Goal: Communication & Community: Answer question/provide support

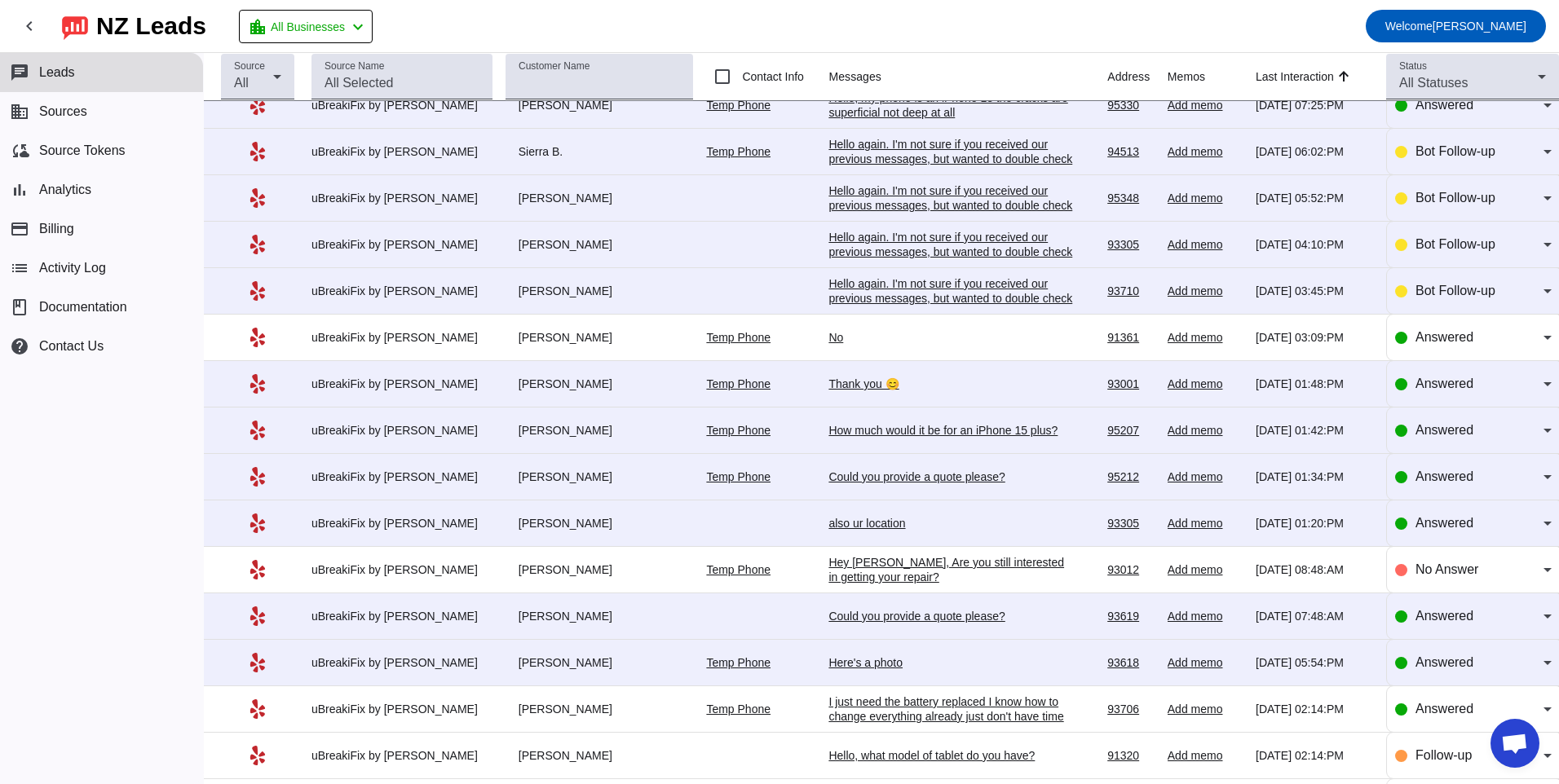
scroll to position [642, 0]
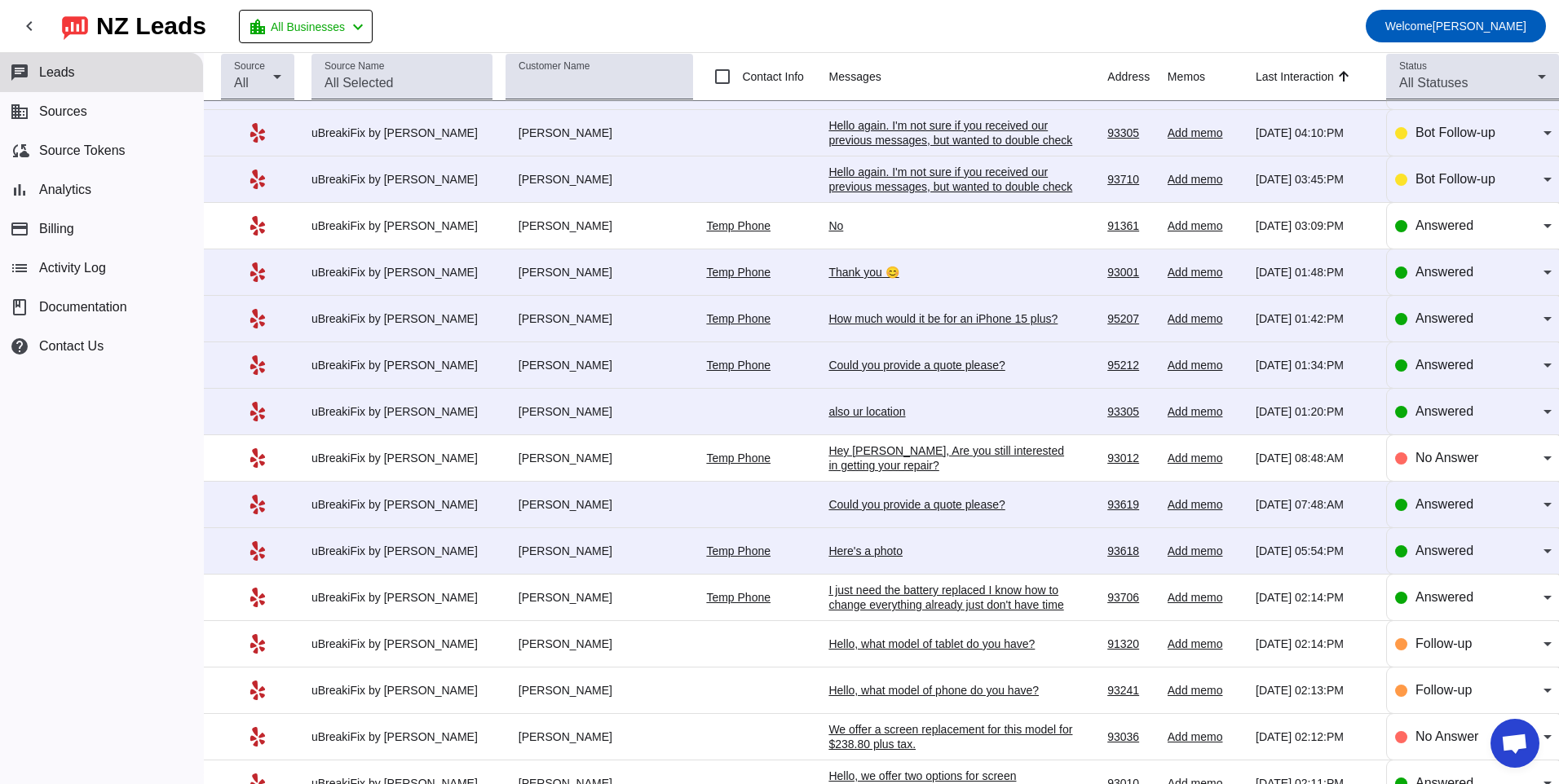
click at [903, 510] on div "Could you provide a quote please?" at bounding box center [950, 505] width 244 height 14
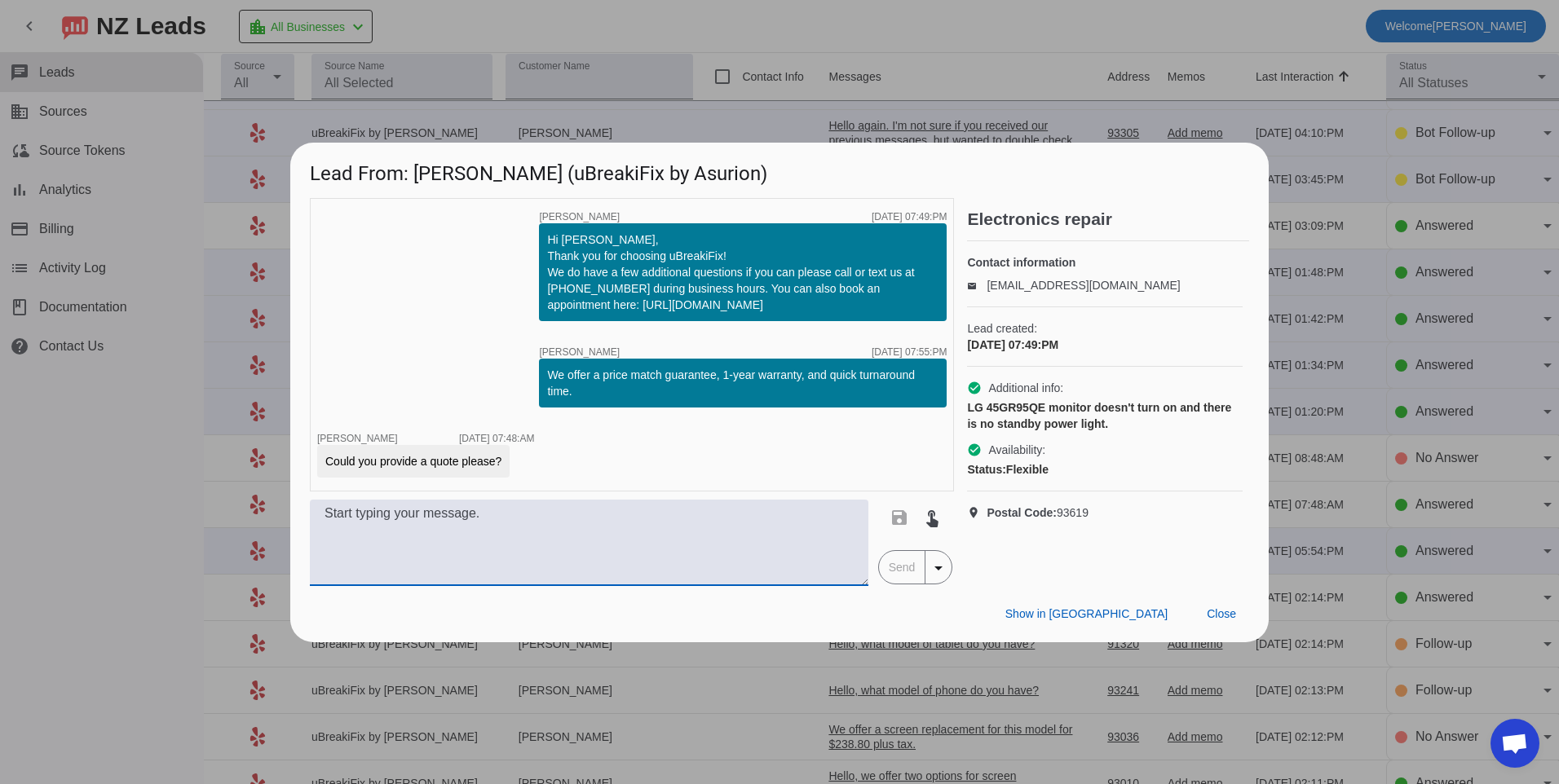
click at [743, 525] on textarea at bounding box center [590, 542] width 559 height 87
type textarea "F"
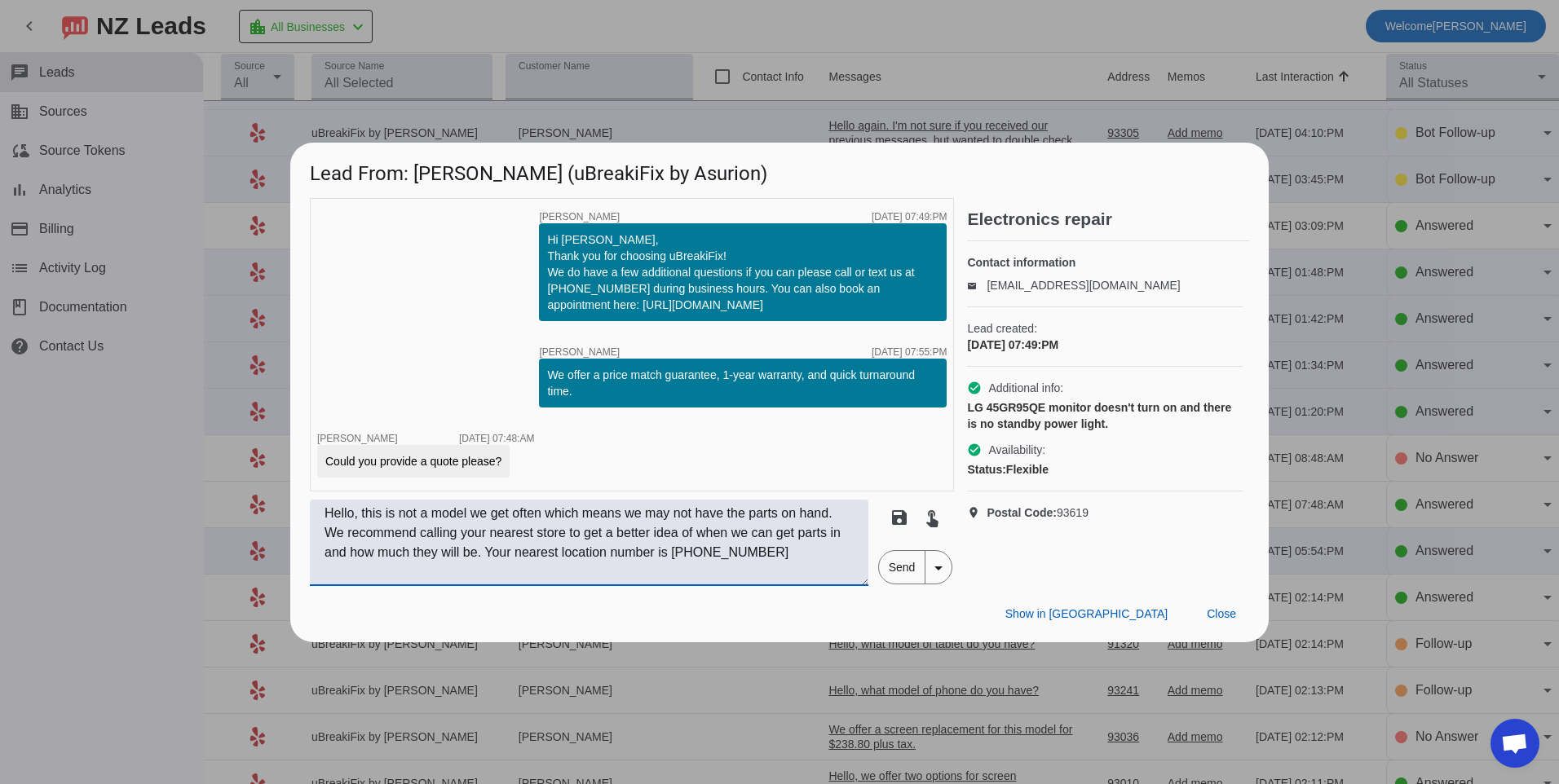
type textarea "Hello, this is not a model we get often which means we may not have the parts o…"
click at [895, 557] on span "Send" at bounding box center [903, 567] width 47 height 32
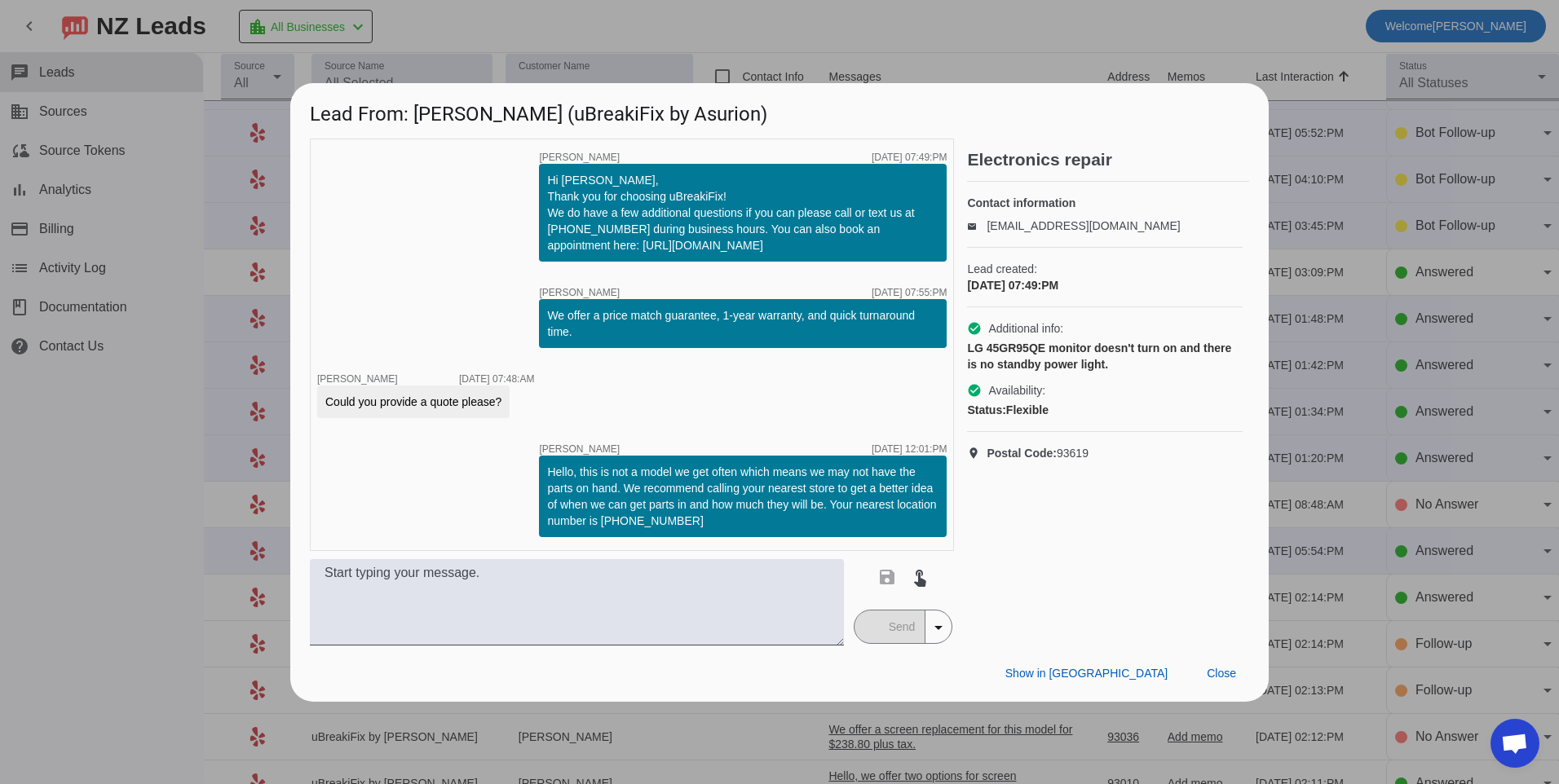
scroll to position [0, 0]
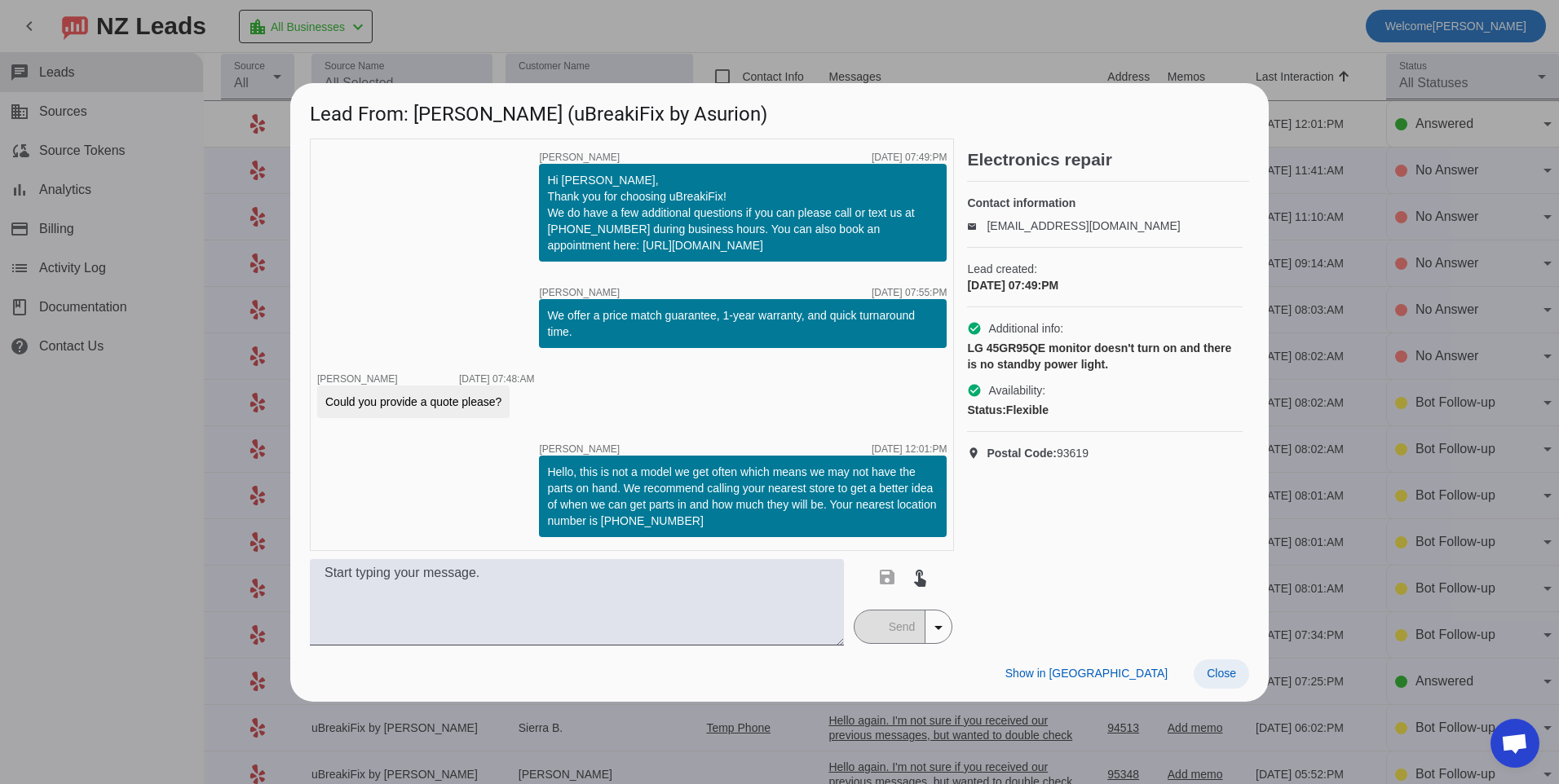
click at [1234, 676] on span "Close" at bounding box center [1222, 673] width 30 height 13
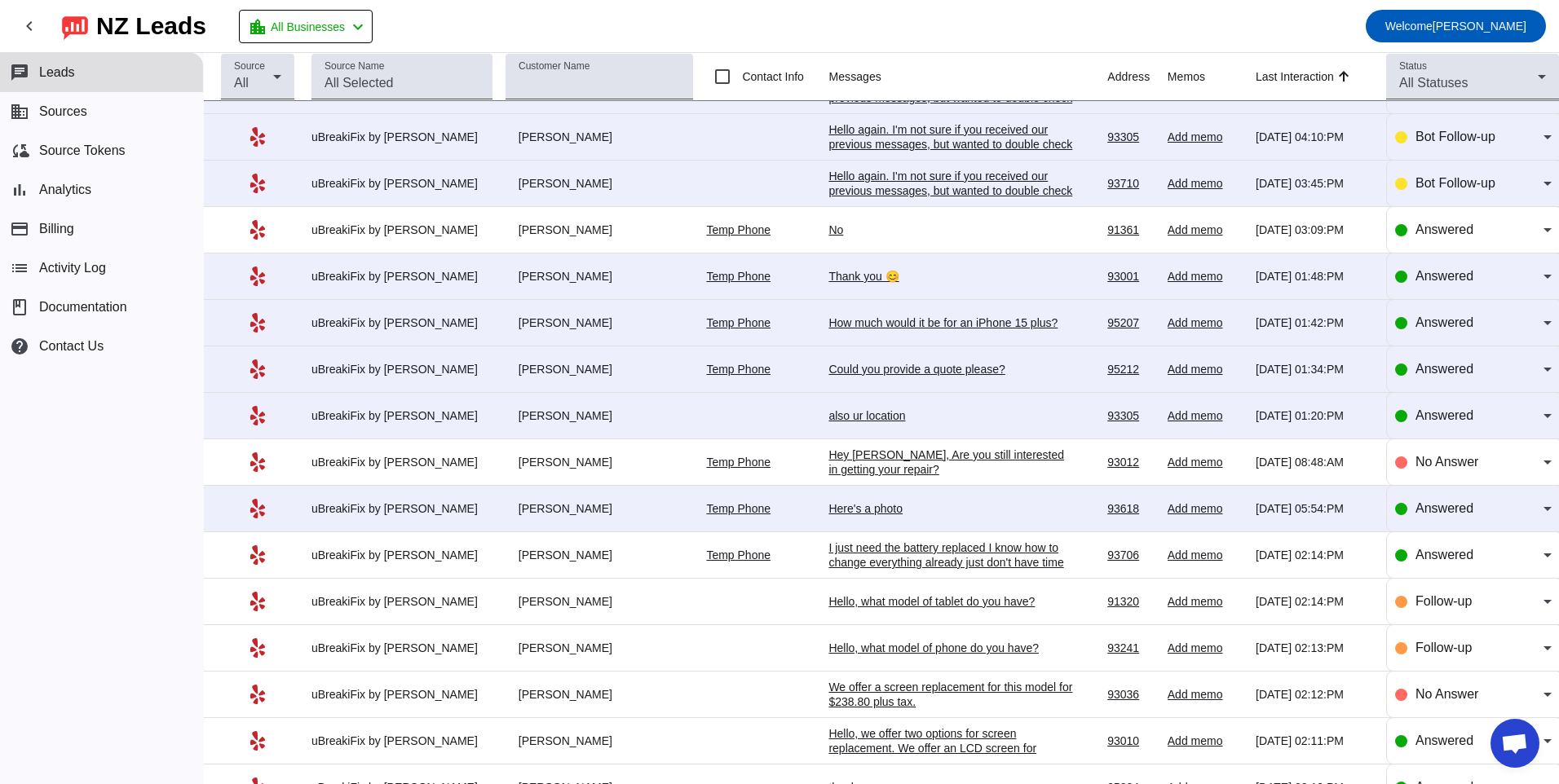
scroll to position [652, 0]
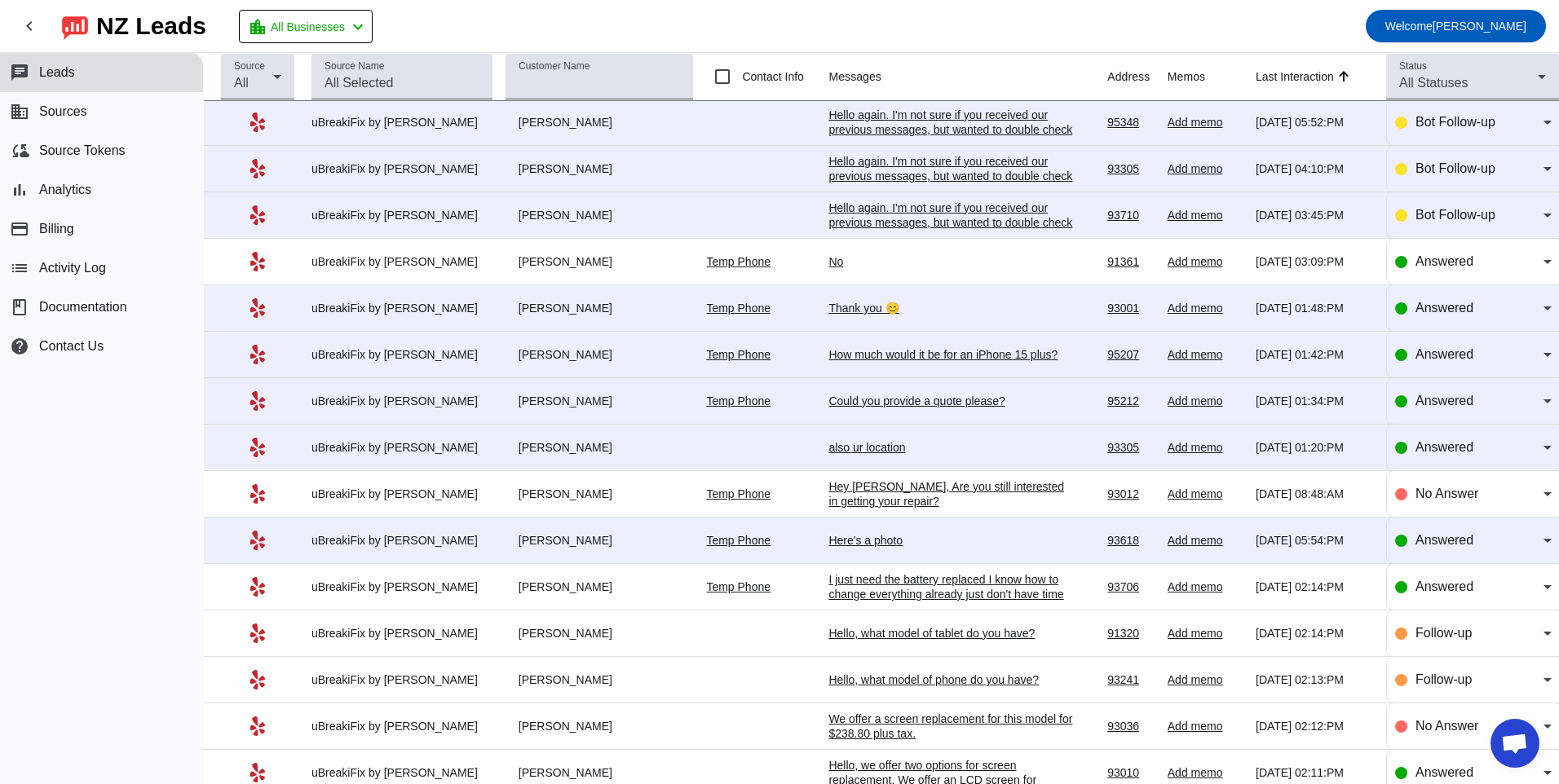
click at [863, 446] on div "also ur location" at bounding box center [950, 447] width 244 height 14
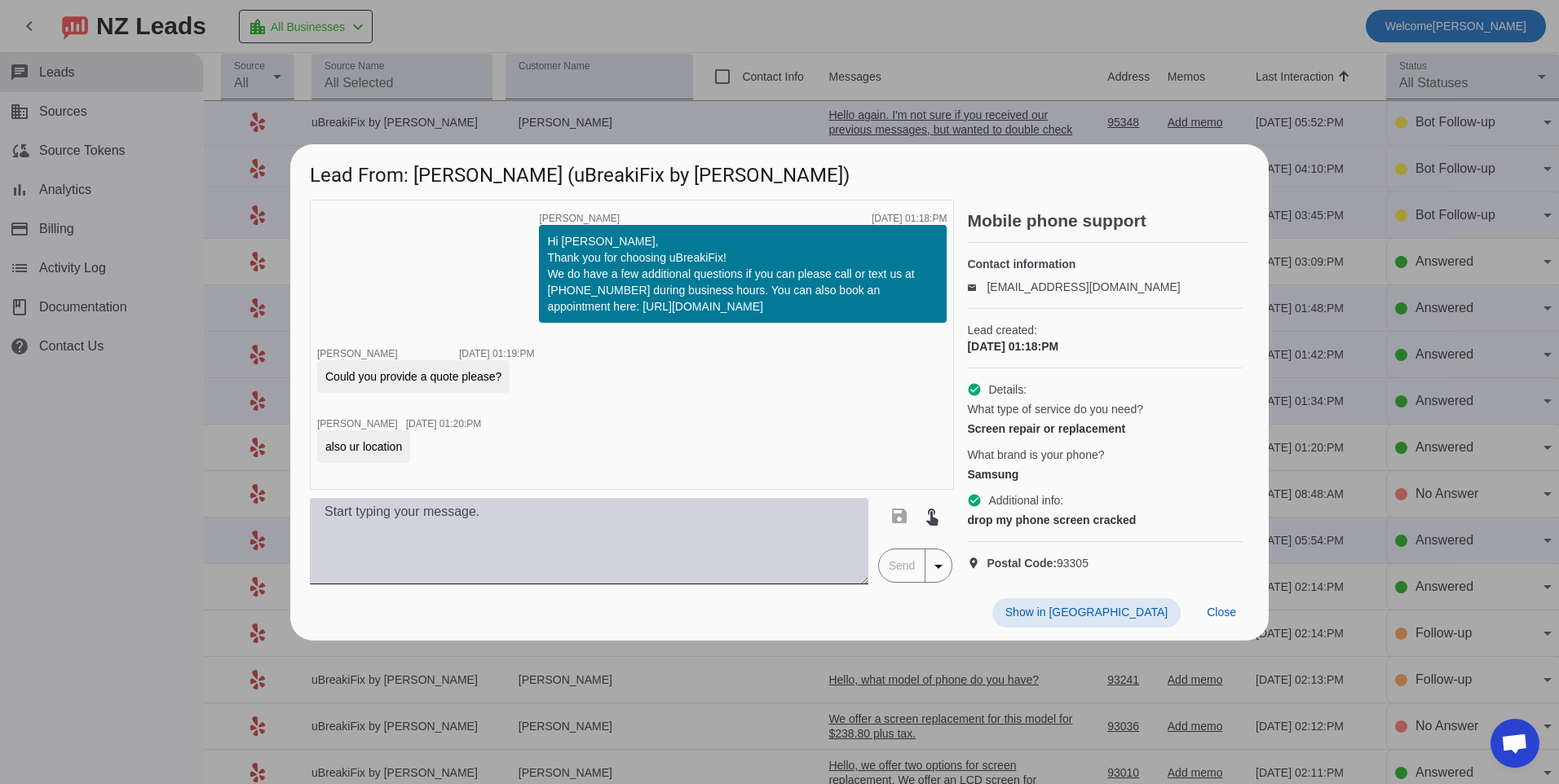
click at [801, 542] on textarea at bounding box center [590, 542] width 559 height 87
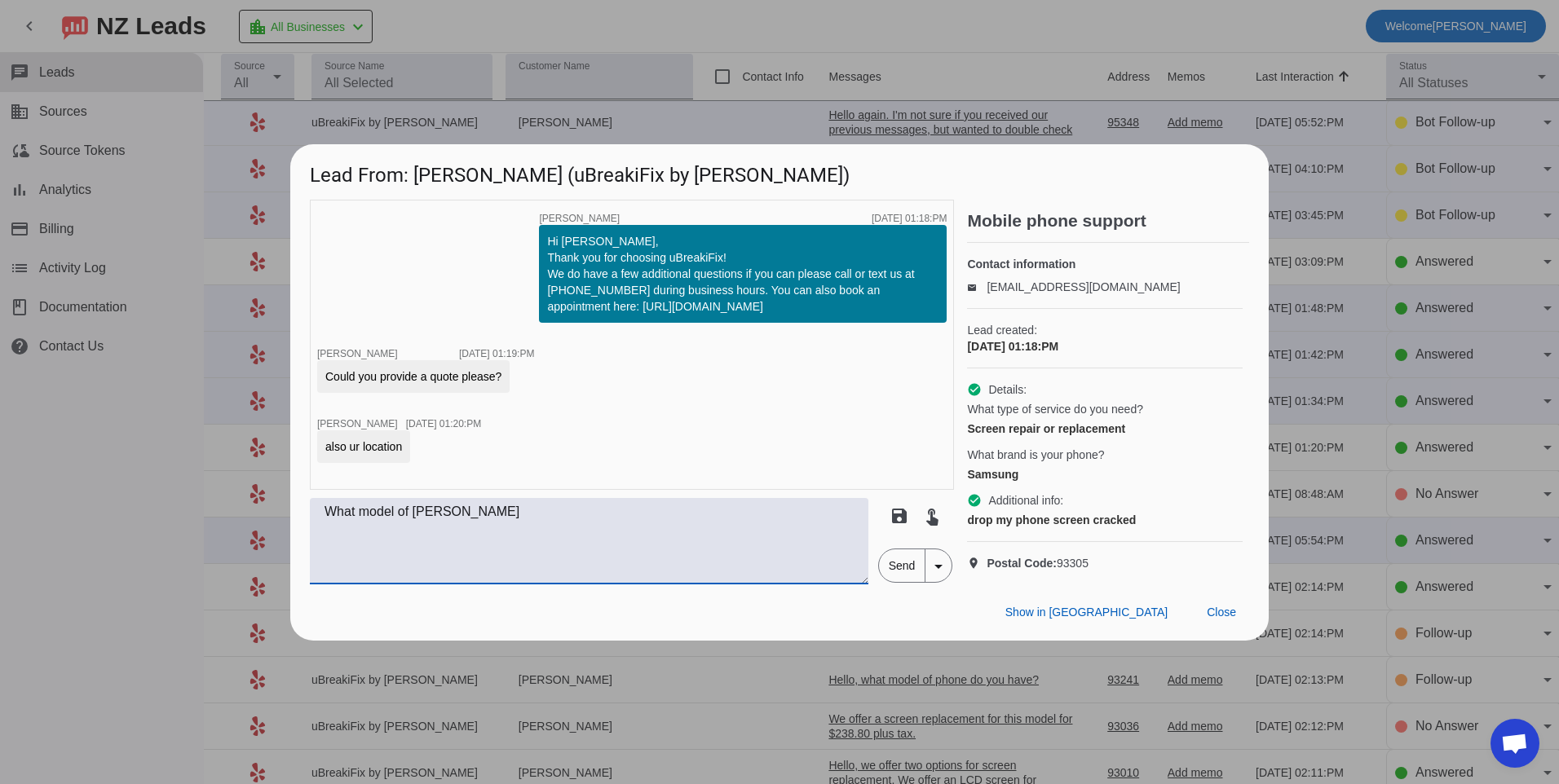
scroll to position [0, 0]
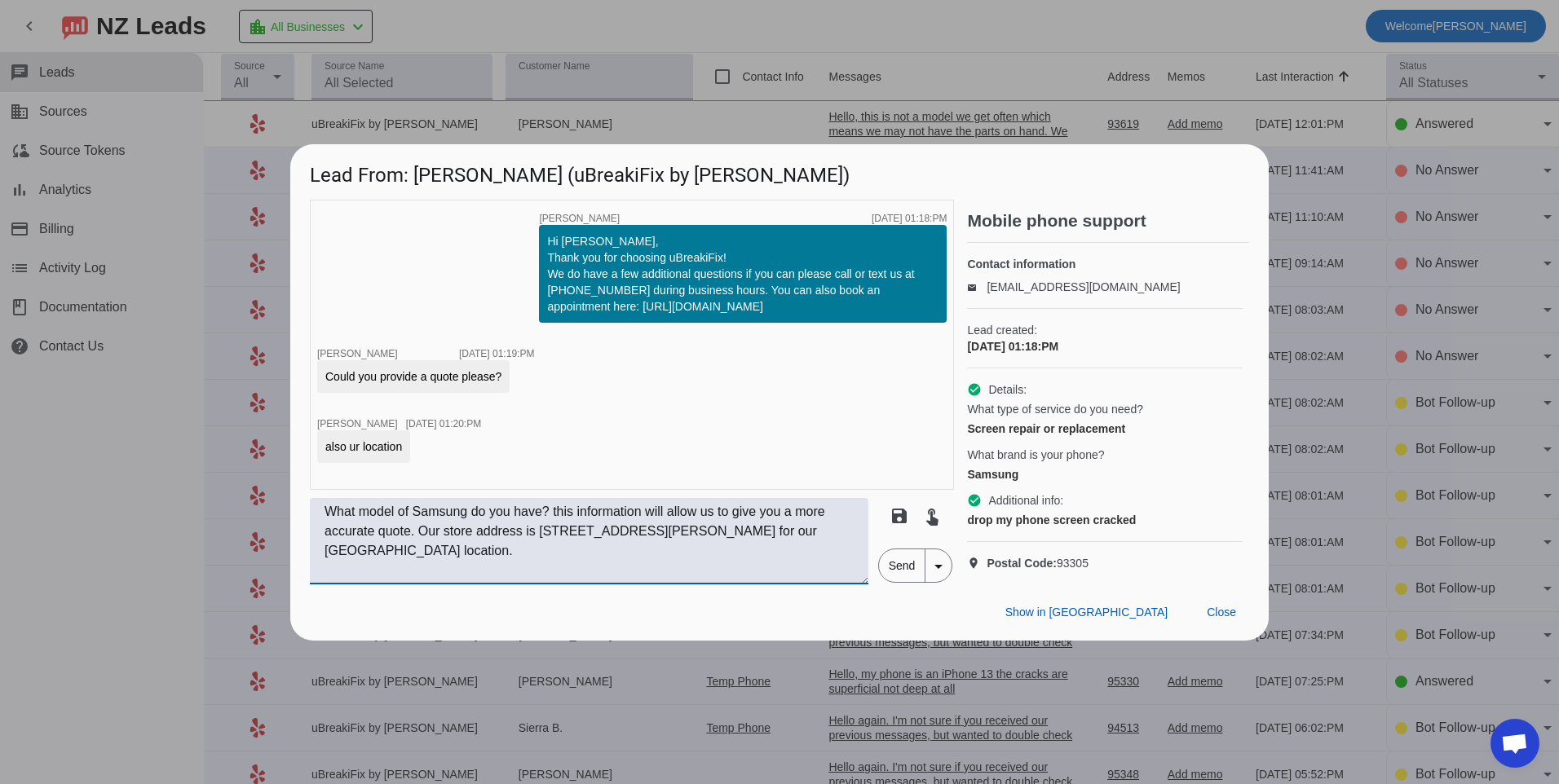
type textarea "What model of Samsung do you have? this information will allow us to give you a…"
click at [886, 582] on span "Send" at bounding box center [903, 566] width 47 height 32
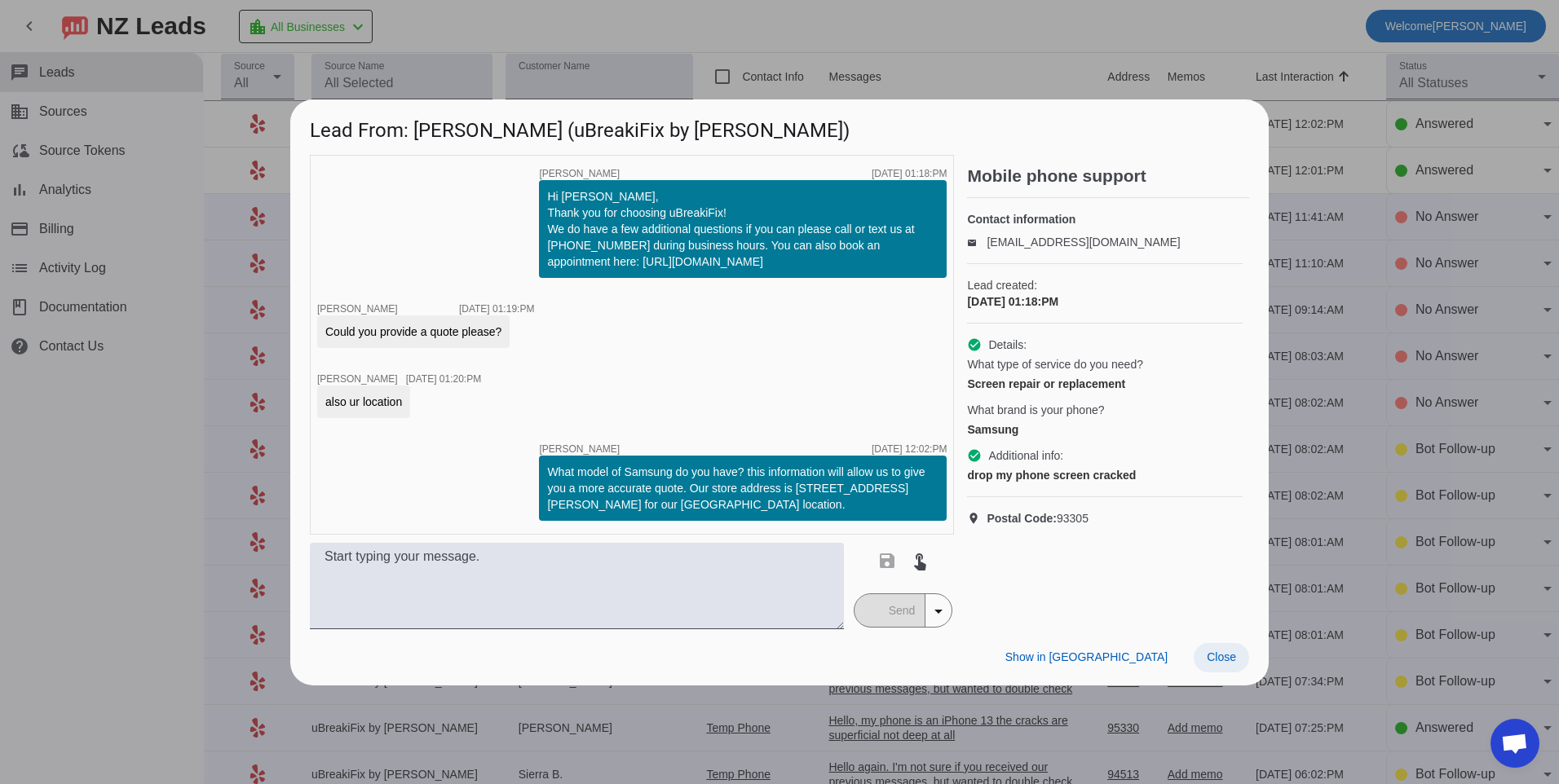
click at [1215, 665] on span at bounding box center [1222, 658] width 56 height 30
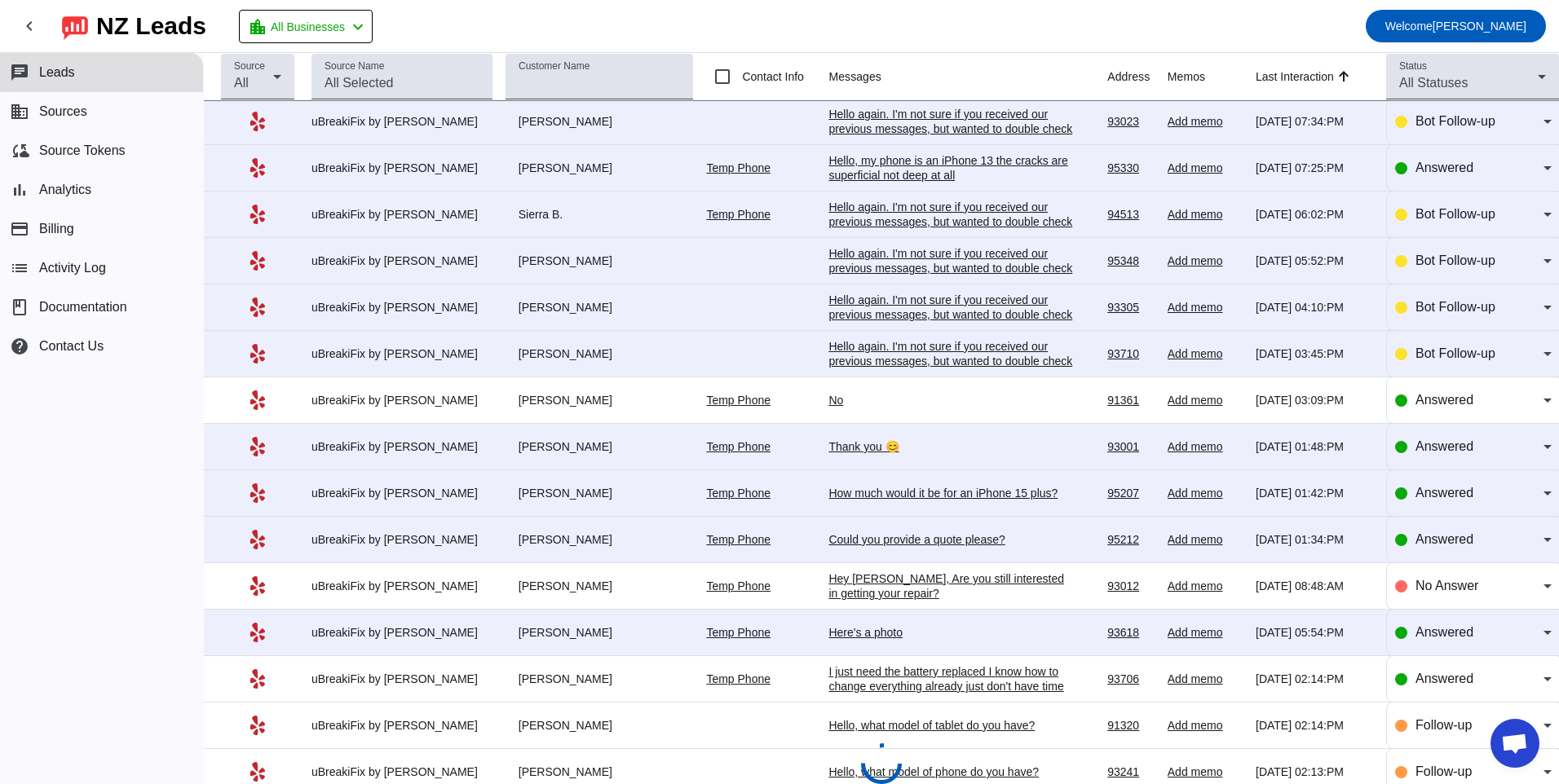
scroll to position [642, 0]
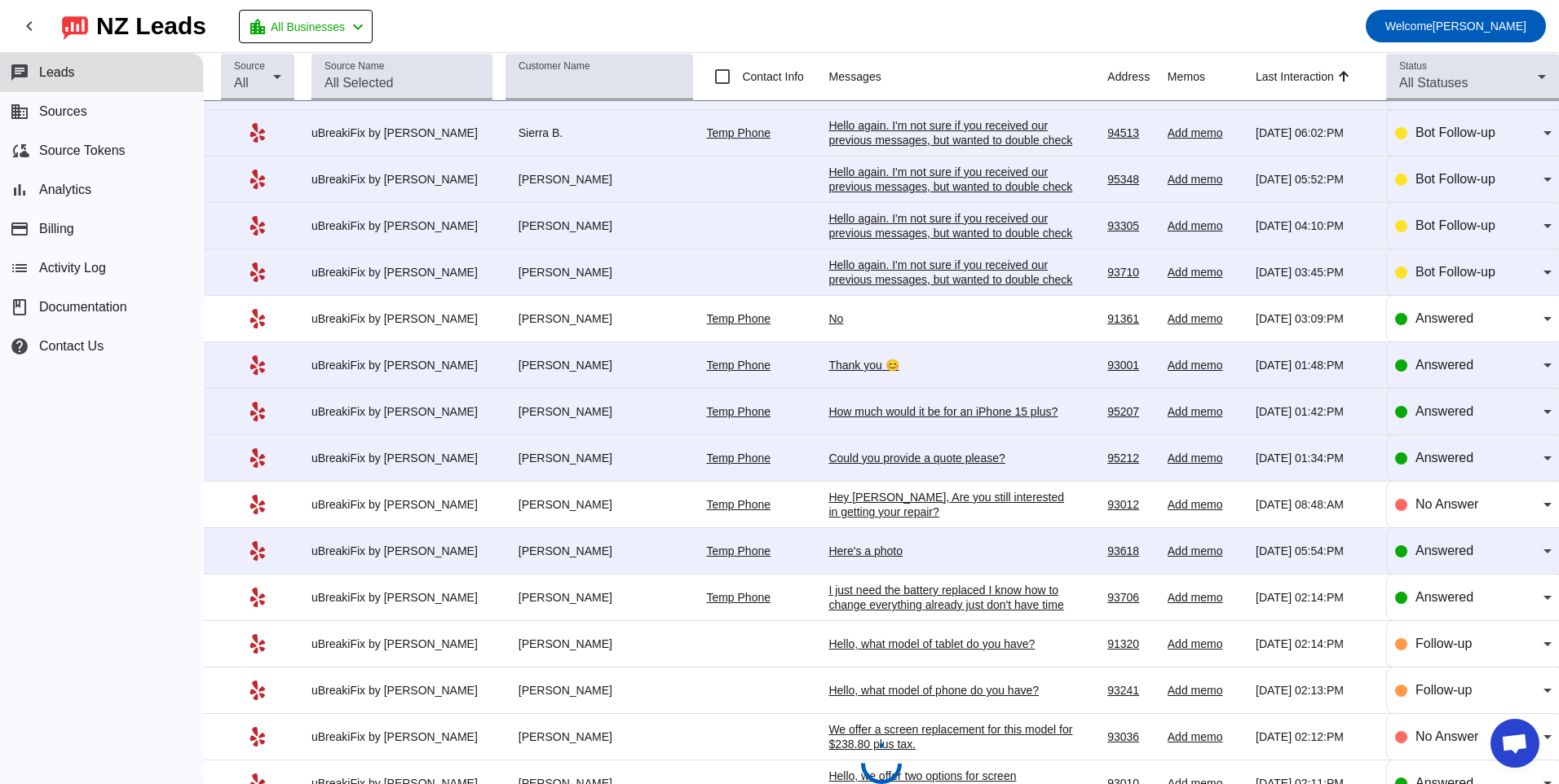
click at [844, 454] on div "Could you provide a quote please?" at bounding box center [950, 458] width 244 height 14
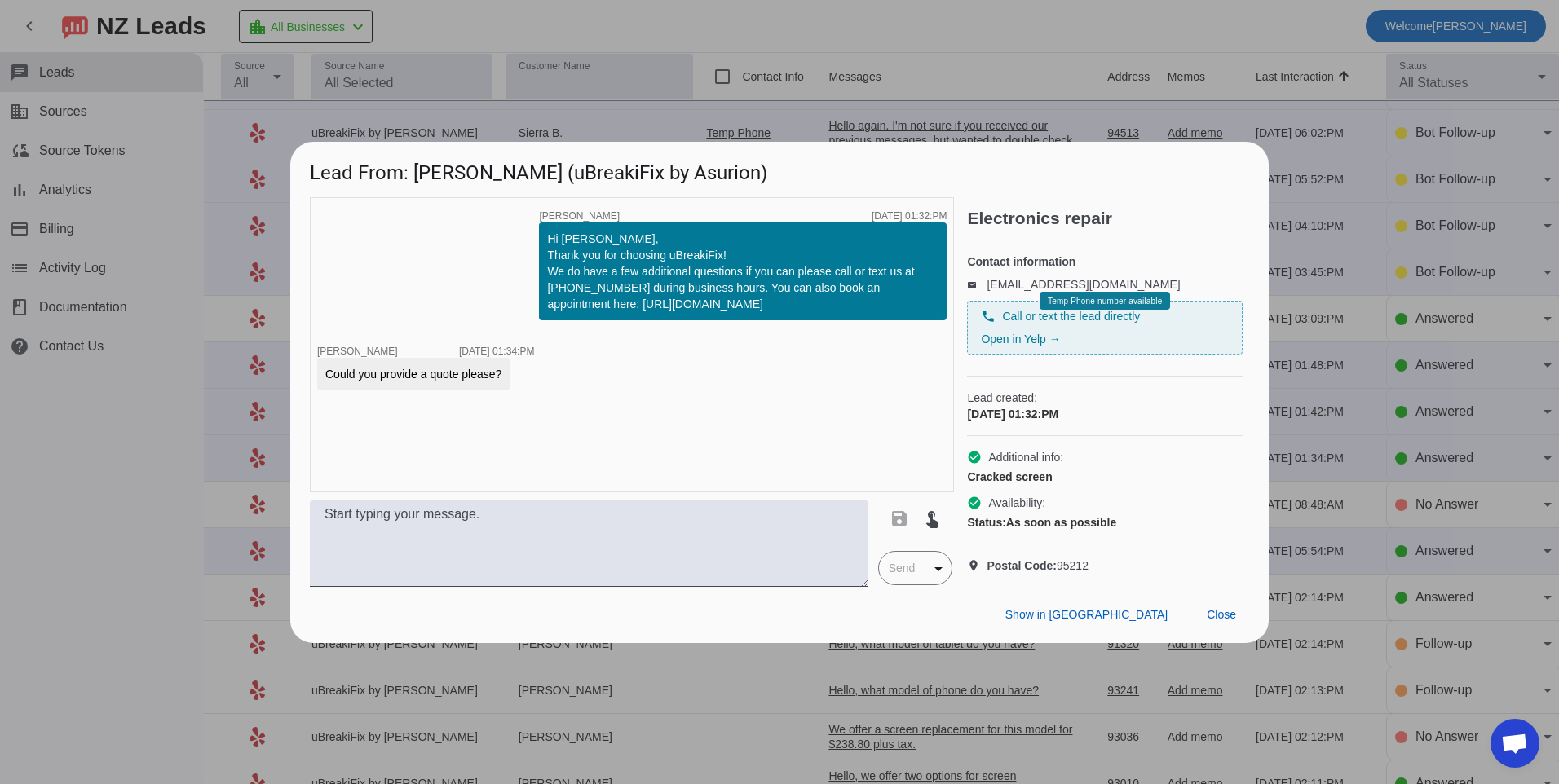
scroll to position [0, 0]
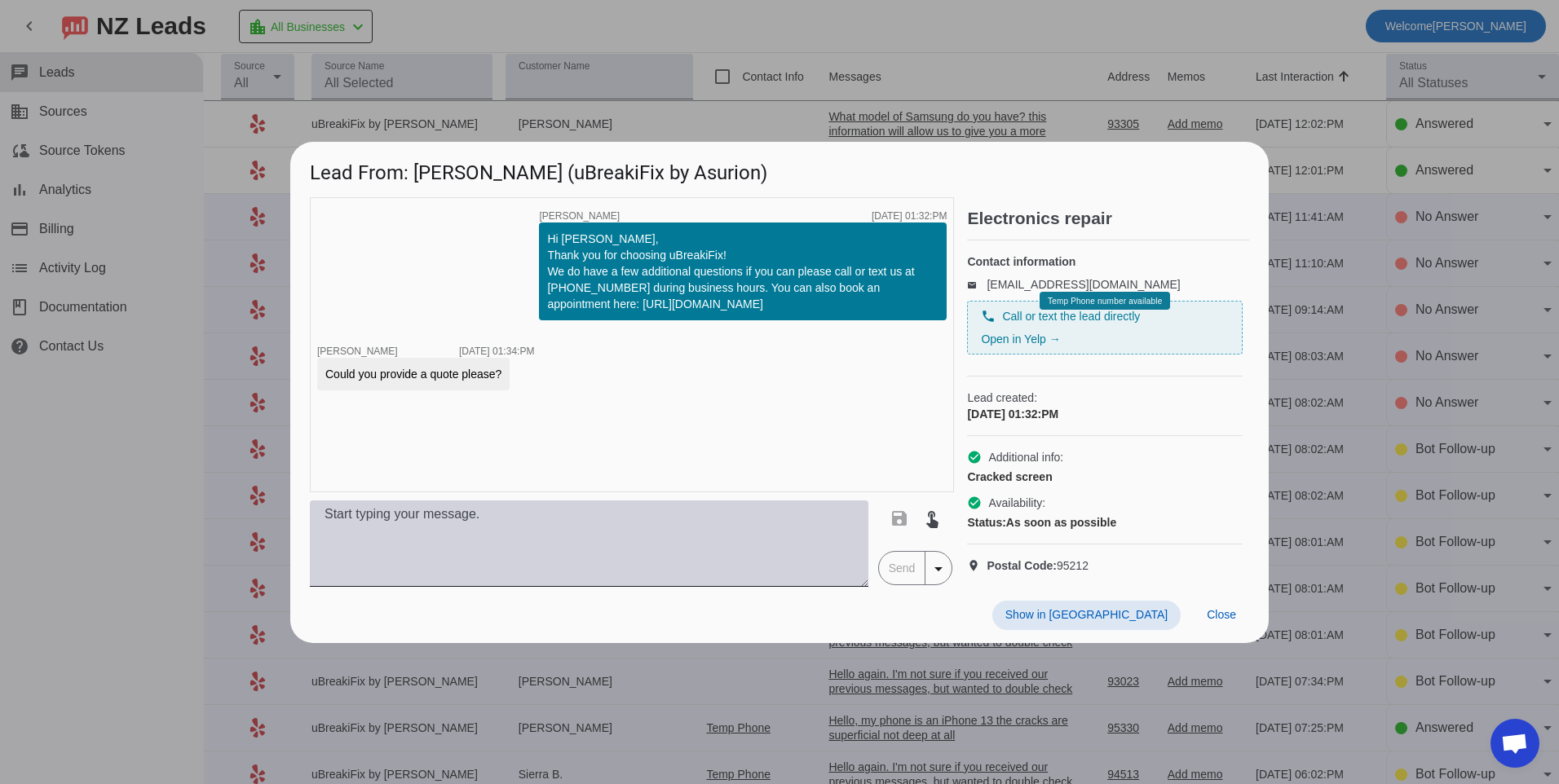
click at [732, 553] on textarea at bounding box center [590, 543] width 559 height 87
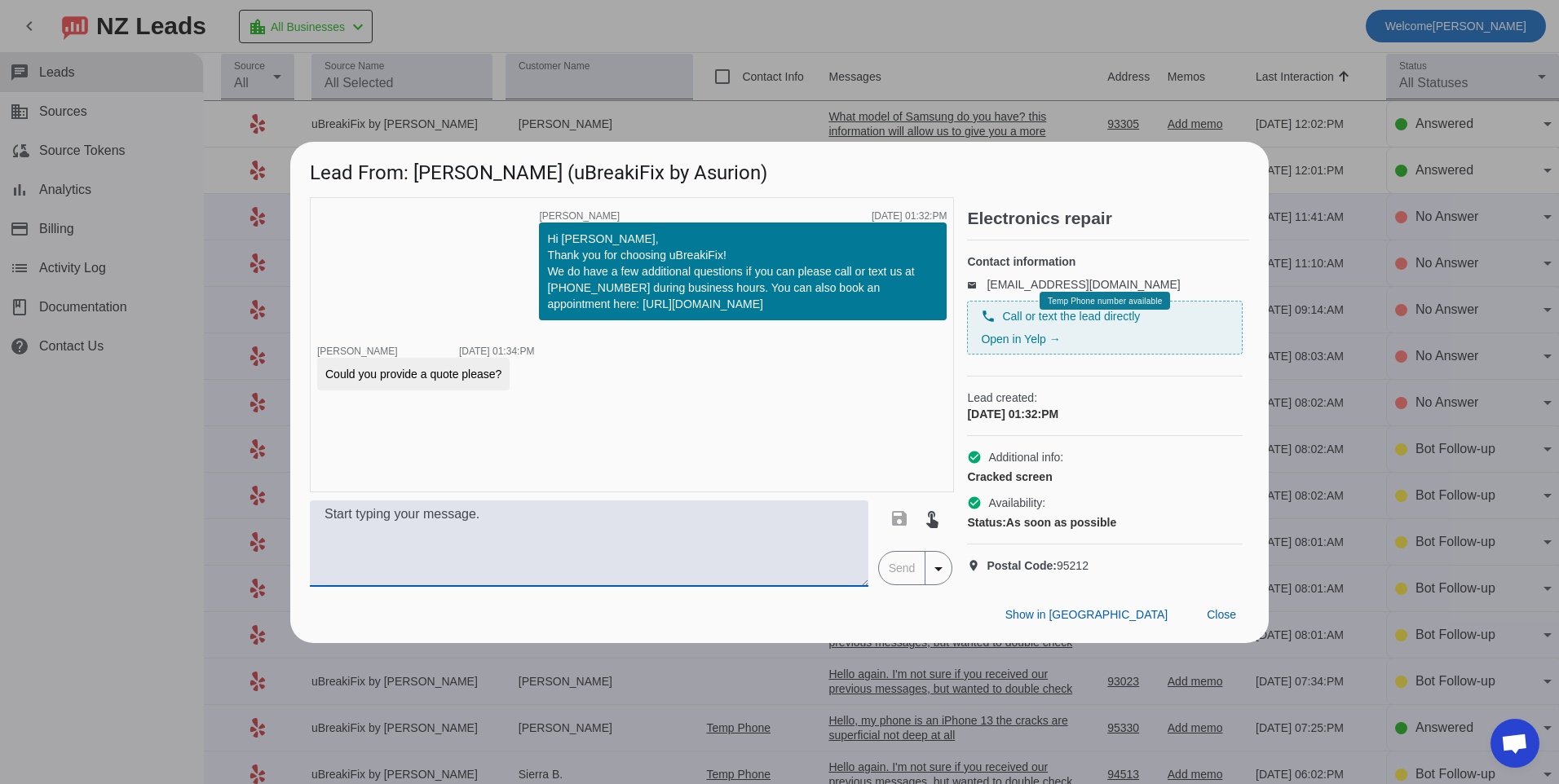
click at [731, 542] on textarea at bounding box center [590, 543] width 559 height 87
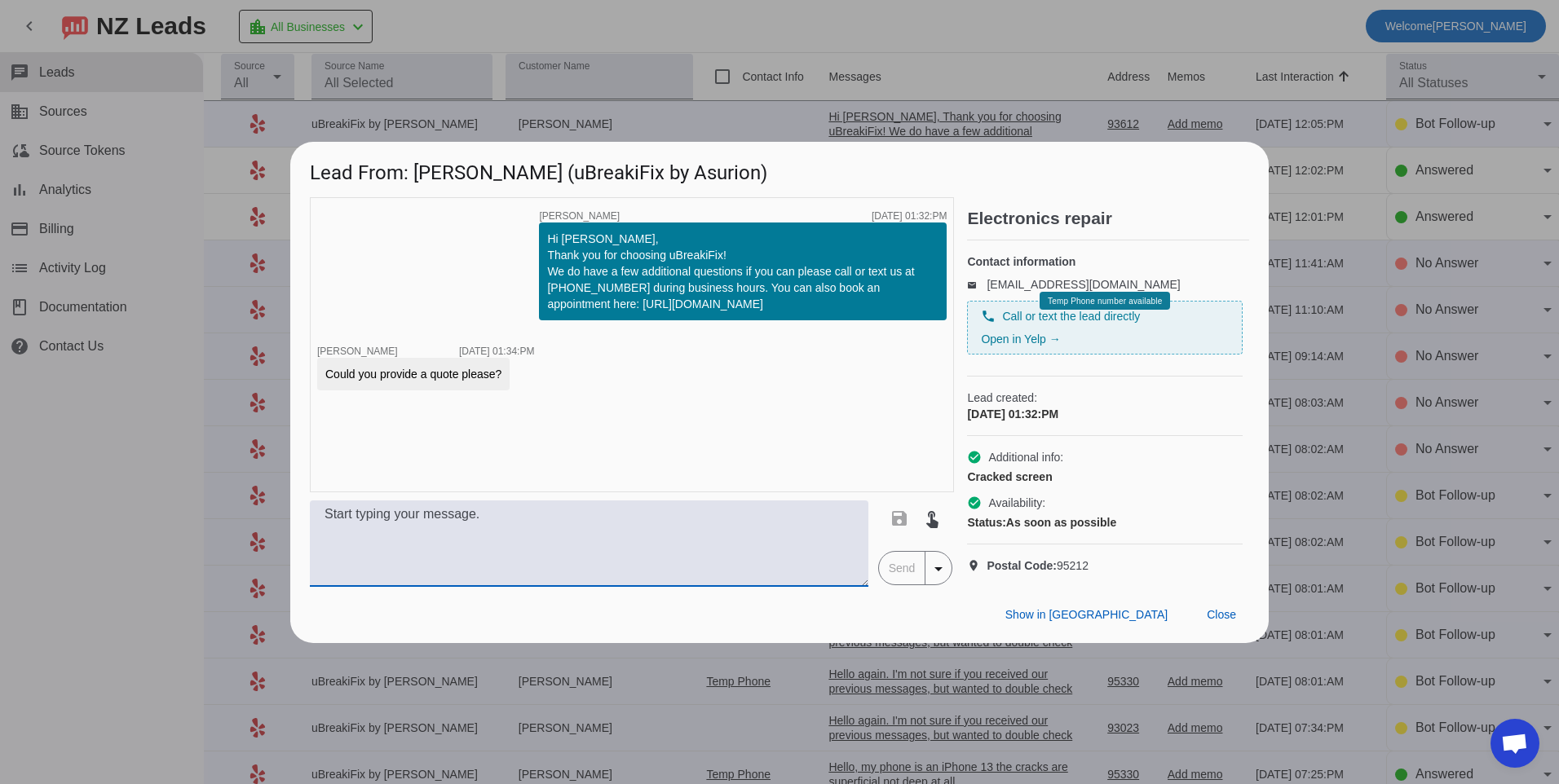
click at [525, 555] on textarea at bounding box center [590, 543] width 559 height 87
type textarea "Hello, what model of device do you have? Our pricing will vary depending on the…"
click at [896, 570] on span "Send" at bounding box center [903, 568] width 47 height 32
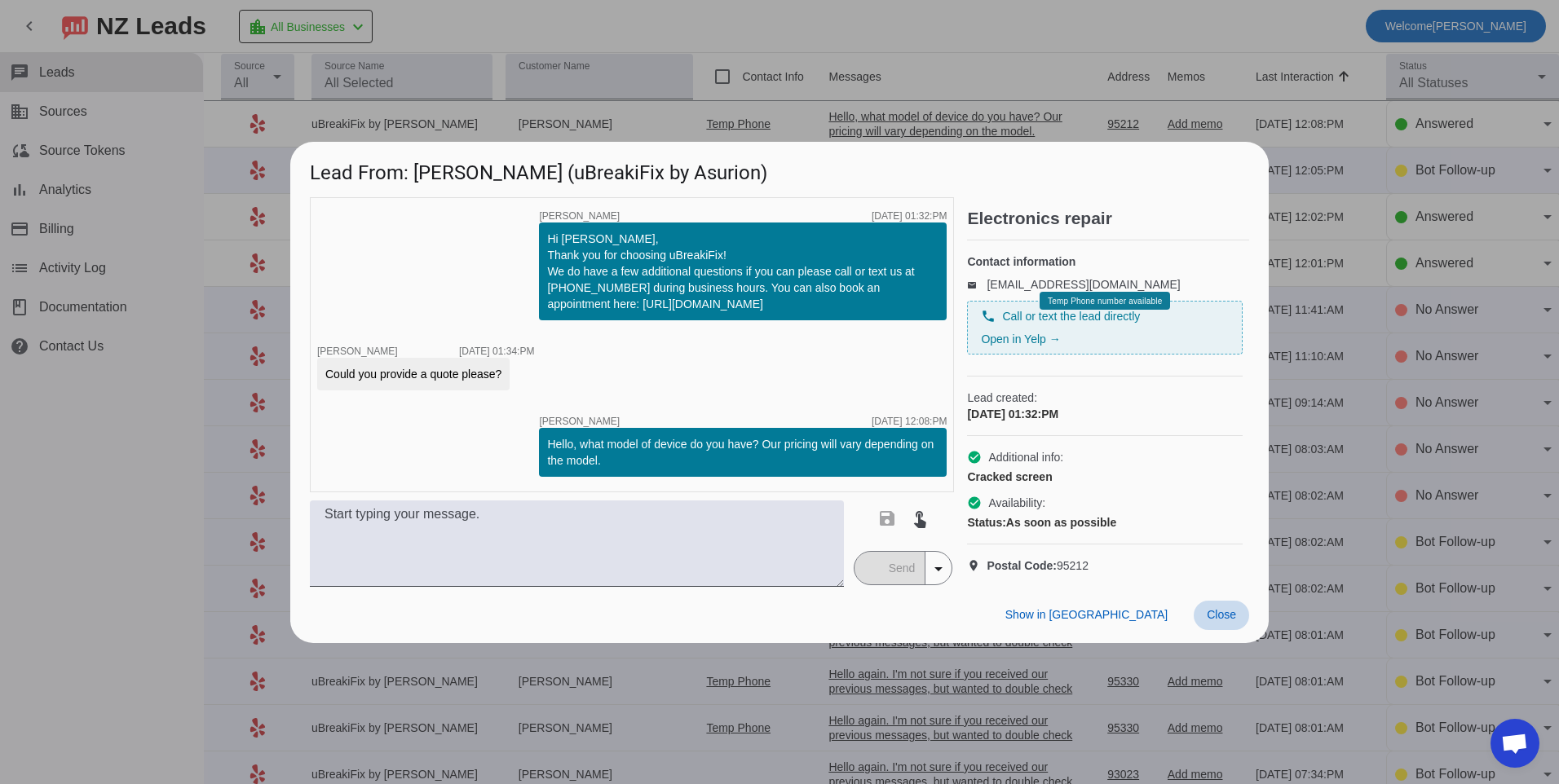
click at [1230, 621] on span "Close" at bounding box center [1222, 615] width 30 height 13
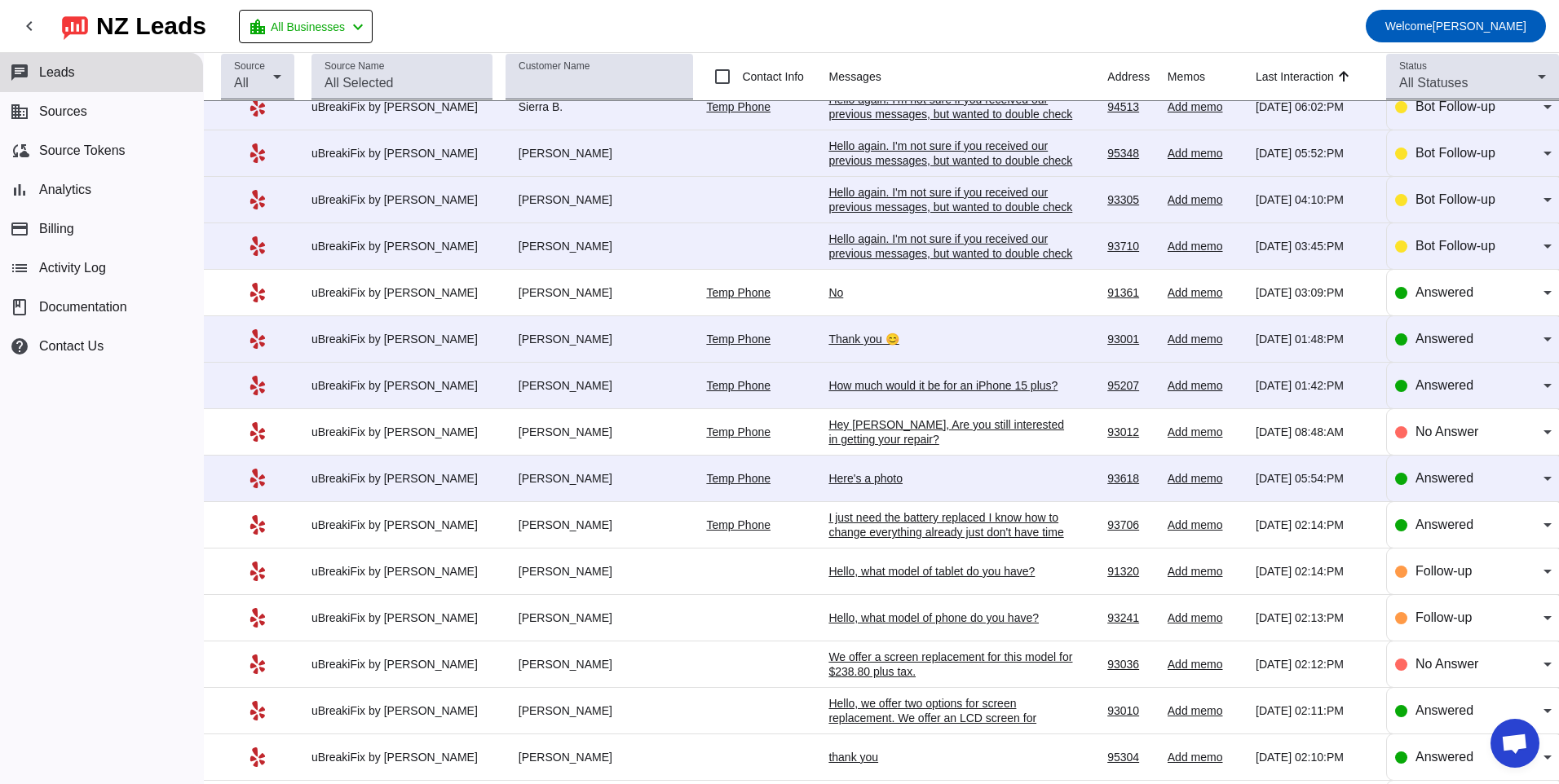
scroll to position [723, 0]
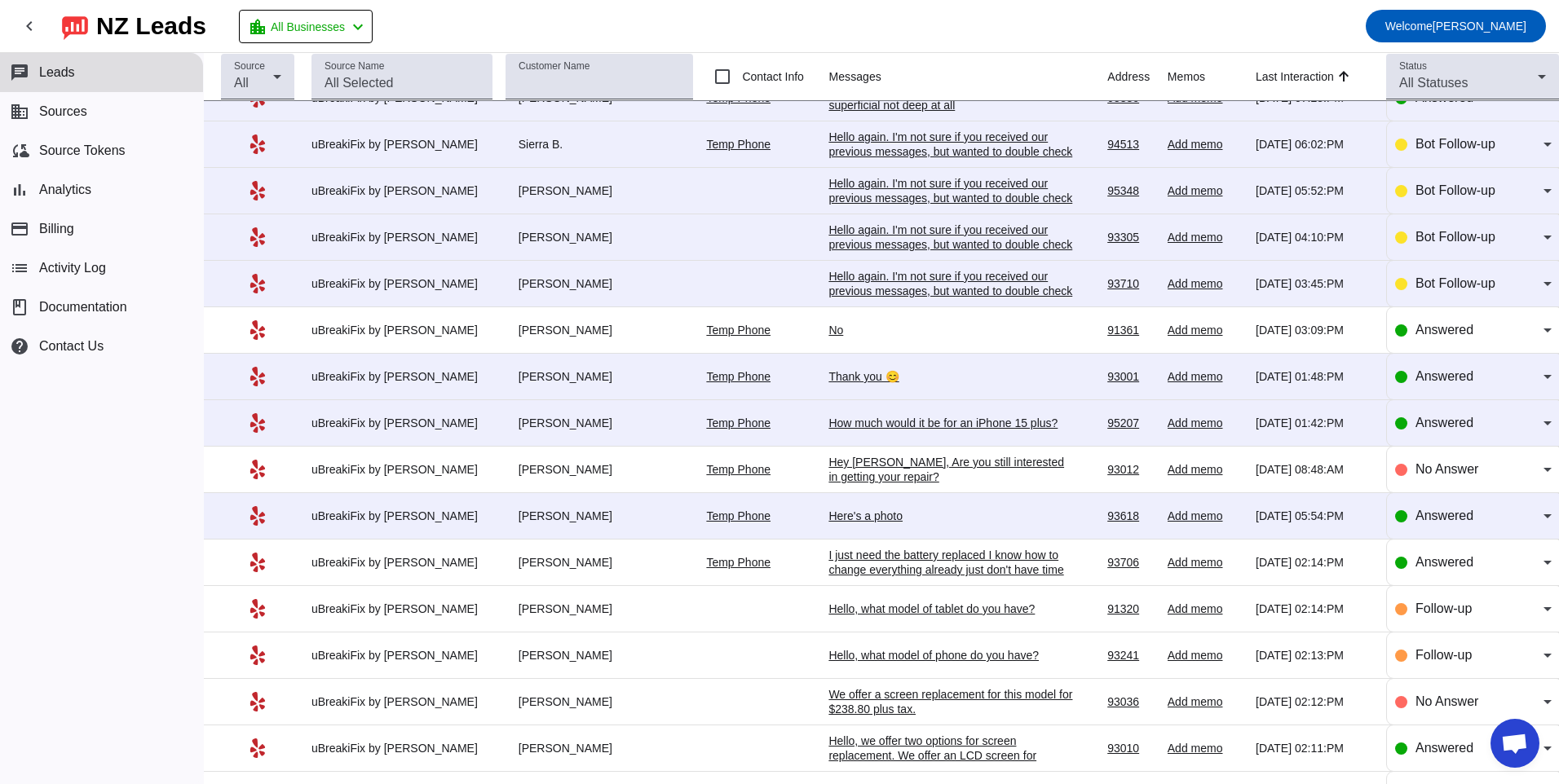
click at [973, 418] on div "How much would it be for an iPhone 15 plus?" at bounding box center [950, 423] width 244 height 14
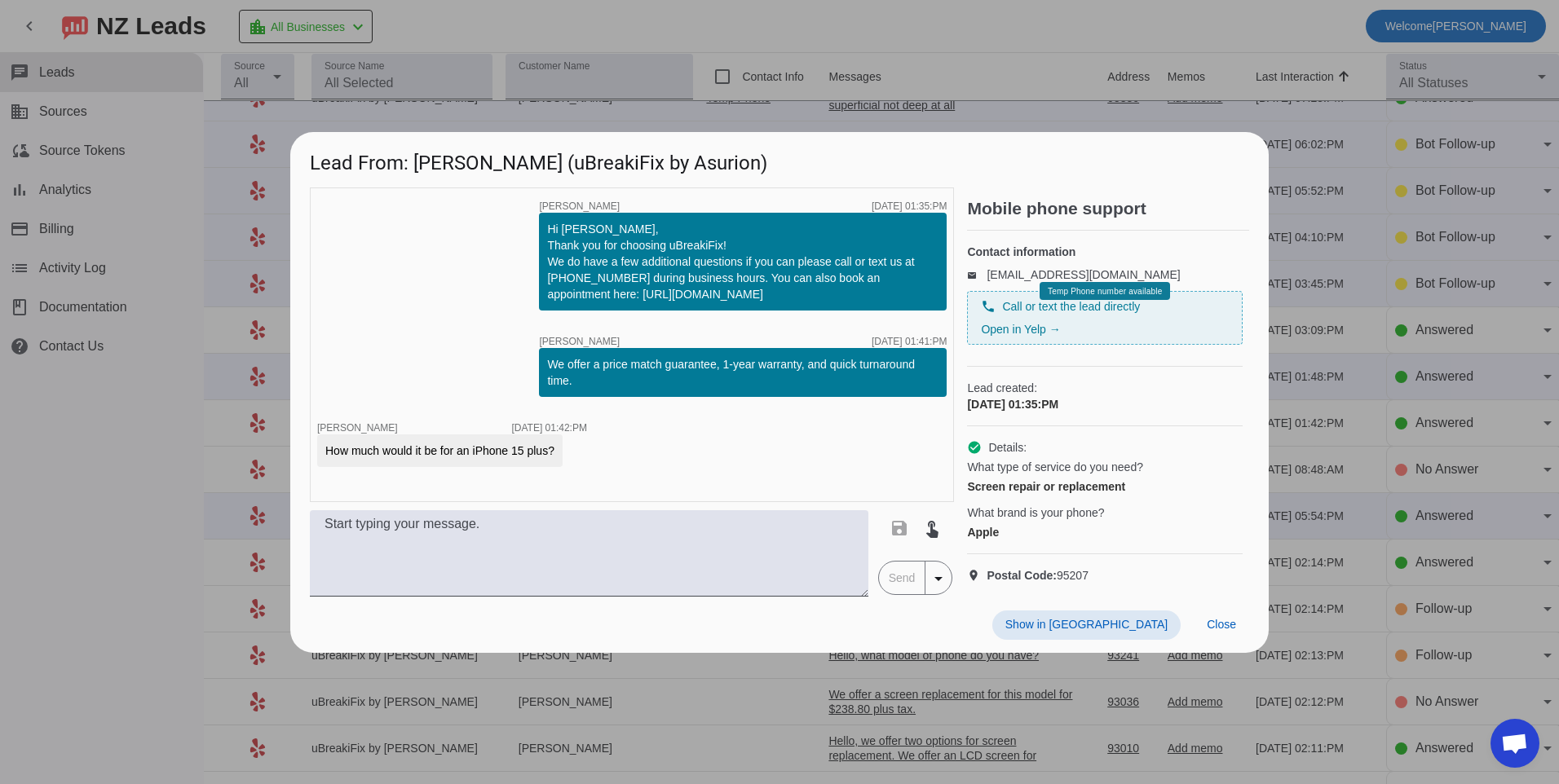
scroll to position [0, 0]
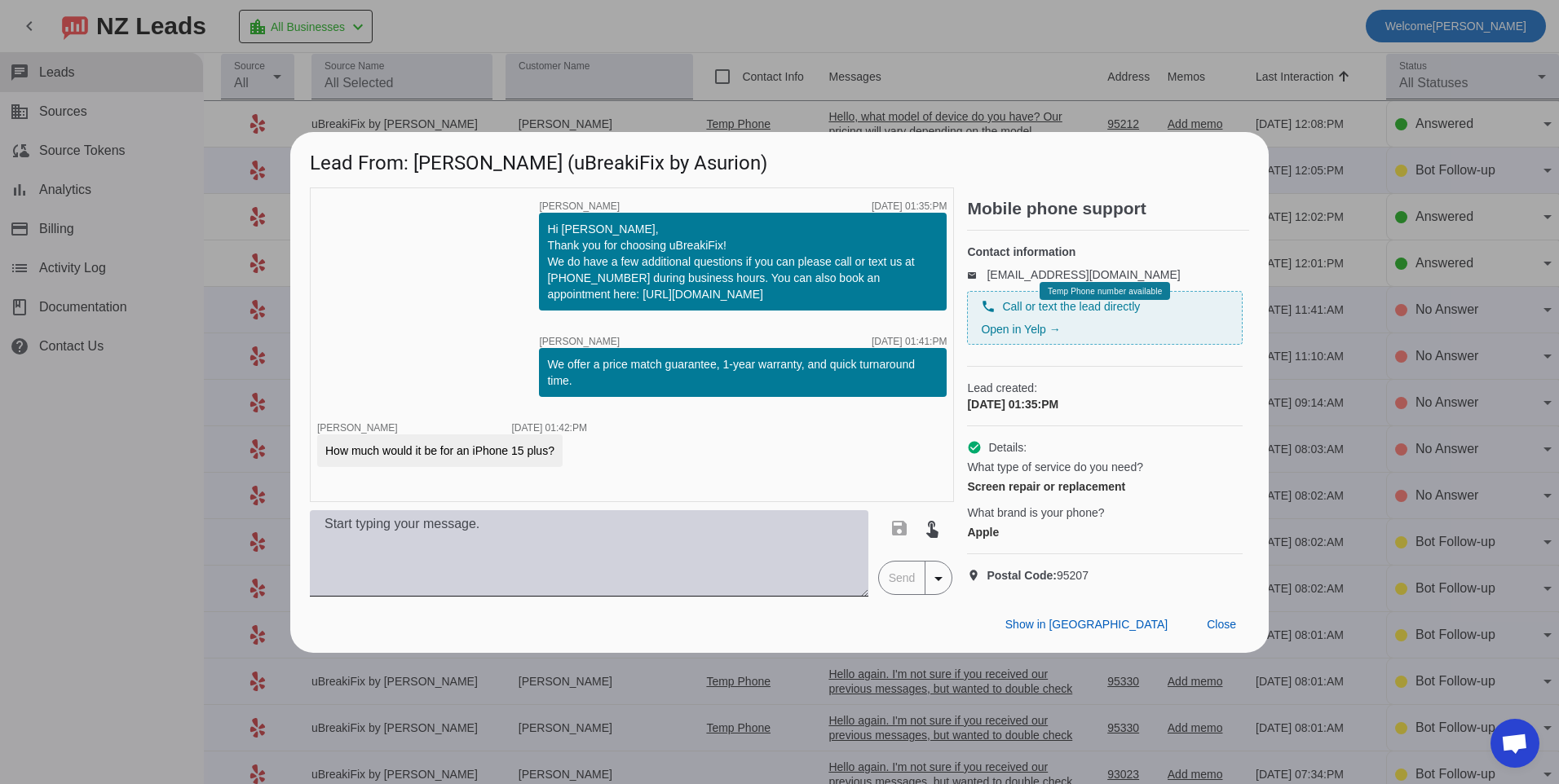
click at [603, 565] on textarea at bounding box center [590, 553] width 559 height 87
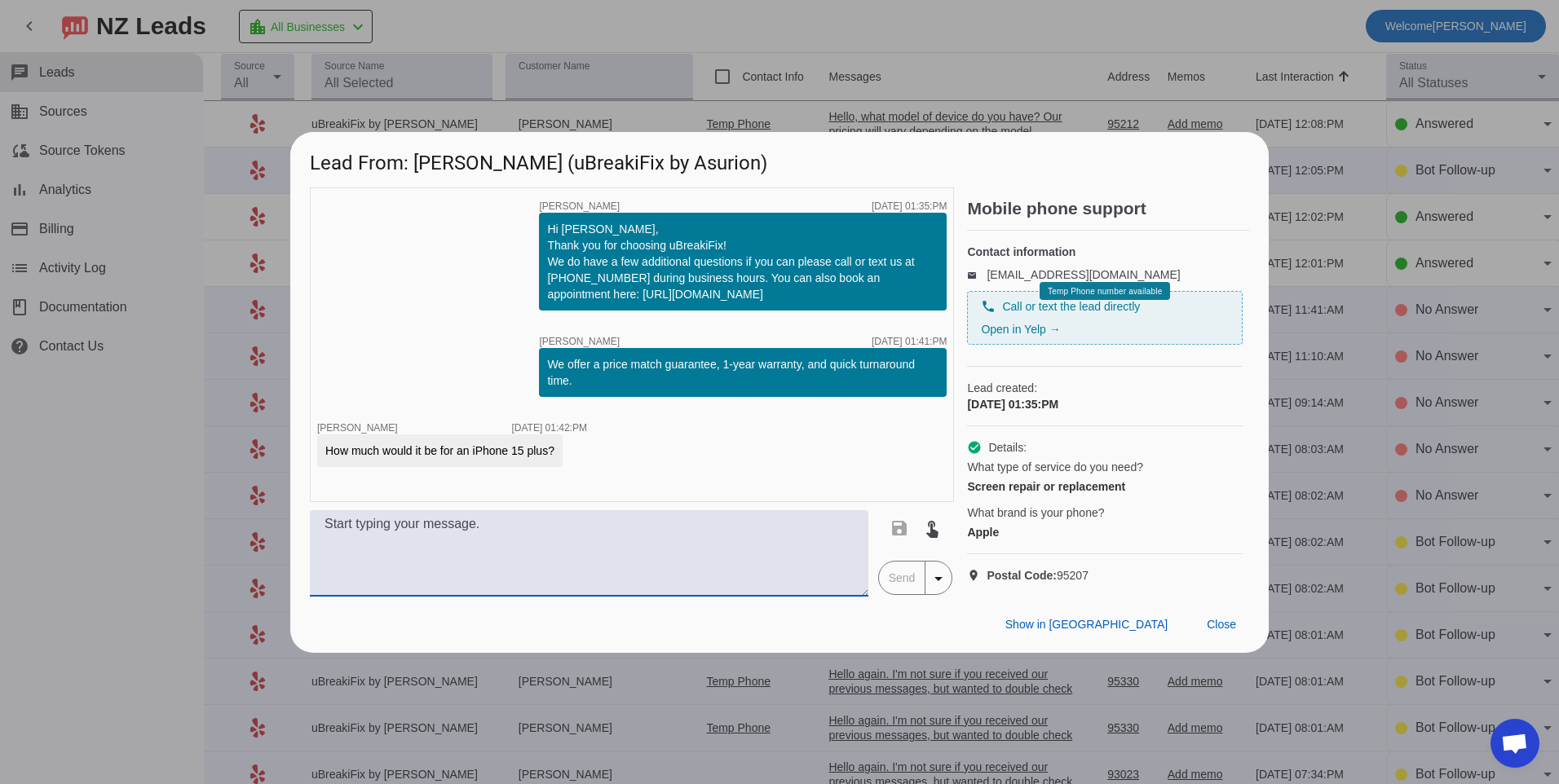
click at [548, 556] on textarea at bounding box center [590, 553] width 559 height 87
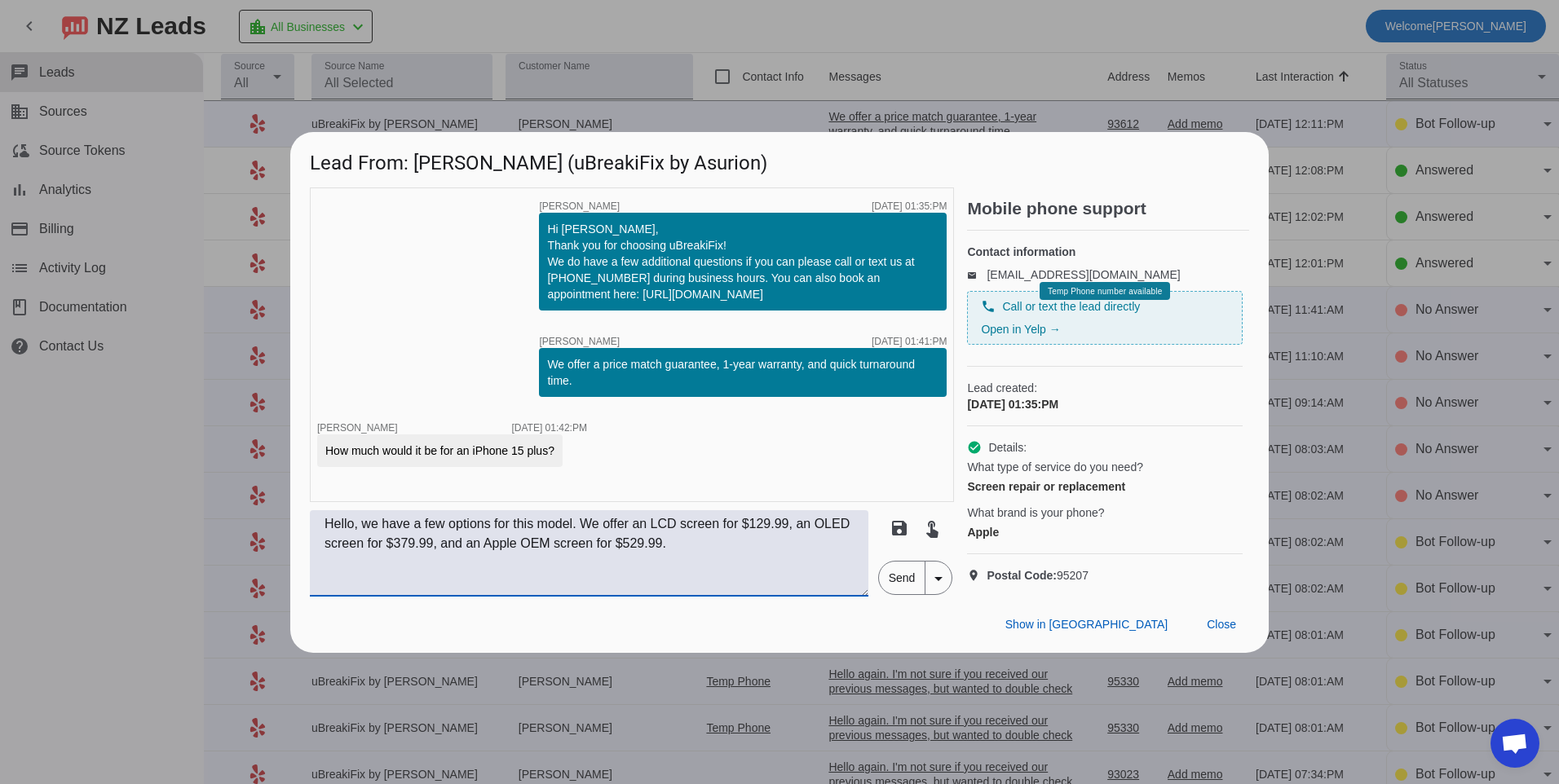
type textarea "Hello, we have a few options for this model. We offer an LCD screen for $129.99…"
click at [890, 594] on span "Send" at bounding box center [903, 578] width 47 height 32
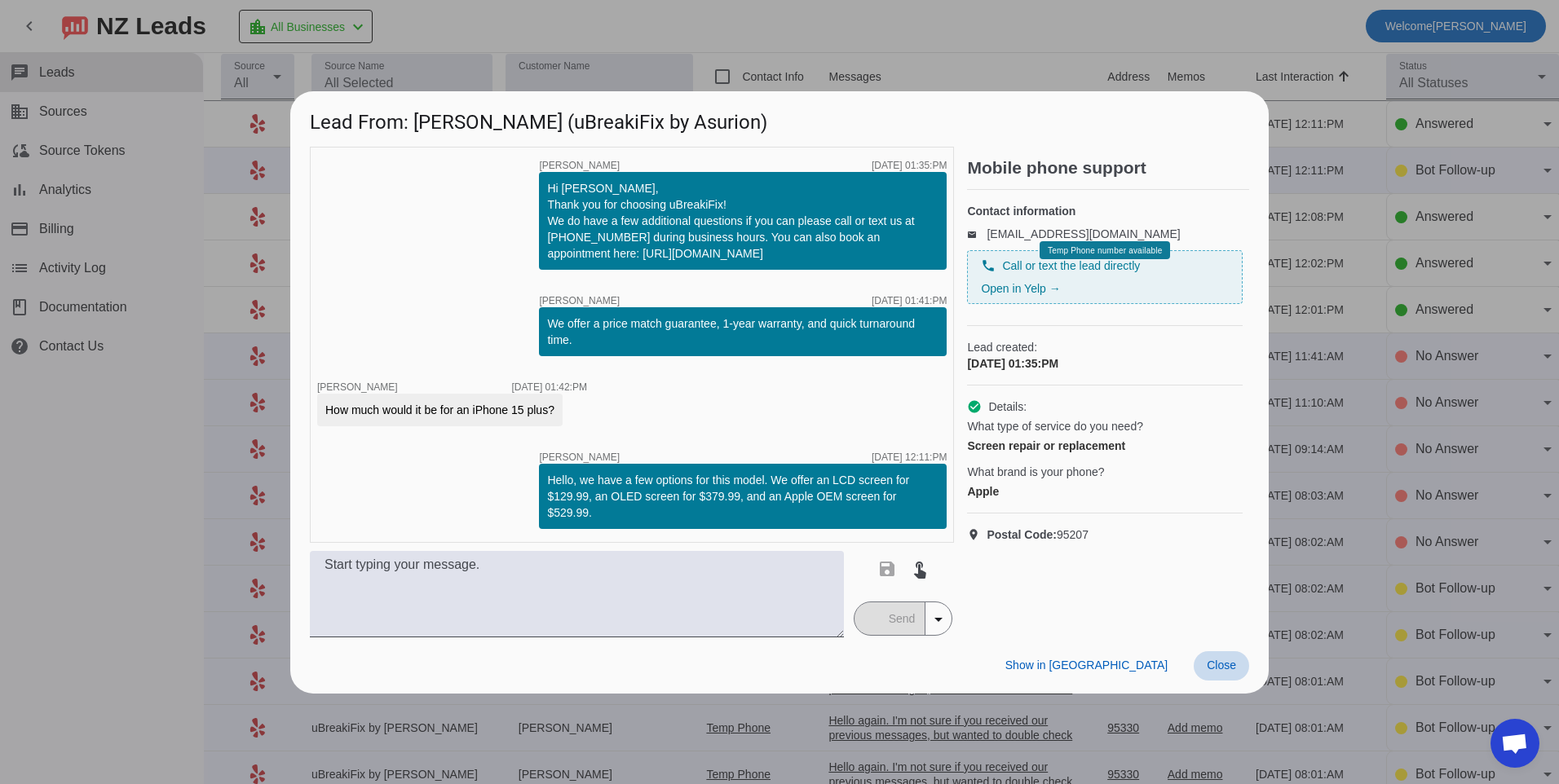
click at [1233, 664] on span "Close" at bounding box center [1222, 665] width 30 height 13
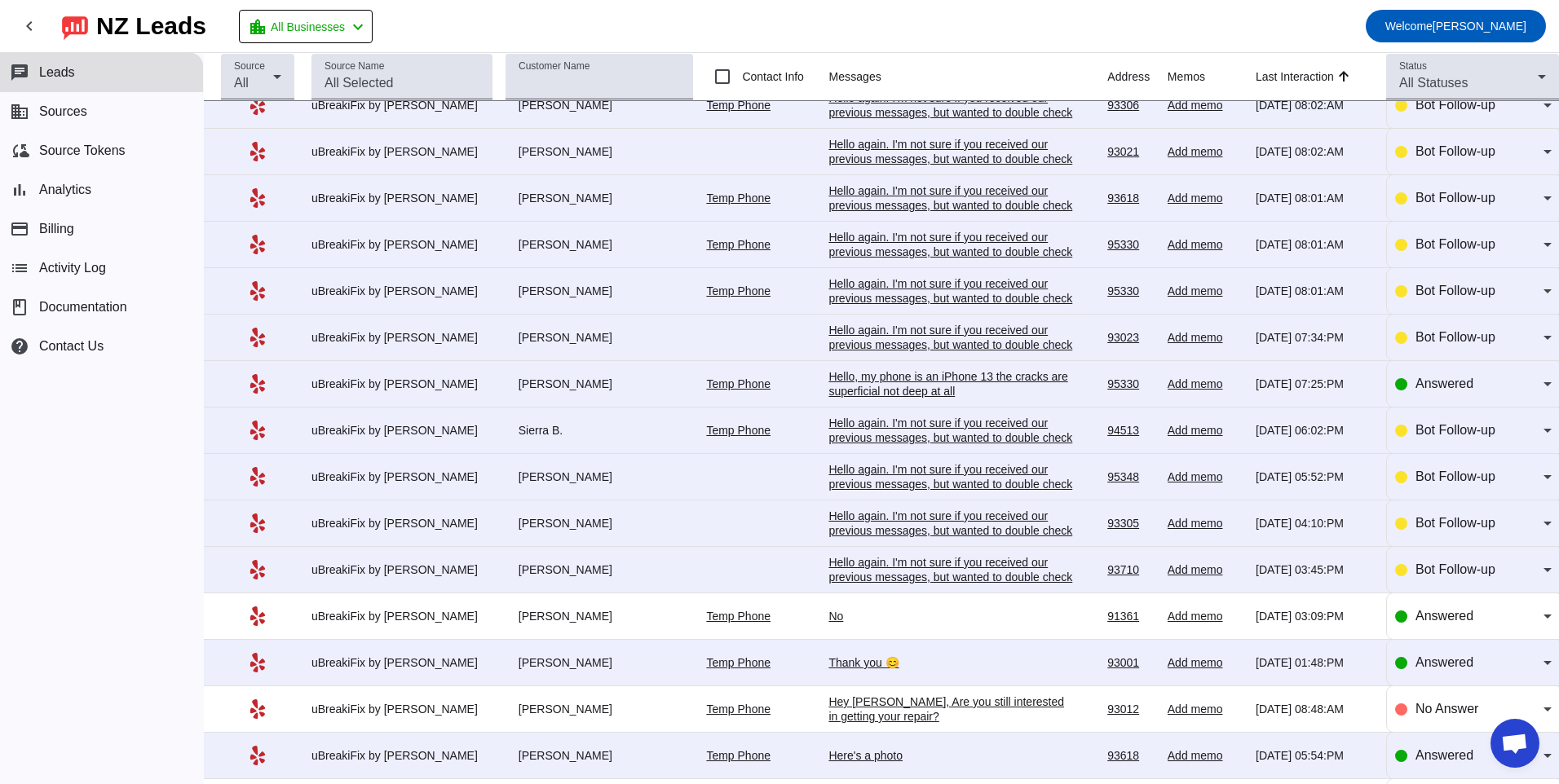
scroll to position [489, 0]
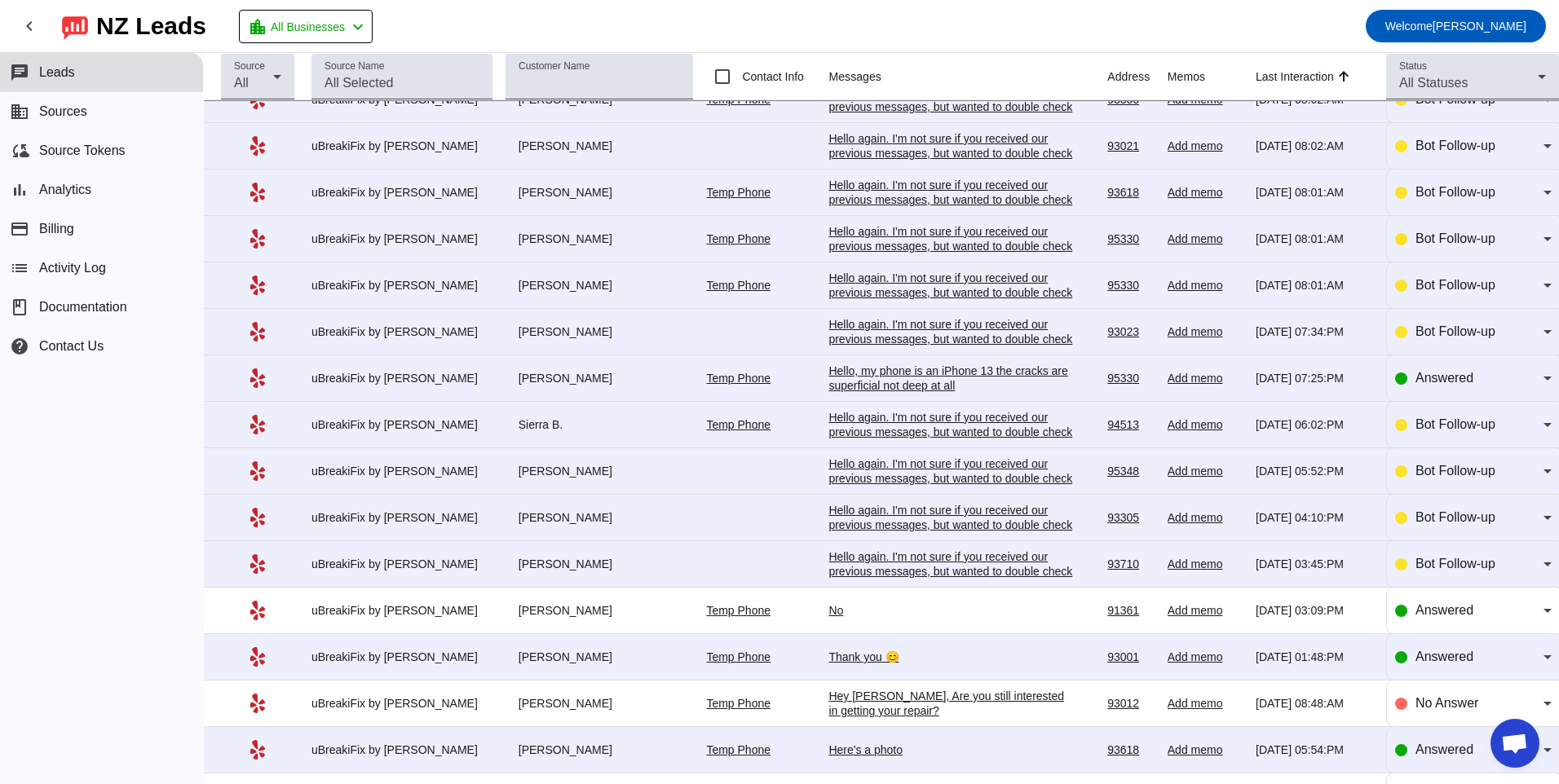
click at [903, 552] on div "Hello again. I'm not sure if you received our previous messages, but wanted to …" at bounding box center [950, 571] width 244 height 44
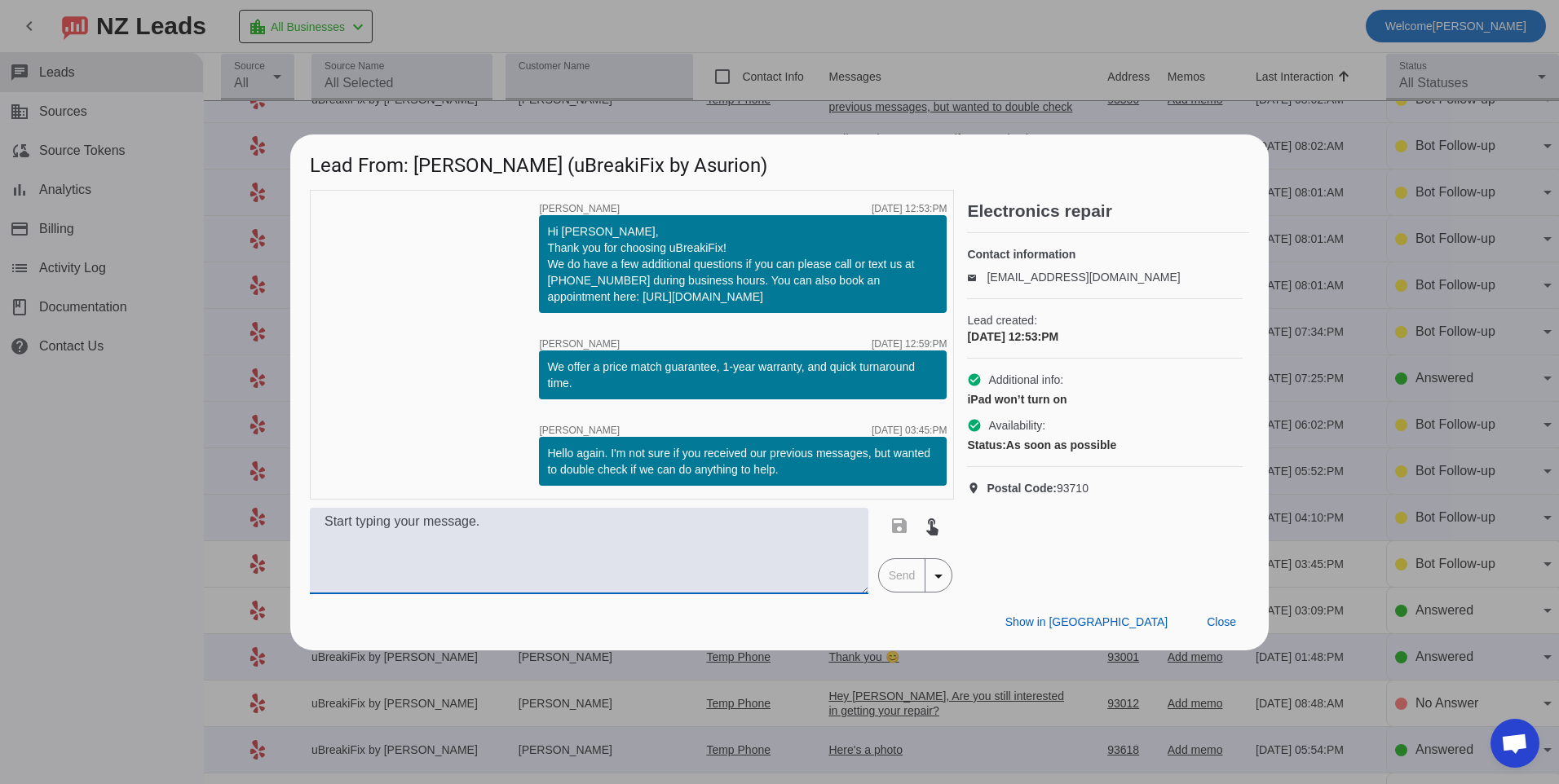
click at [625, 557] on textarea at bounding box center [590, 551] width 559 height 87
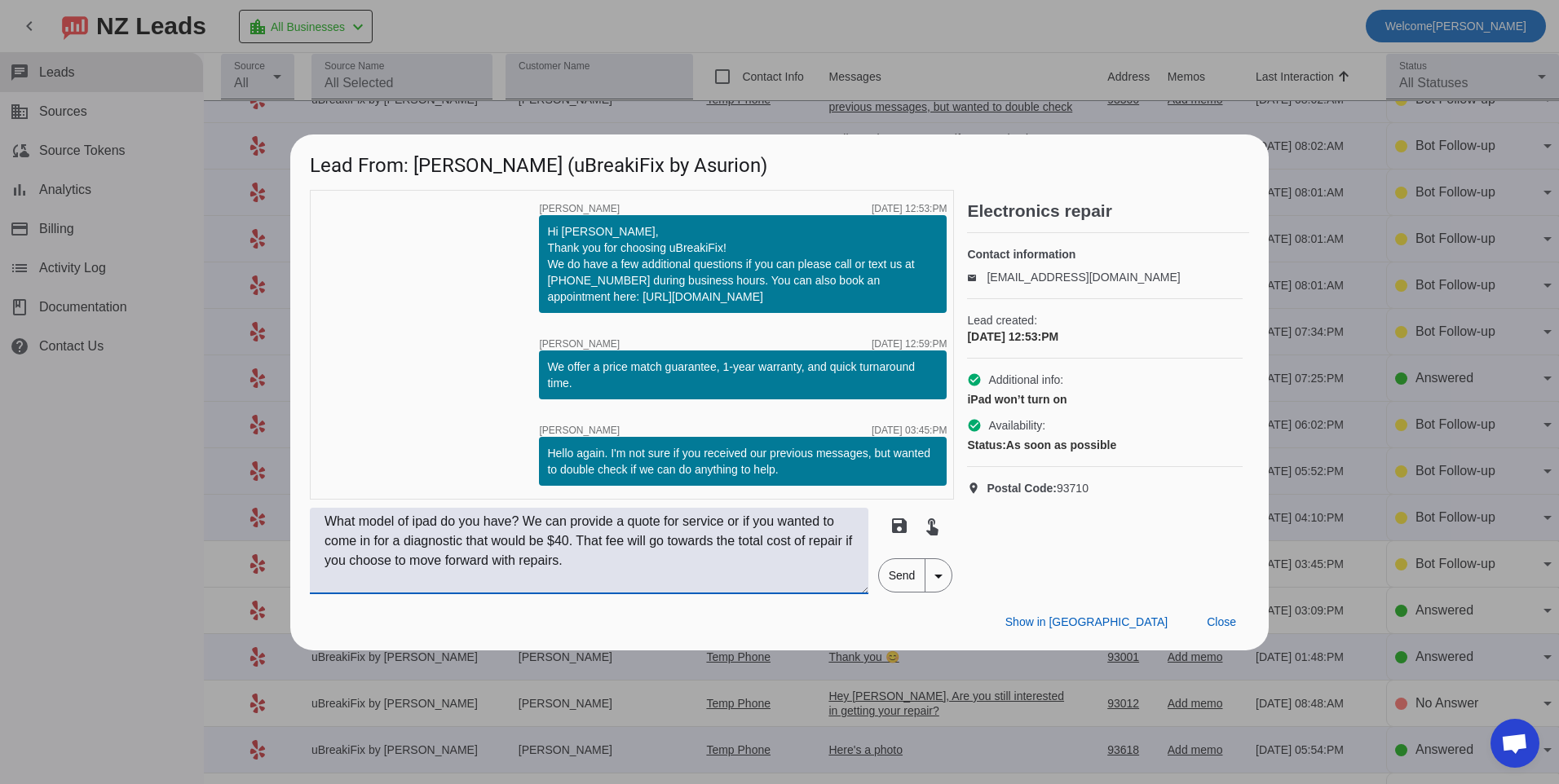
type textarea "What model of ipad do you have? We can provide a quote for service or if you wa…"
click at [901, 583] on span "Send" at bounding box center [903, 575] width 47 height 32
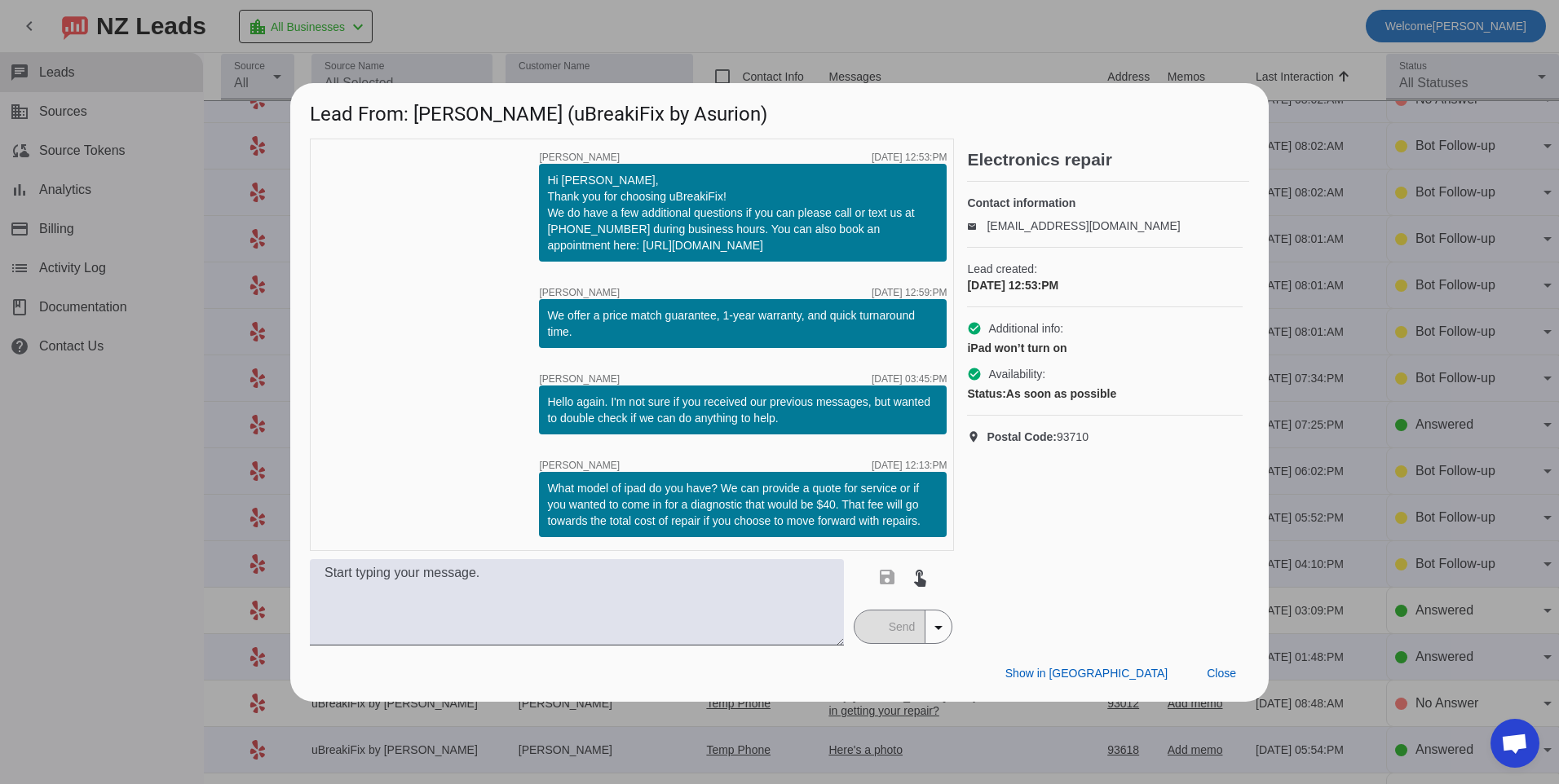
scroll to position [0, 0]
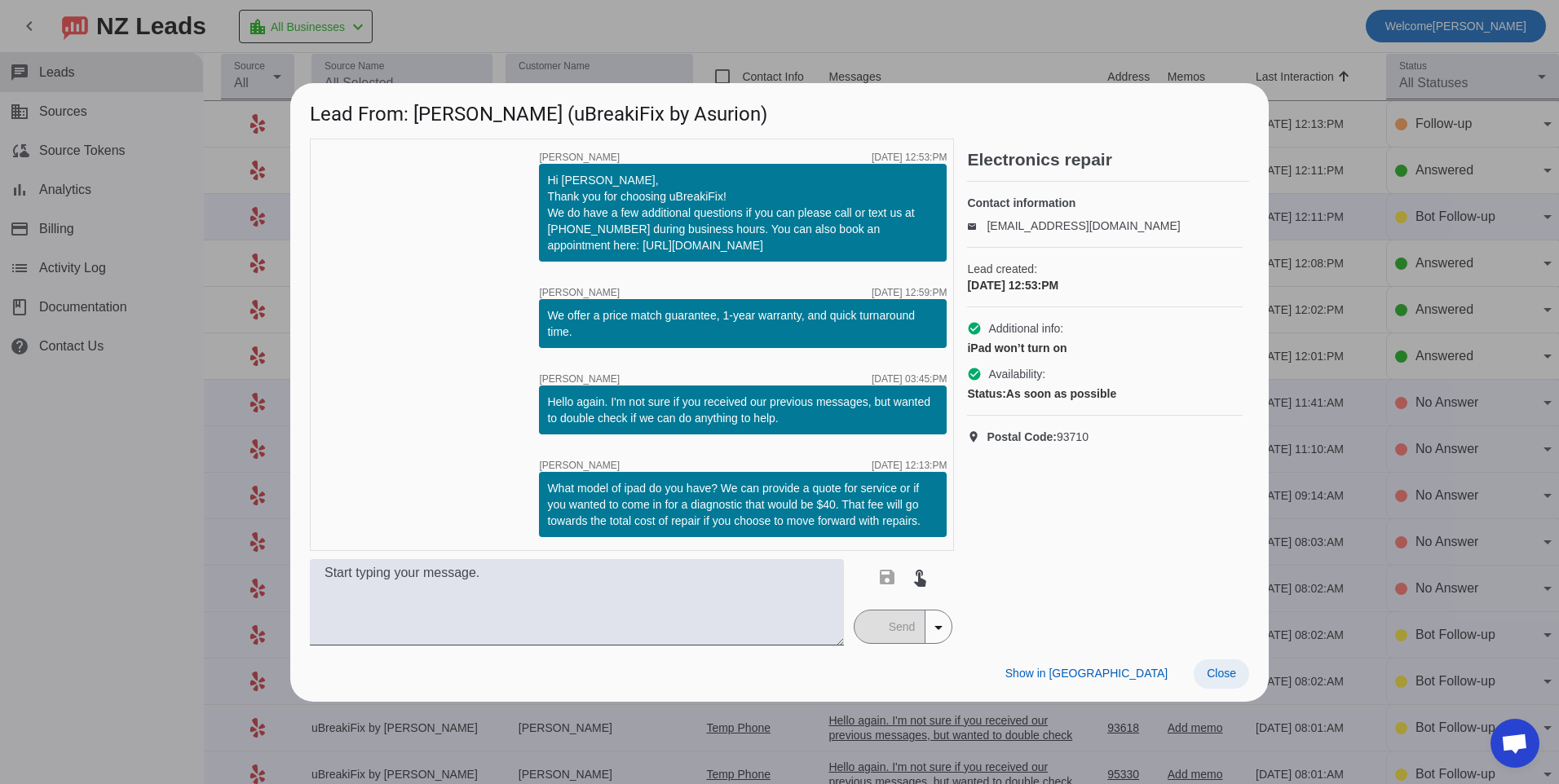
click at [1229, 671] on span "Close" at bounding box center [1222, 673] width 30 height 13
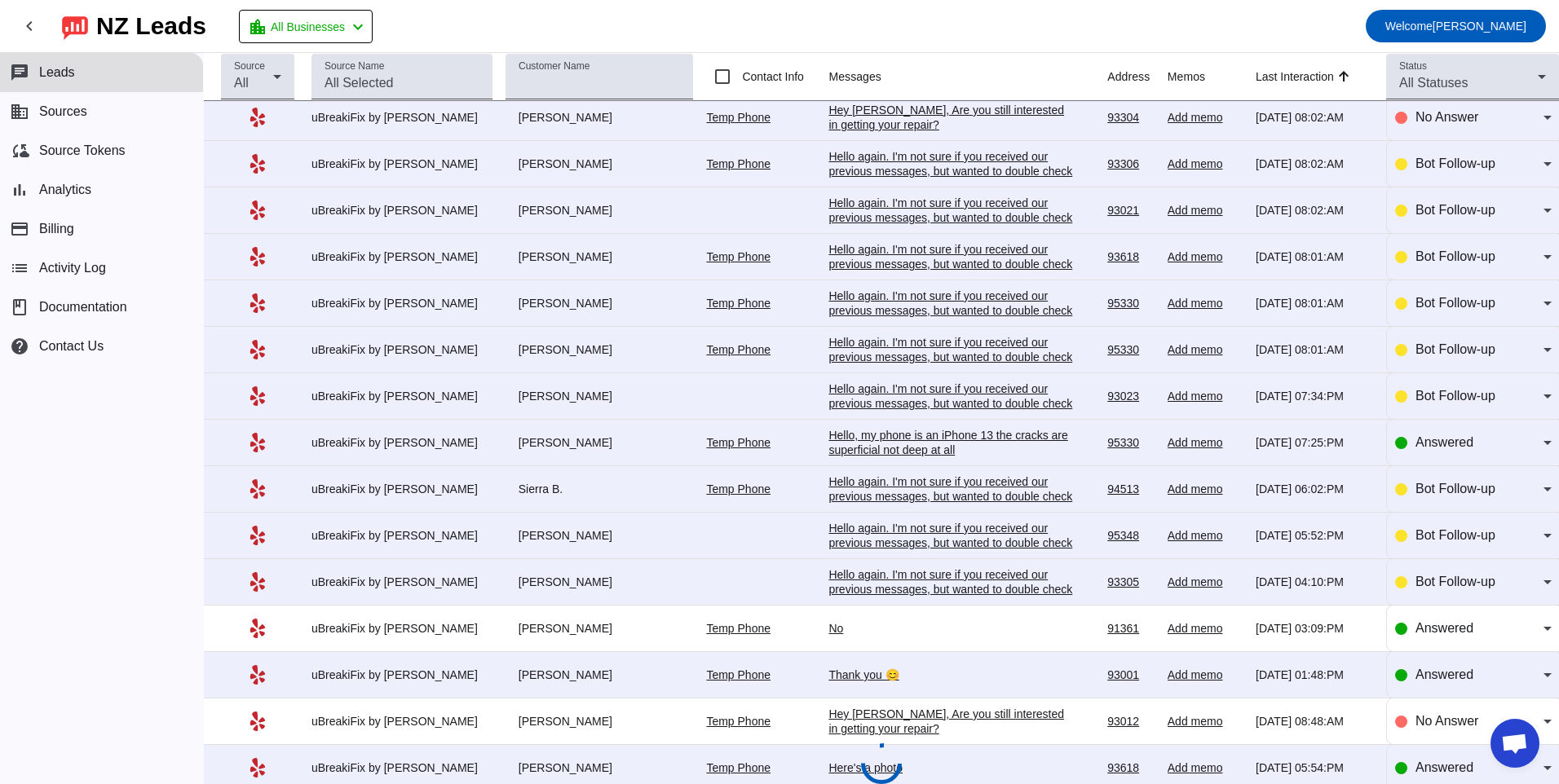
scroll to position [479, 0]
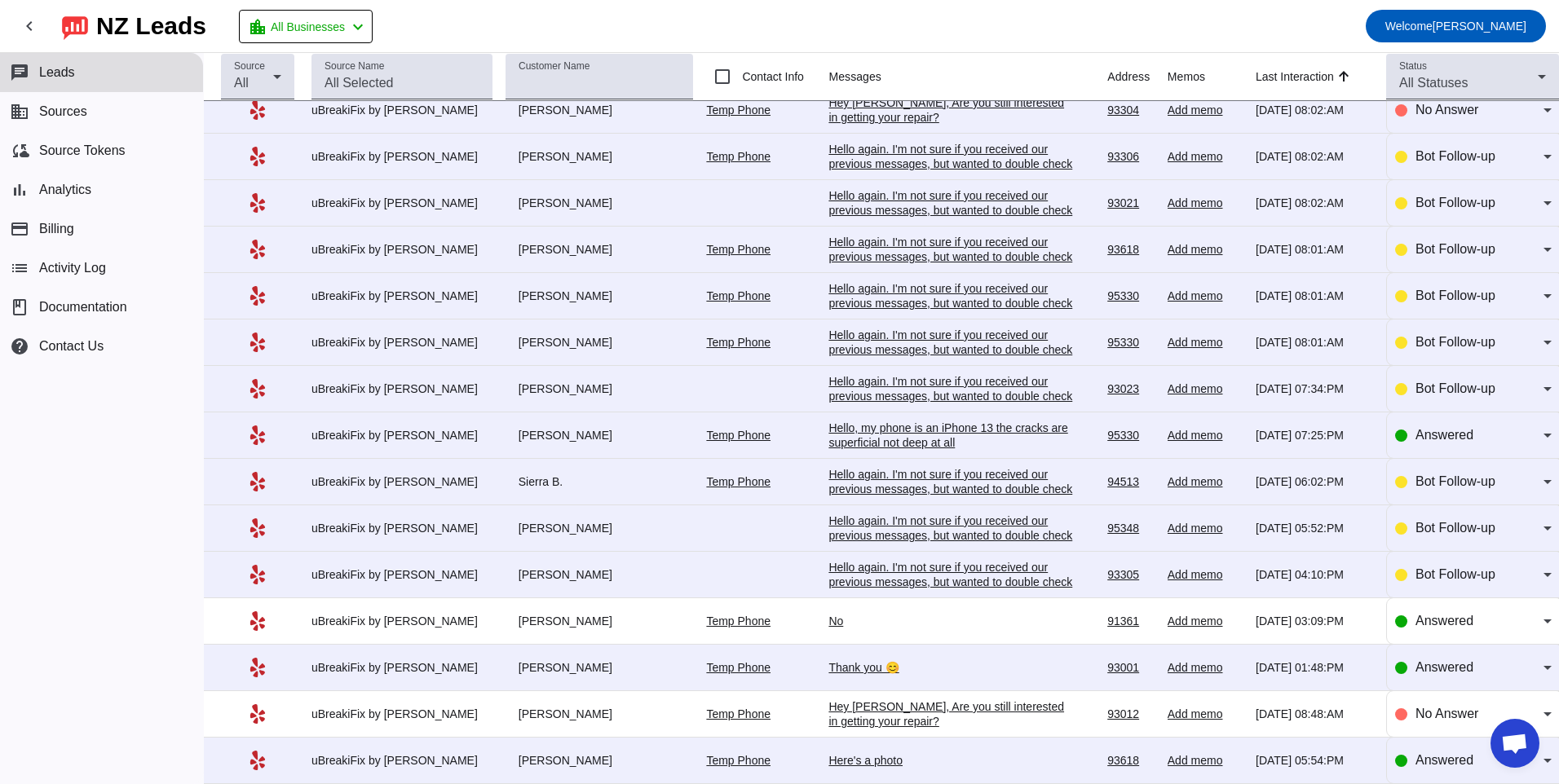
click at [927, 584] on div "Hello again. I'm not sure if you received our previous messages, but wanted to …" at bounding box center [950, 581] width 244 height 44
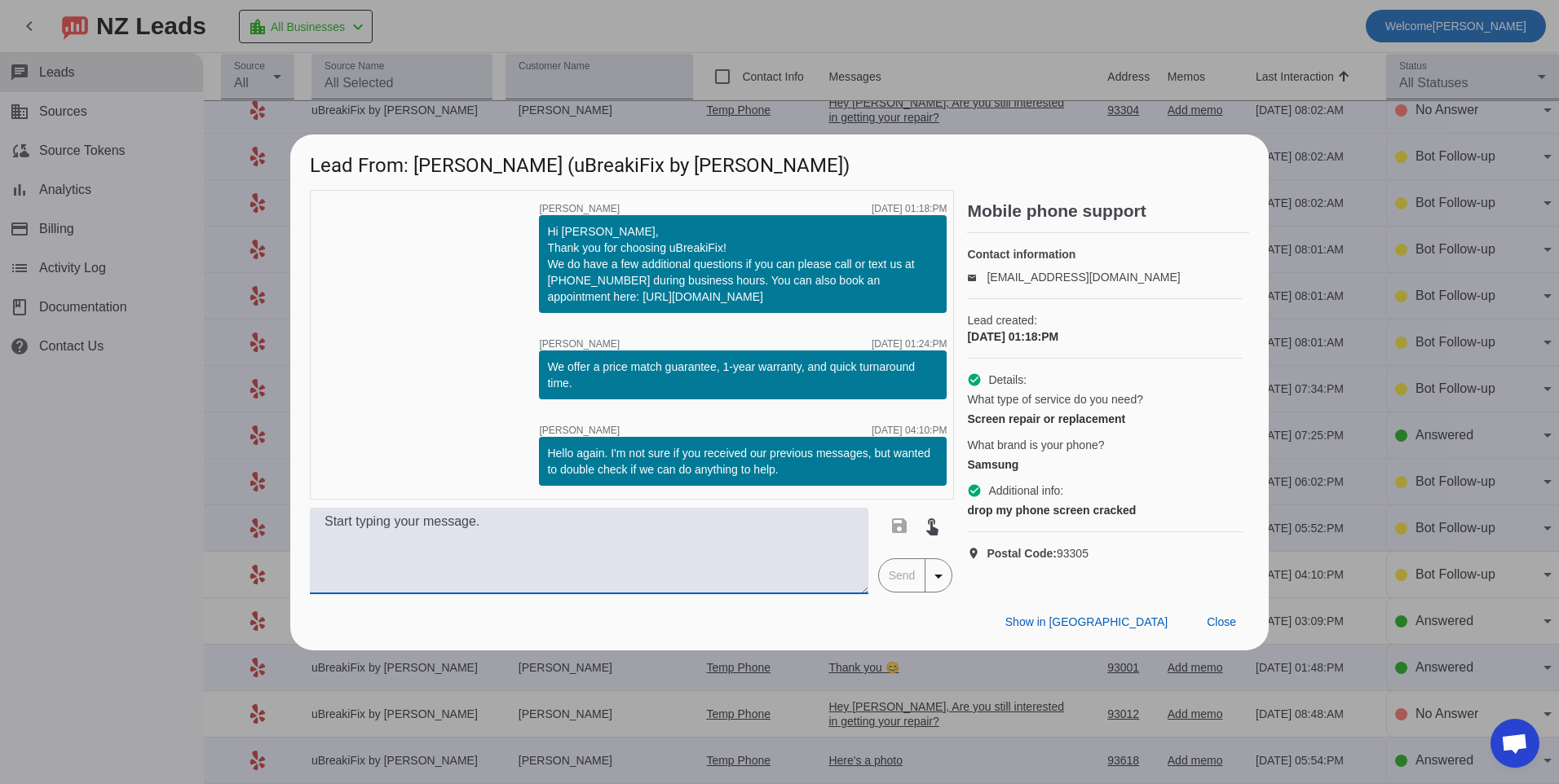
click at [576, 570] on textarea at bounding box center [590, 551] width 559 height 87
type textarea "Hello, what model is your phone? Our pricing will vary depending on the model."
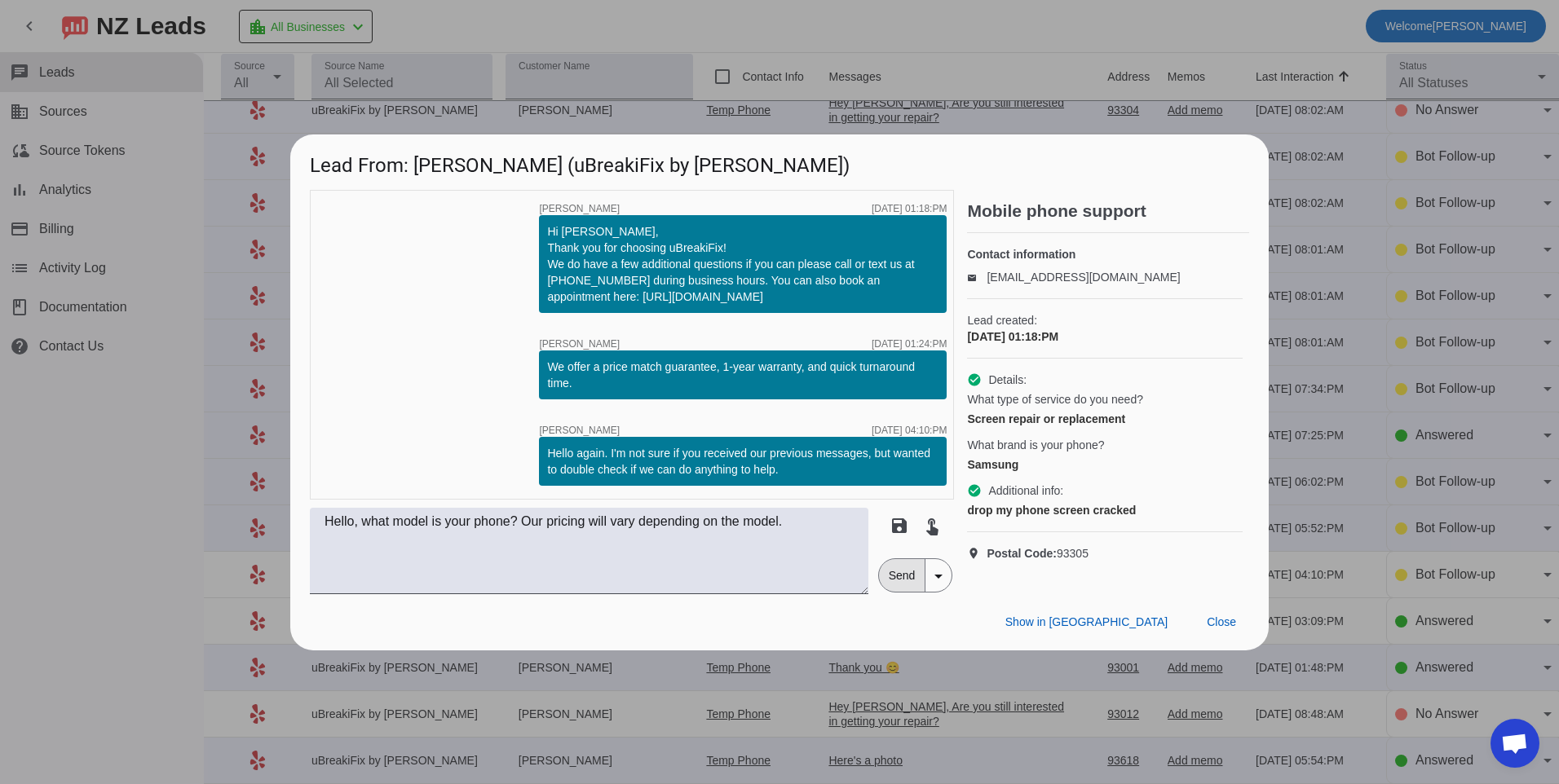
click at [896, 590] on span "Send" at bounding box center [903, 575] width 47 height 32
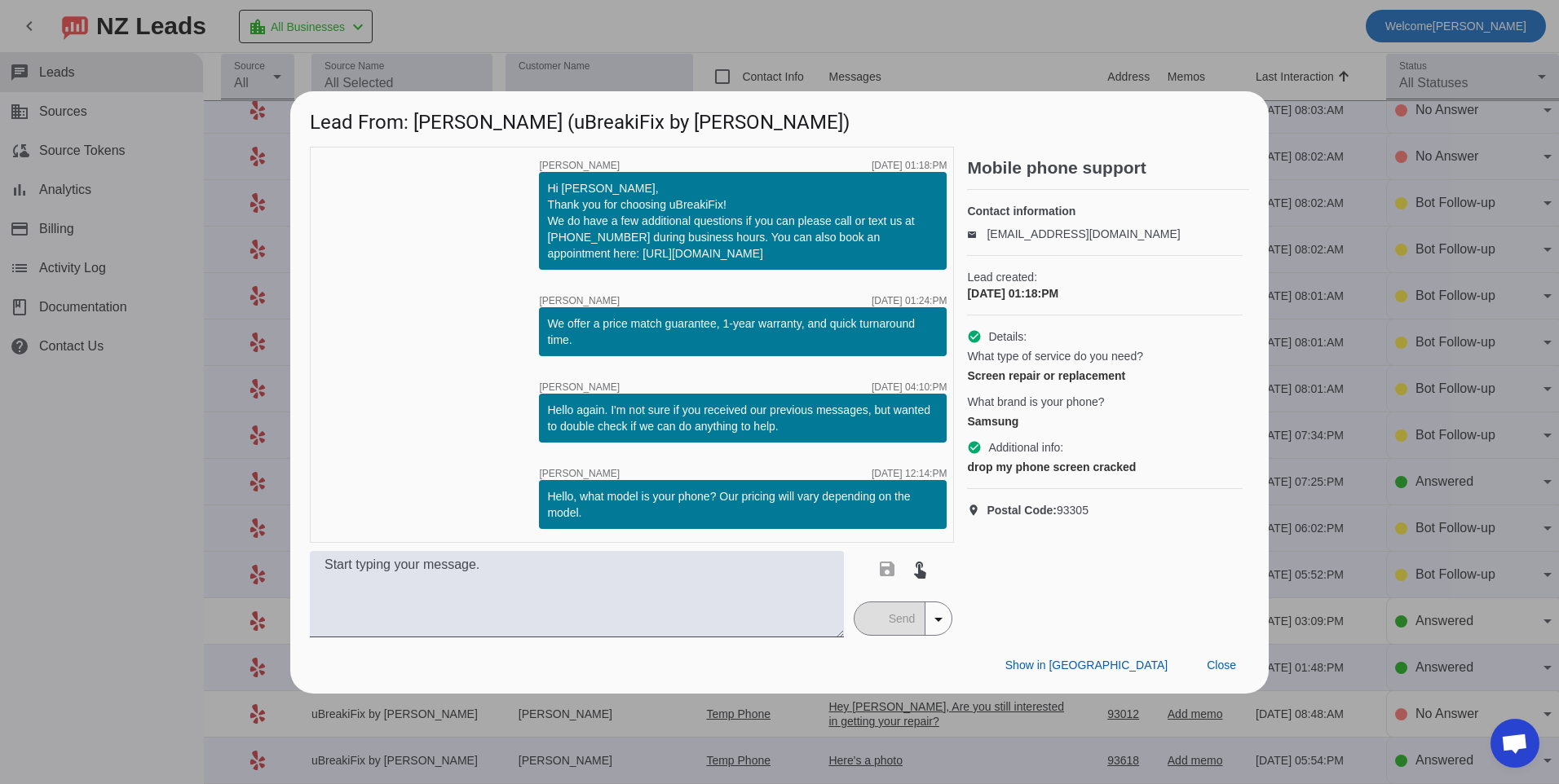
scroll to position [0, 0]
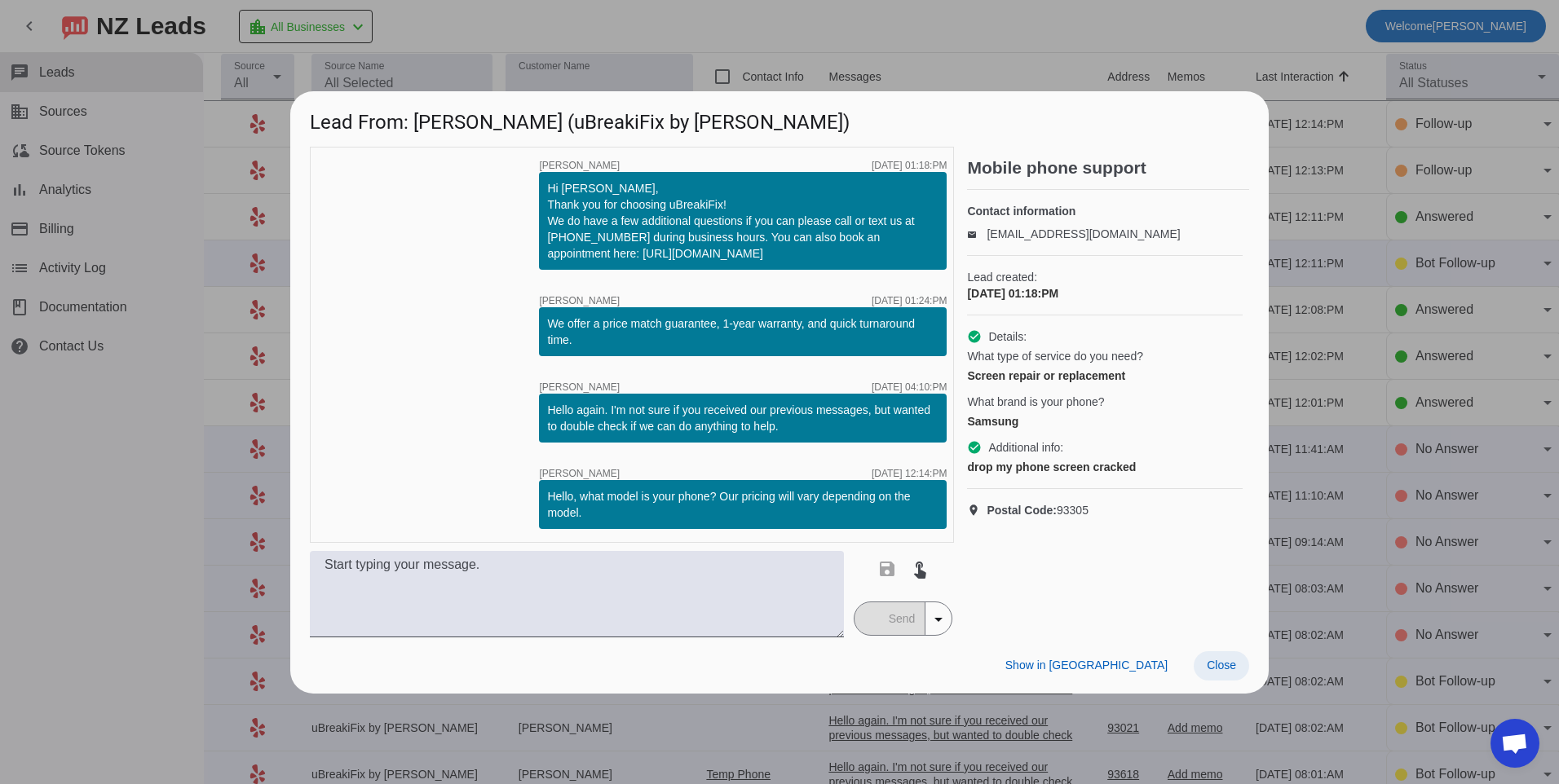
click at [1213, 670] on span "Close" at bounding box center [1222, 665] width 30 height 13
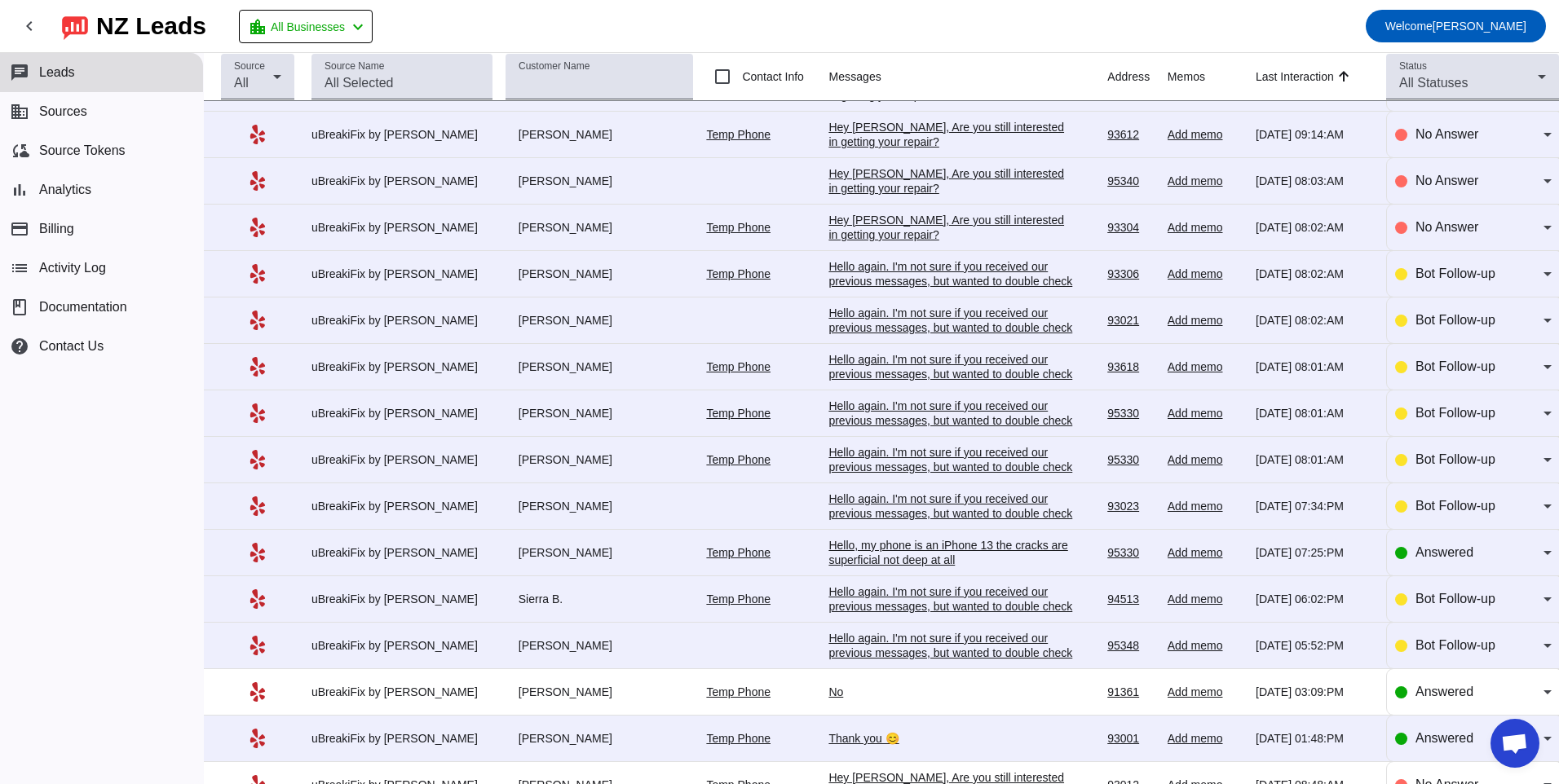
scroll to position [489, 0]
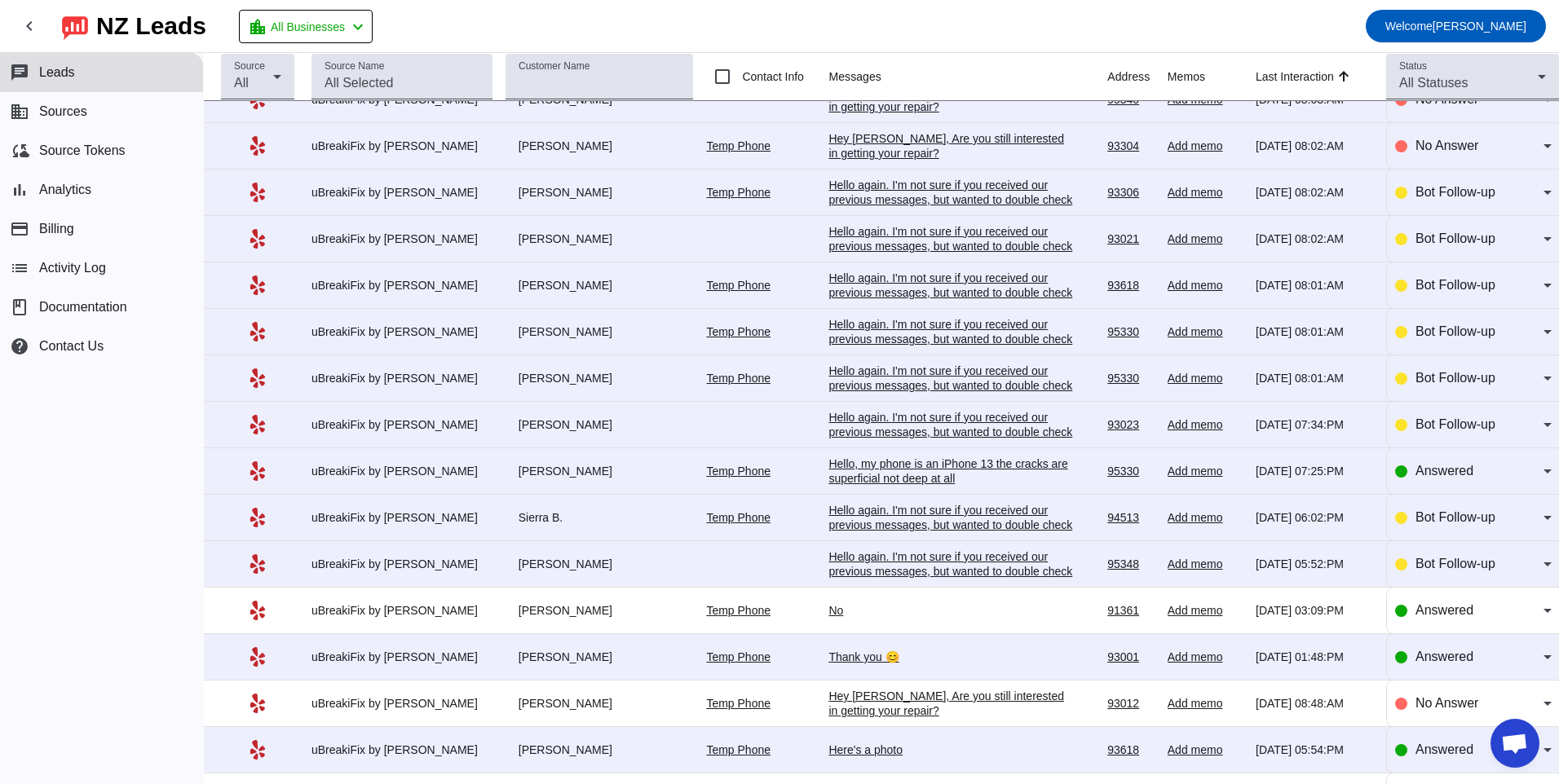
click at [972, 568] on div "Hello again. I'm not sure if you received our previous messages, but wanted to …" at bounding box center [950, 571] width 244 height 44
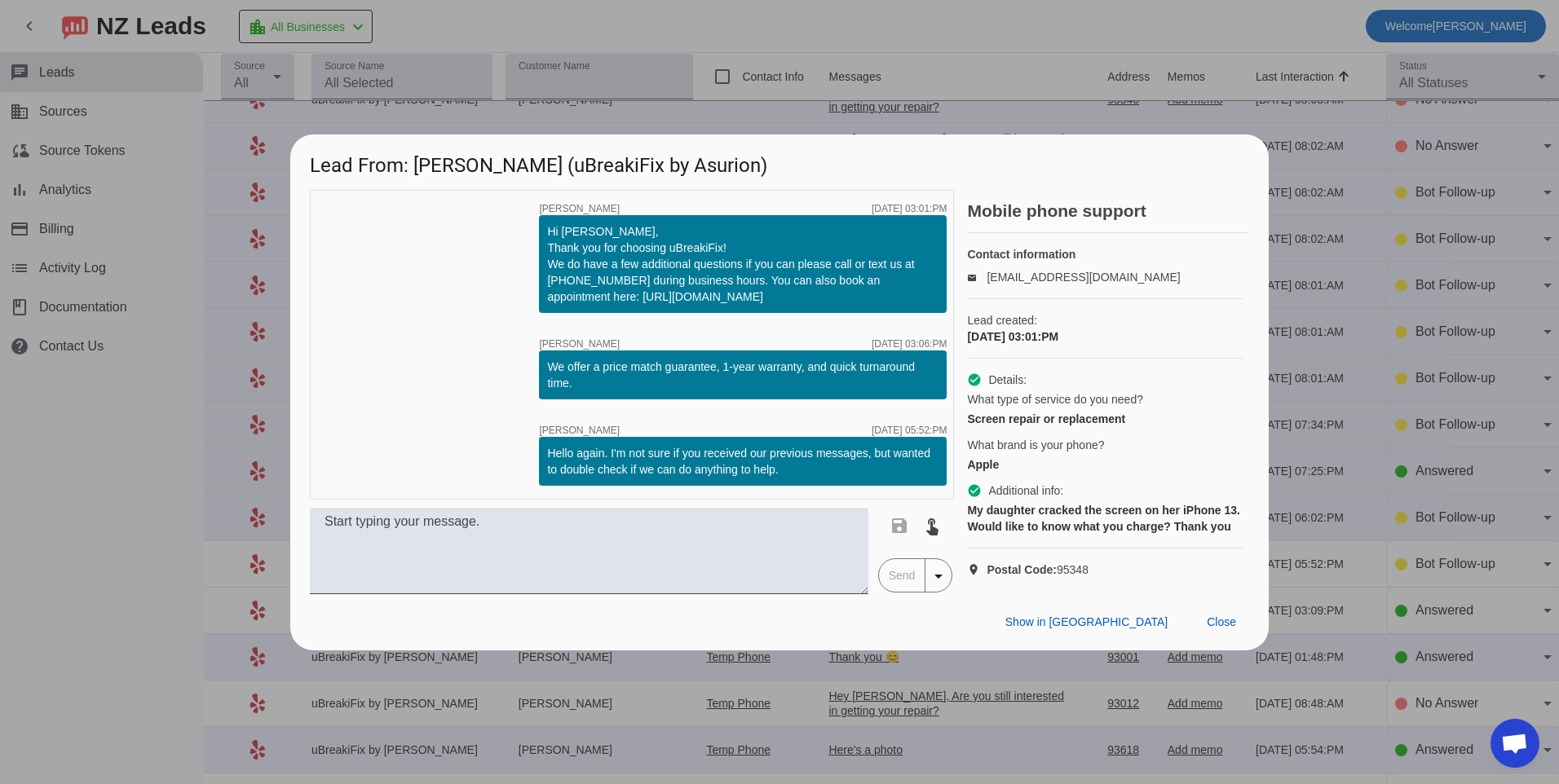
scroll to position [0, 0]
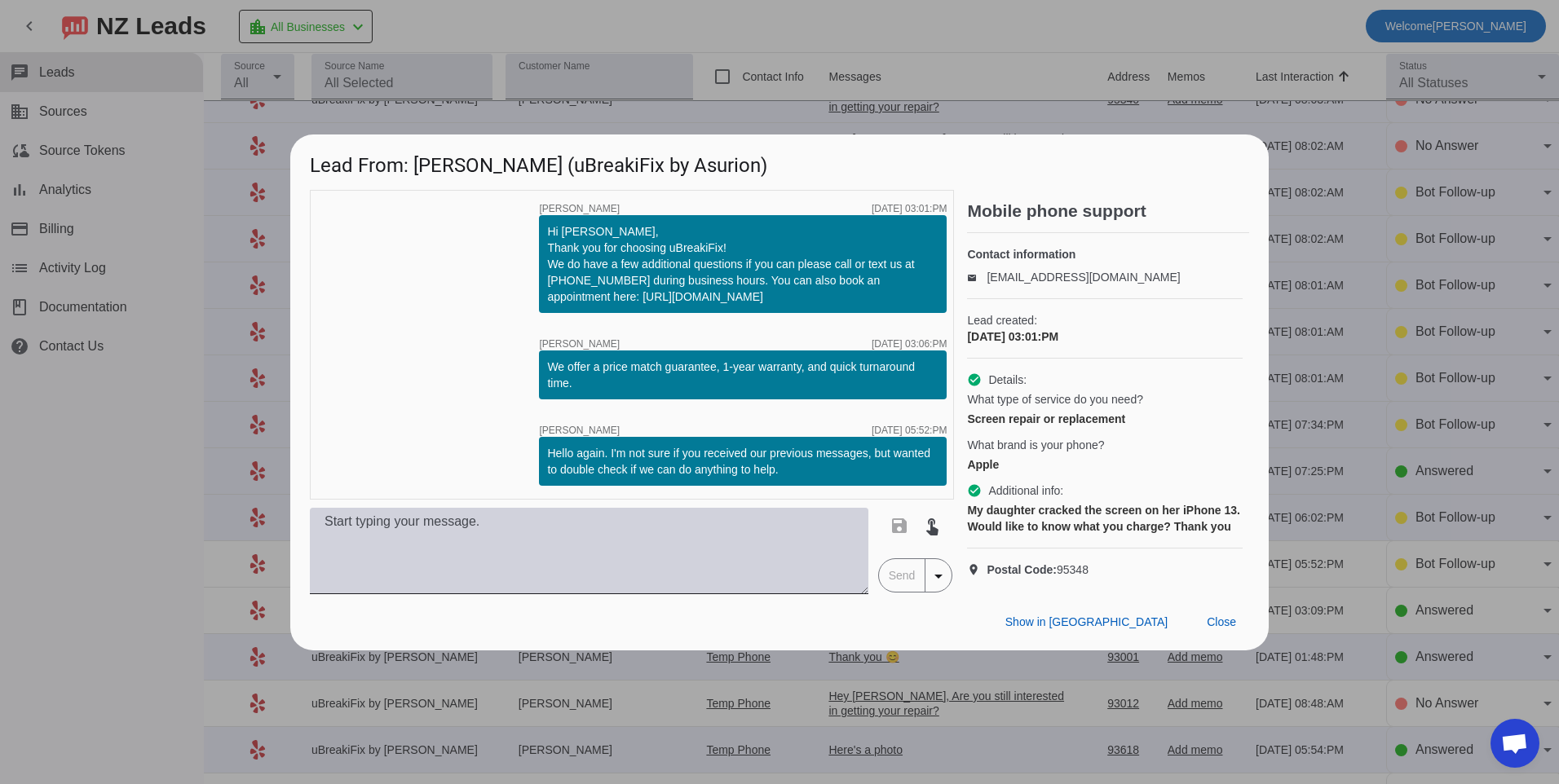
click at [721, 535] on textarea at bounding box center [590, 551] width 559 height 87
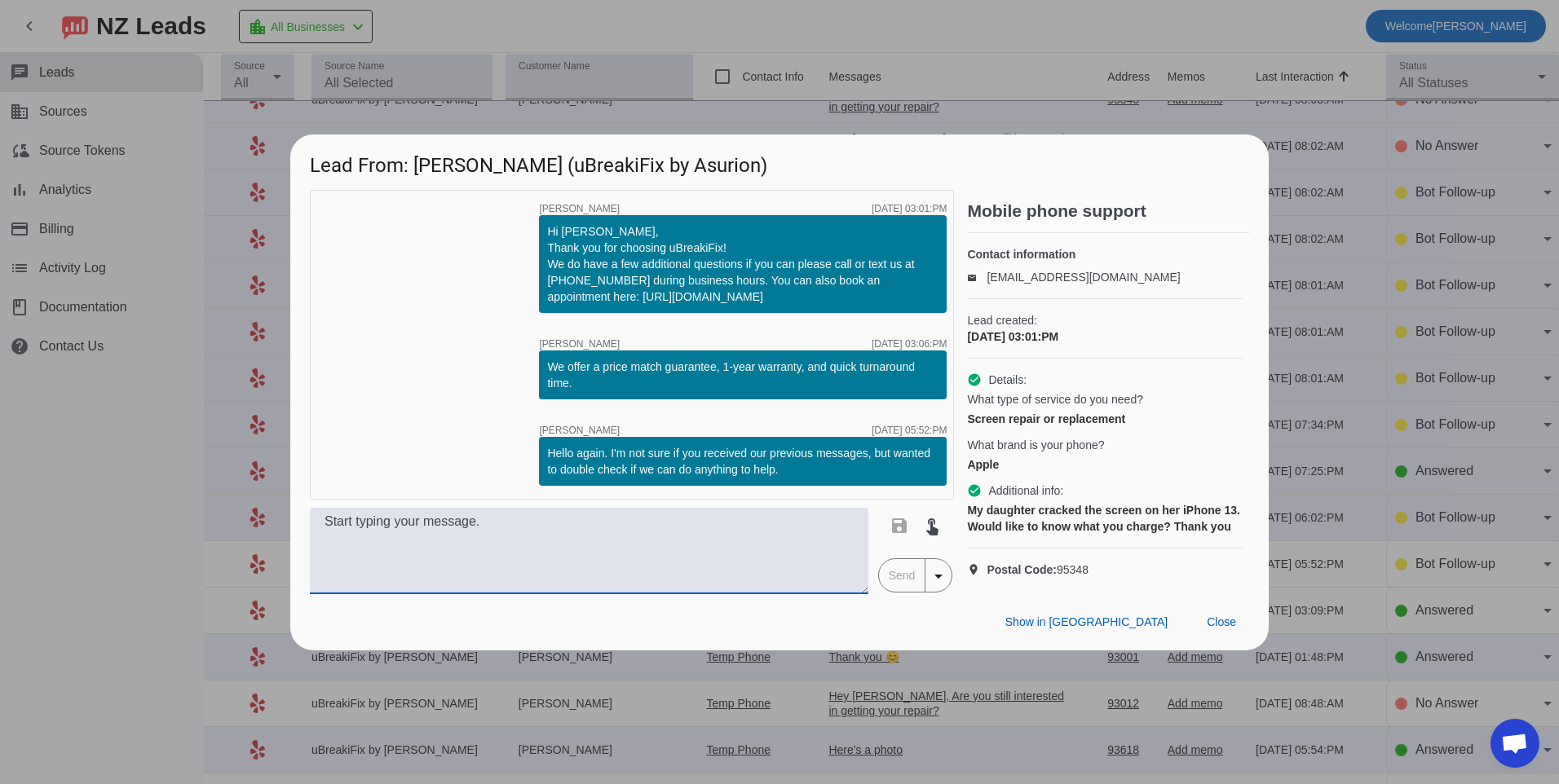
click at [635, 551] on textarea at bounding box center [590, 551] width 559 height 87
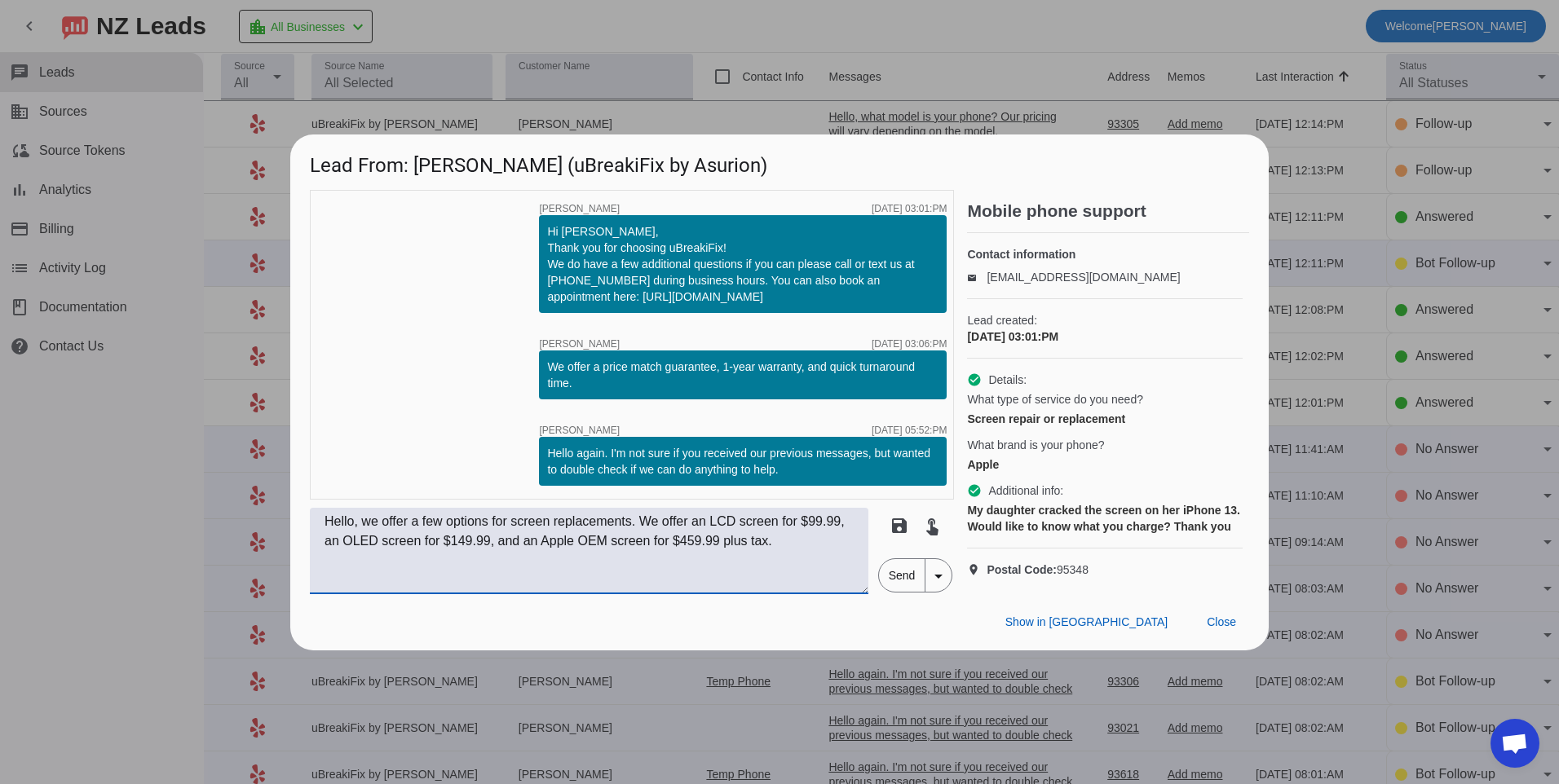
type textarea "Hello, we offer a few options for screen replacements. We offer an LCD screen f…"
click at [901, 588] on span "Send" at bounding box center [903, 575] width 47 height 32
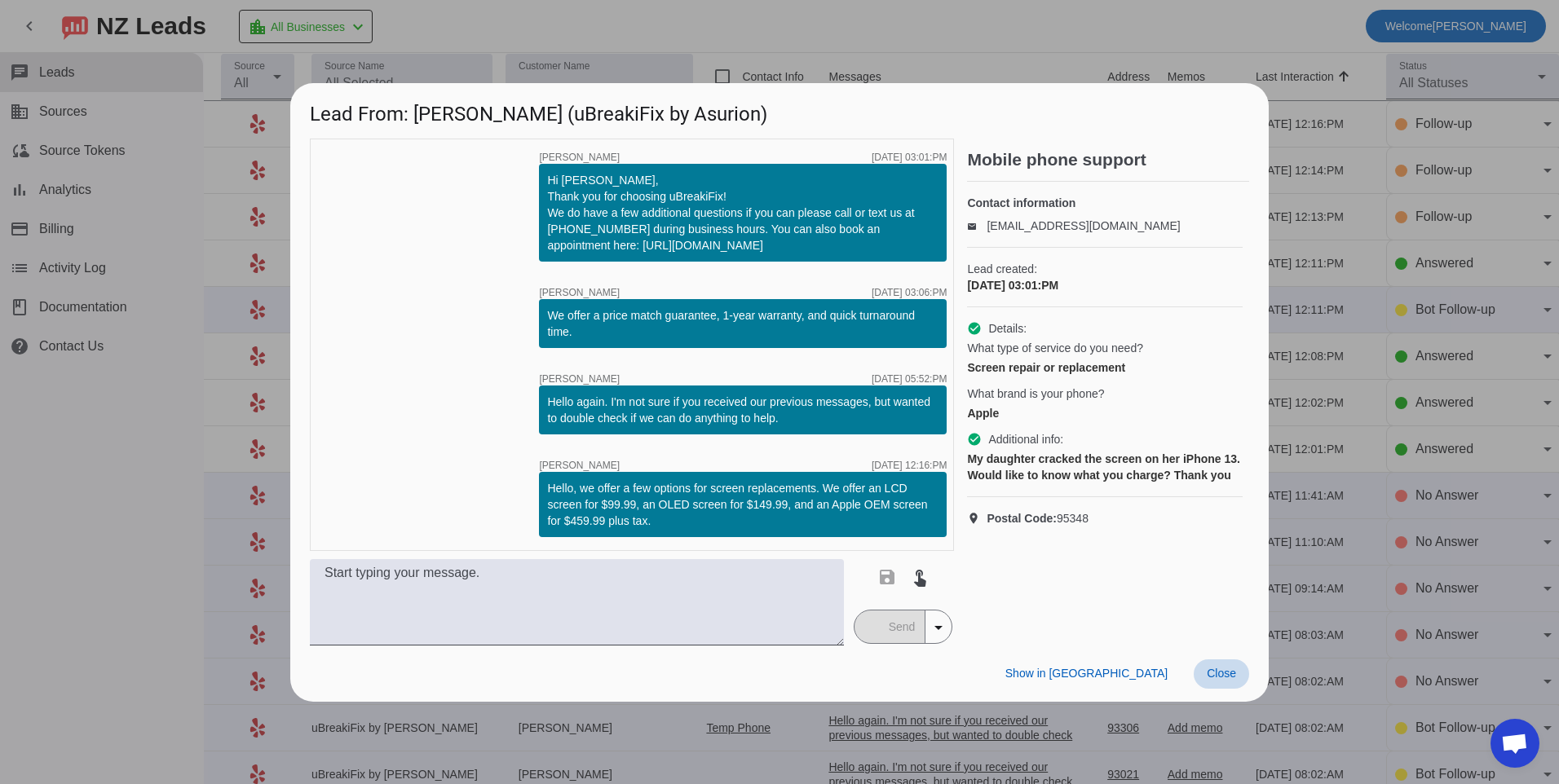
click at [1237, 664] on span at bounding box center [1222, 674] width 56 height 30
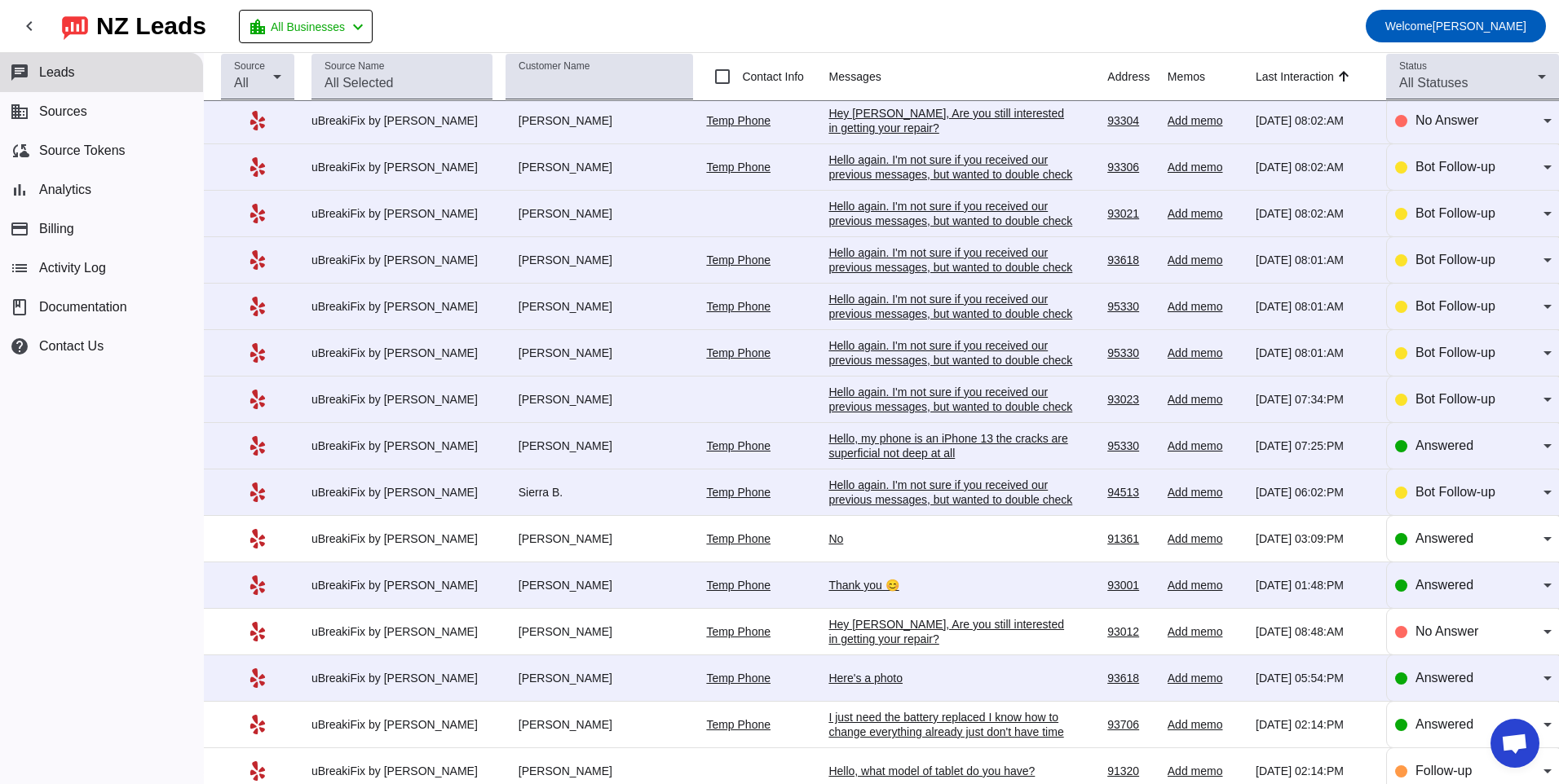
scroll to position [560, 0]
click at [894, 497] on div "Hello again. I'm not sure if you received our previous messages, but wanted to …" at bounding box center [950, 500] width 244 height 44
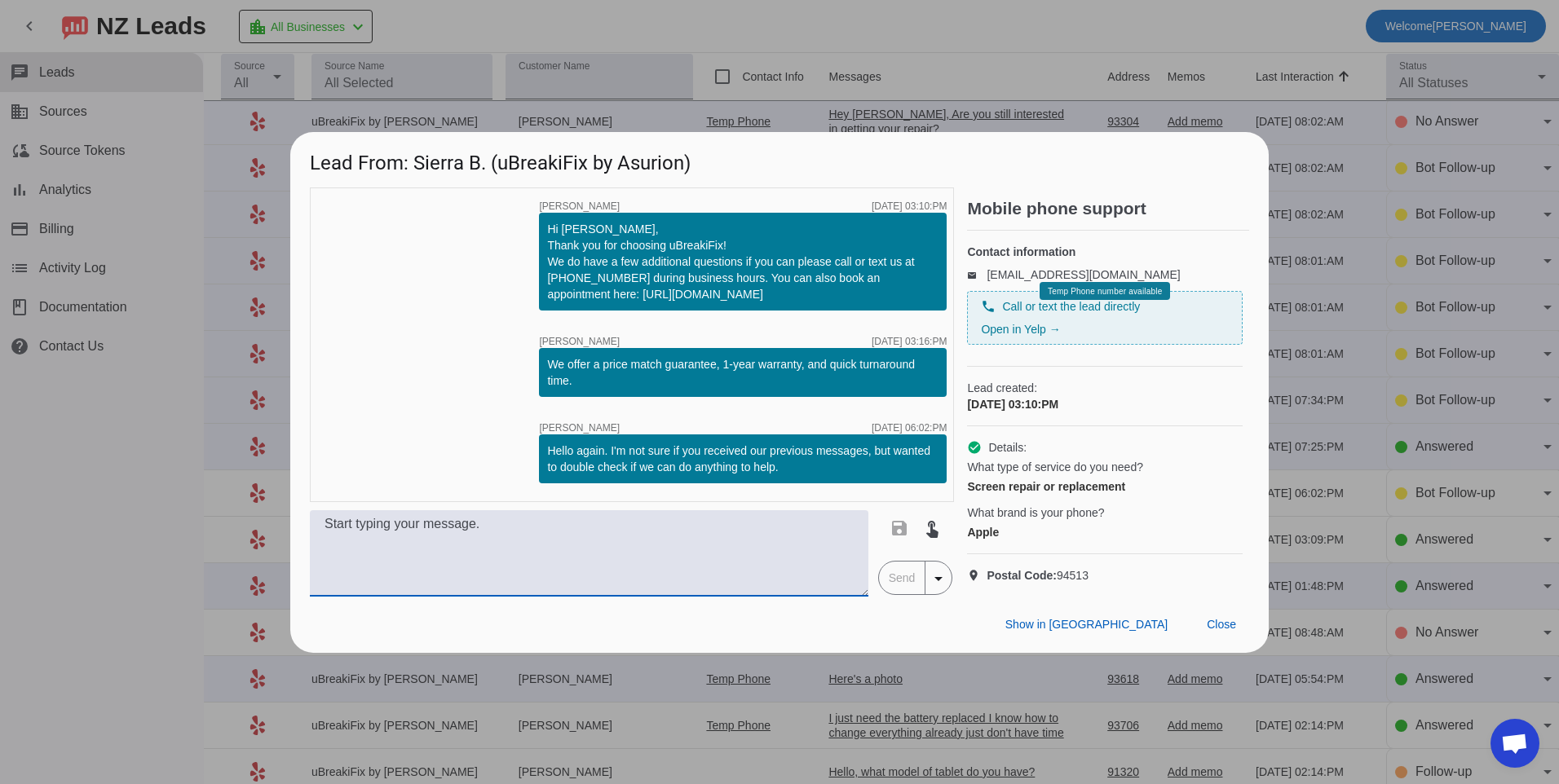
click at [778, 551] on textarea at bounding box center [590, 553] width 559 height 87
type textarea "H"
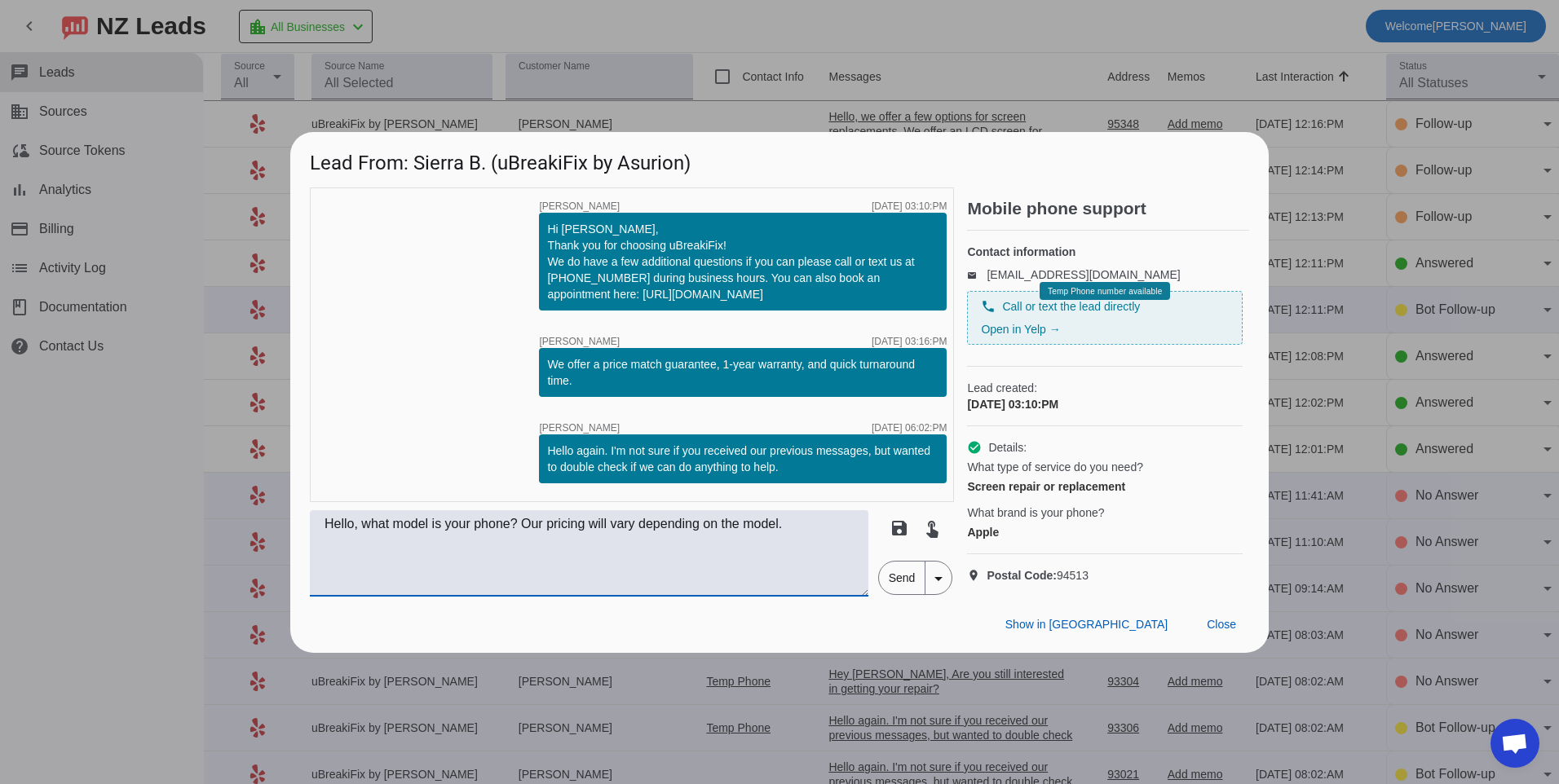
type textarea "Hello, what model is your phone? Our pricing will vary depending on the model."
click at [900, 582] on span "Send" at bounding box center [903, 578] width 47 height 32
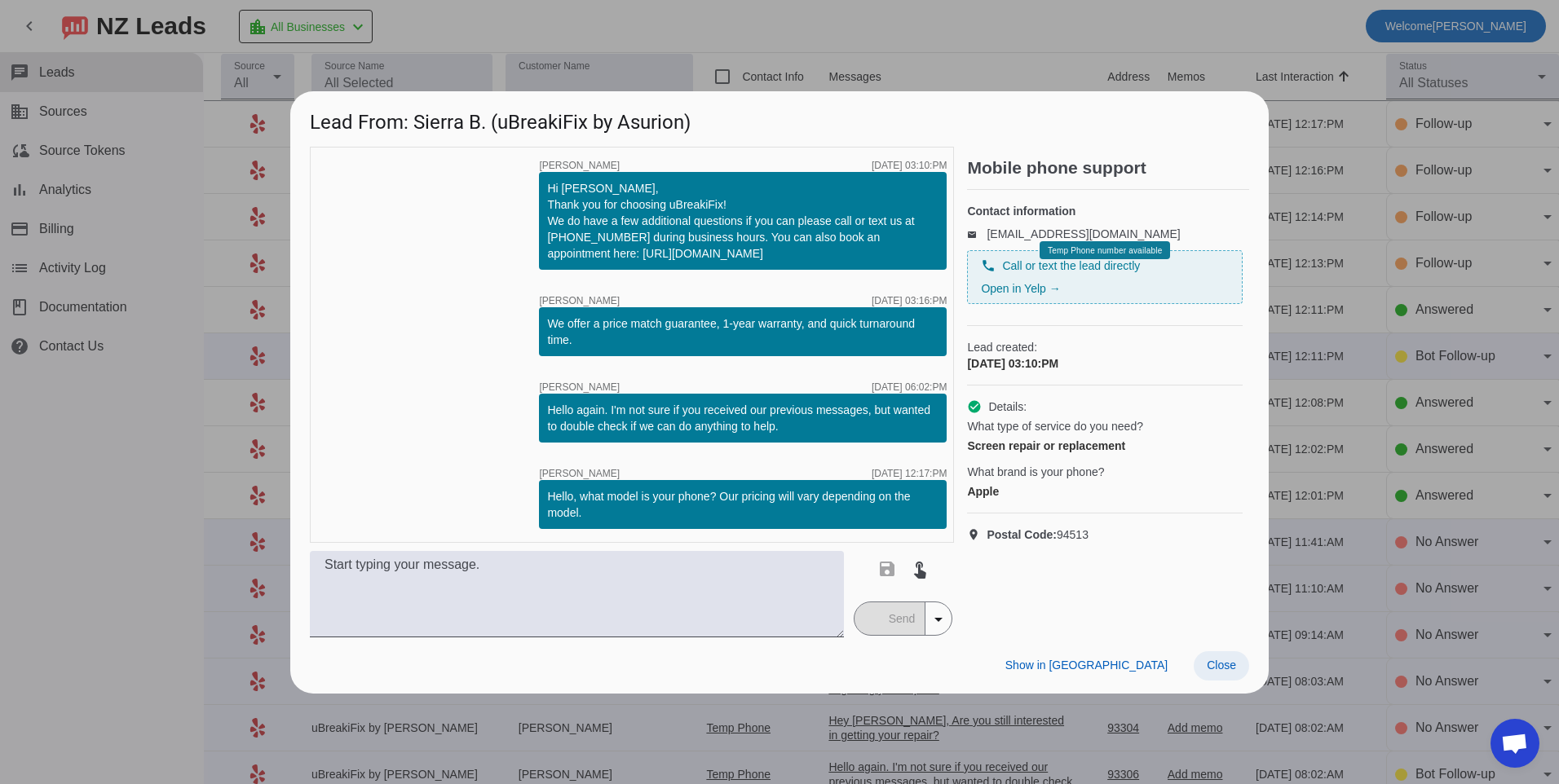
click at [1206, 654] on span at bounding box center [1222, 666] width 56 height 30
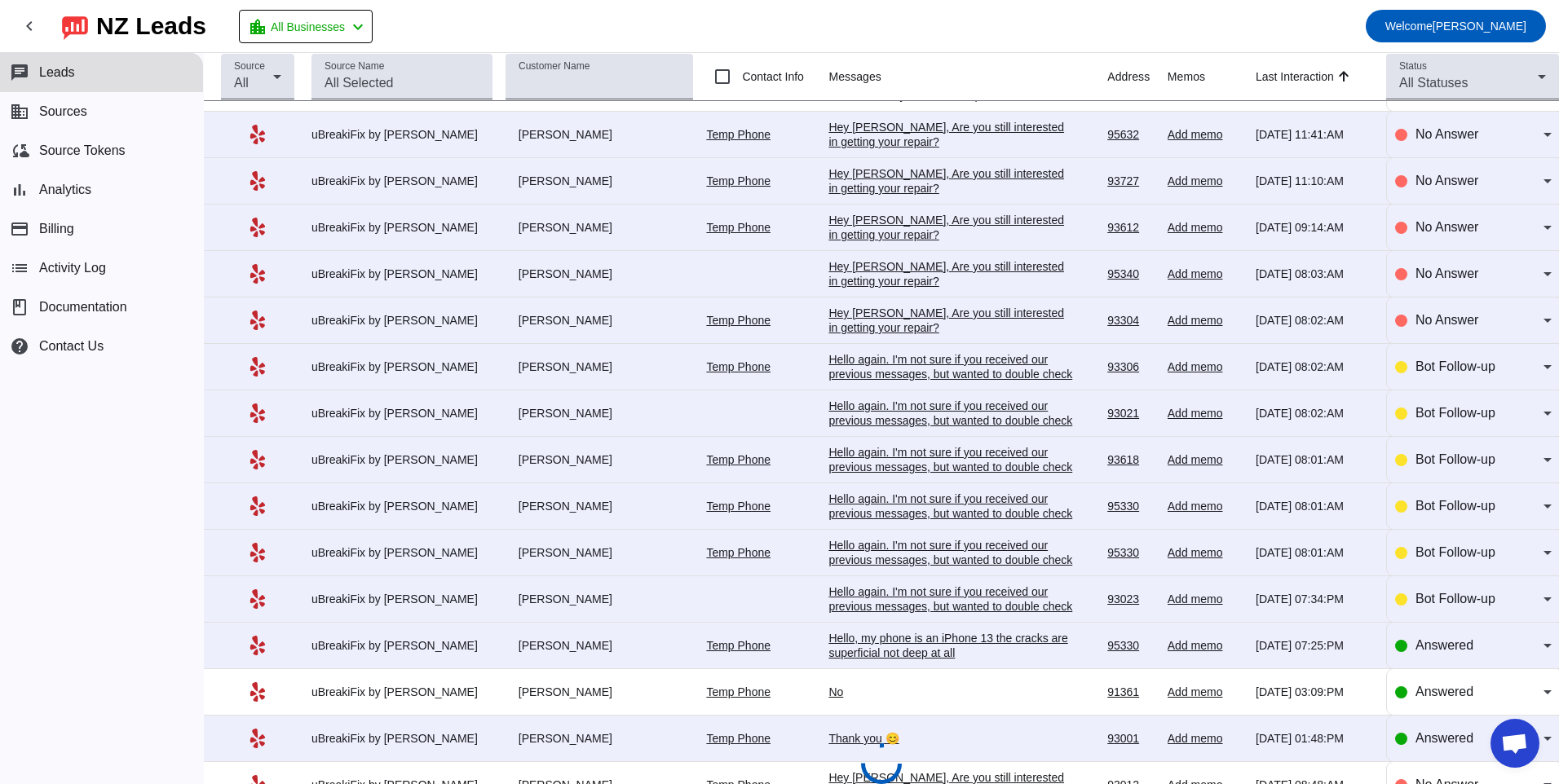
scroll to position [479, 0]
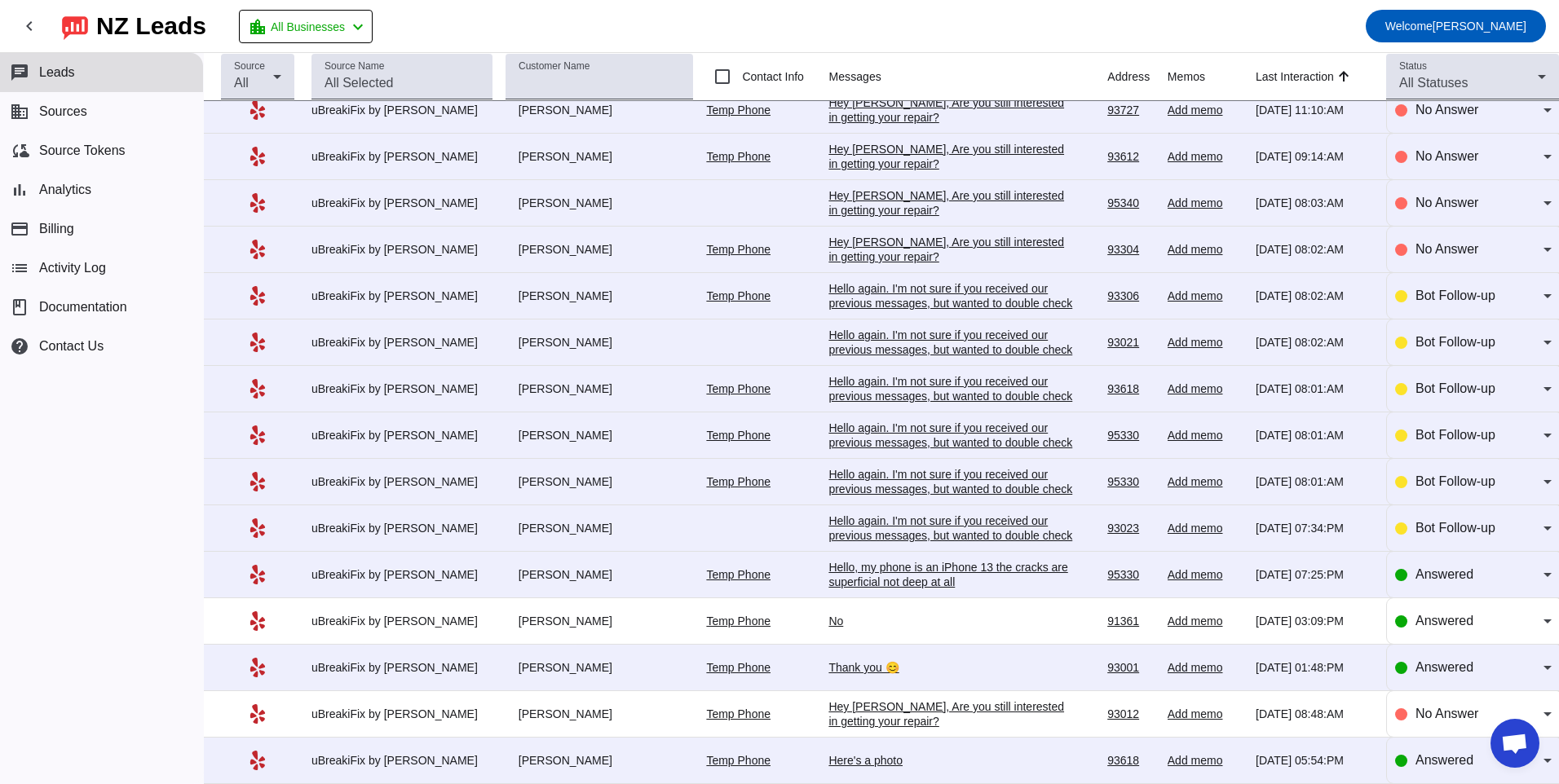
click at [875, 570] on div "Hello, my phone is an iPhone 13 the cracks are superficial not deep at all" at bounding box center [950, 574] width 244 height 30
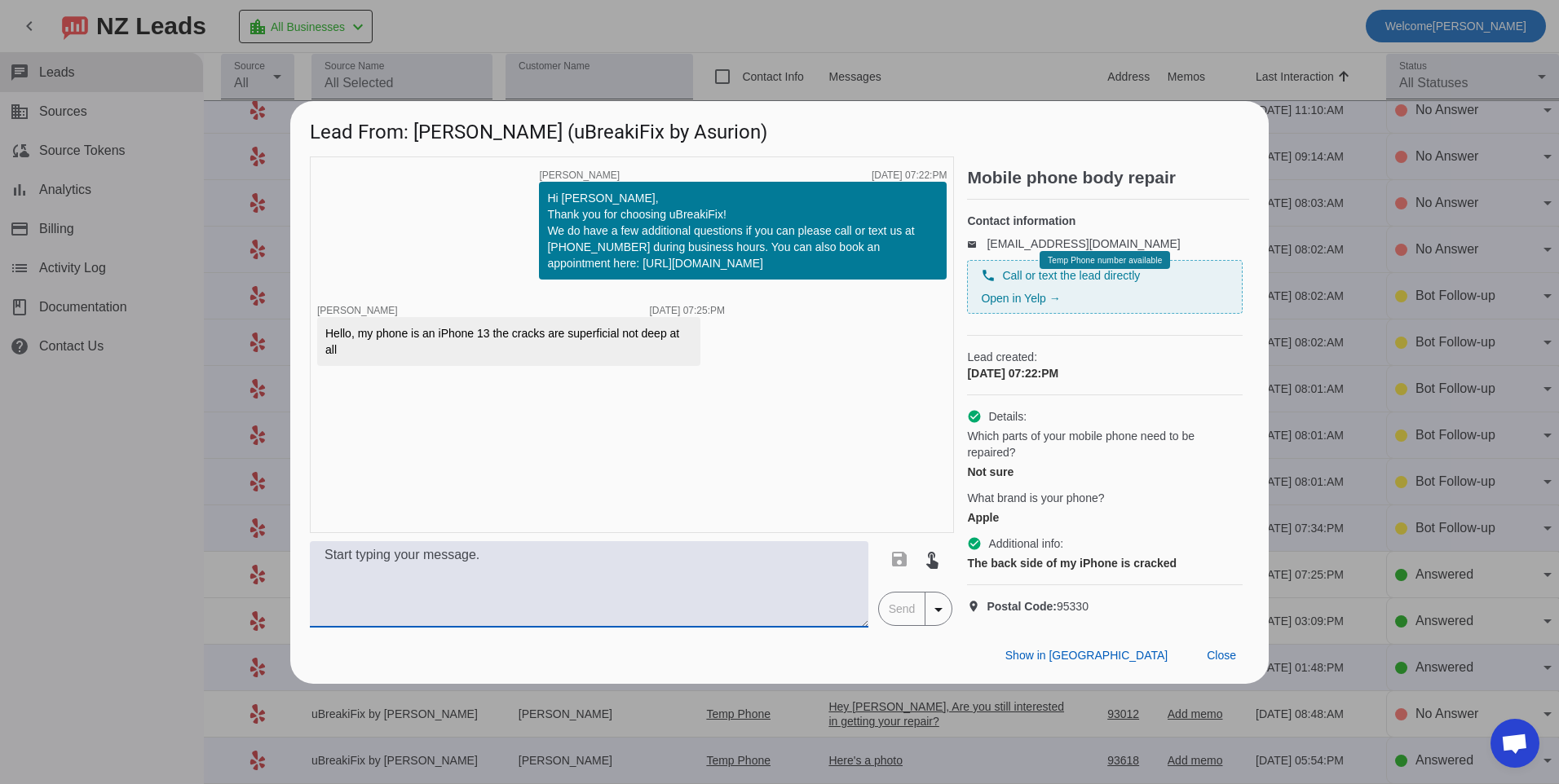
click at [823, 588] on textarea at bounding box center [590, 585] width 559 height 87
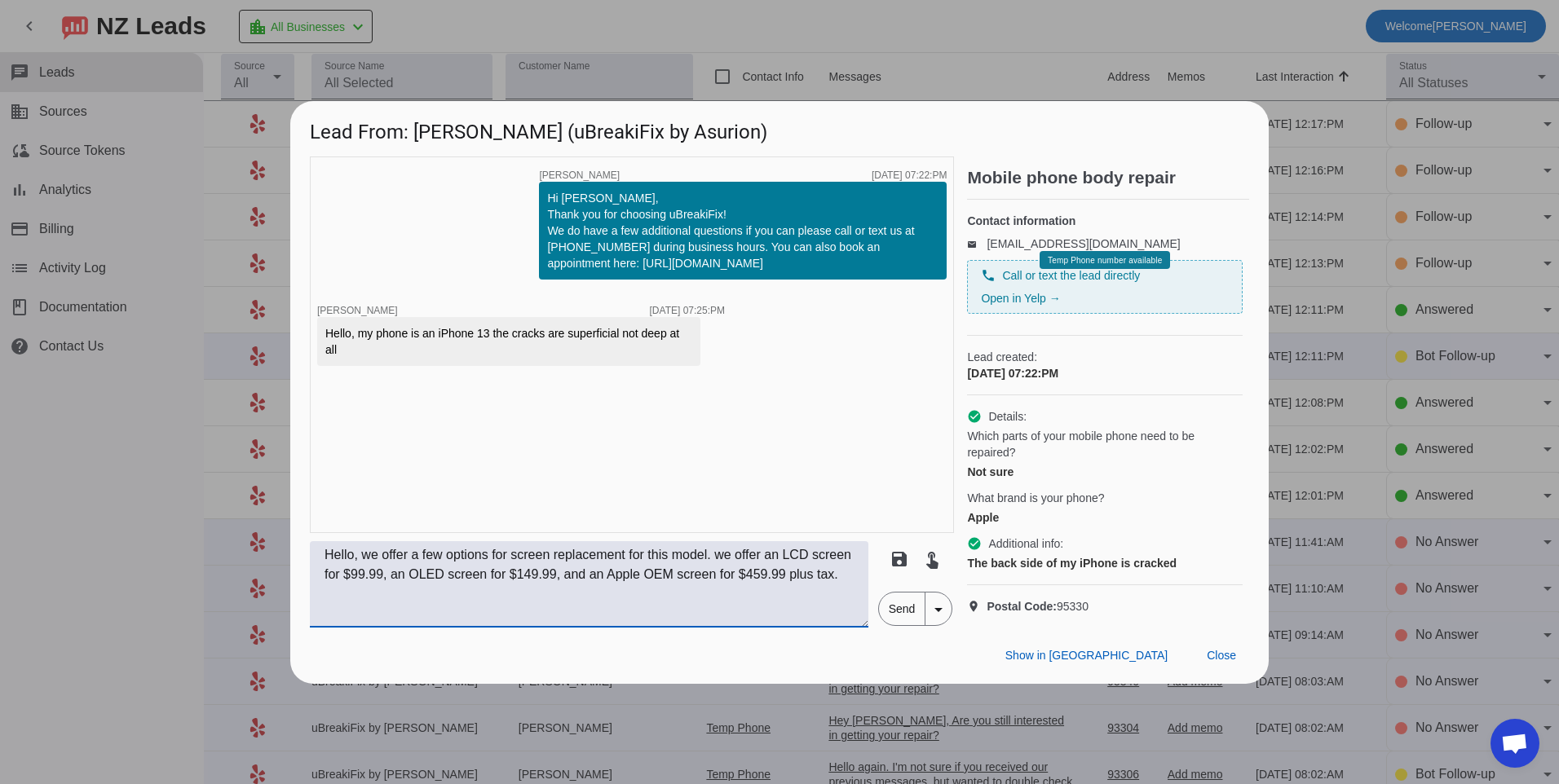
type textarea "Hello, we offer a few options for screen replacement for this model. we offer a…"
click at [893, 625] on span "Send" at bounding box center [903, 609] width 47 height 32
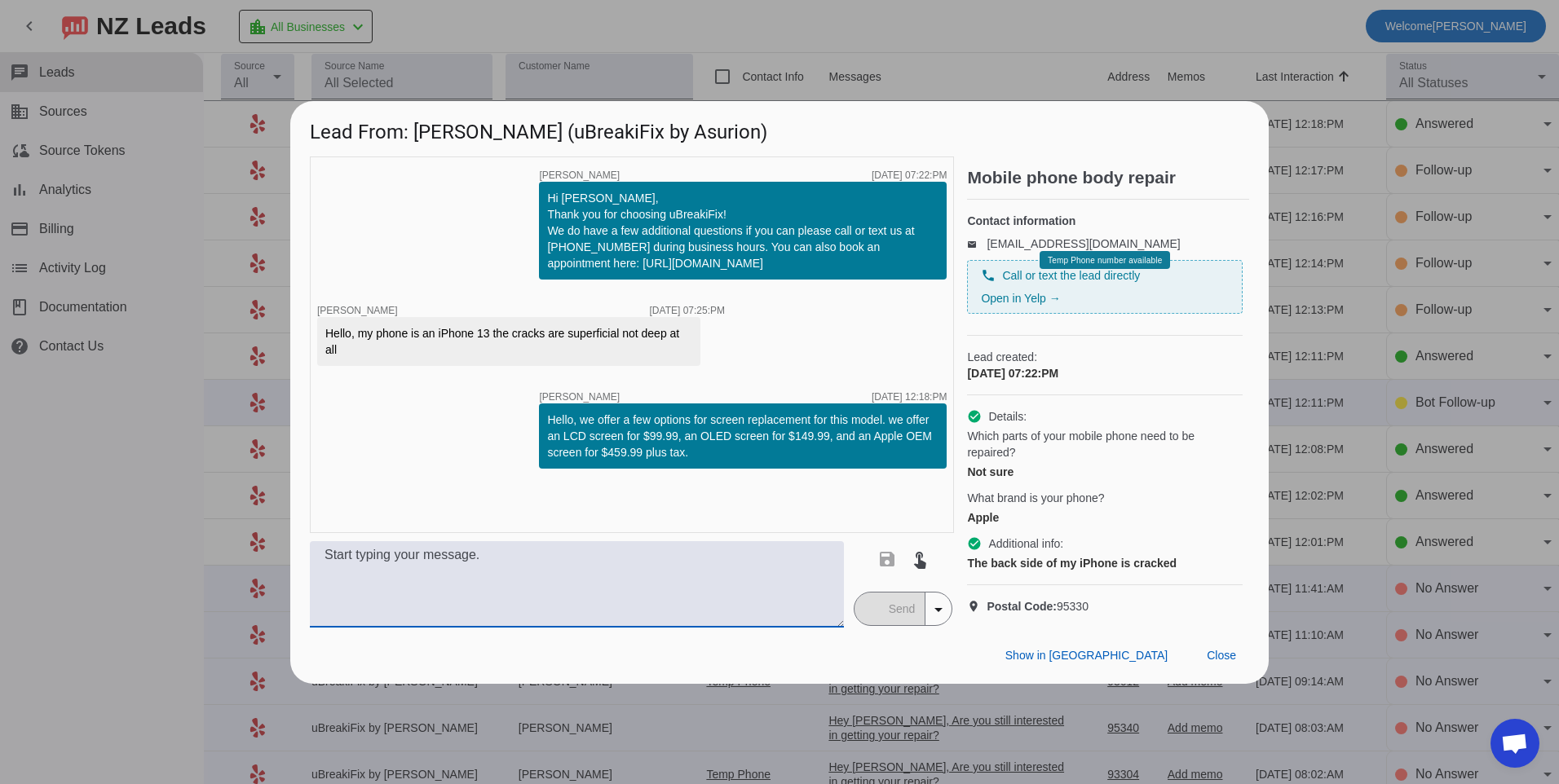
click at [780, 598] on textarea at bounding box center [577, 585] width 534 height 87
click at [683, 603] on textarea at bounding box center [577, 585] width 534 height 87
type textarea "For a backglass replacement that would be $129.99 plus tax."
click at [908, 620] on span "Send" at bounding box center [903, 609] width 47 height 32
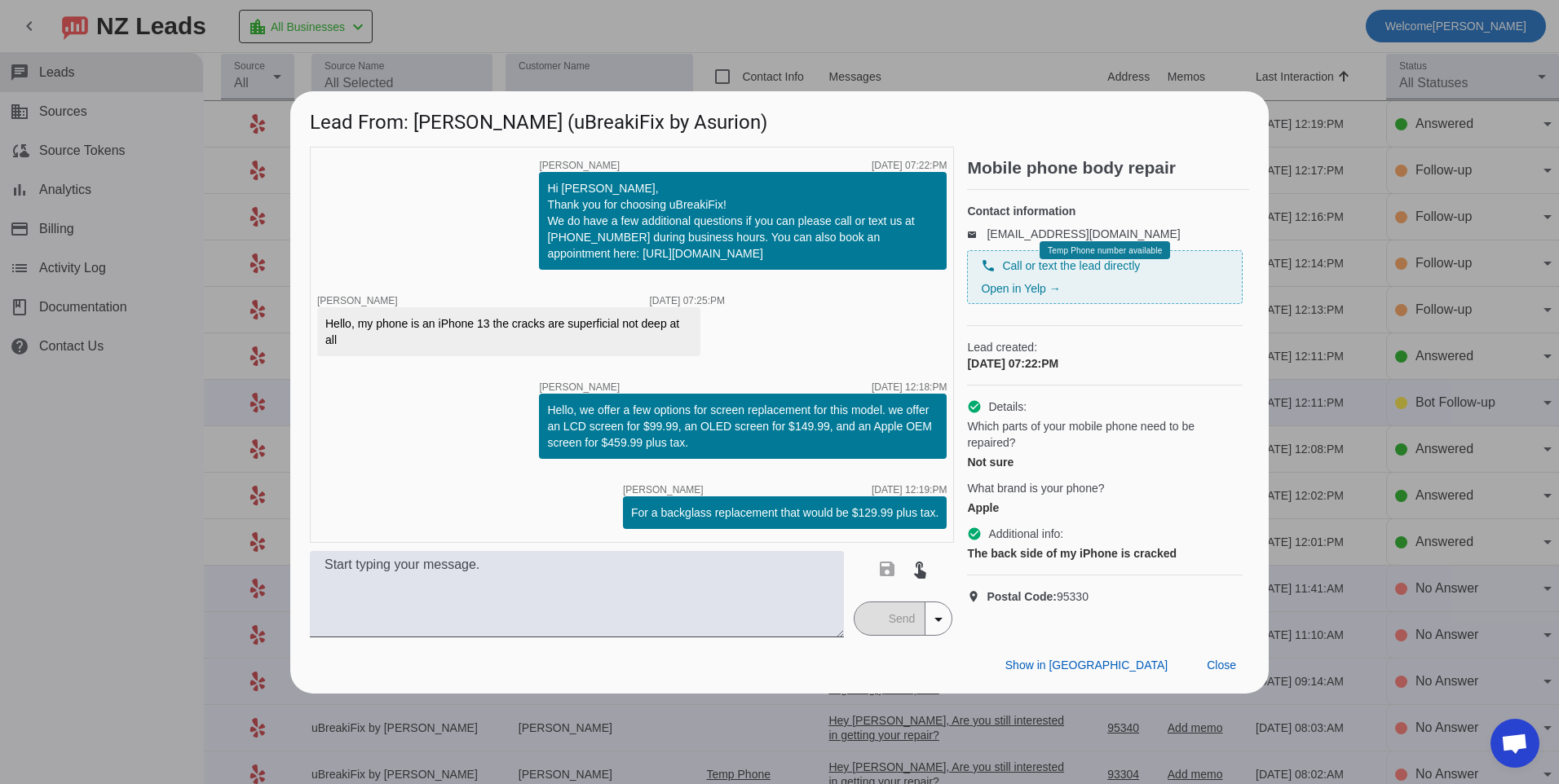
click at [519, 416] on div "timer close [PERSON_NAME] [DATE] 07:22:PM Hi [PERSON_NAME], Thank you for choos…" at bounding box center [632, 345] width 645 height 397
click at [1233, 671] on span "Close" at bounding box center [1222, 665] width 30 height 13
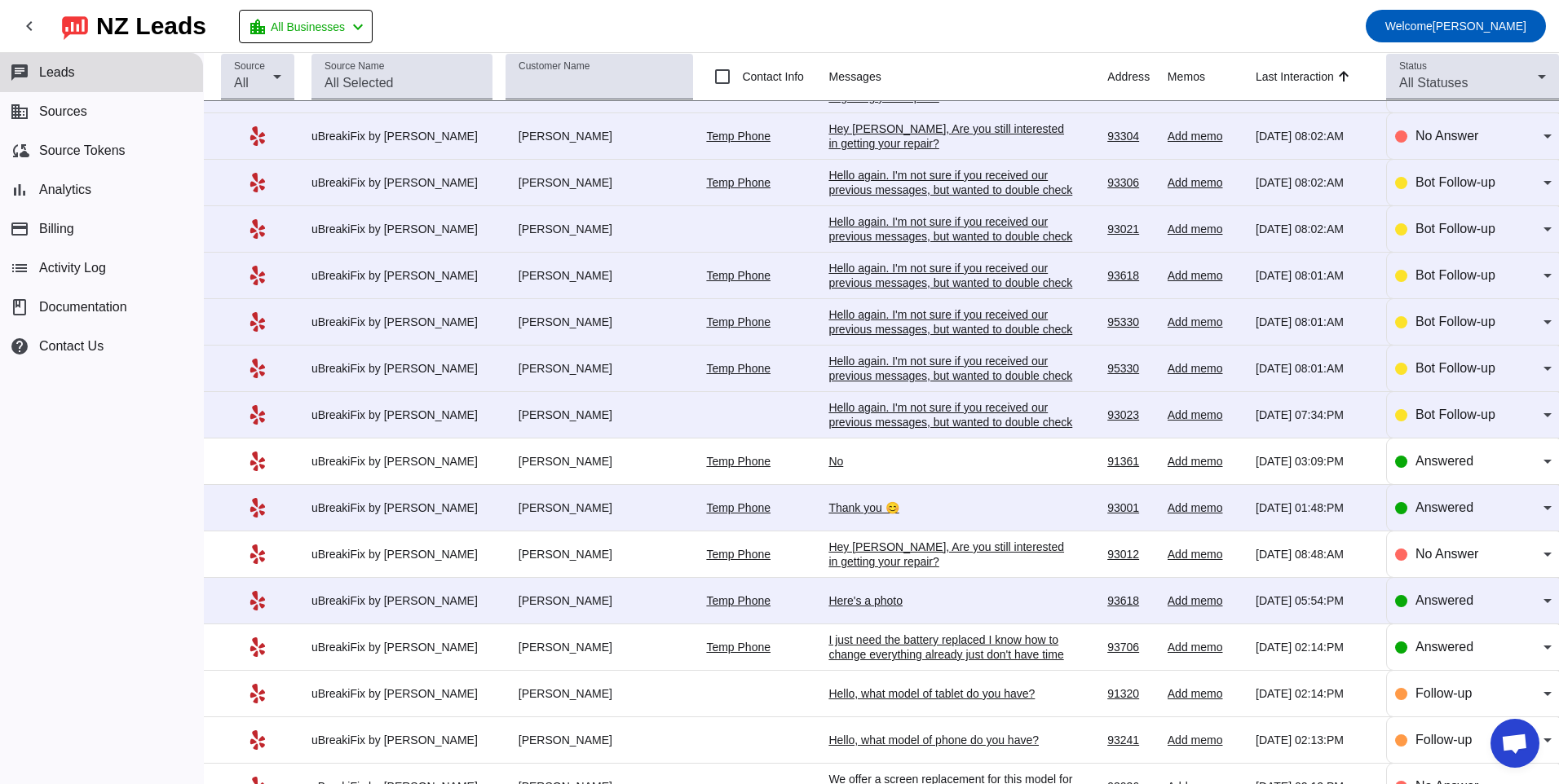
scroll to position [642, 0]
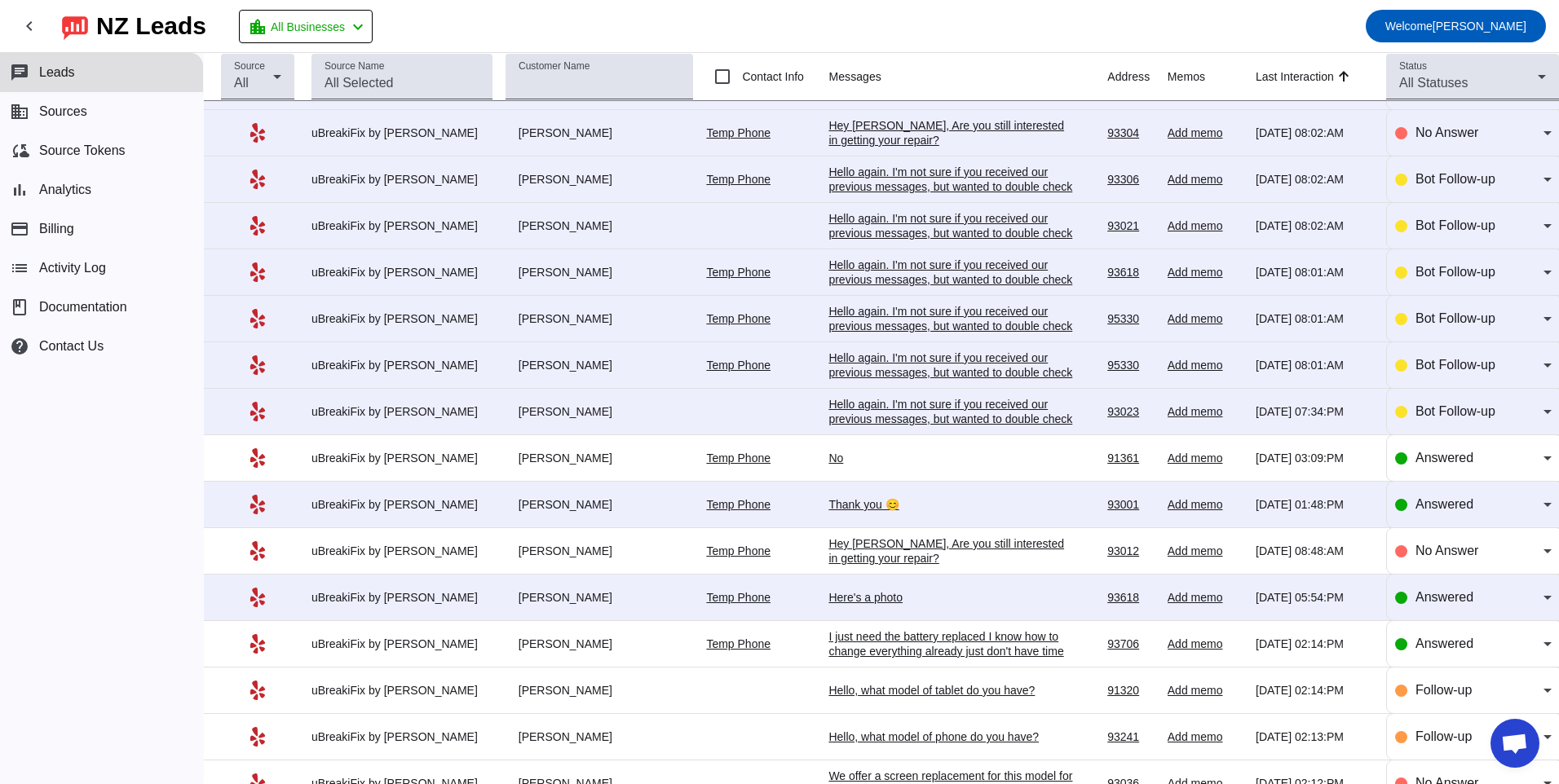
click at [931, 412] on div "Hello again. I'm not sure if you received our previous messages, but wanted to …" at bounding box center [950, 418] width 244 height 44
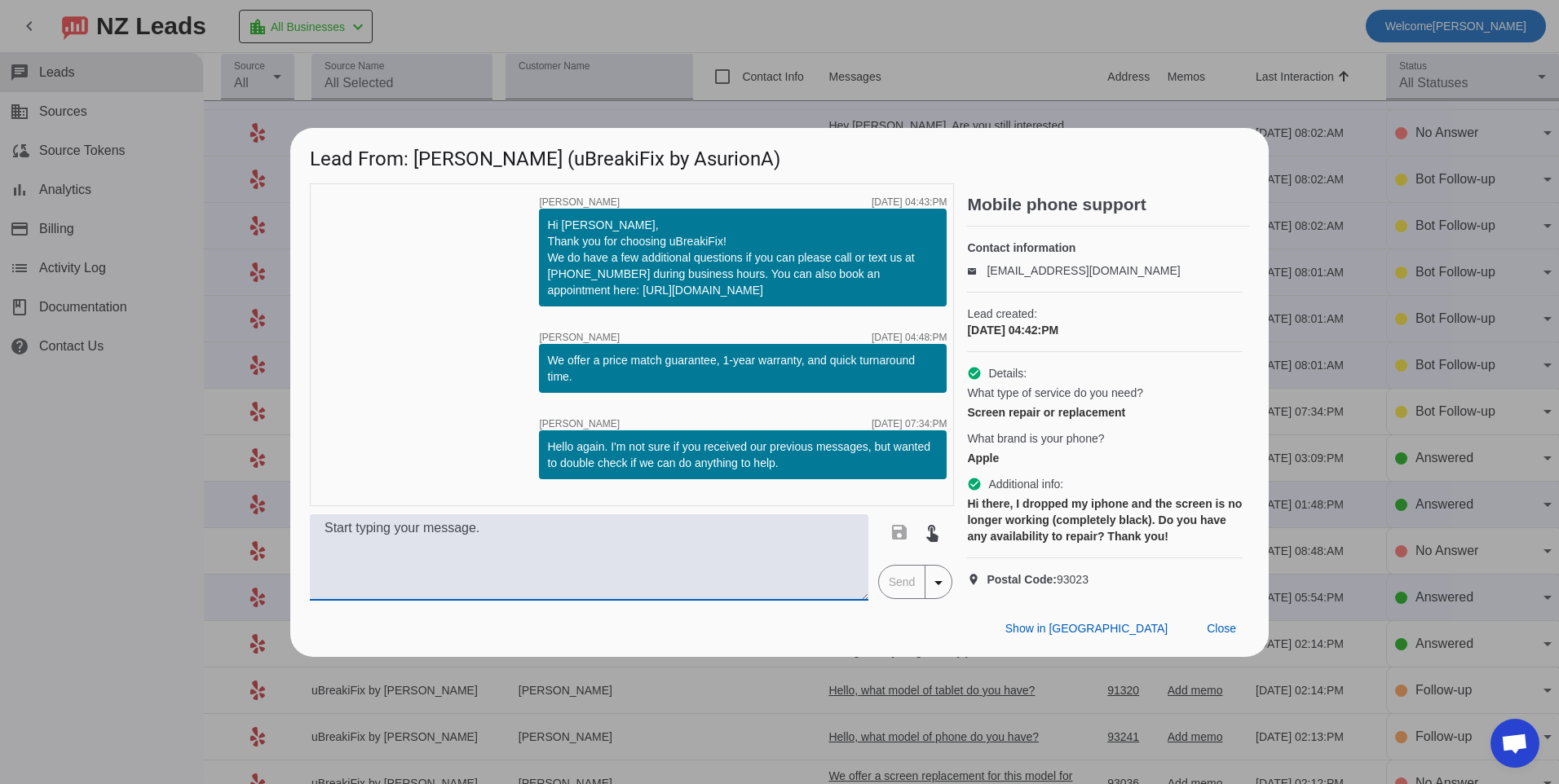
click at [744, 567] on textarea at bounding box center [590, 558] width 559 height 87
type textarea "h"
type textarea "Hello, we take walk ins all day if you wanted to come in for repair. We can pro…"
click at [901, 597] on span "Send" at bounding box center [903, 582] width 47 height 32
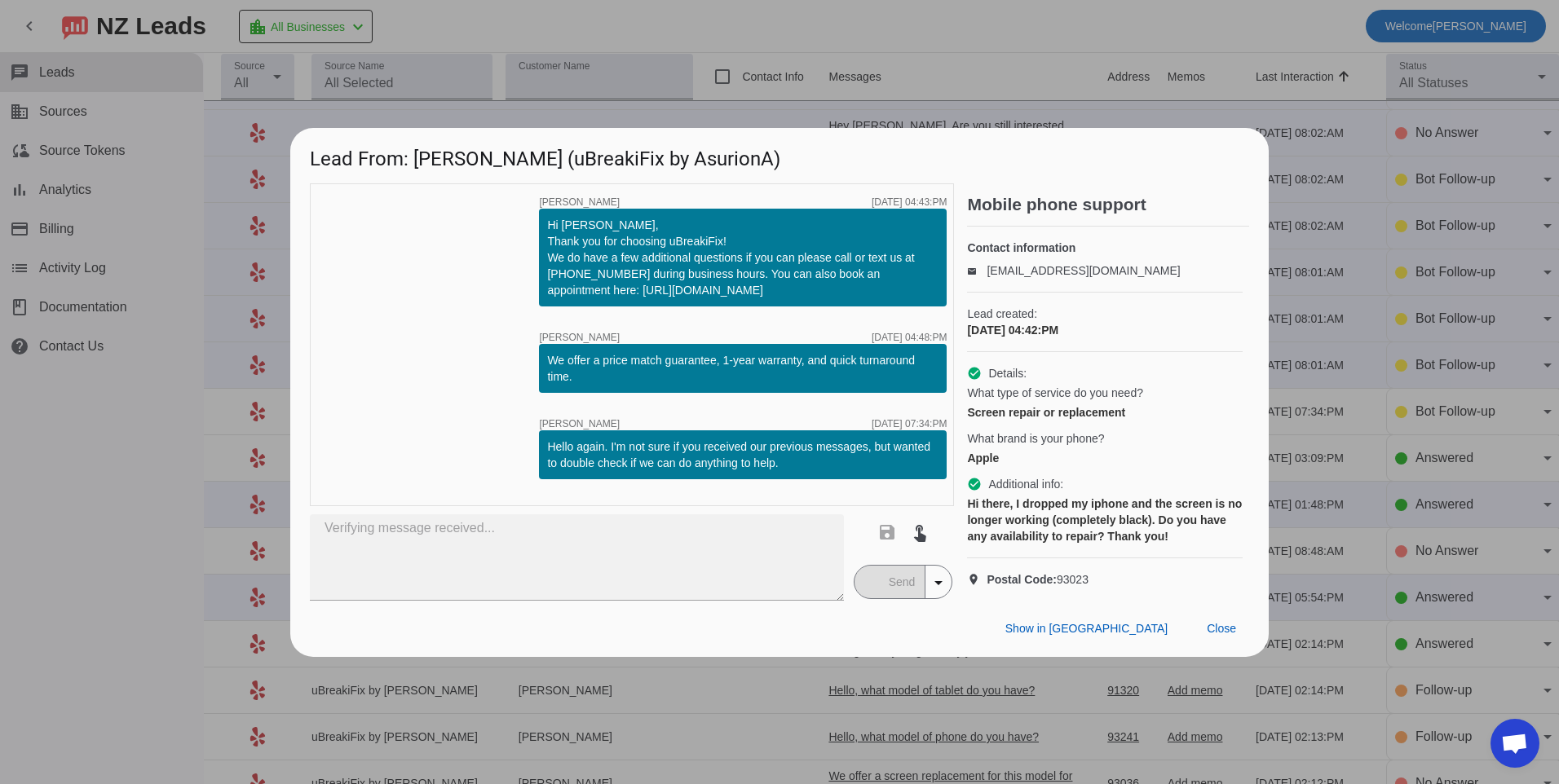
scroll to position [0, 0]
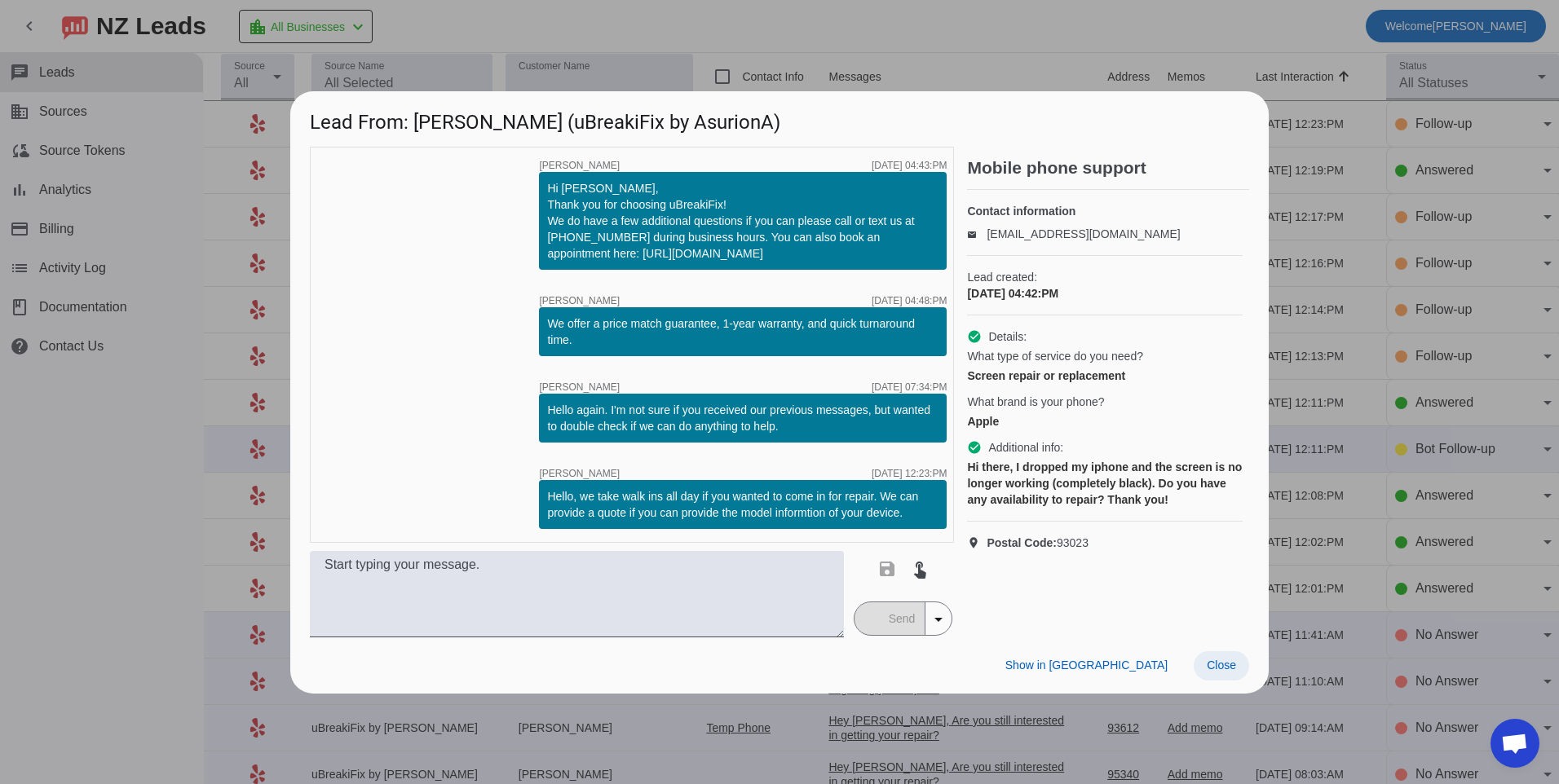
click at [1230, 678] on span at bounding box center [1222, 666] width 56 height 30
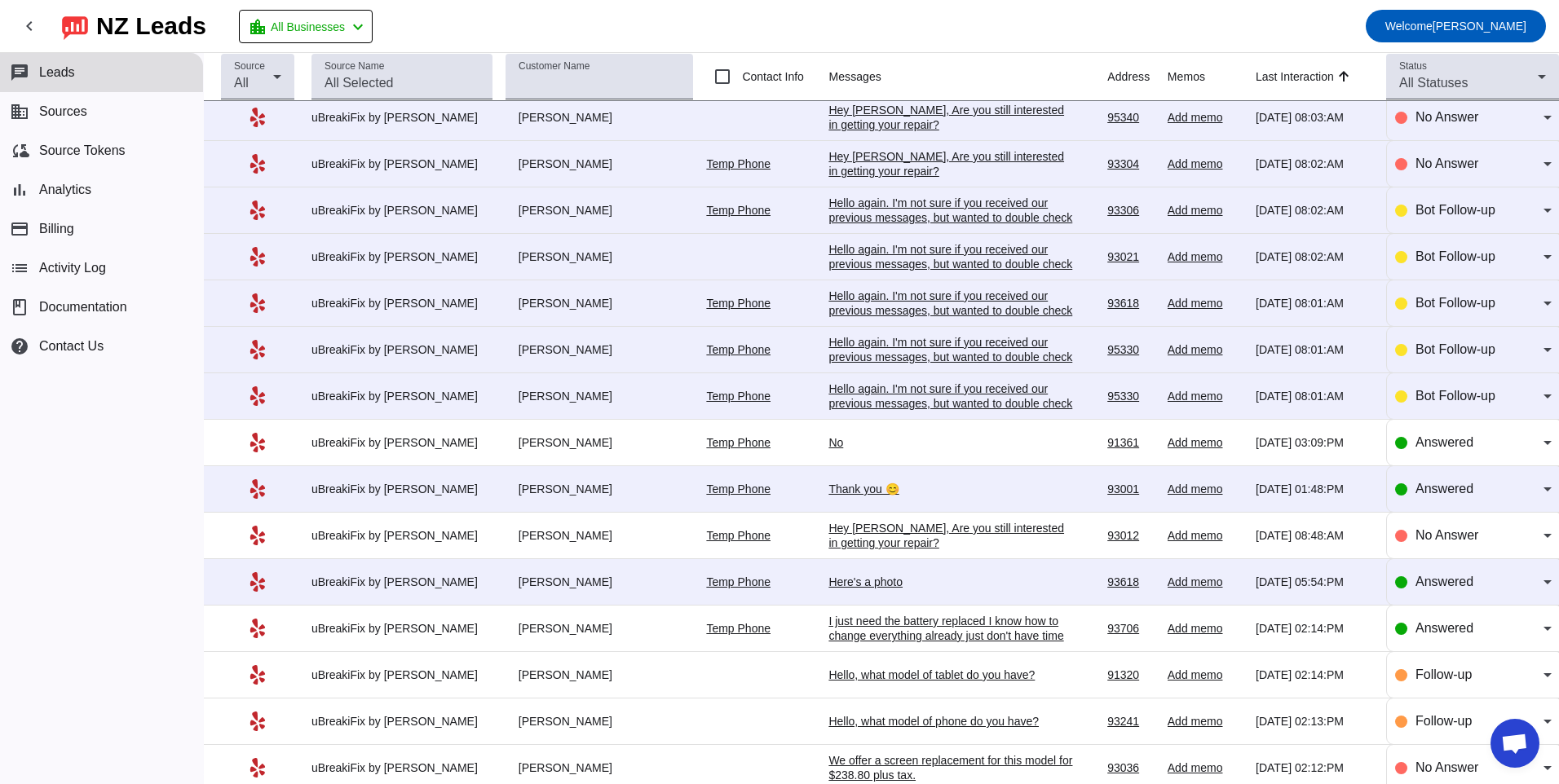
scroll to position [570, 0]
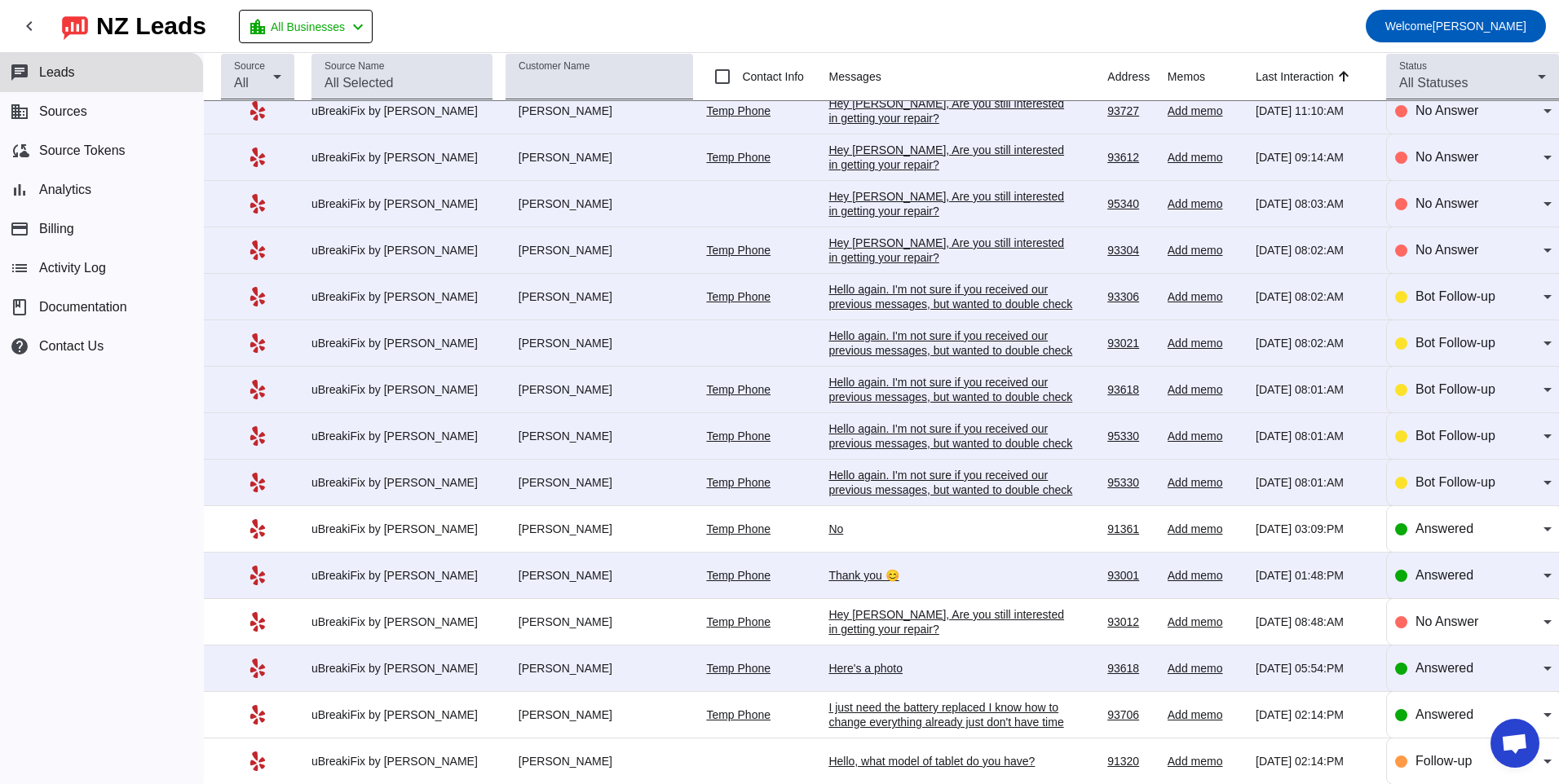
click at [951, 479] on div "Hello again. I'm not sure if you received our previous messages, but wanted to …" at bounding box center [950, 489] width 244 height 44
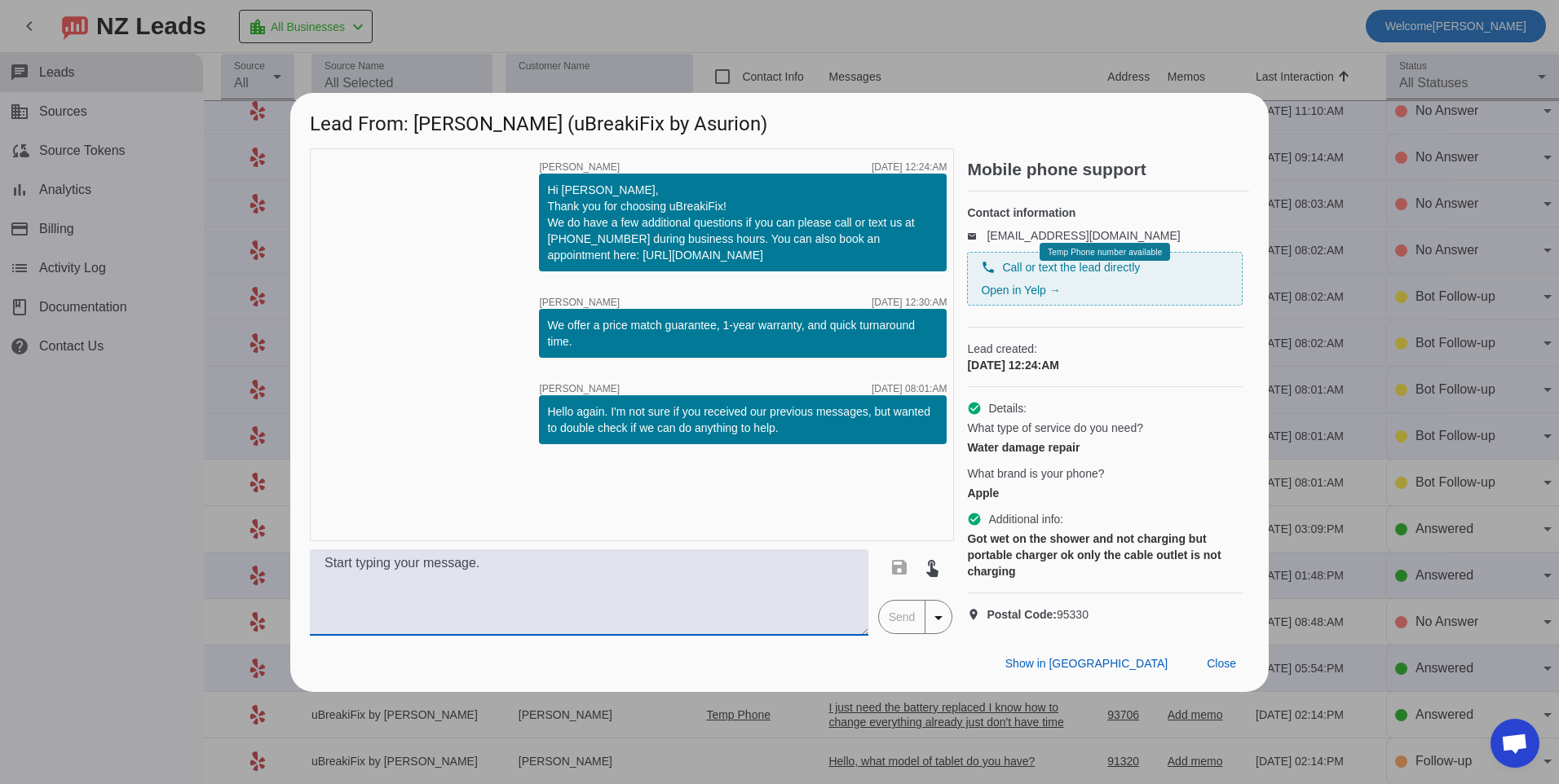
click at [652, 586] on textarea at bounding box center [590, 593] width 559 height 87
click at [669, 590] on textarea at bounding box center [590, 593] width 559 height 87
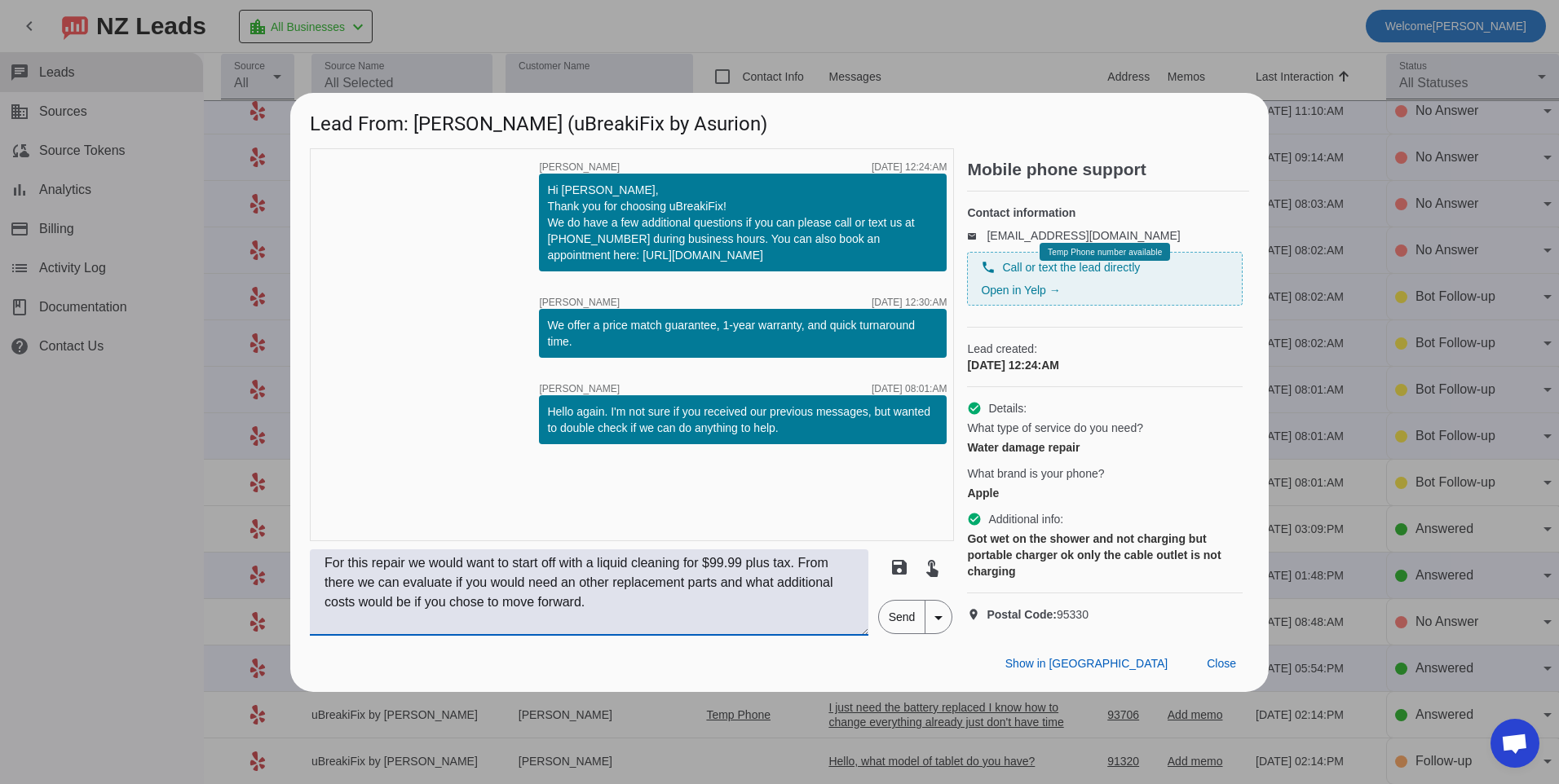
type textarea "For this repair we would want to start off with a liquid cleaning for $99.99 pl…"
click at [903, 627] on span "Send" at bounding box center [903, 617] width 47 height 32
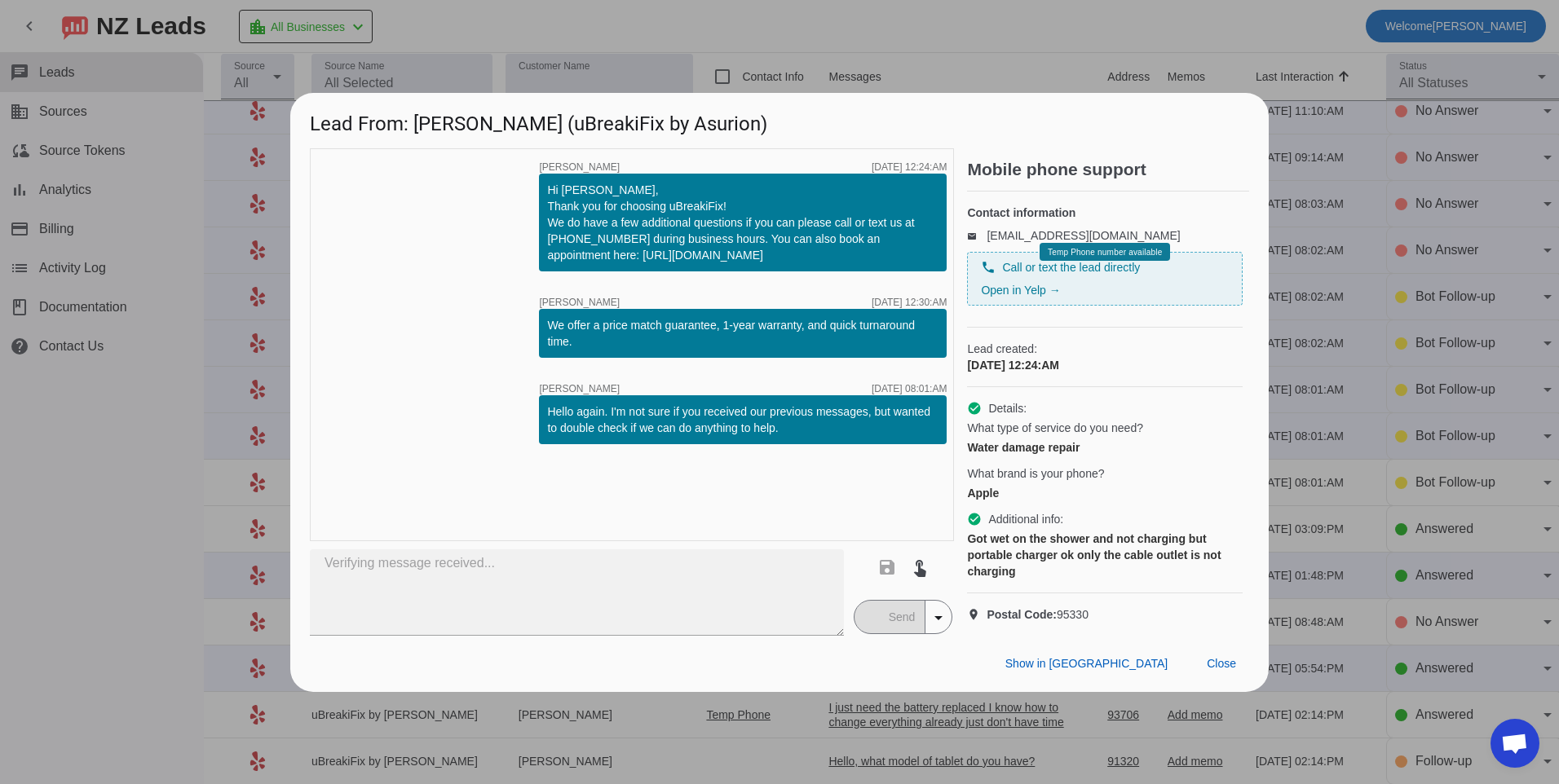
type textarea "For this repair we would want to start off with a liquid cleaning for $99.99 pl…"
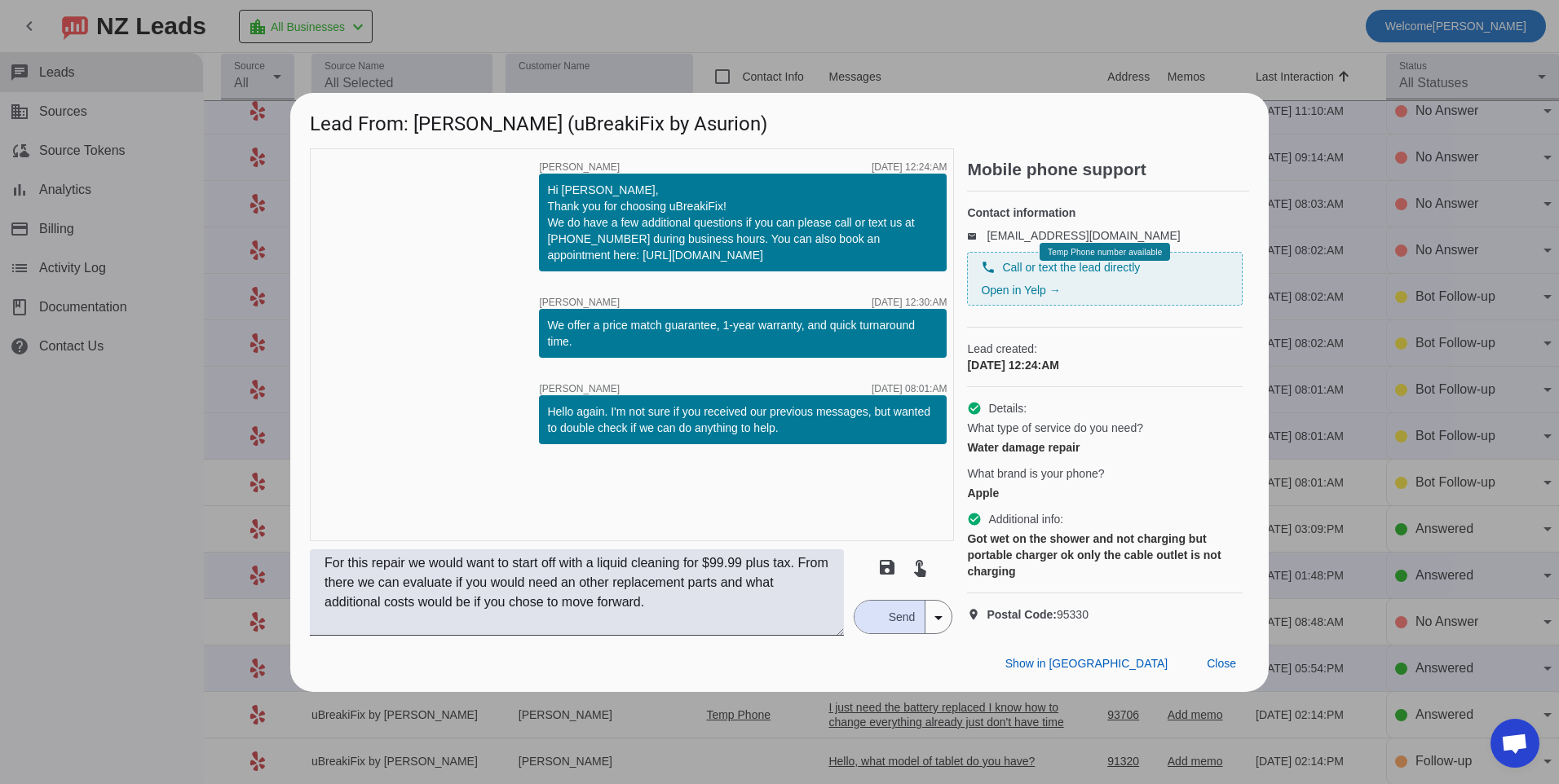
click at [886, 626] on span "Send" at bounding box center [903, 617] width 47 height 32
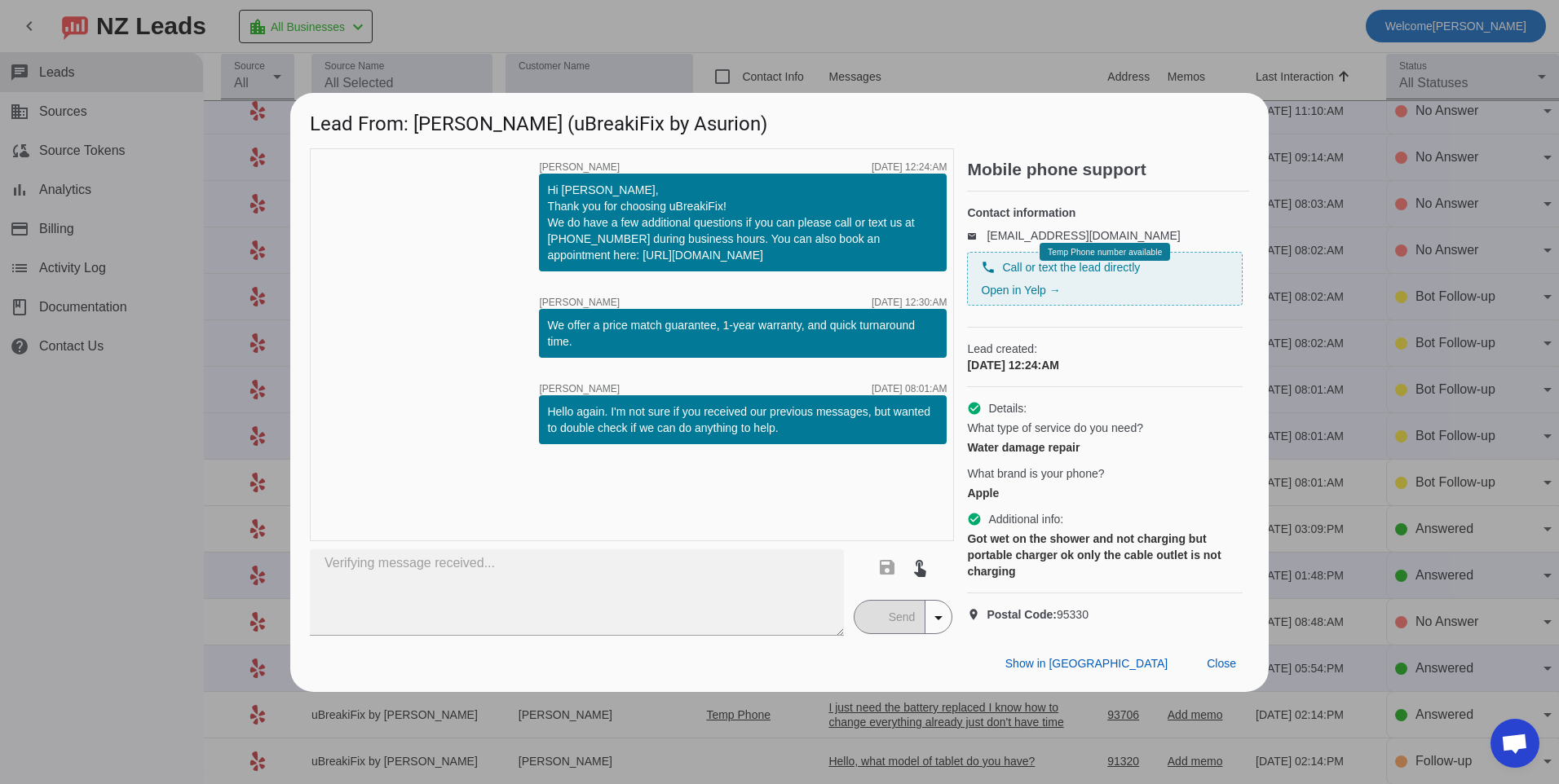
type textarea "For this repair we would want to start off with a liquid cleaning for $99.99 pl…"
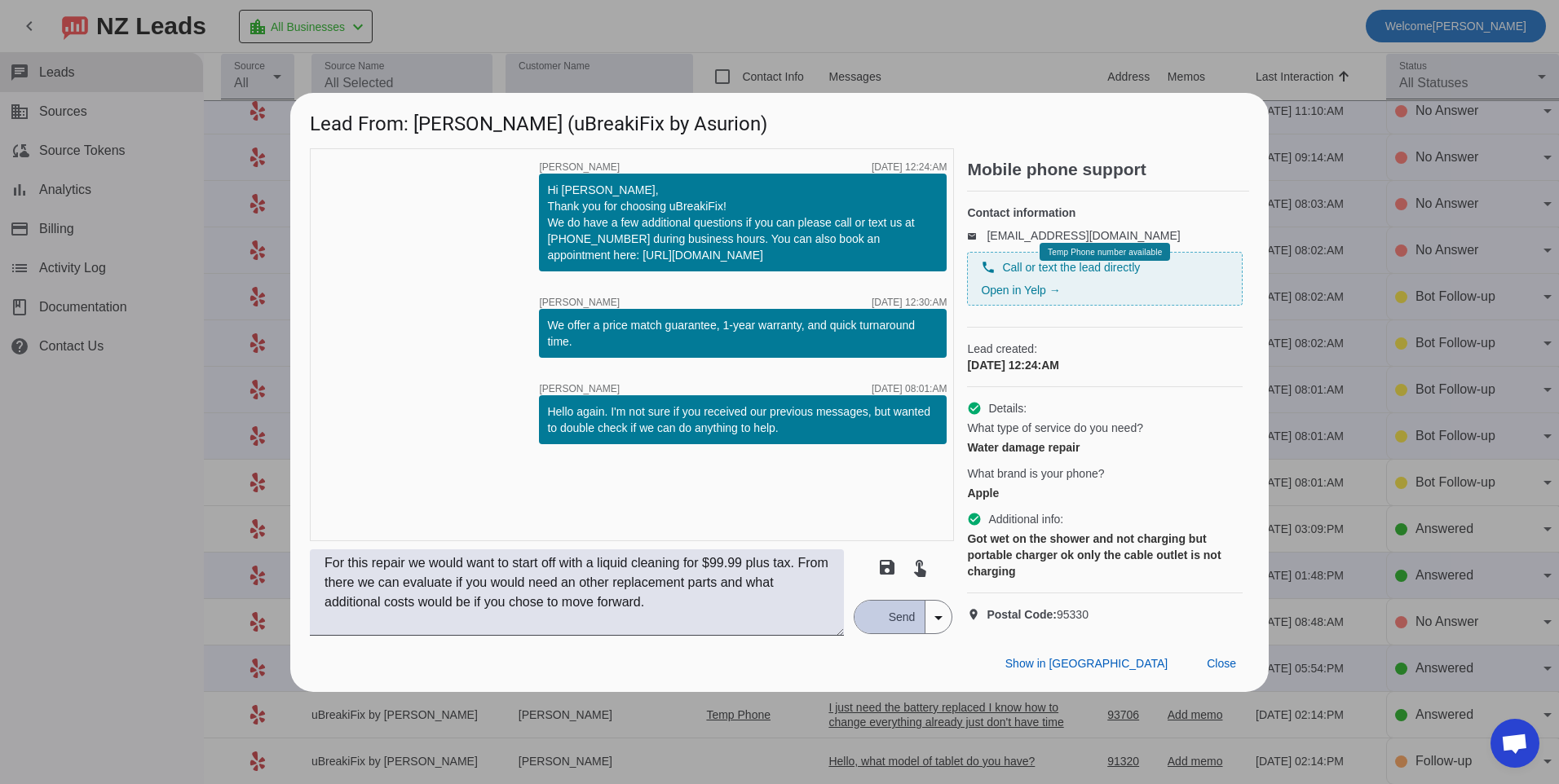
click at [867, 622] on button "Send" at bounding box center [890, 617] width 71 height 32
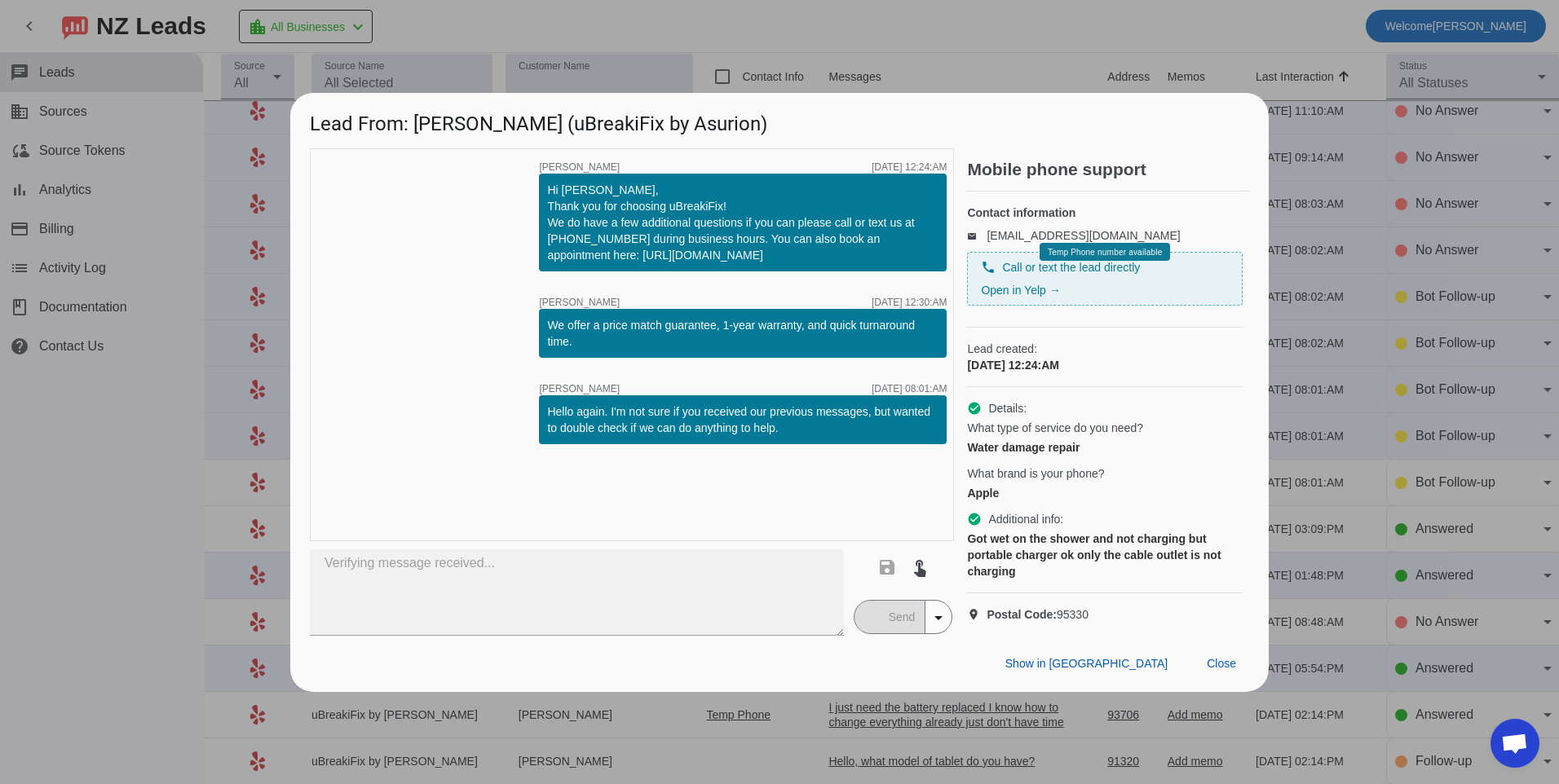
click at [884, 652] on div "Show in Yelp Close" at bounding box center [779, 663] width 978 height 56
click at [871, 634] on mat-button-toggle-group "Send arrow_drop_down" at bounding box center [903, 617] width 99 height 34
type textarea "For this repair we would want to start off with a liquid cleaning for $99.99 pl…"
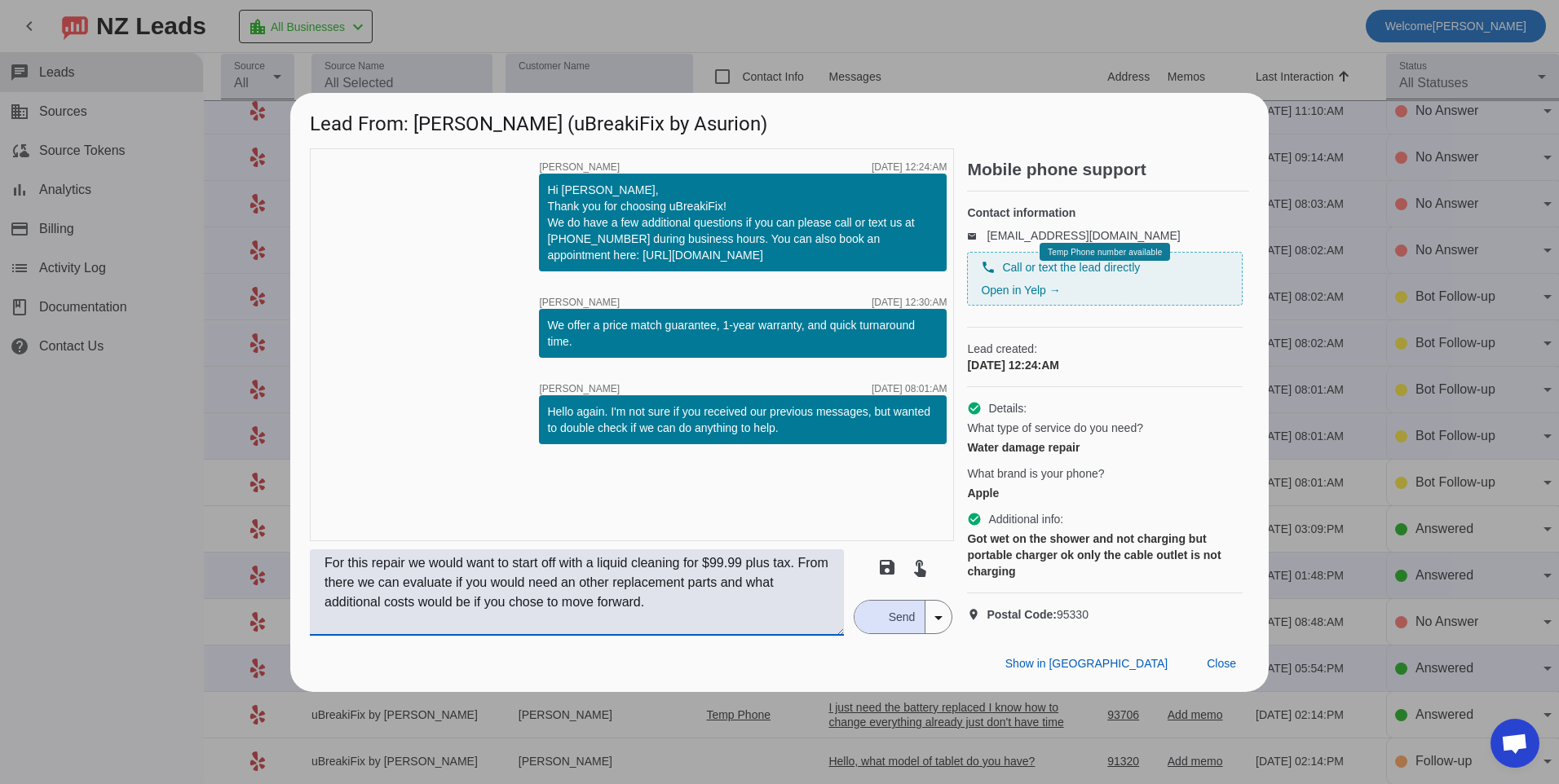
drag, startPoint x: 663, startPoint y: 618, endPoint x: 303, endPoint y: 571, distance: 363.1
click at [303, 571] on div "timer close [PERSON_NAME] [DATE] 12:24:AM Hi [PERSON_NAME], Thank you for choos…" at bounding box center [779, 392] width 978 height 488
click at [1228, 670] on span "Close" at bounding box center [1222, 663] width 30 height 13
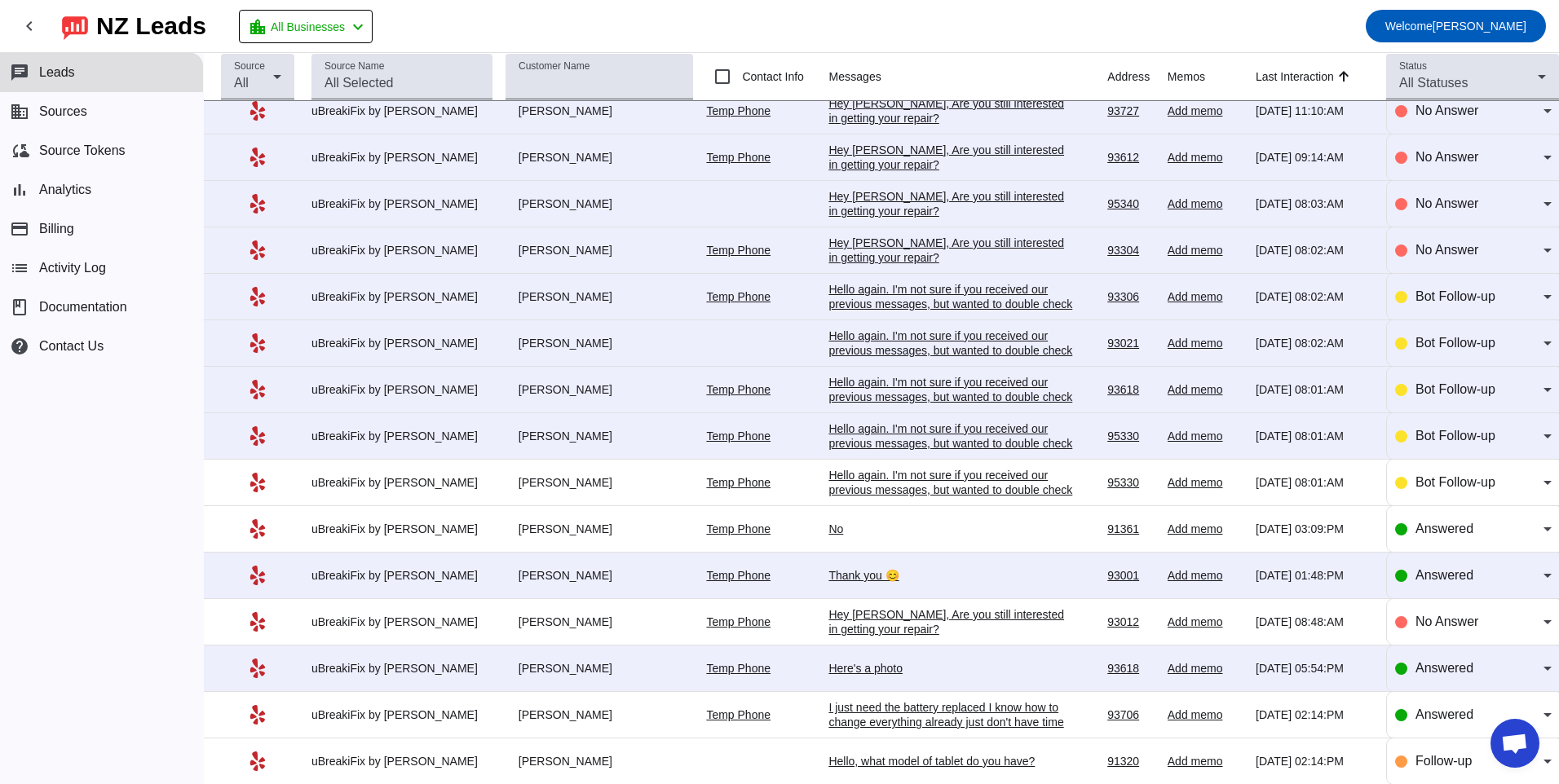
click at [945, 481] on div "Hello again. I'm not sure if you received our previous messages, but wanted to …" at bounding box center [950, 489] width 244 height 44
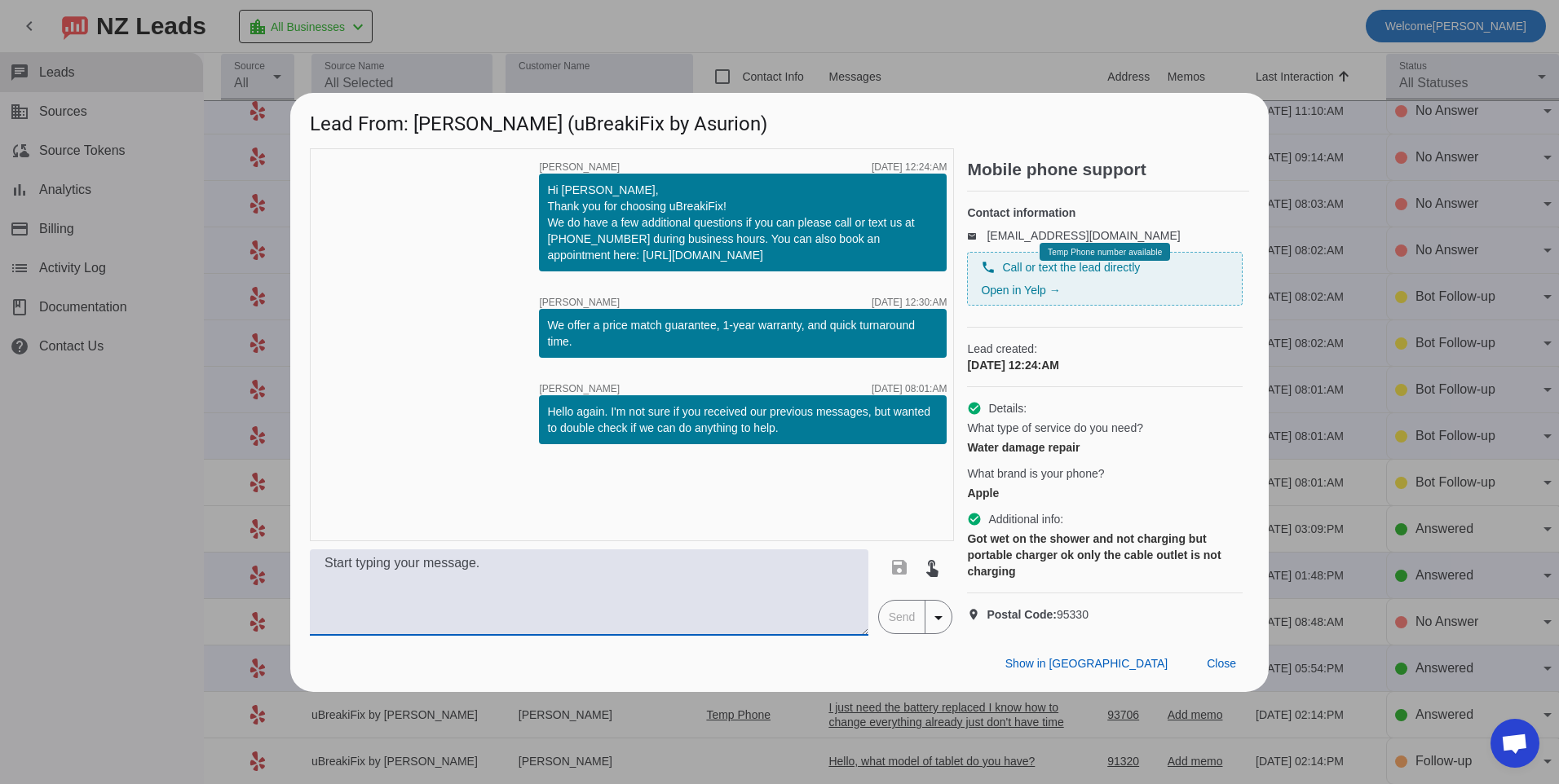
click at [500, 599] on textarea at bounding box center [590, 593] width 559 height 87
paste textarea "For this repair we would want to start off with a liquid cleaning for $99.99 pl…"
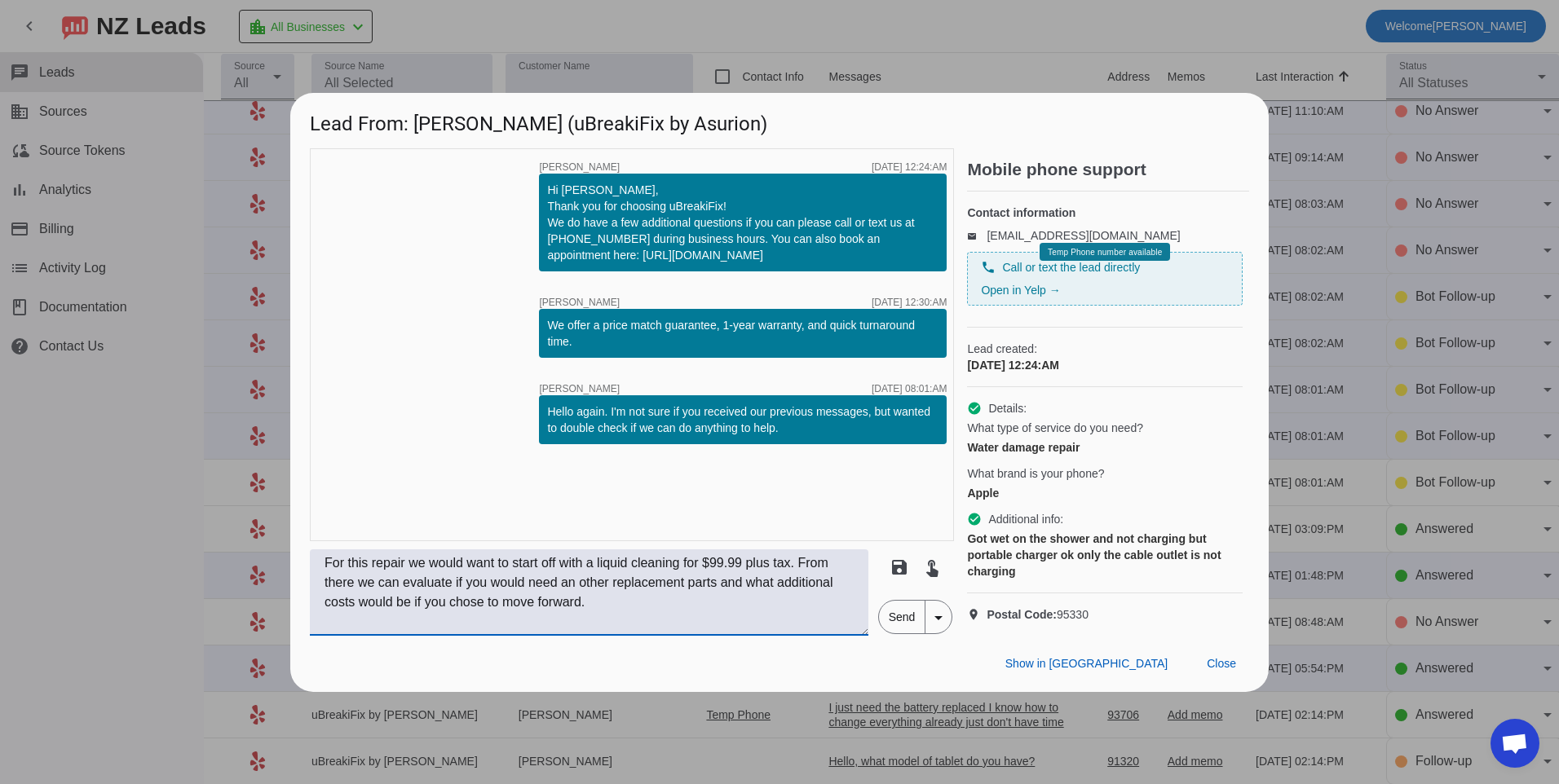
type textarea "For this repair we would want to start off with a liquid cleaning for $99.99 pl…"
click at [902, 634] on span "Send" at bounding box center [903, 617] width 47 height 32
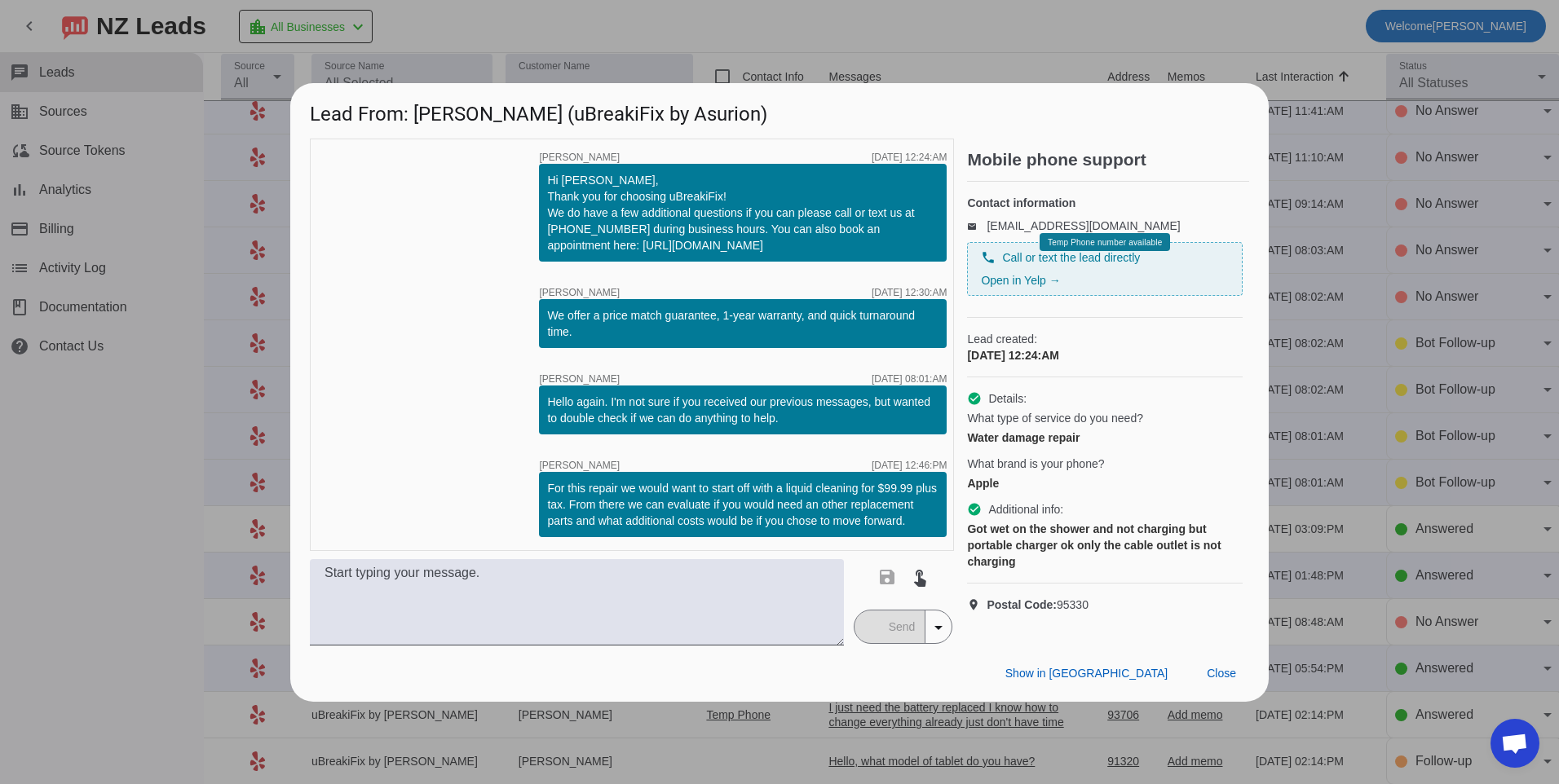
scroll to position [0, 0]
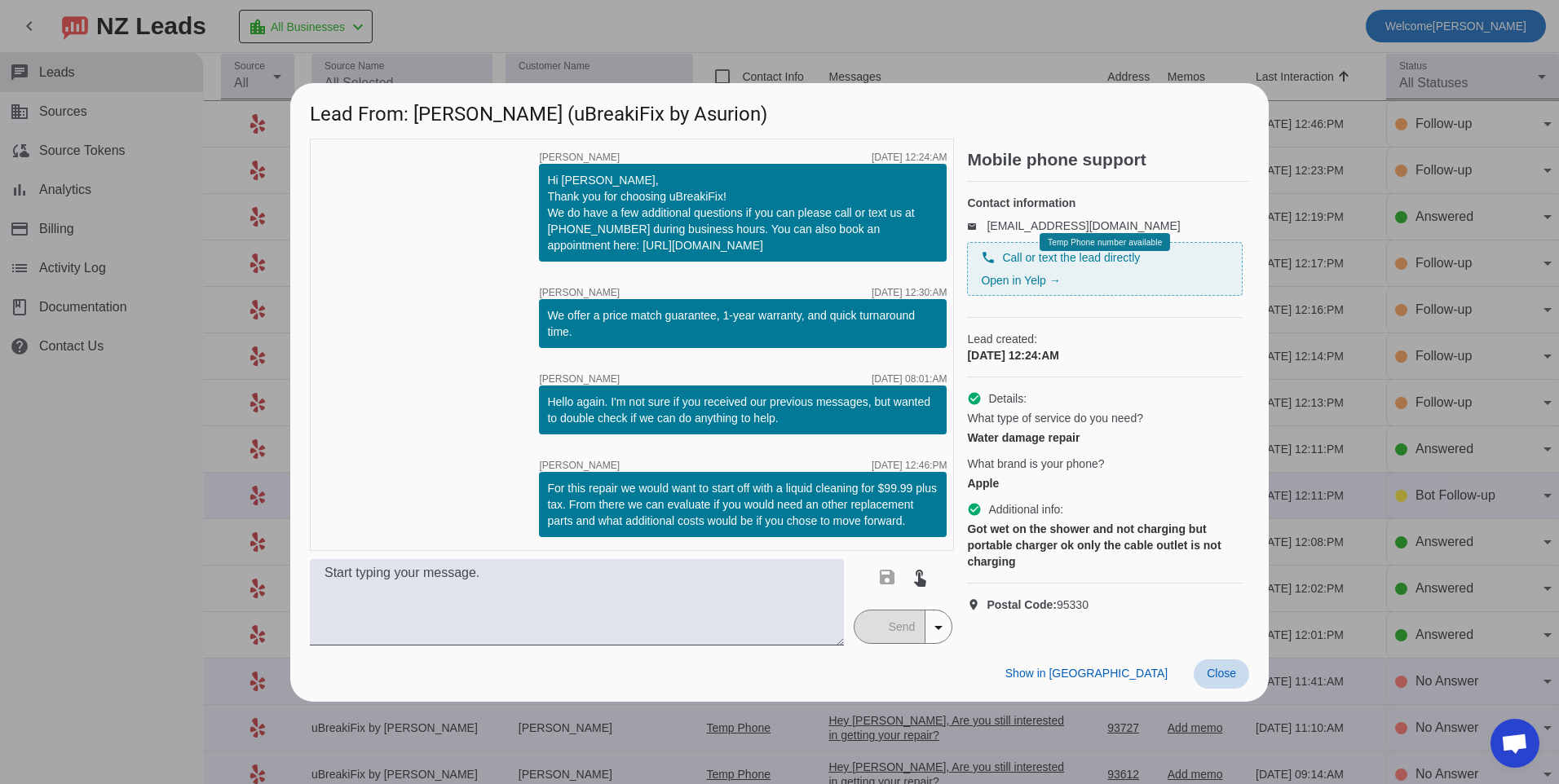
click at [1224, 679] on span "Close" at bounding box center [1222, 673] width 30 height 13
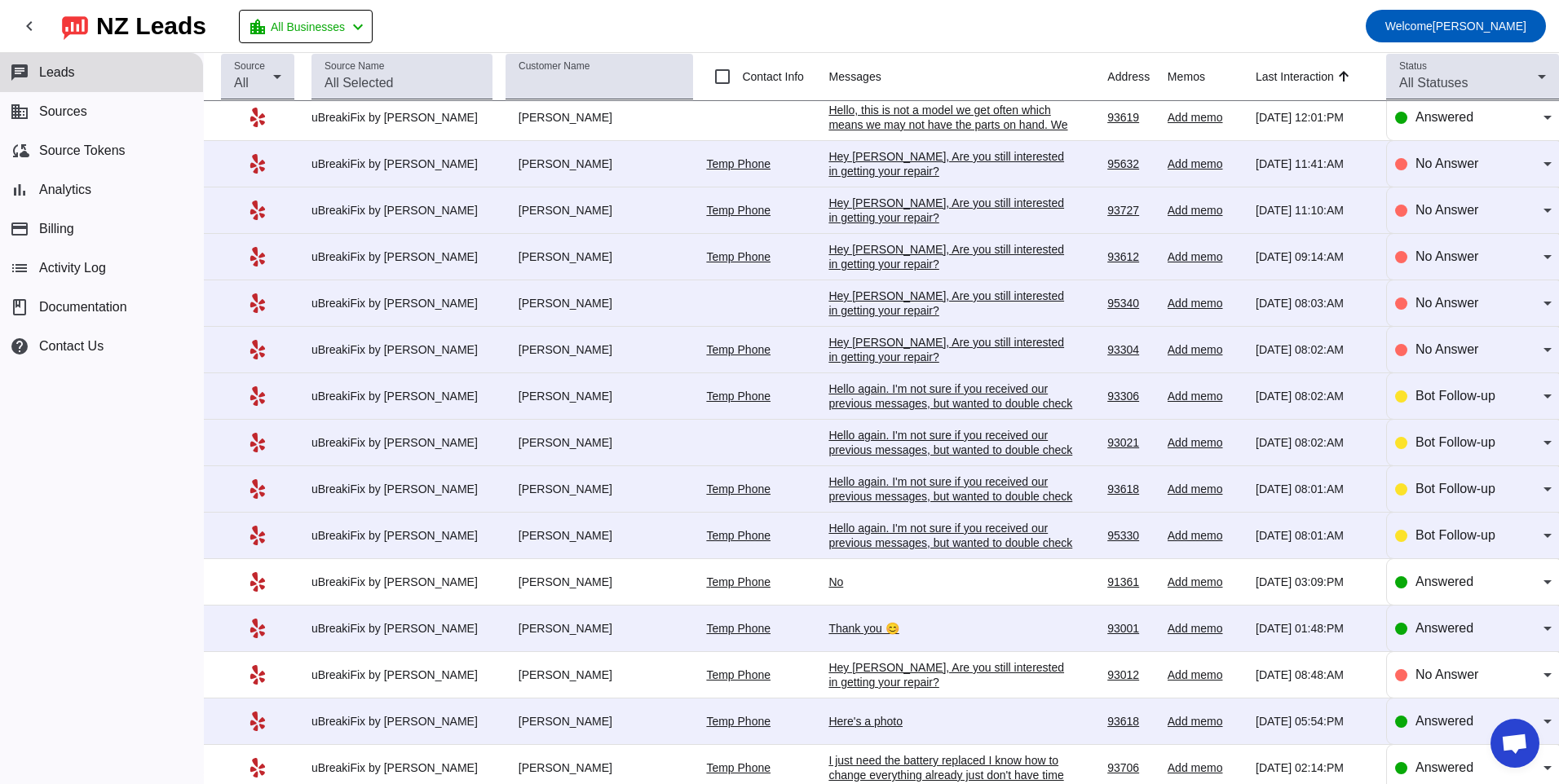
scroll to position [489, 0]
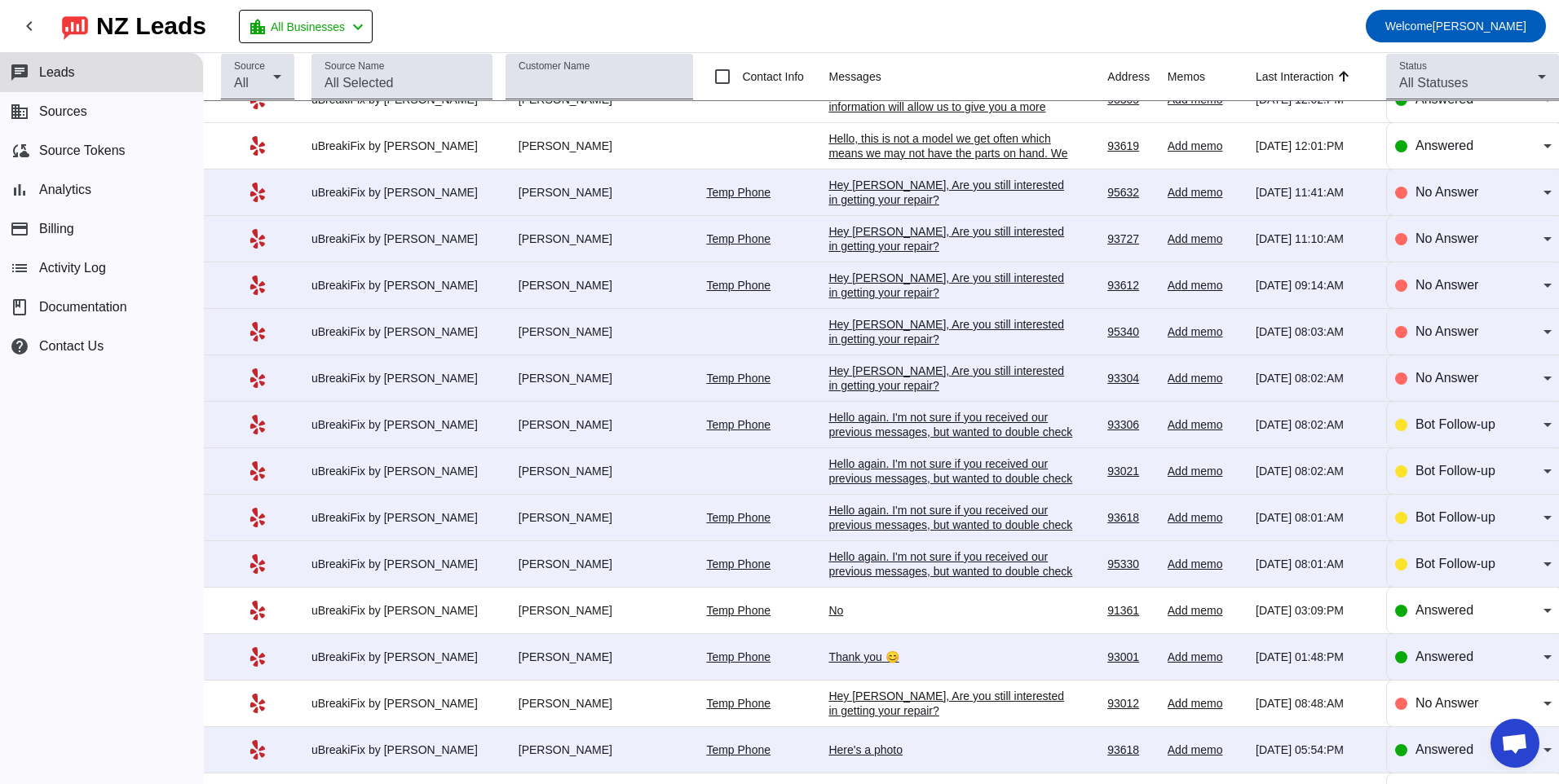
click at [1002, 571] on div "Hello again. I'm not sure if you received our previous messages, but wanted to …" at bounding box center [950, 571] width 244 height 44
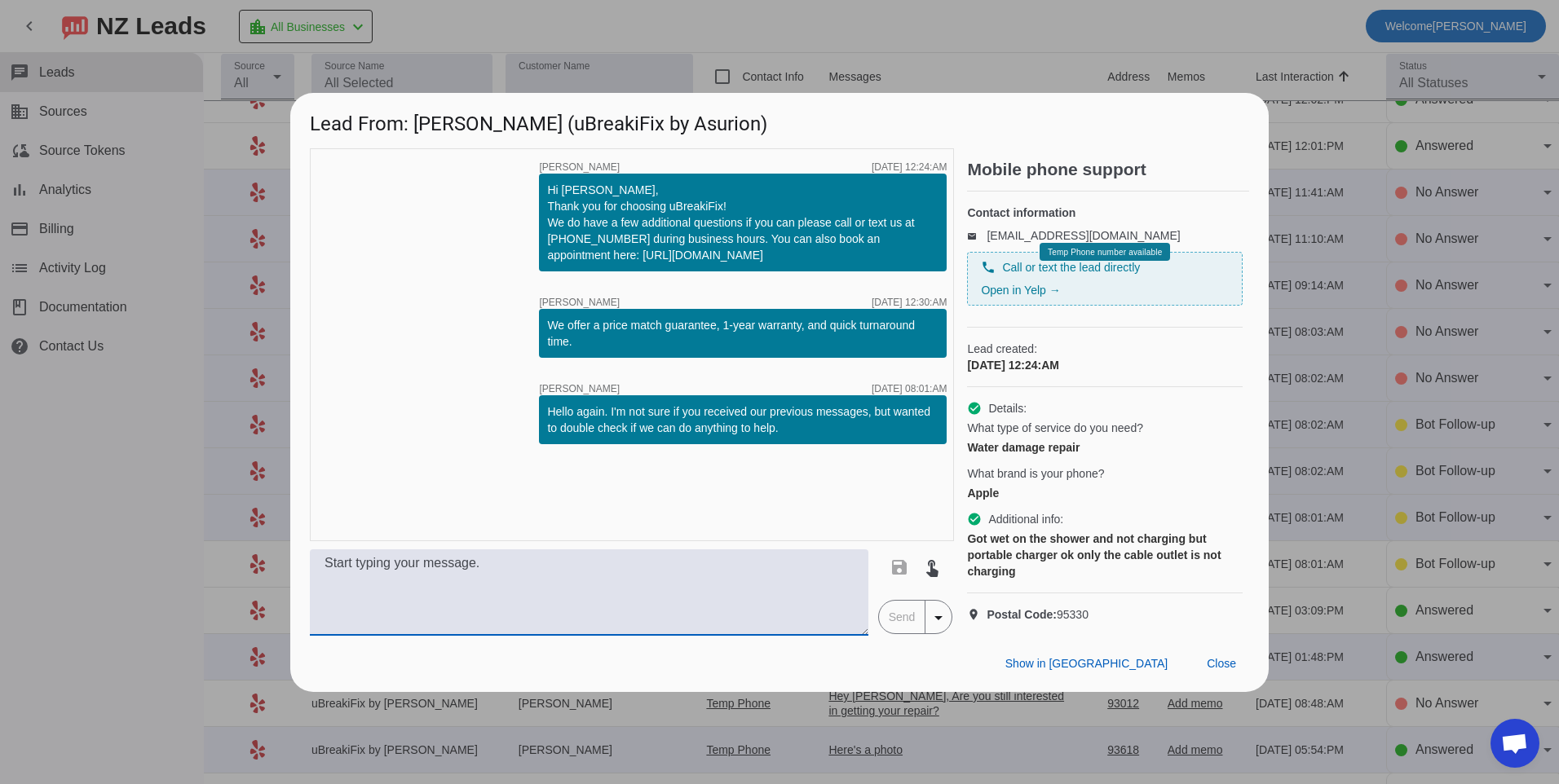
click at [397, 598] on textarea at bounding box center [590, 593] width 559 height 87
paste textarea "For this repair we would want to start off with a liquid cleaning for $99.99 pl…"
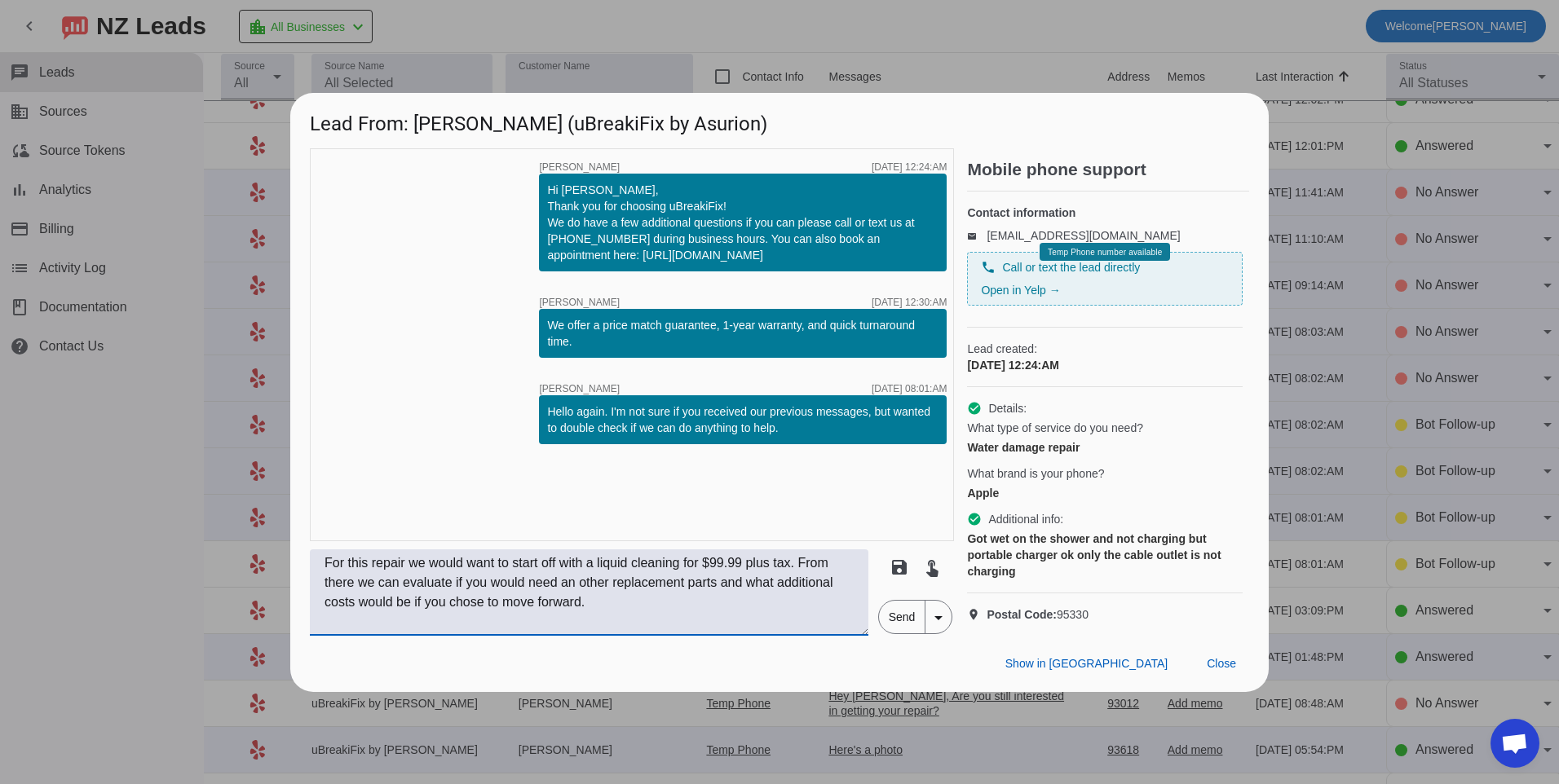
type textarea "For this repair we would want to start off with a liquid cleaning for $99.99 pl…"
click at [905, 634] on span "Send" at bounding box center [903, 617] width 47 height 32
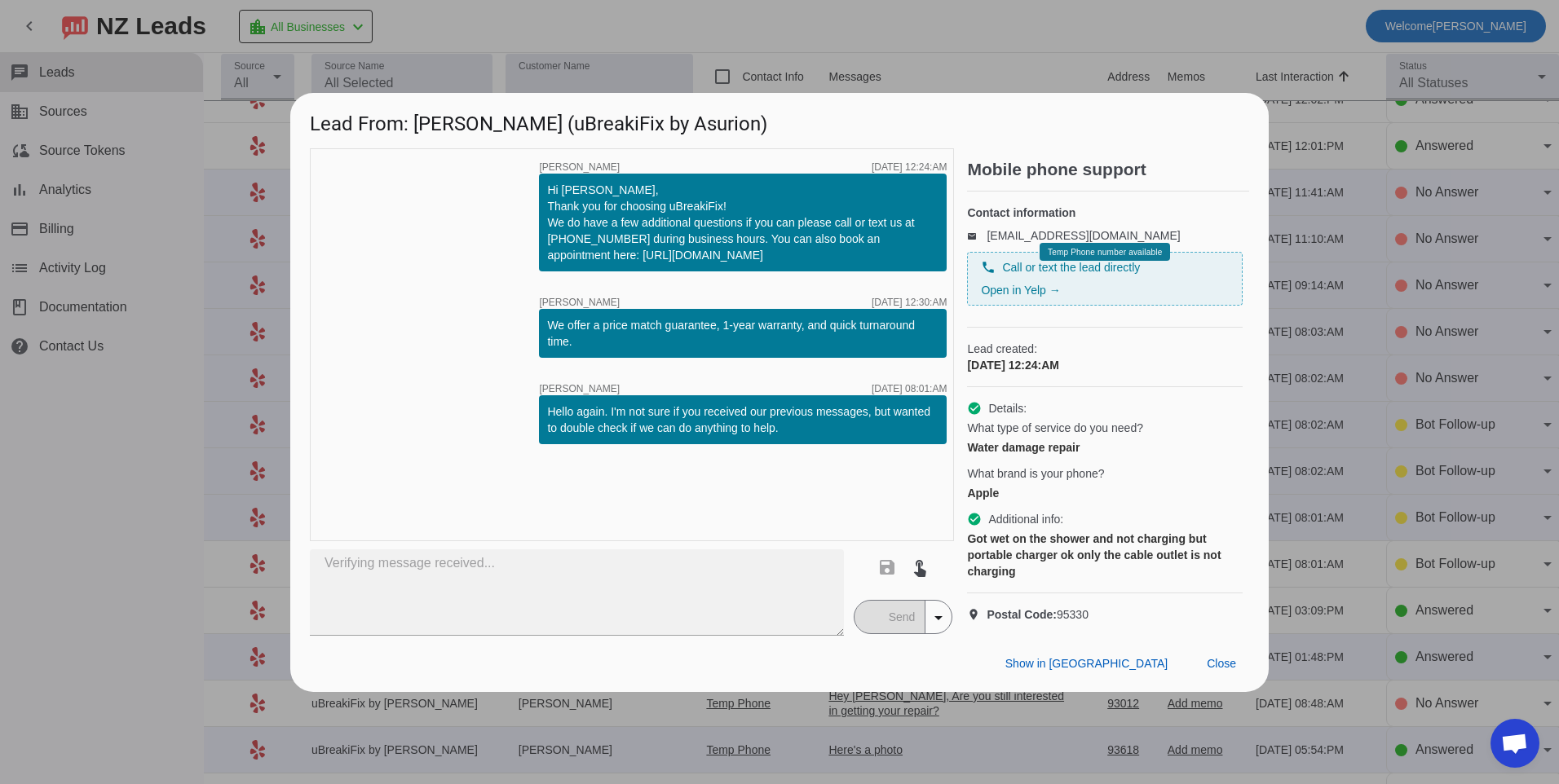
scroll to position [0, 0]
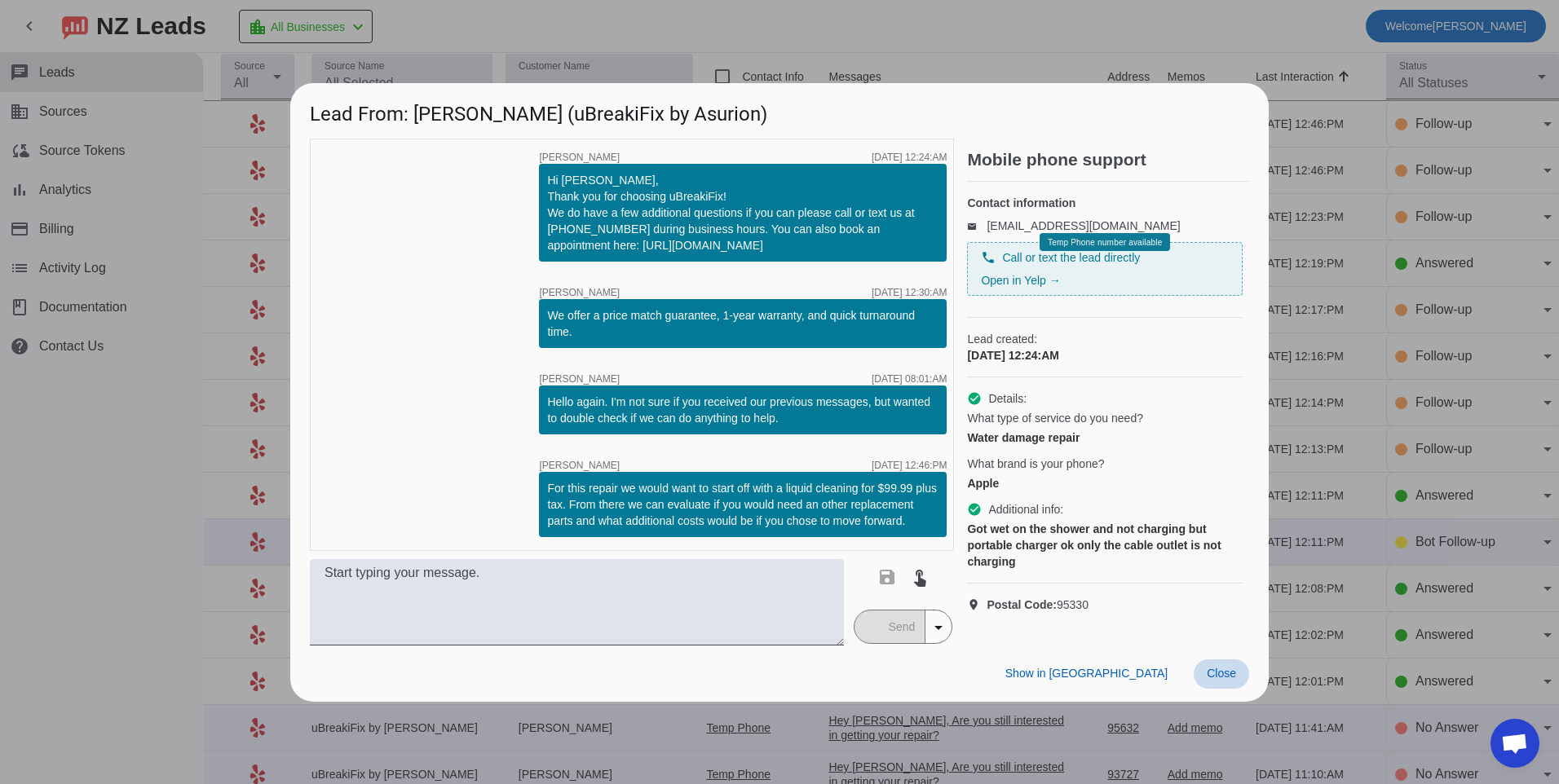
click at [1203, 681] on span at bounding box center [1222, 674] width 56 height 30
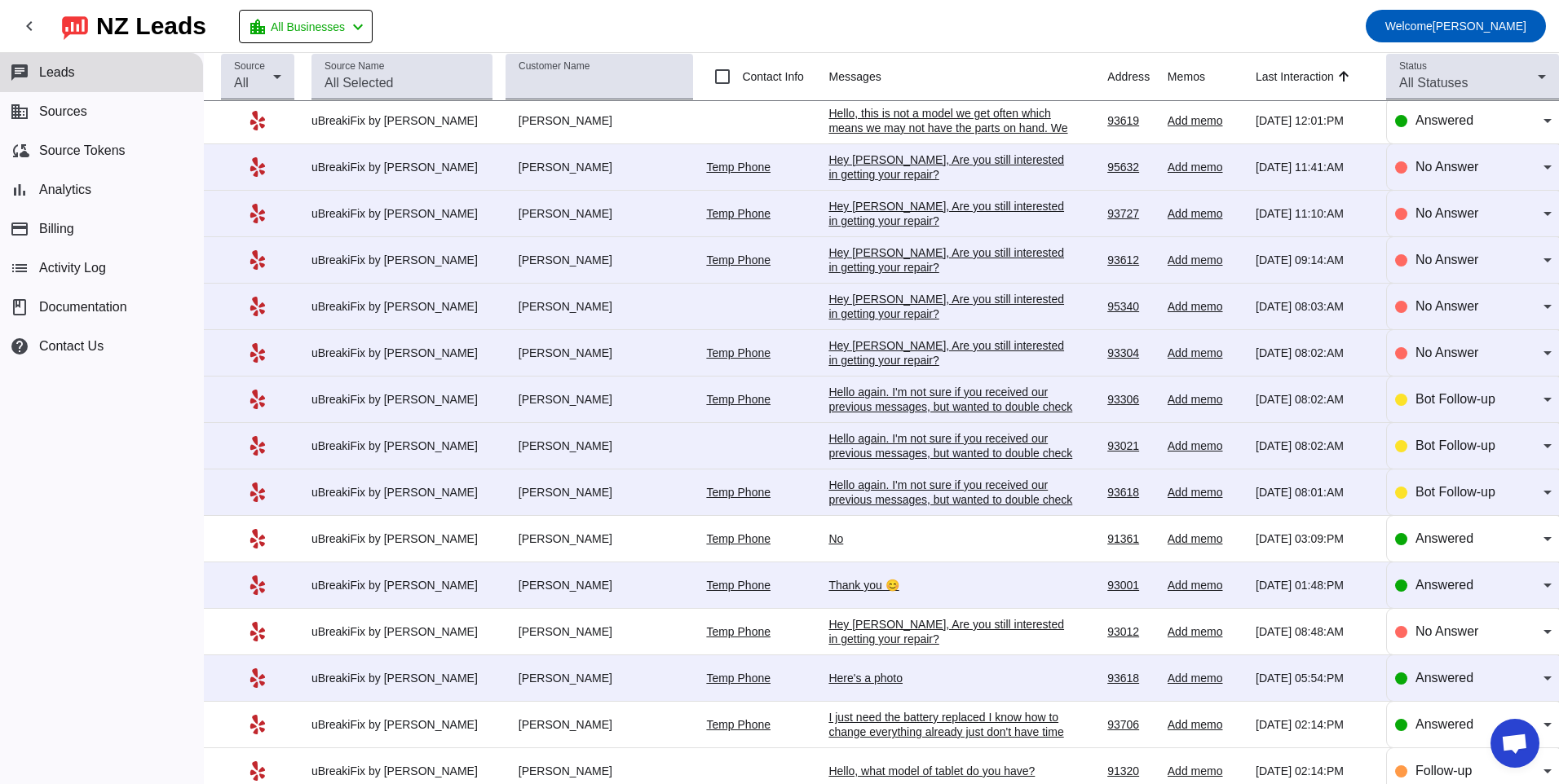
scroll to position [560, 0]
click at [895, 485] on div "Hello again. I'm not sure if you received our previous messages, but wanted to …" at bounding box center [950, 500] width 244 height 44
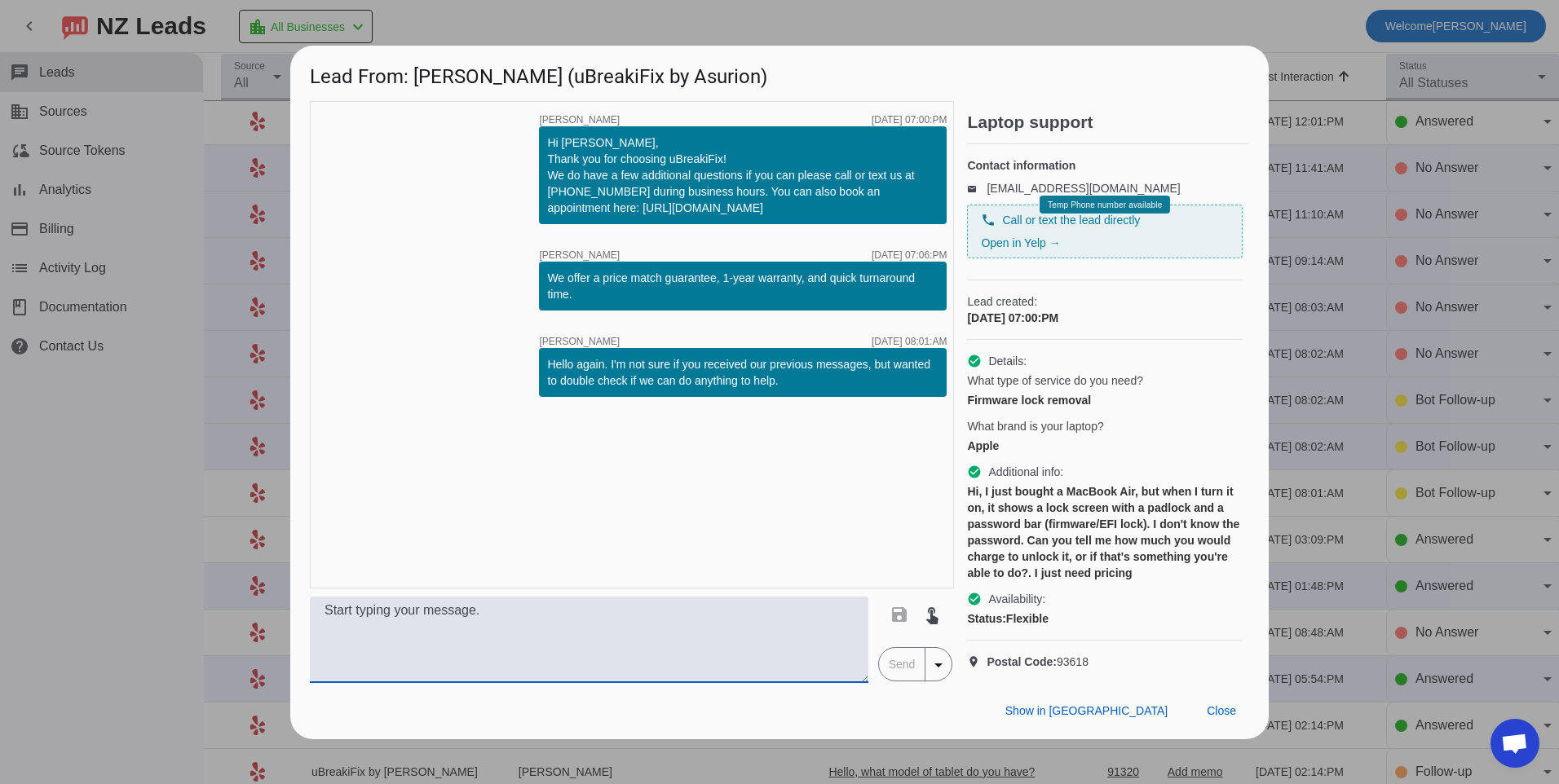
click at [837, 633] on textarea at bounding box center [590, 640] width 559 height 87
type textarea "h"
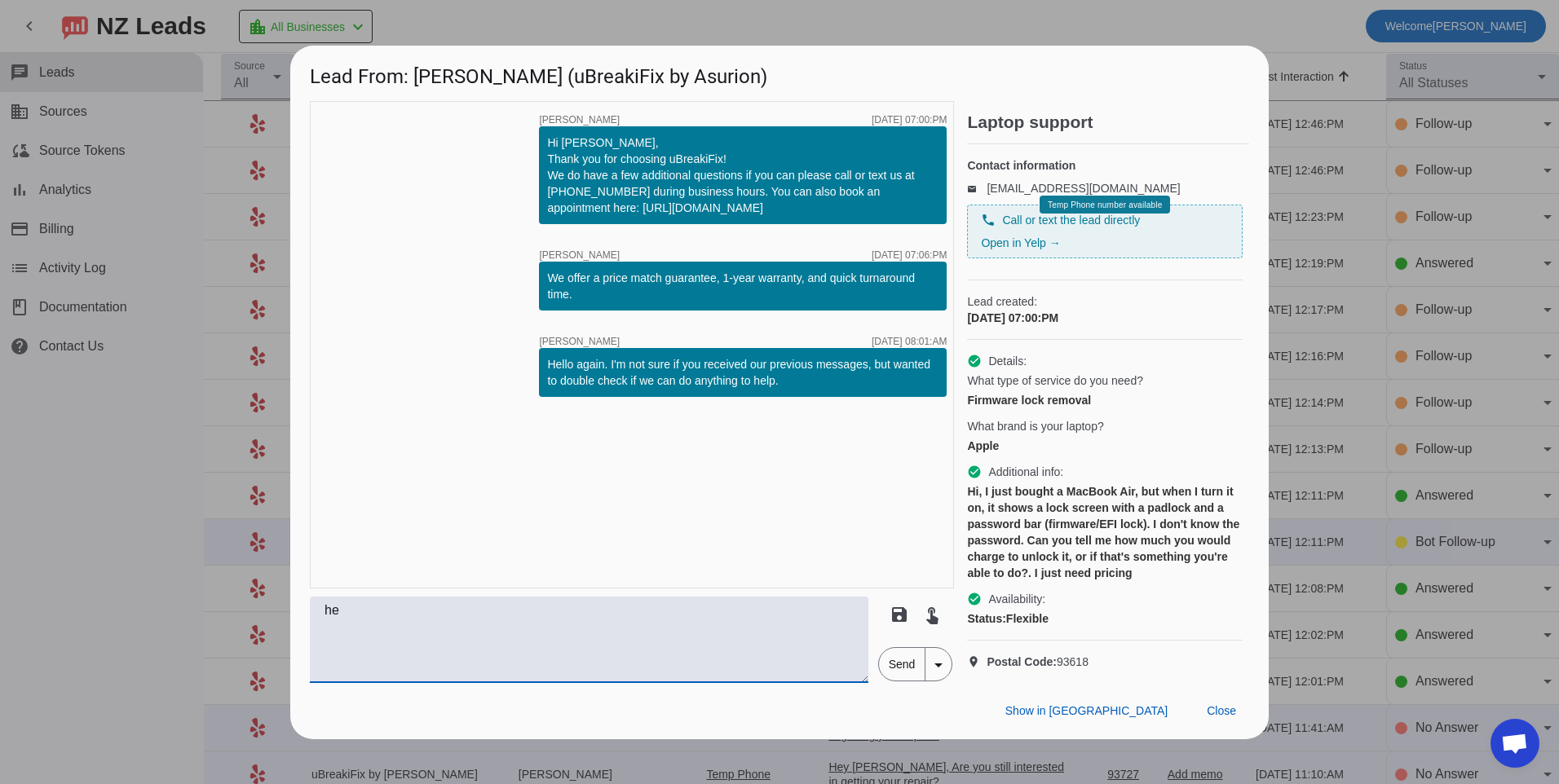
type textarea "h"
type textarea "Hello, usually for Apple devices we are not able to unlock those. However if yo…"
click at [903, 674] on span "Send" at bounding box center [903, 664] width 47 height 32
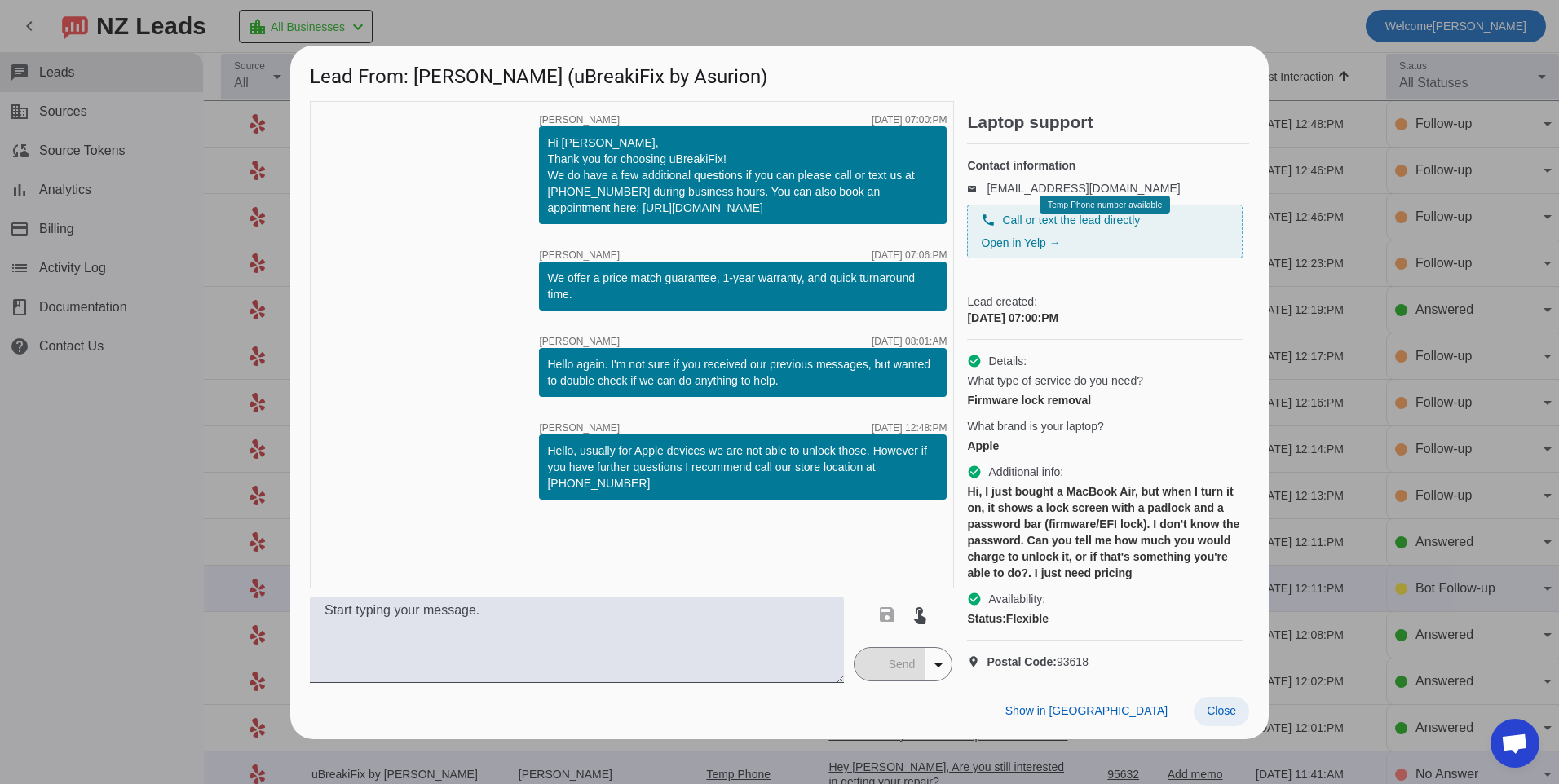
click at [1206, 721] on span at bounding box center [1222, 711] width 56 height 30
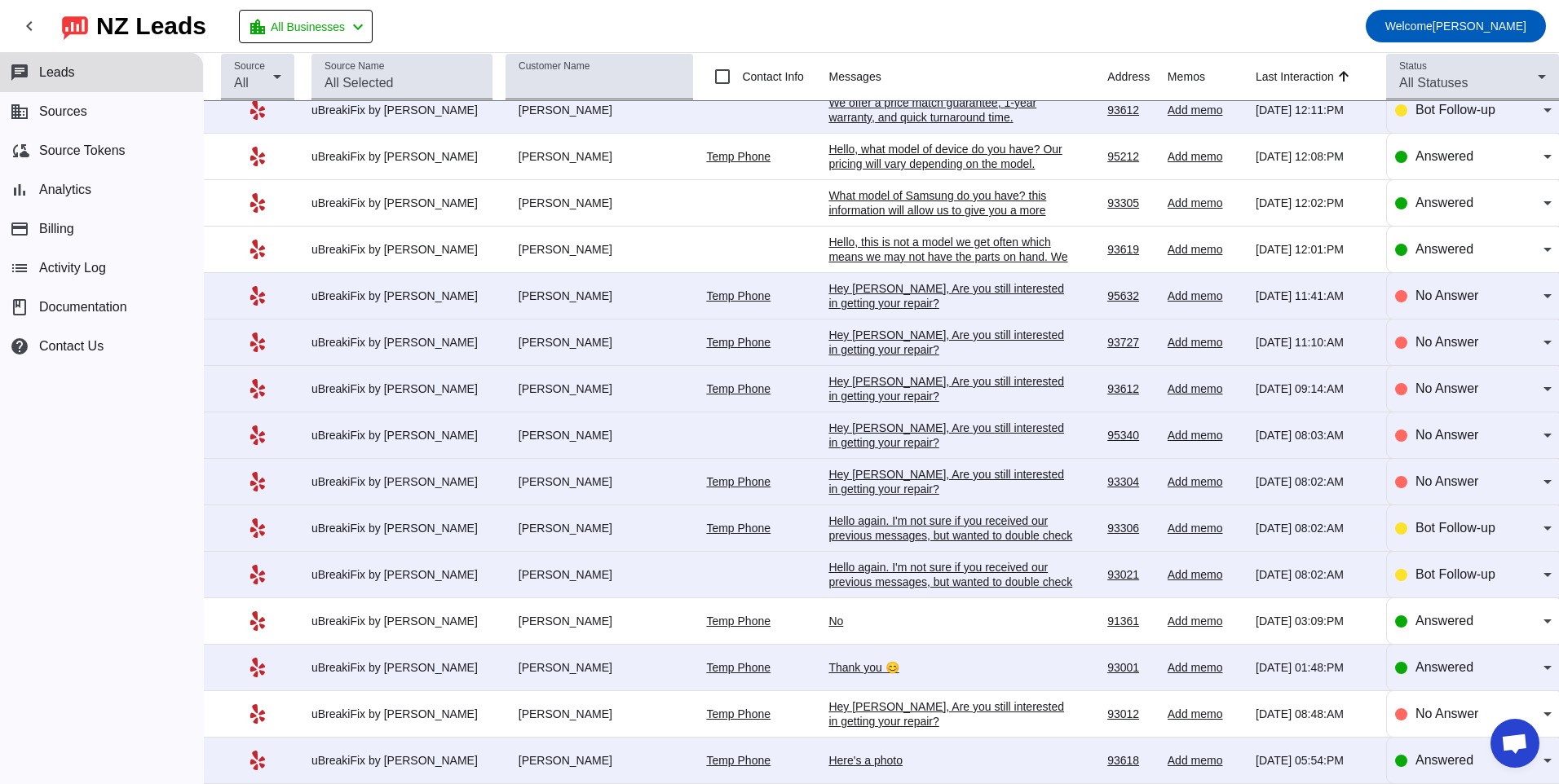
scroll to position [560, 0]
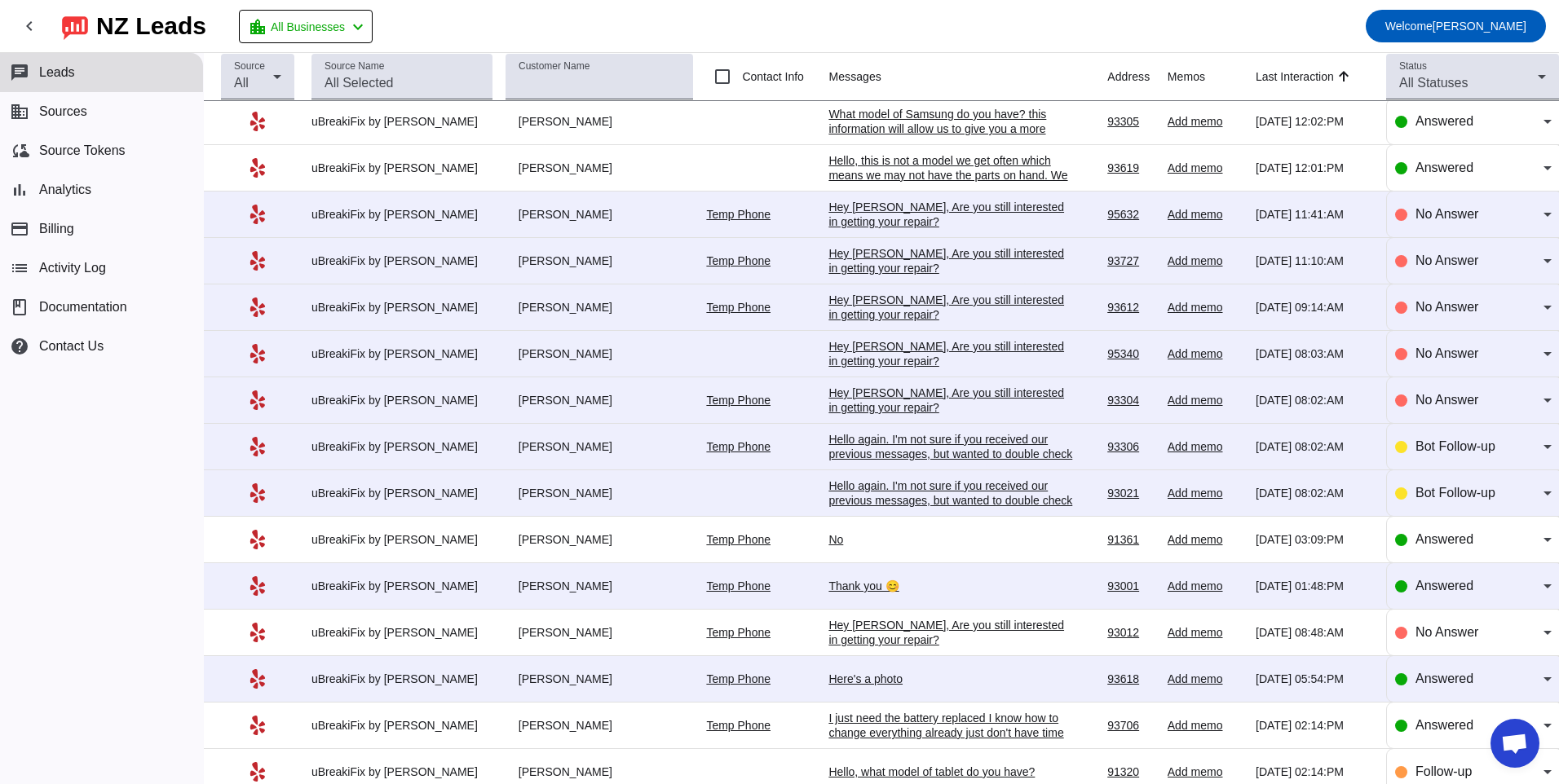
click at [830, 499] on div "Hello again. I'm not sure if you received our previous messages, but wanted to …" at bounding box center [950, 500] width 244 height 44
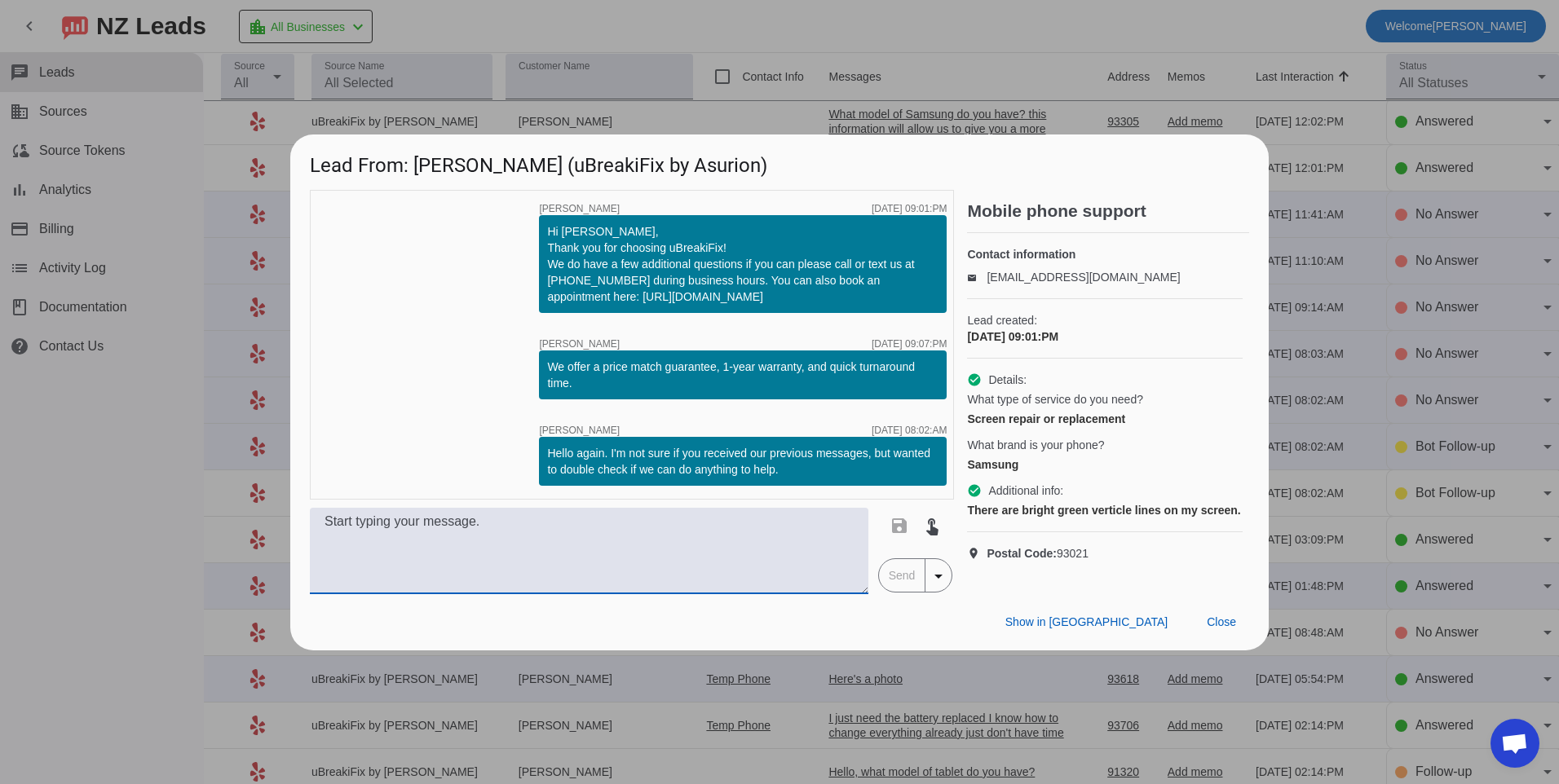
click at [839, 542] on textarea at bounding box center [590, 551] width 559 height 87
type textarea "What mode of Samsung do you have? Our pricing varies depending on the model."
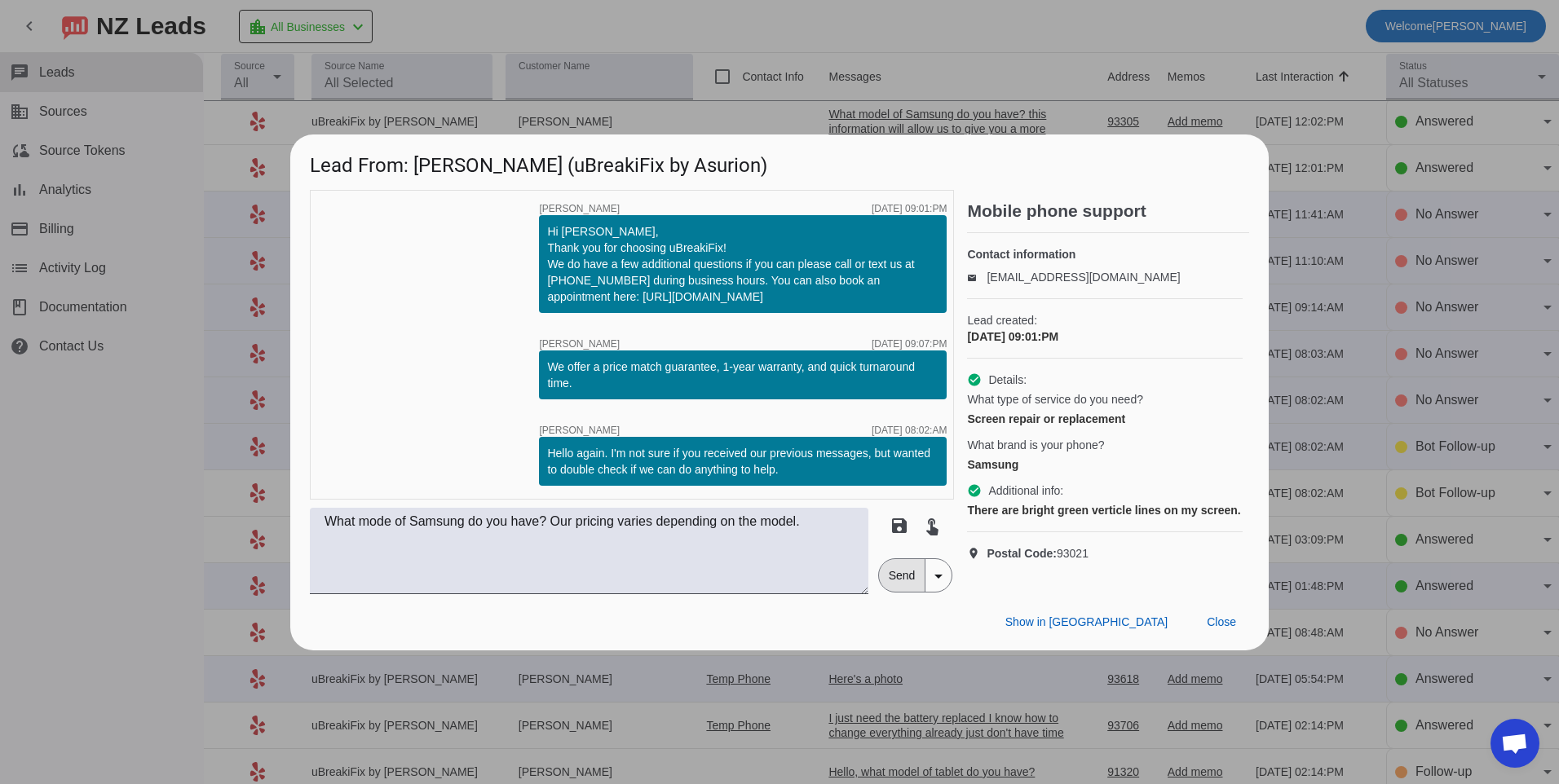
click at [895, 584] on span "Send" at bounding box center [903, 575] width 47 height 32
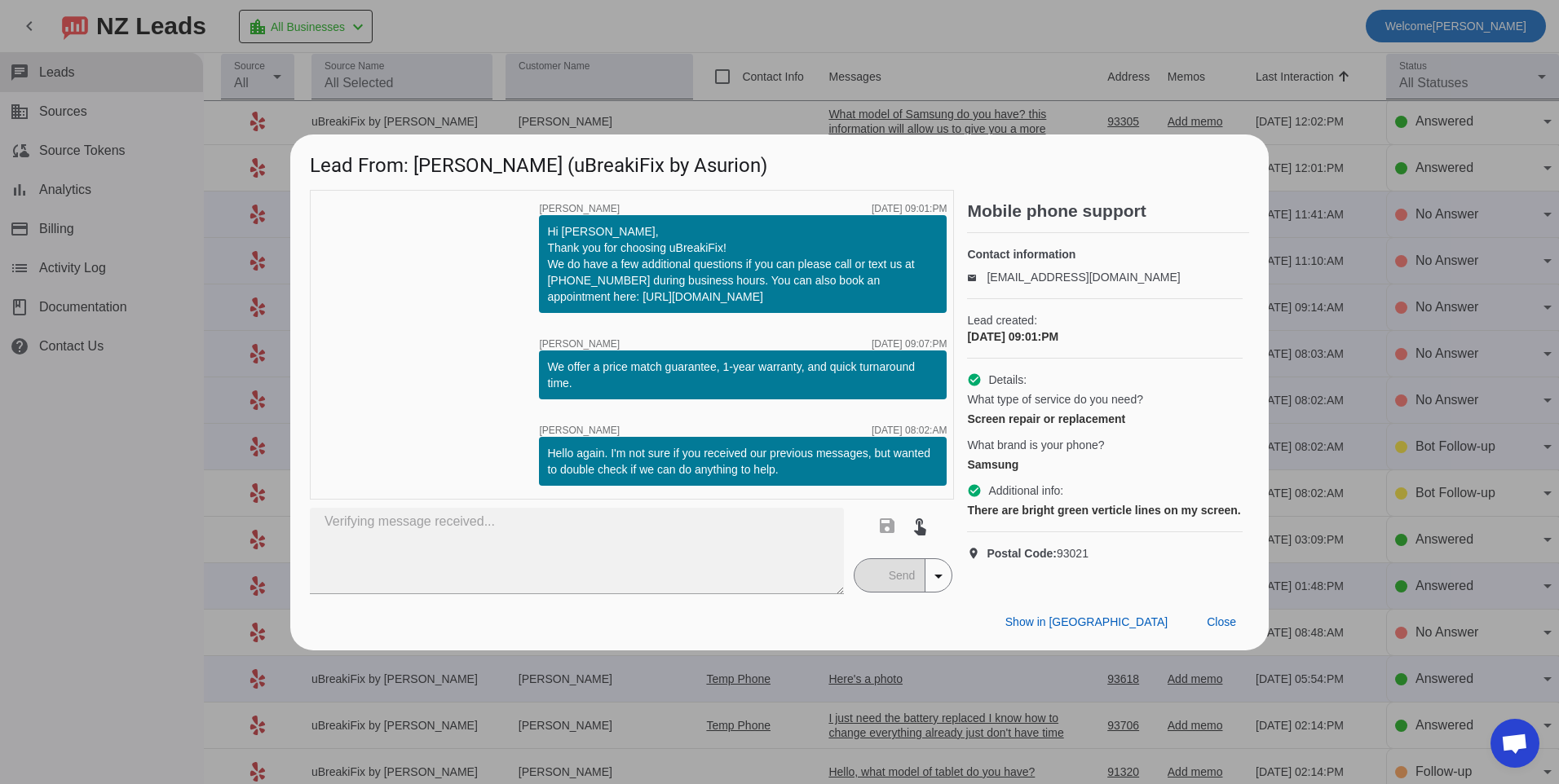
scroll to position [0, 0]
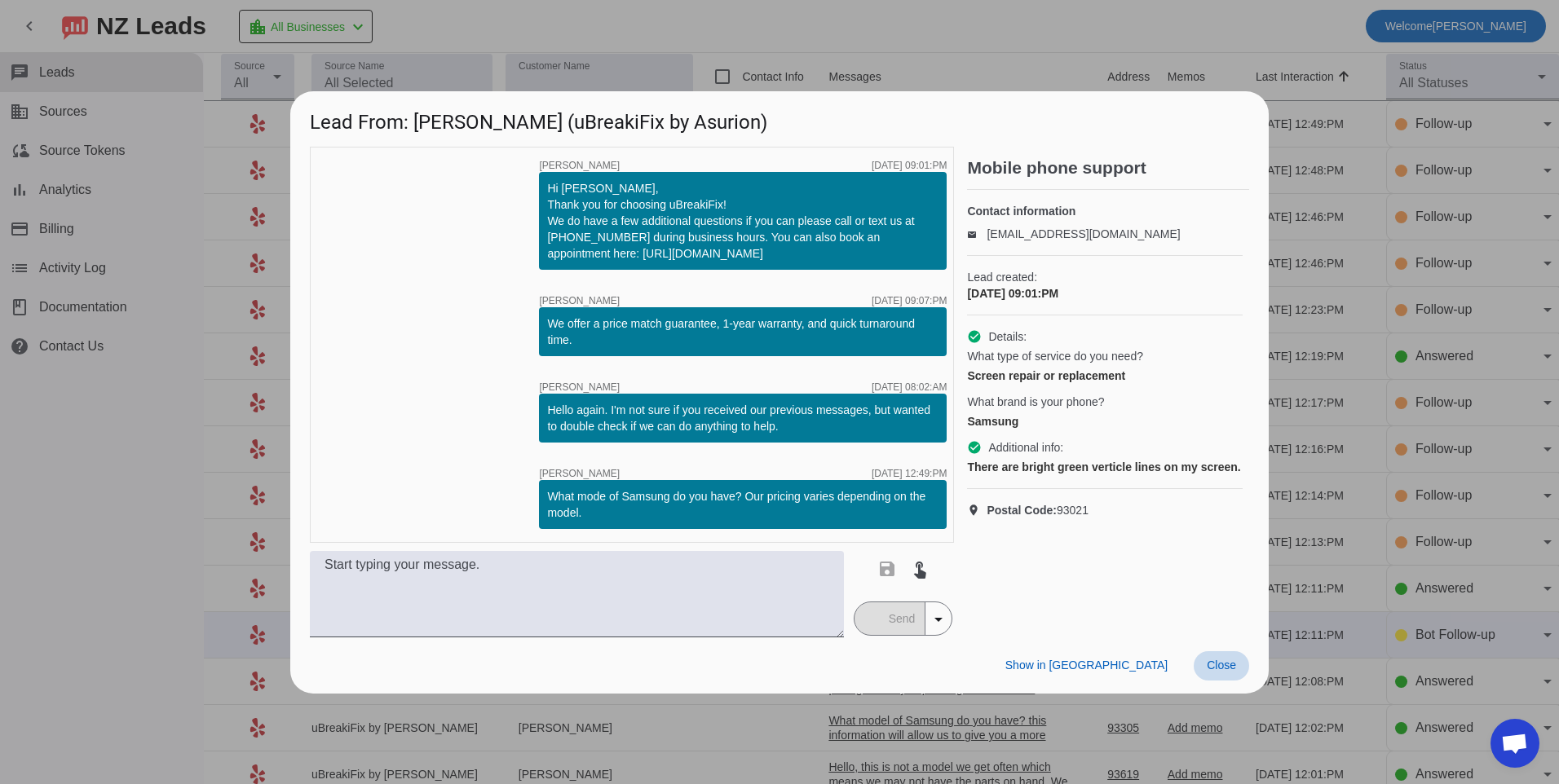
click at [1210, 670] on span "Close" at bounding box center [1222, 665] width 30 height 13
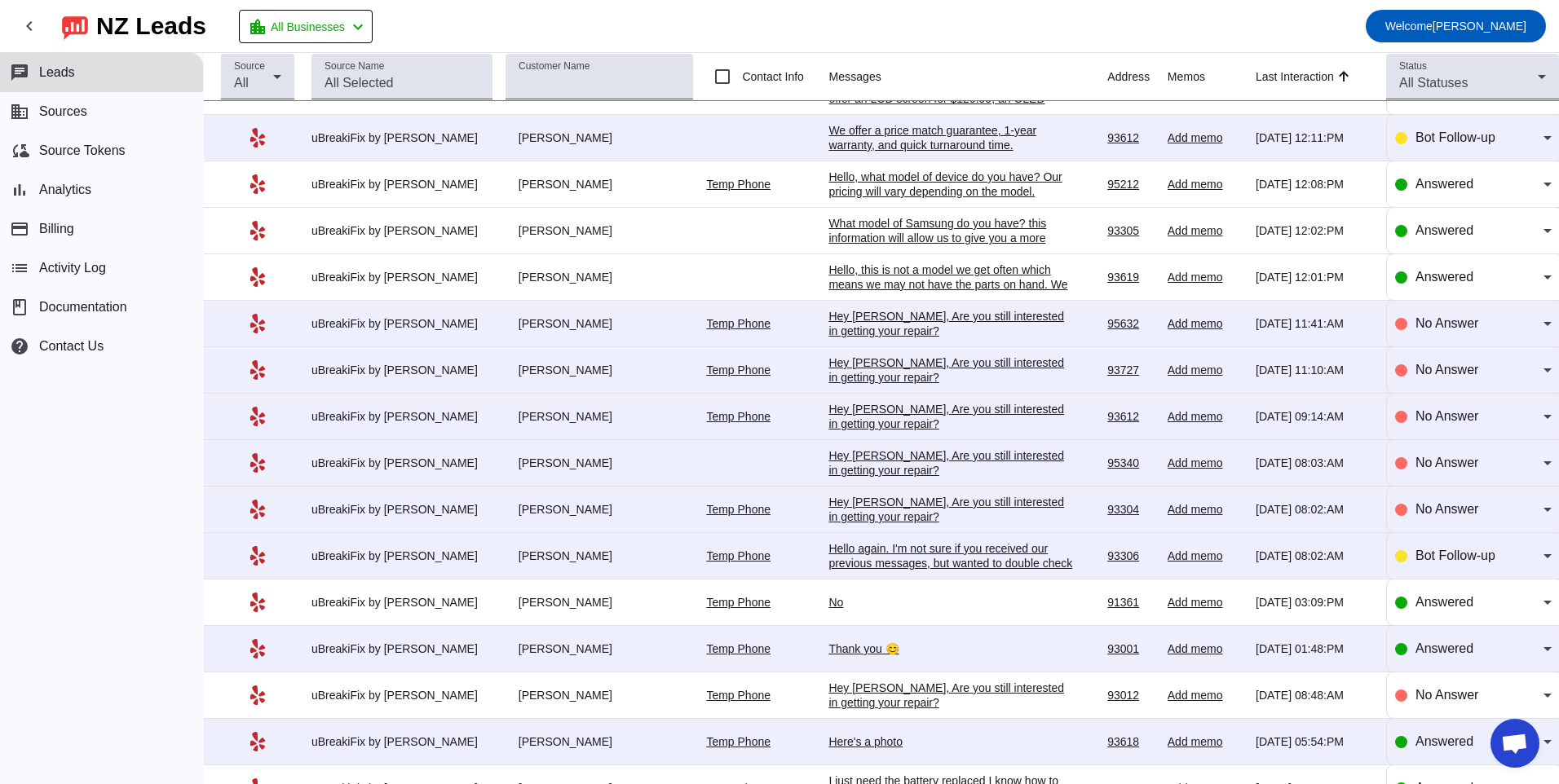
scroll to position [479, 0]
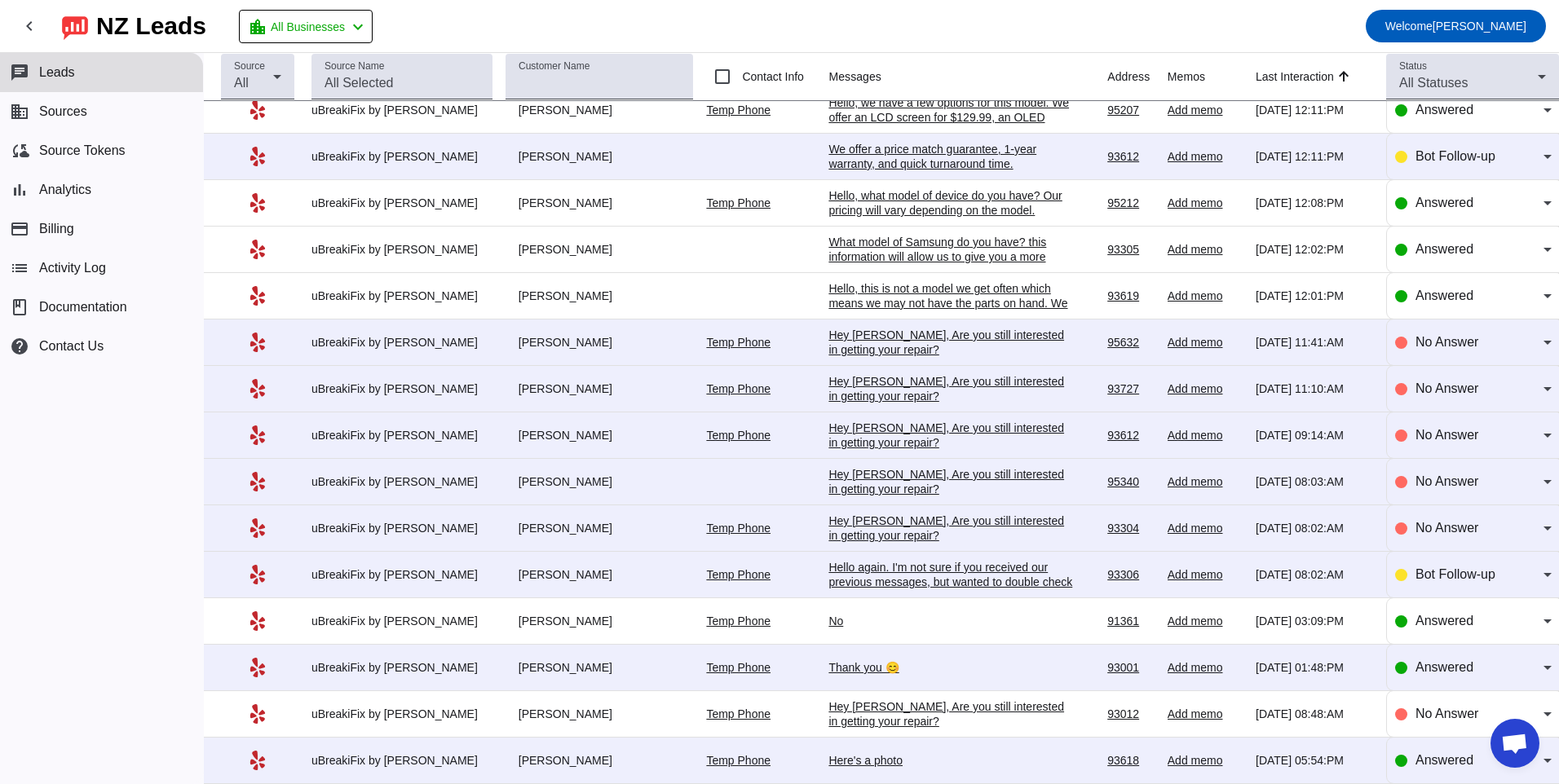
click at [908, 567] on div "Hello again. I'm not sure if you received our previous messages, but wanted to …" at bounding box center [950, 581] width 244 height 44
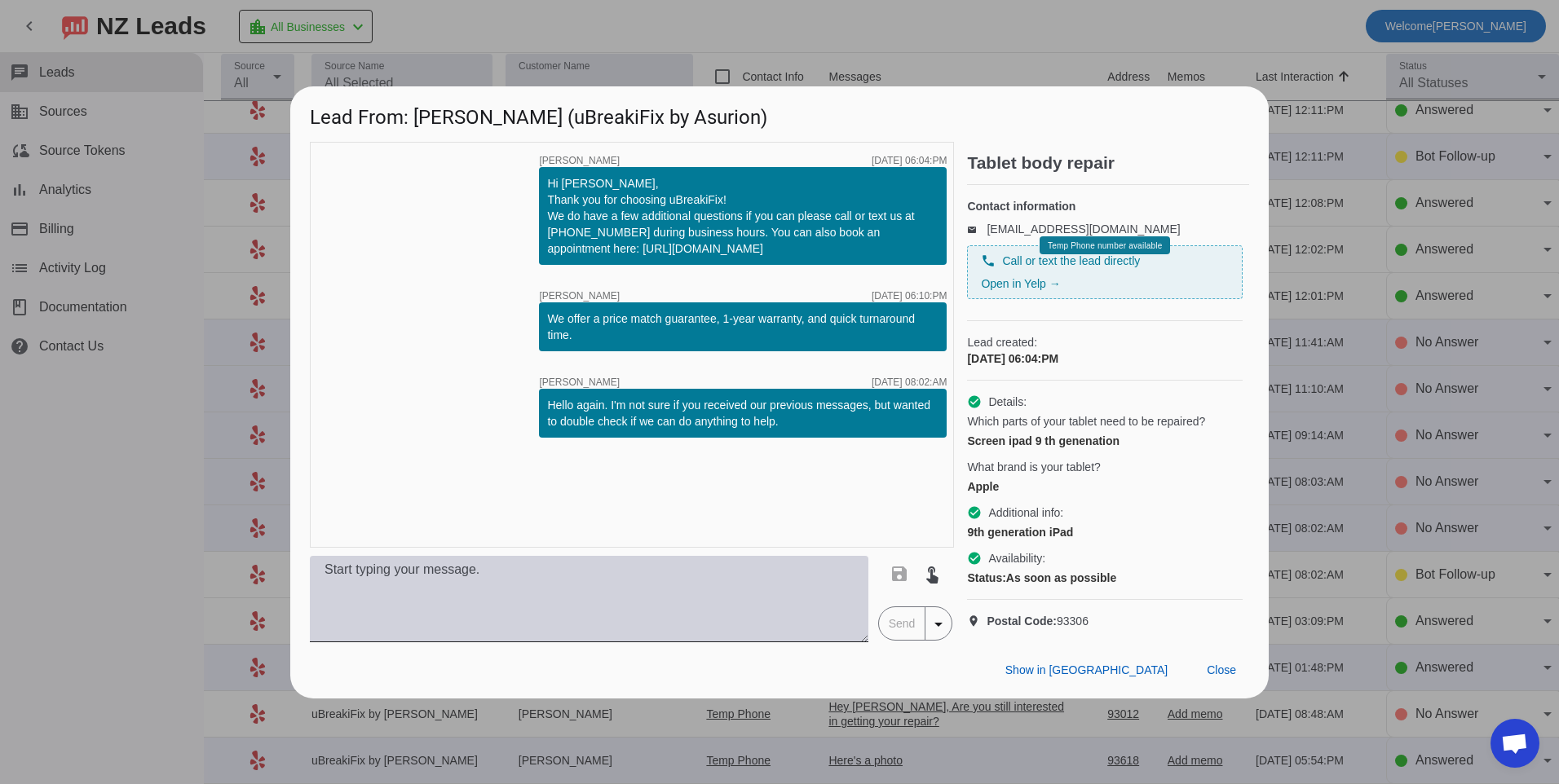
click at [637, 582] on textarea at bounding box center [590, 599] width 559 height 87
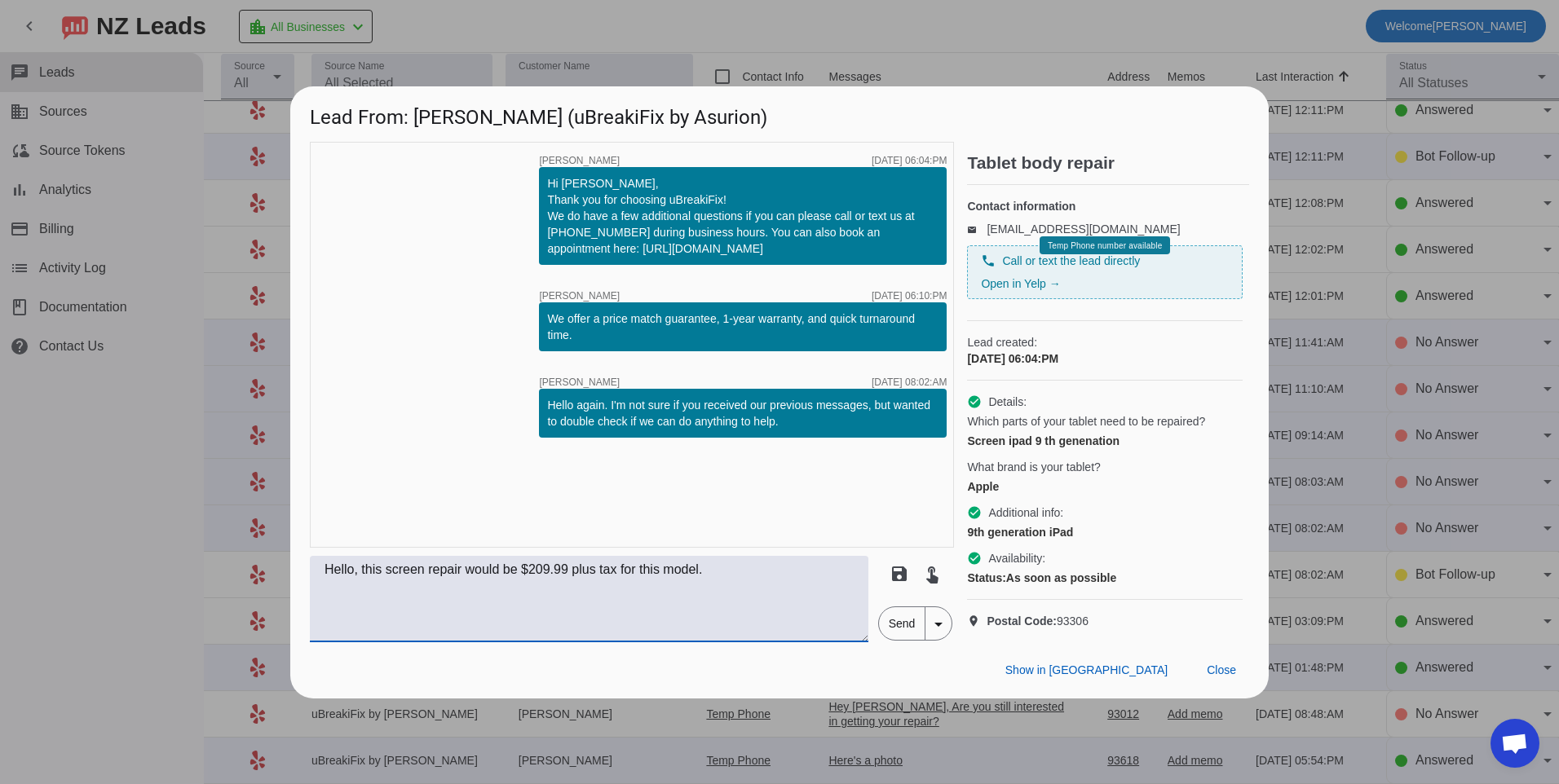
type textarea "Hello, this screen repair would be $209.99 plus tax for this model."
click at [913, 640] on span "Send" at bounding box center [903, 624] width 47 height 32
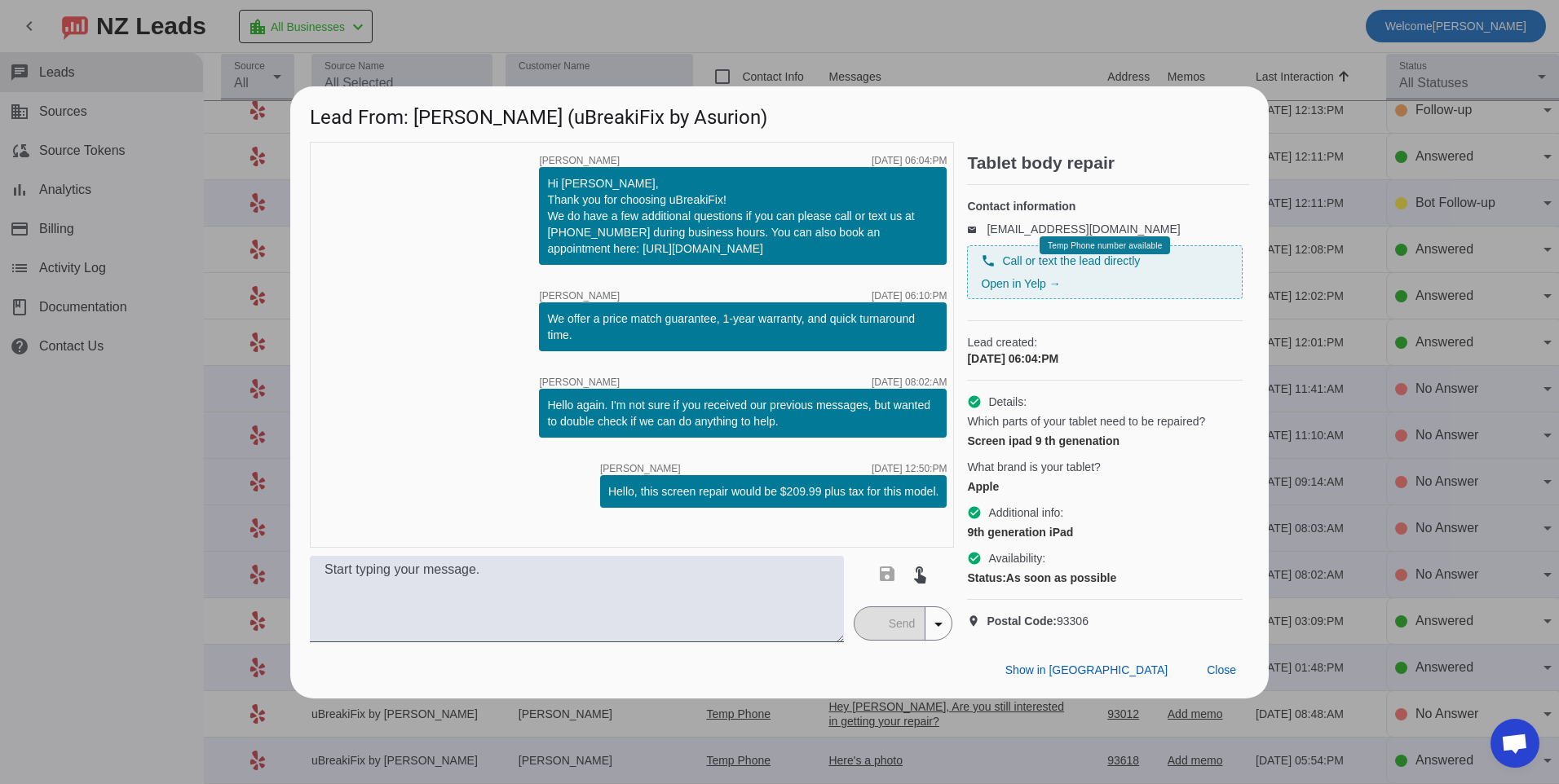
scroll to position [0, 0]
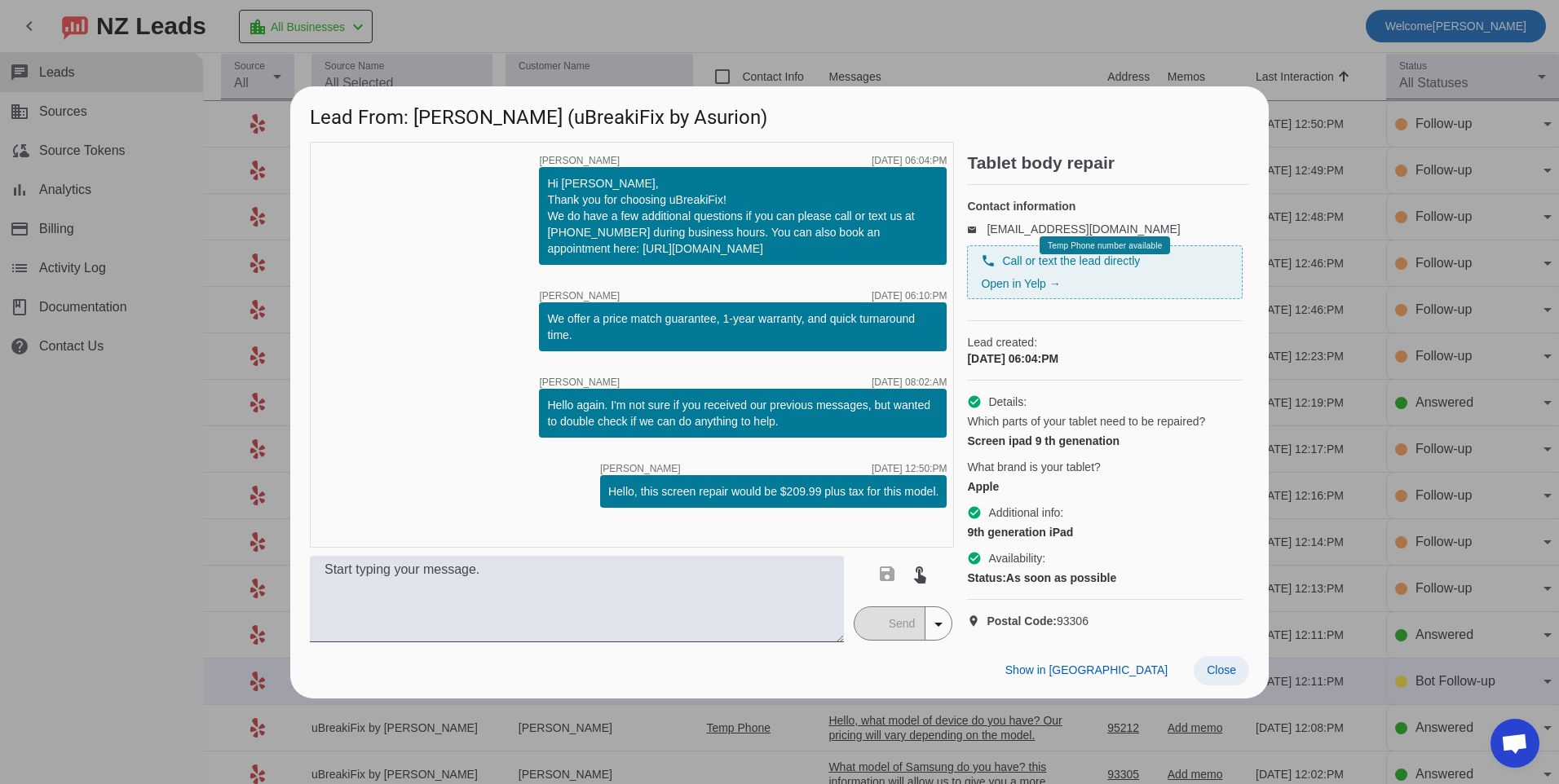
click at [1216, 677] on span "Close" at bounding box center [1222, 670] width 30 height 13
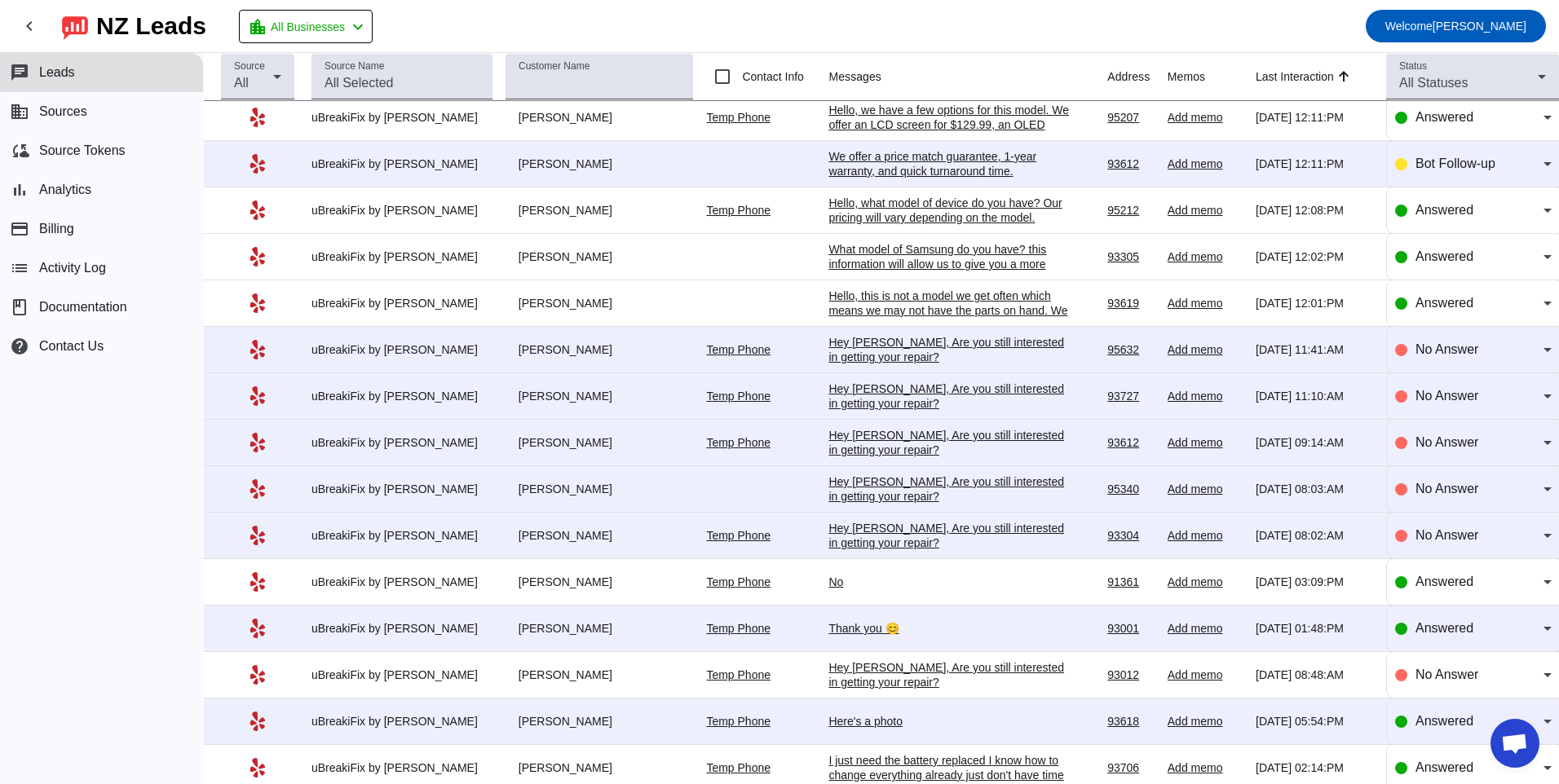
scroll to position [489, 0]
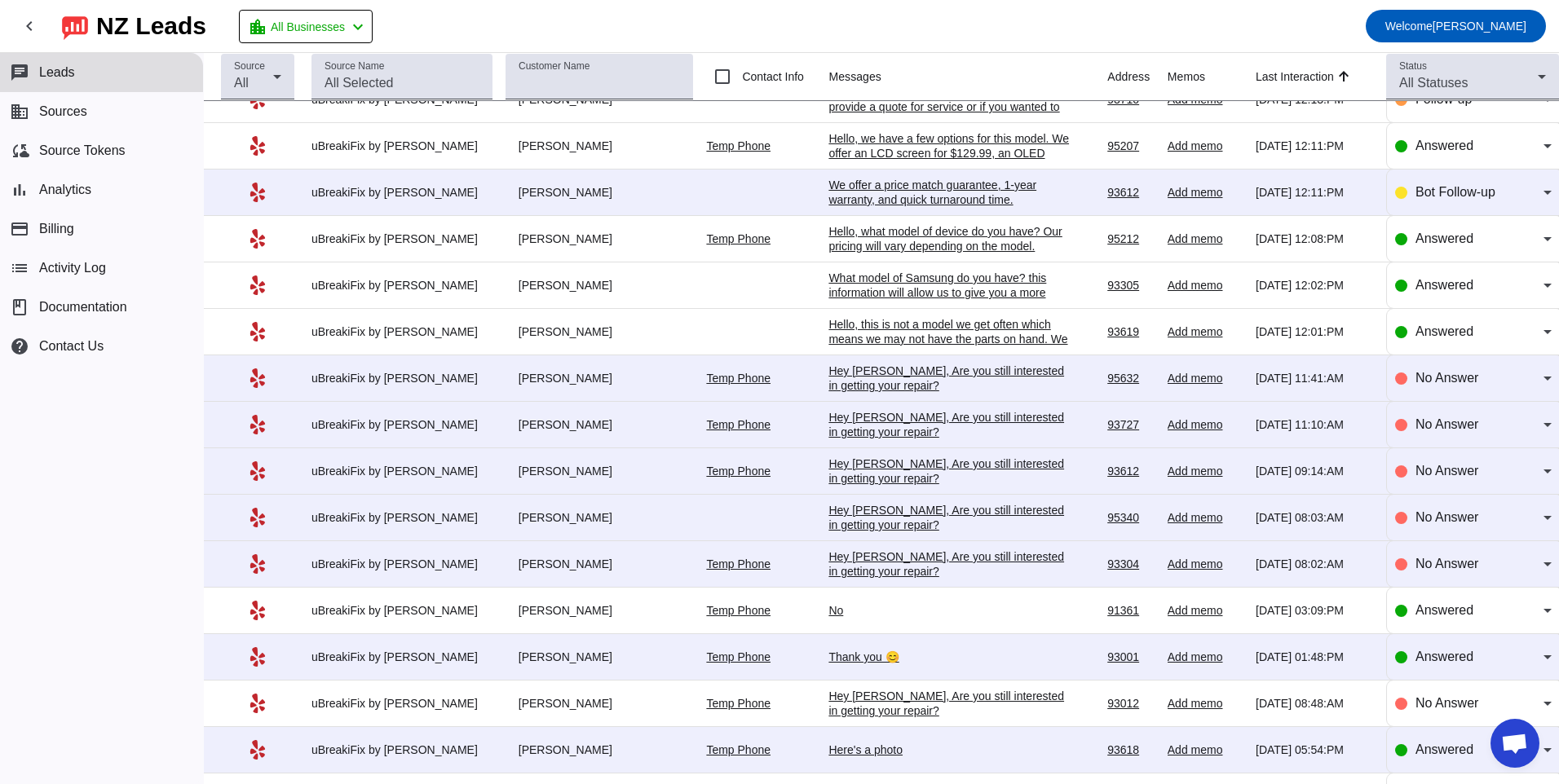
click at [880, 555] on div "Hey [PERSON_NAME], Are you still interested in getting your repair?​" at bounding box center [950, 564] width 244 height 30
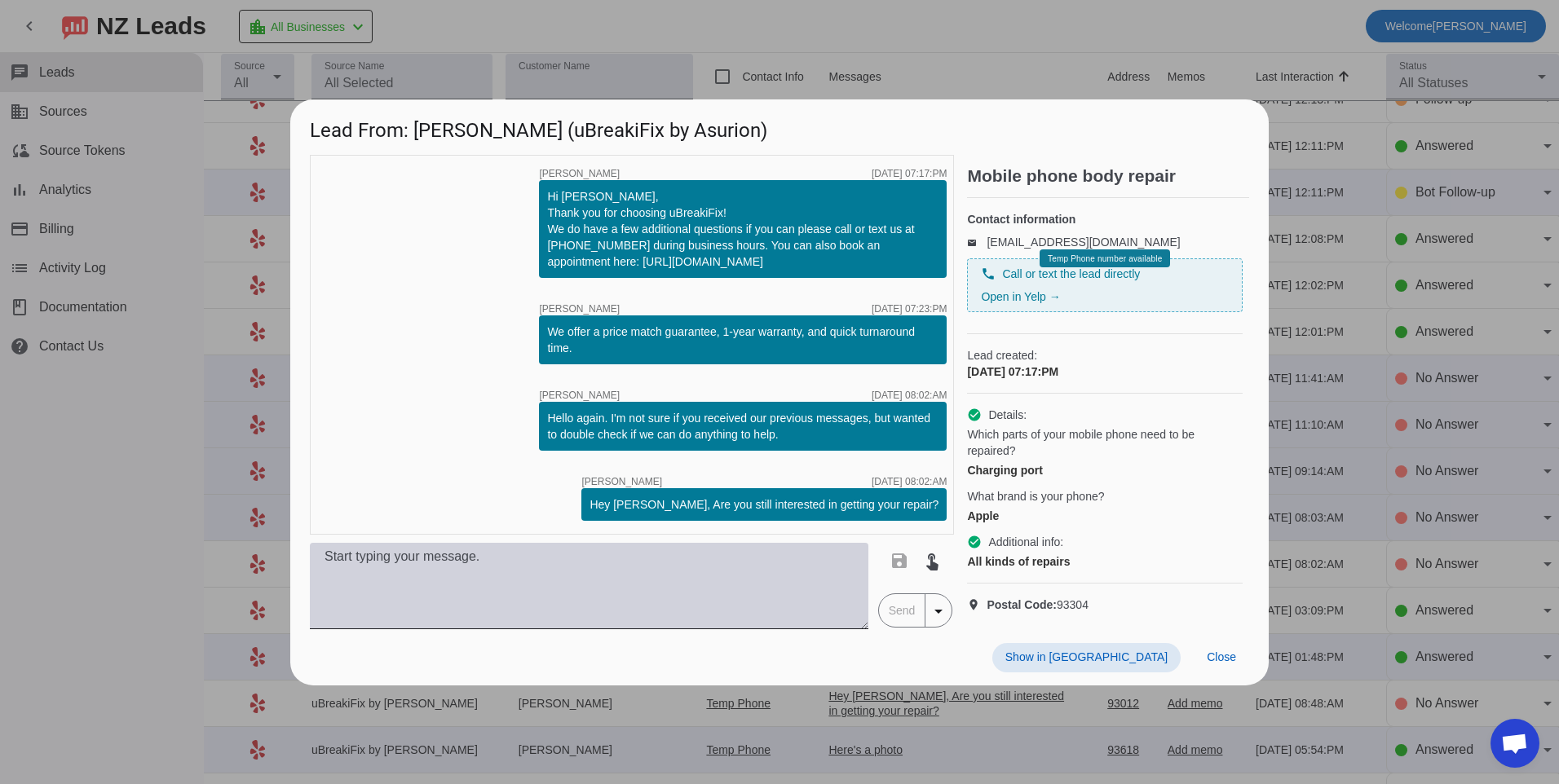
click at [798, 568] on textarea at bounding box center [590, 586] width 559 height 87
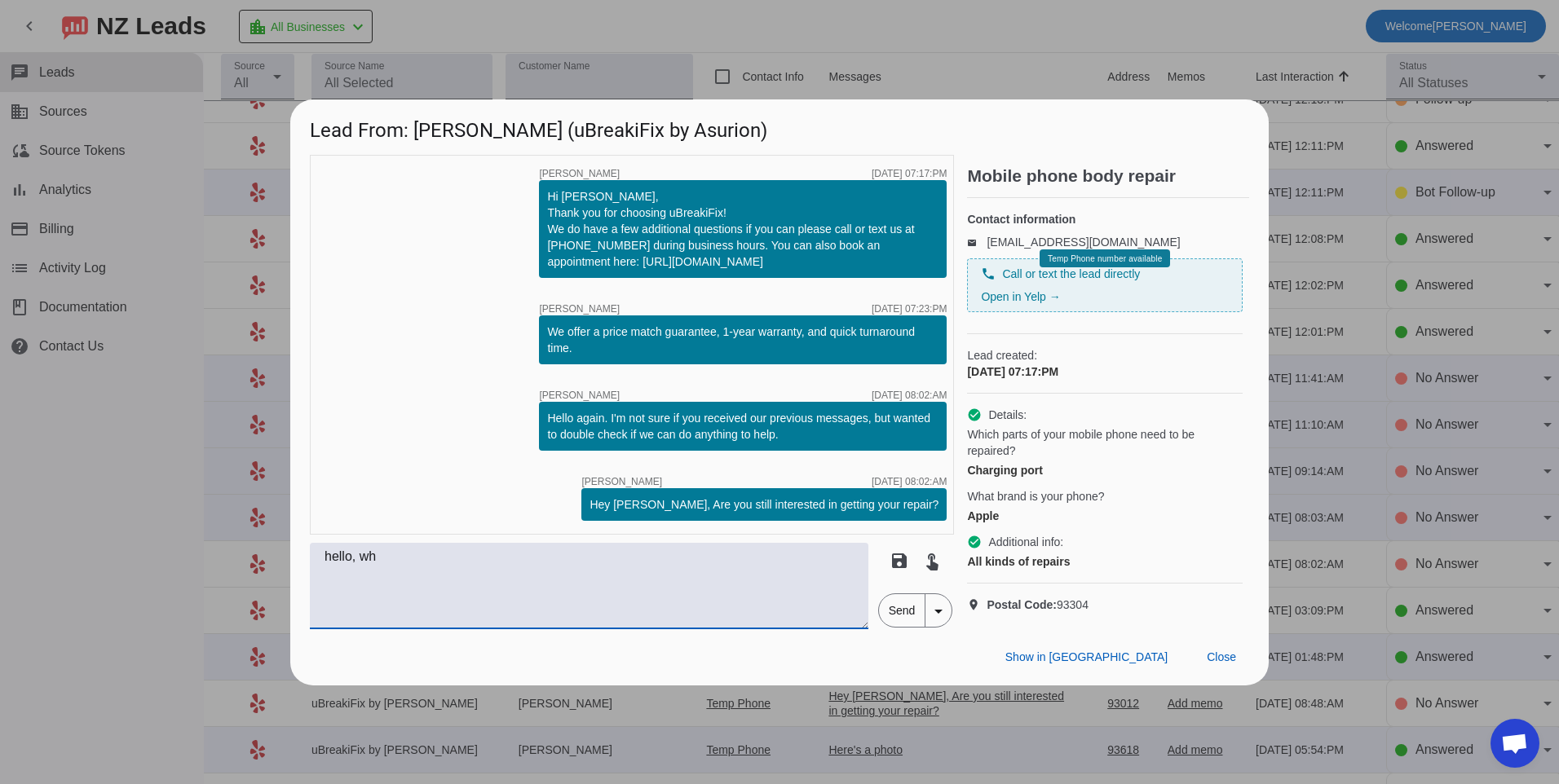
scroll to position [0, 0]
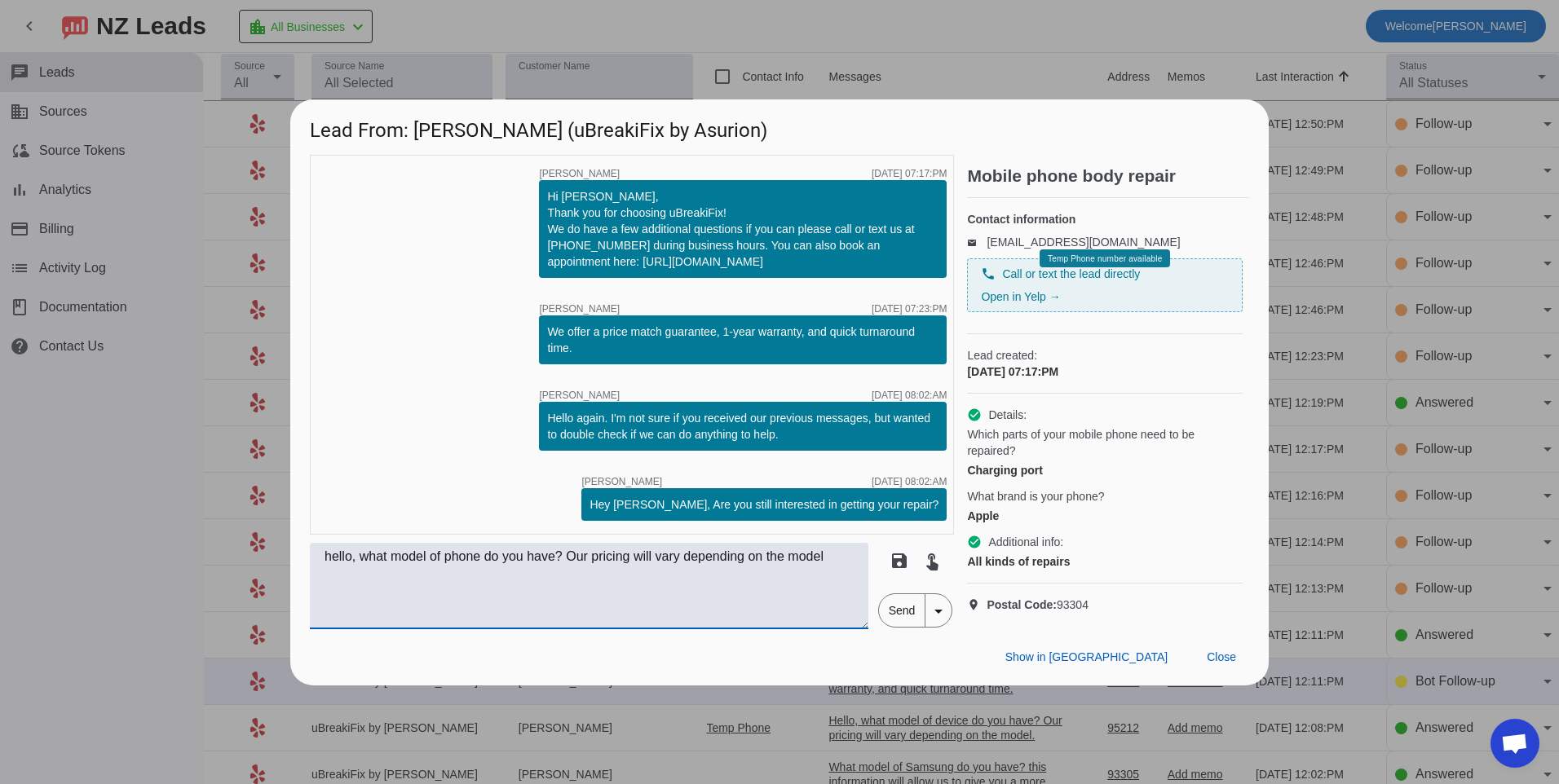
type textarea "hello, what model of phone do you have? Our pricing will vary depending on the …"
click at [894, 616] on span "Send" at bounding box center [903, 610] width 47 height 32
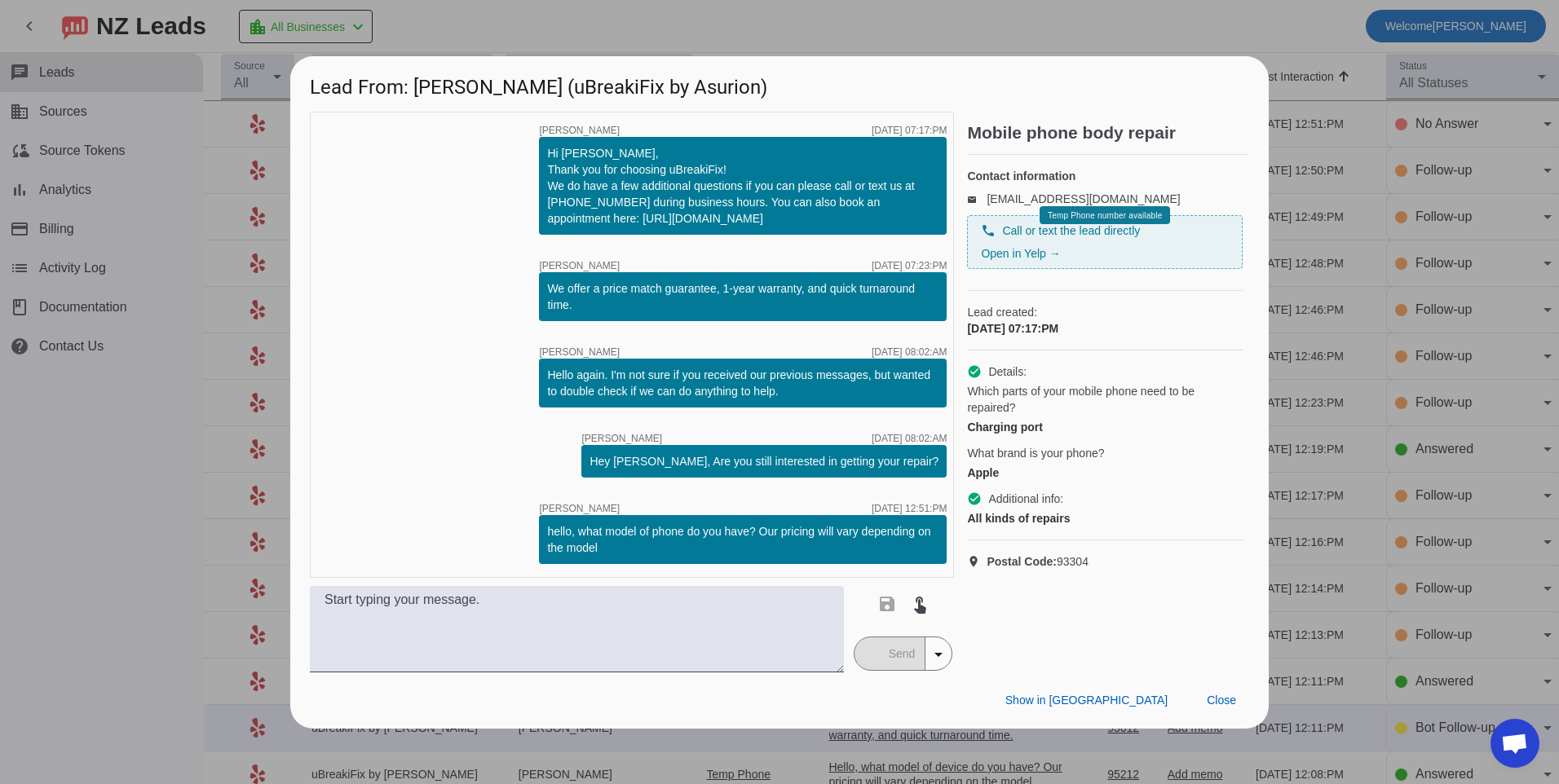
click at [412, 382] on div "timer close [PERSON_NAME] [DATE] 07:17:PM Hi [PERSON_NAME], Thank you for choos…" at bounding box center [632, 344] width 645 height 466
click at [1229, 702] on span "Close" at bounding box center [1222, 700] width 30 height 13
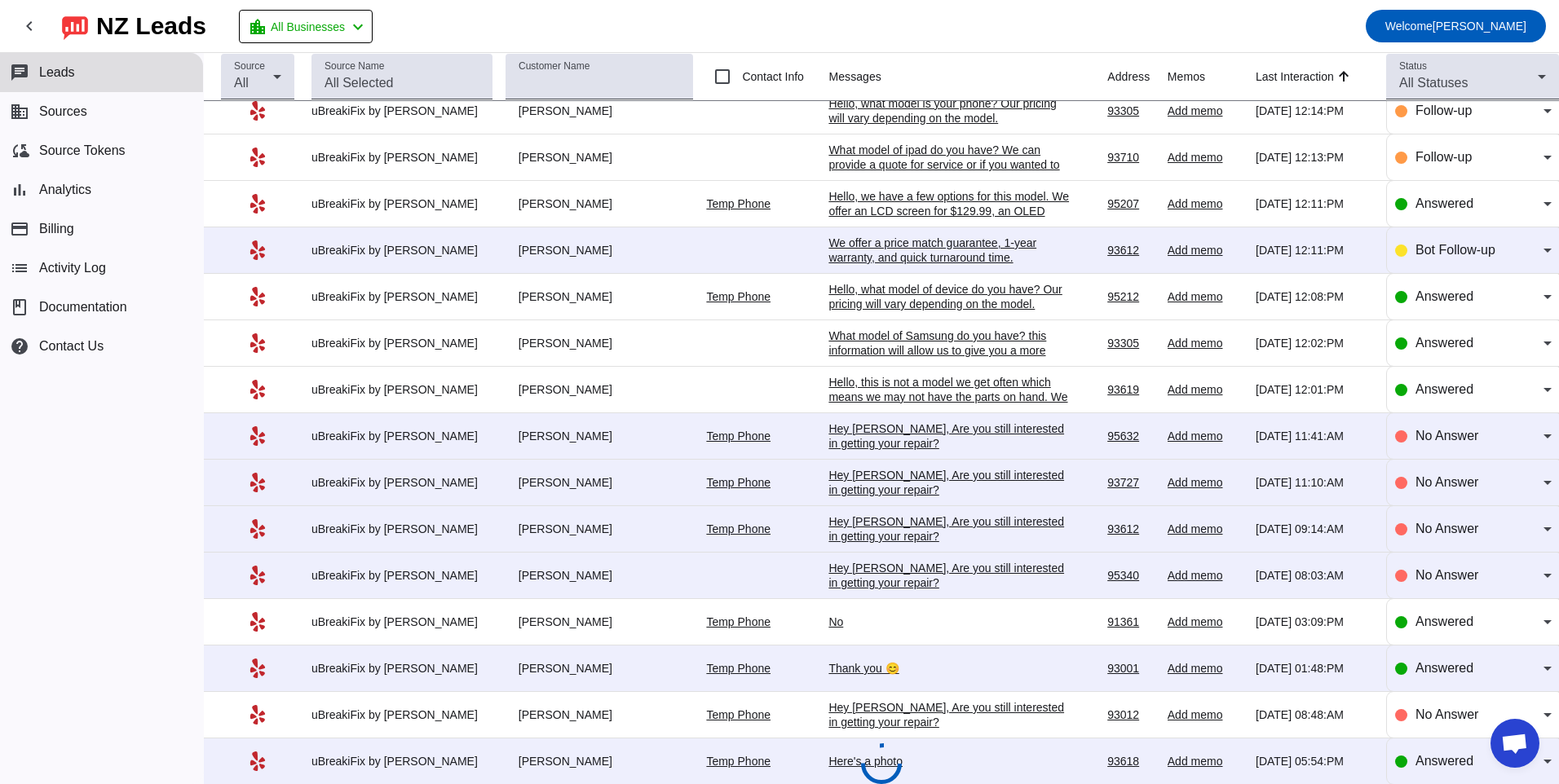
scroll to position [479, 0]
click at [977, 570] on div "Hey [PERSON_NAME], Are you still interested in getting your repair?​" at bounding box center [950, 574] width 244 height 30
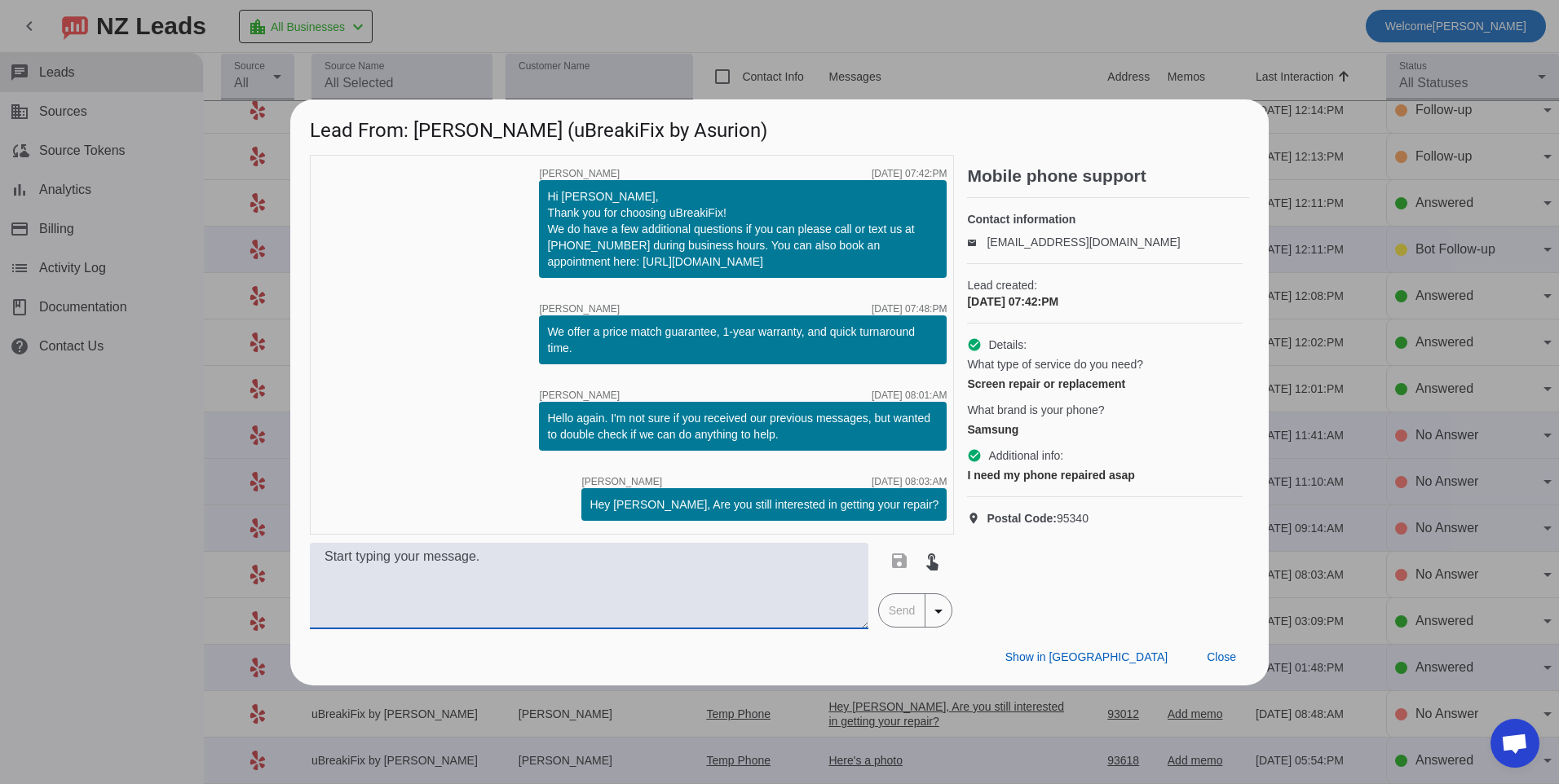
click at [775, 567] on textarea at bounding box center [590, 586] width 559 height 87
type textarea "w"
drag, startPoint x: 819, startPoint y: 563, endPoint x: 159, endPoint y: 564, distance: 660.0
click at [159, 564] on div "Lead From: [PERSON_NAME] (uBreakiFix by Asurion) timer close [PERSON_NAME] [DAT…" at bounding box center [779, 392] width 1559 height 784
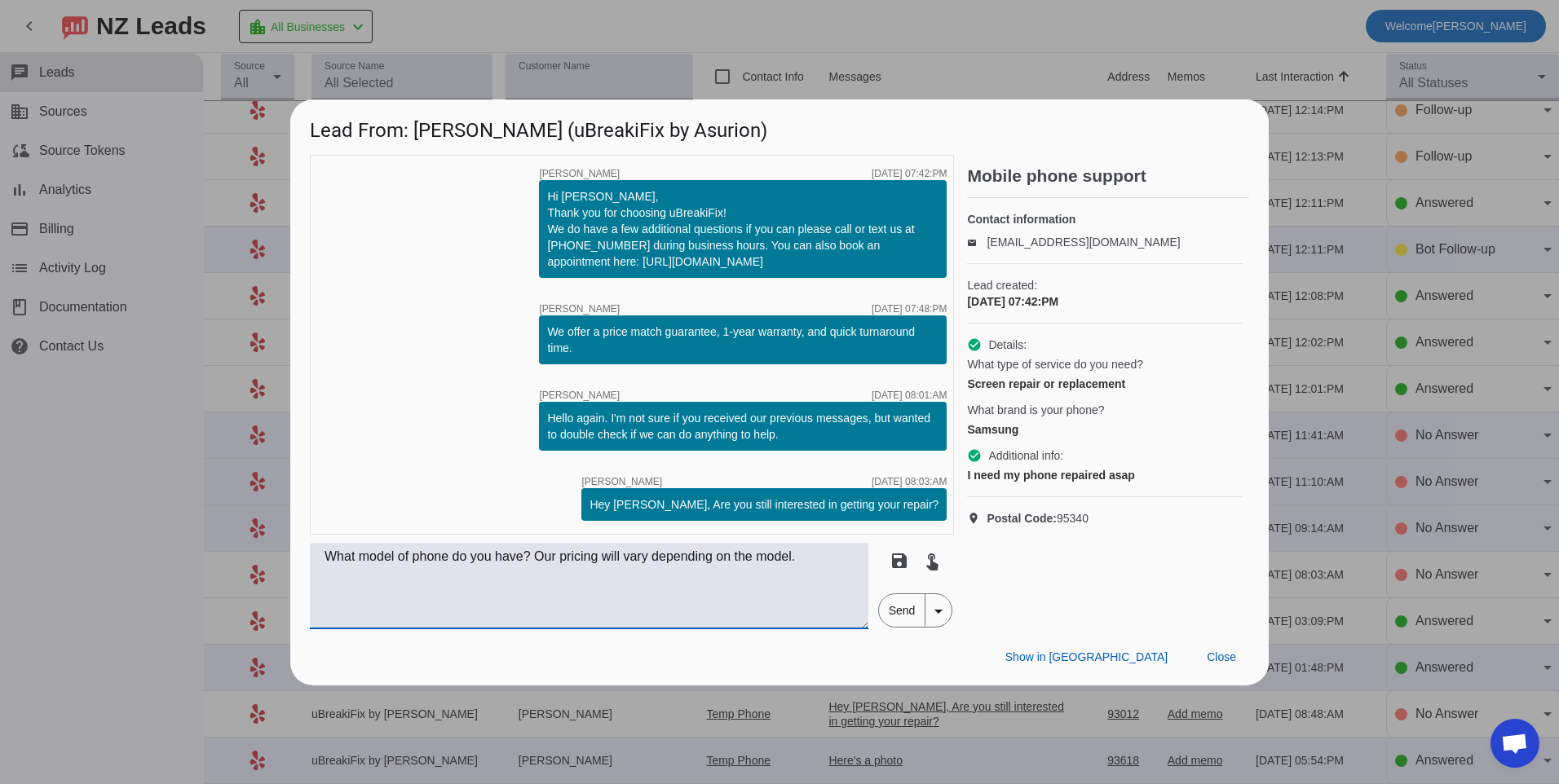
type textarea "What model of phone do you have? Our pricing will vary depending on the model."
click at [905, 614] on span "Send" at bounding box center [903, 610] width 47 height 32
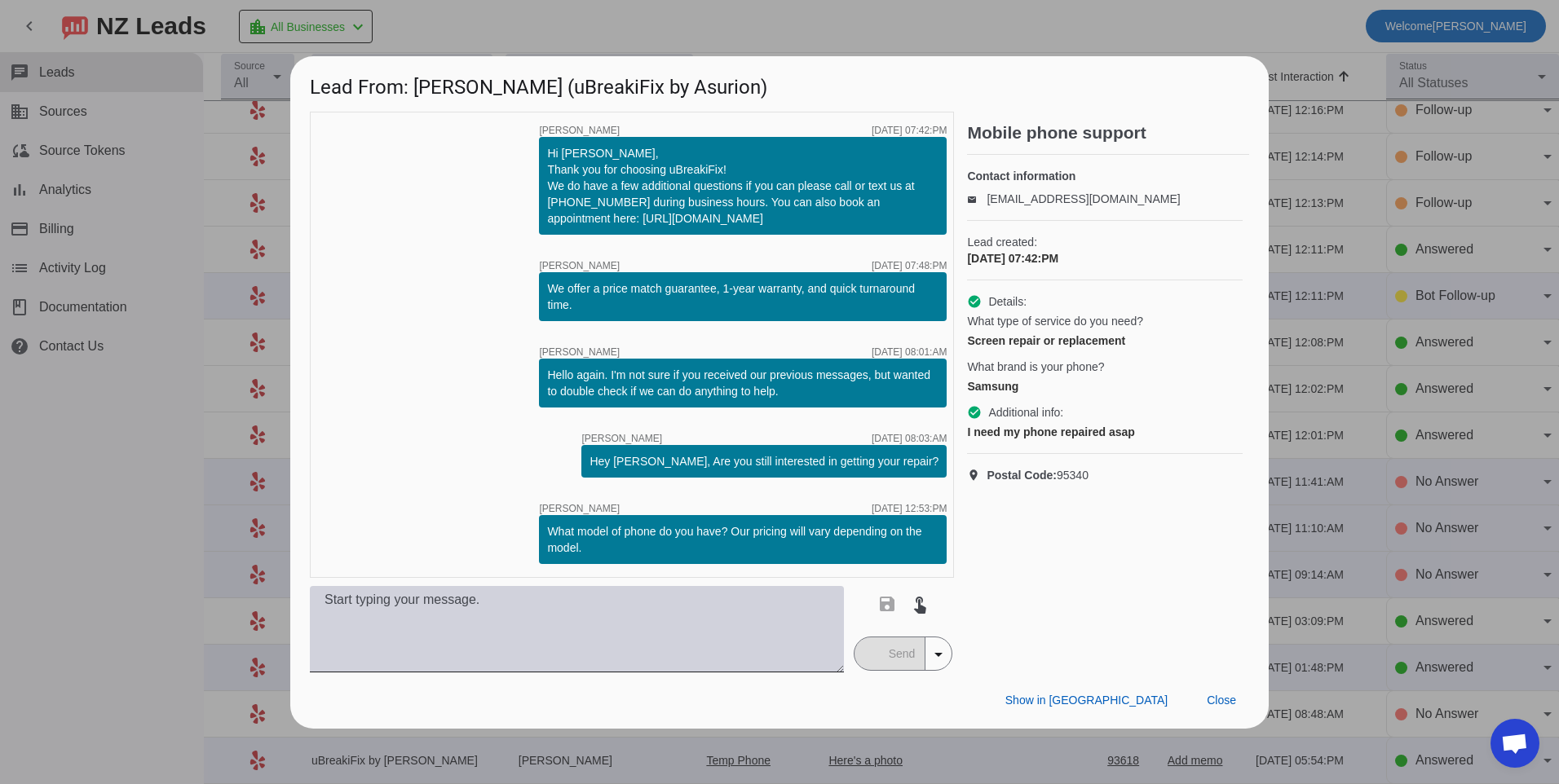
scroll to position [0, 0]
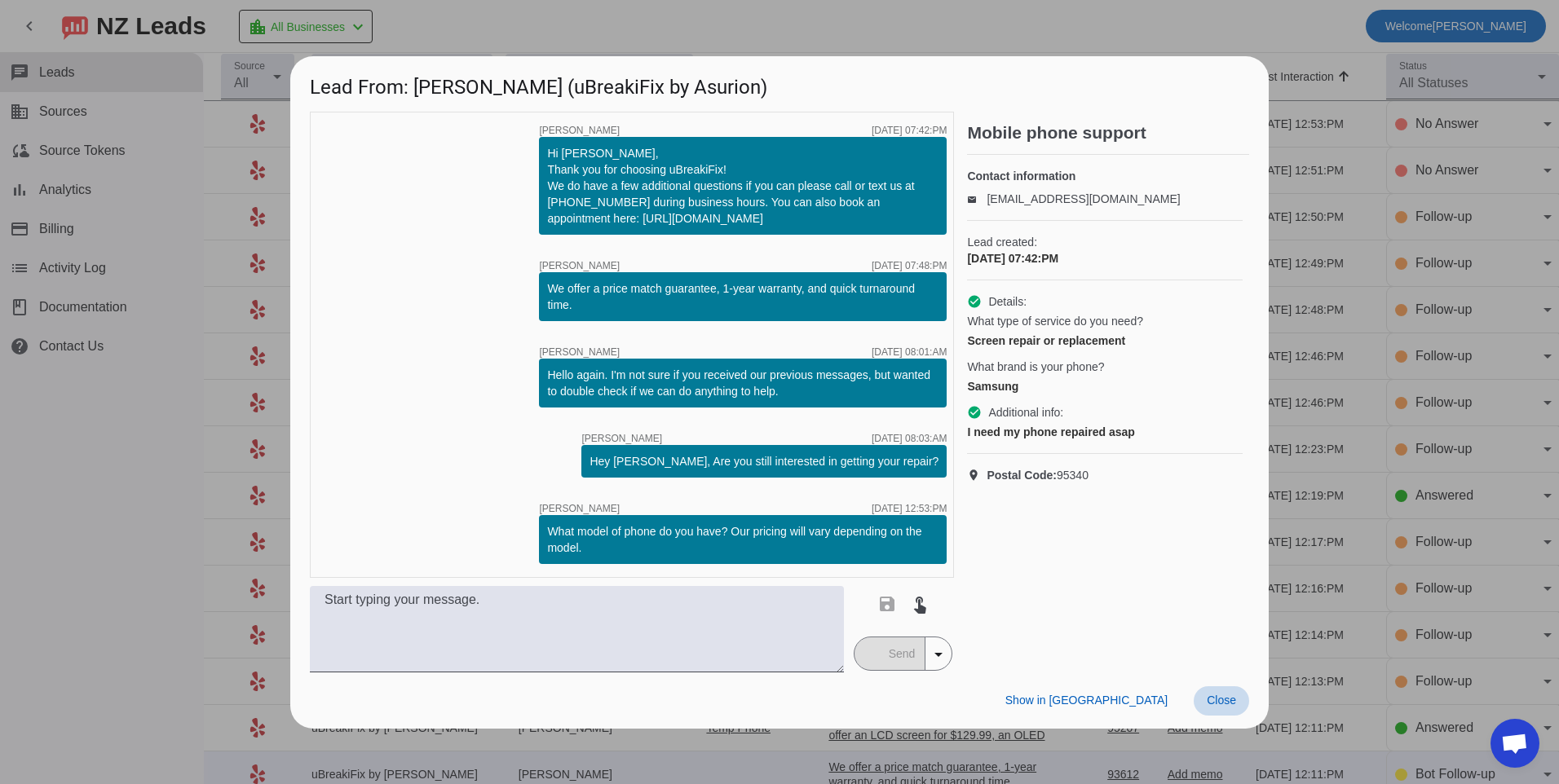
click at [1225, 707] on span "Close" at bounding box center [1222, 700] width 30 height 13
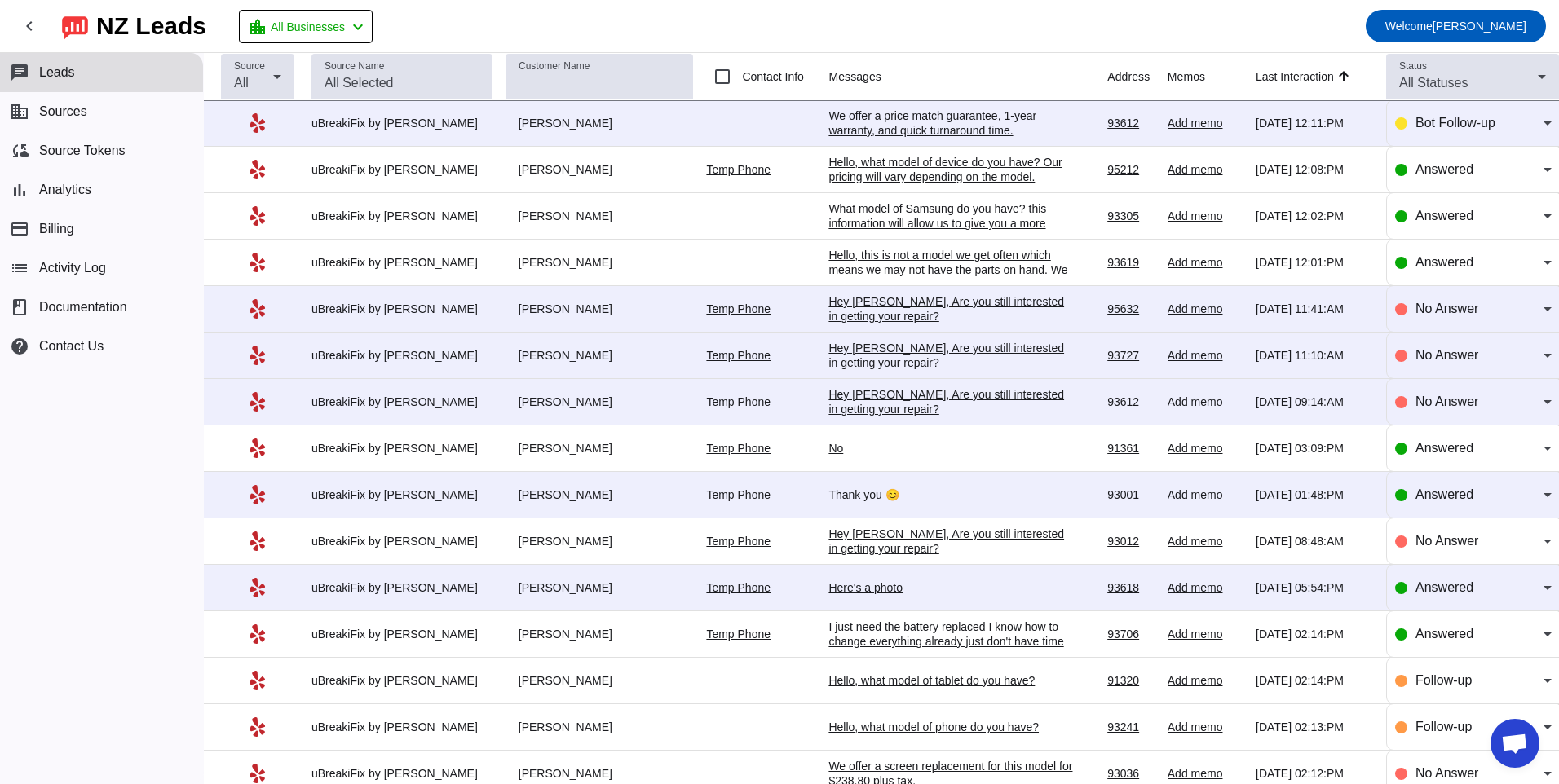
scroll to position [652, 0]
click at [893, 406] on div "Hey [PERSON_NAME], Are you still interested in getting your repair?​" at bounding box center [950, 401] width 244 height 30
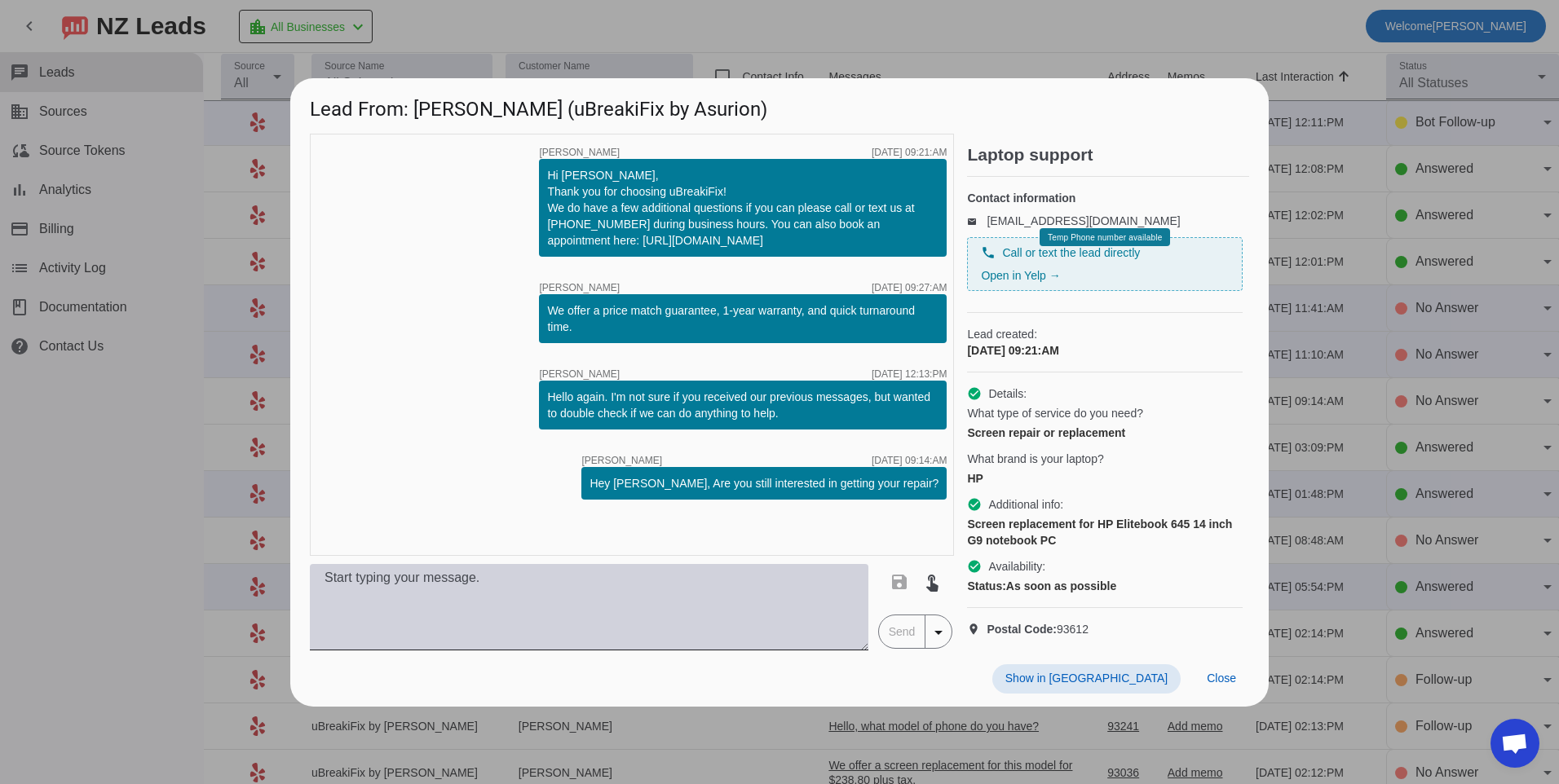
click at [782, 635] on textarea at bounding box center [590, 607] width 559 height 87
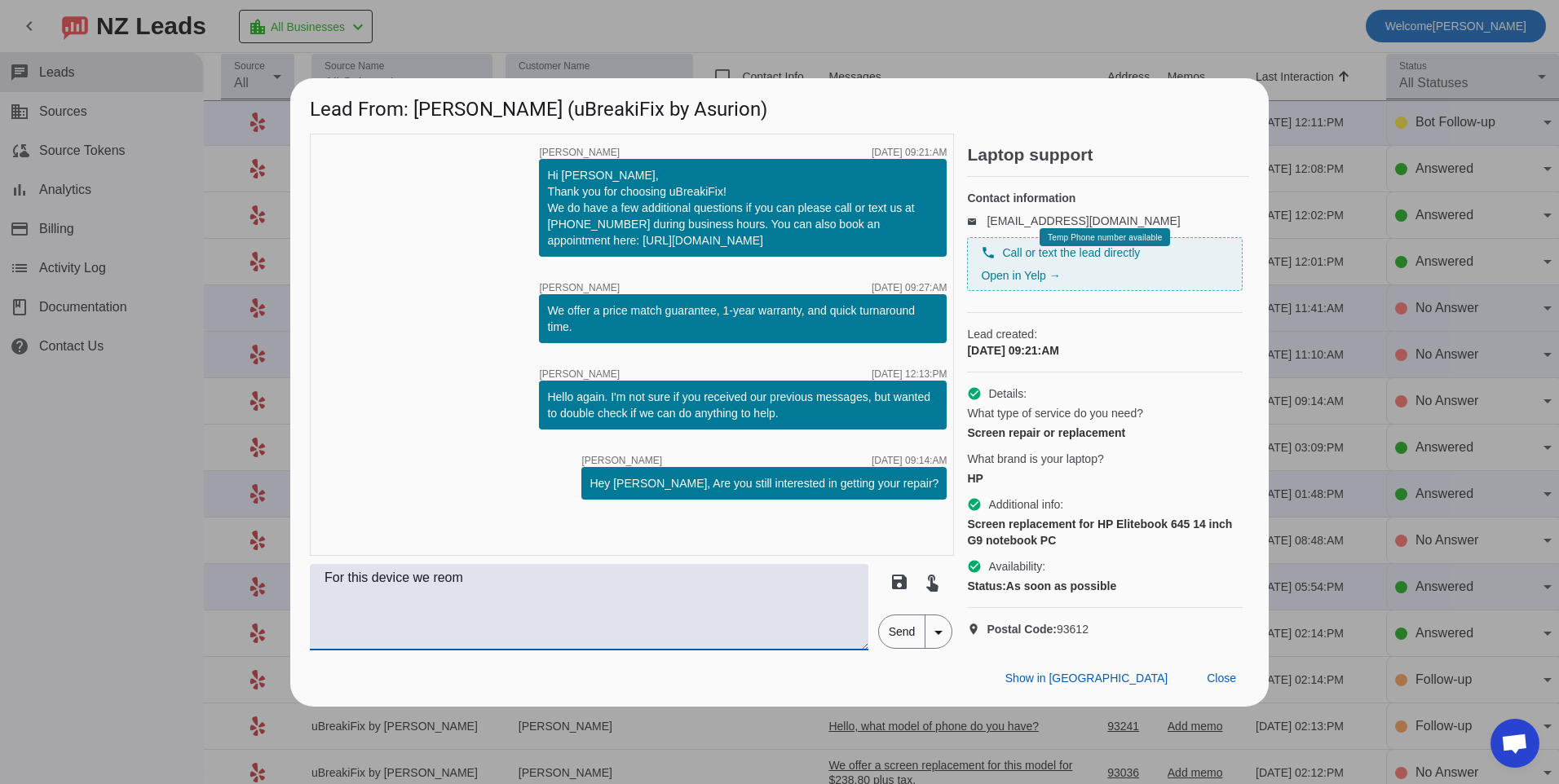
scroll to position [0, 0]
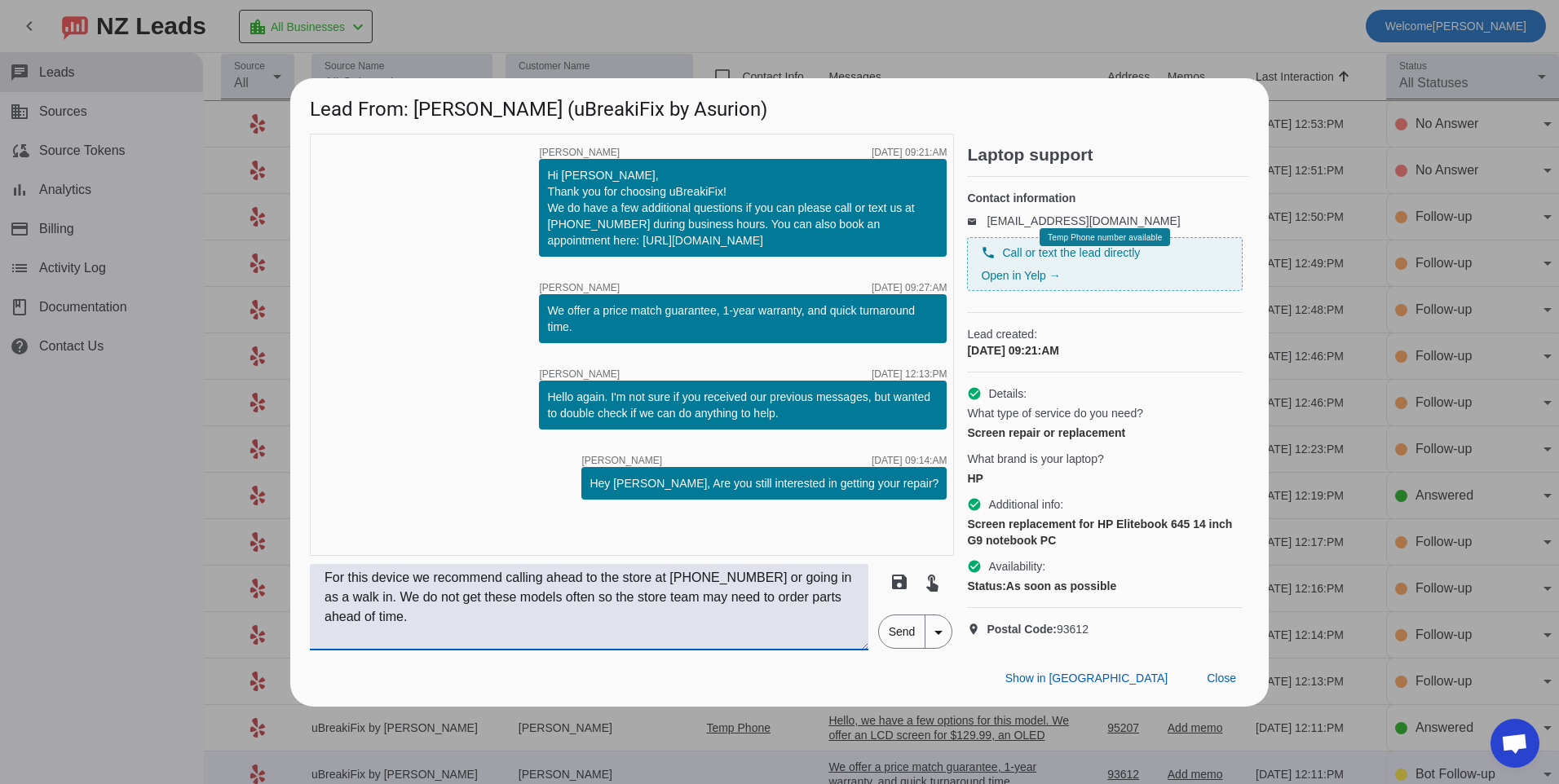
type textarea "For this device we recommend calling ahead to the store at [PHONE_NUMBER] or go…"
click at [888, 648] on span "Send" at bounding box center [903, 632] width 47 height 32
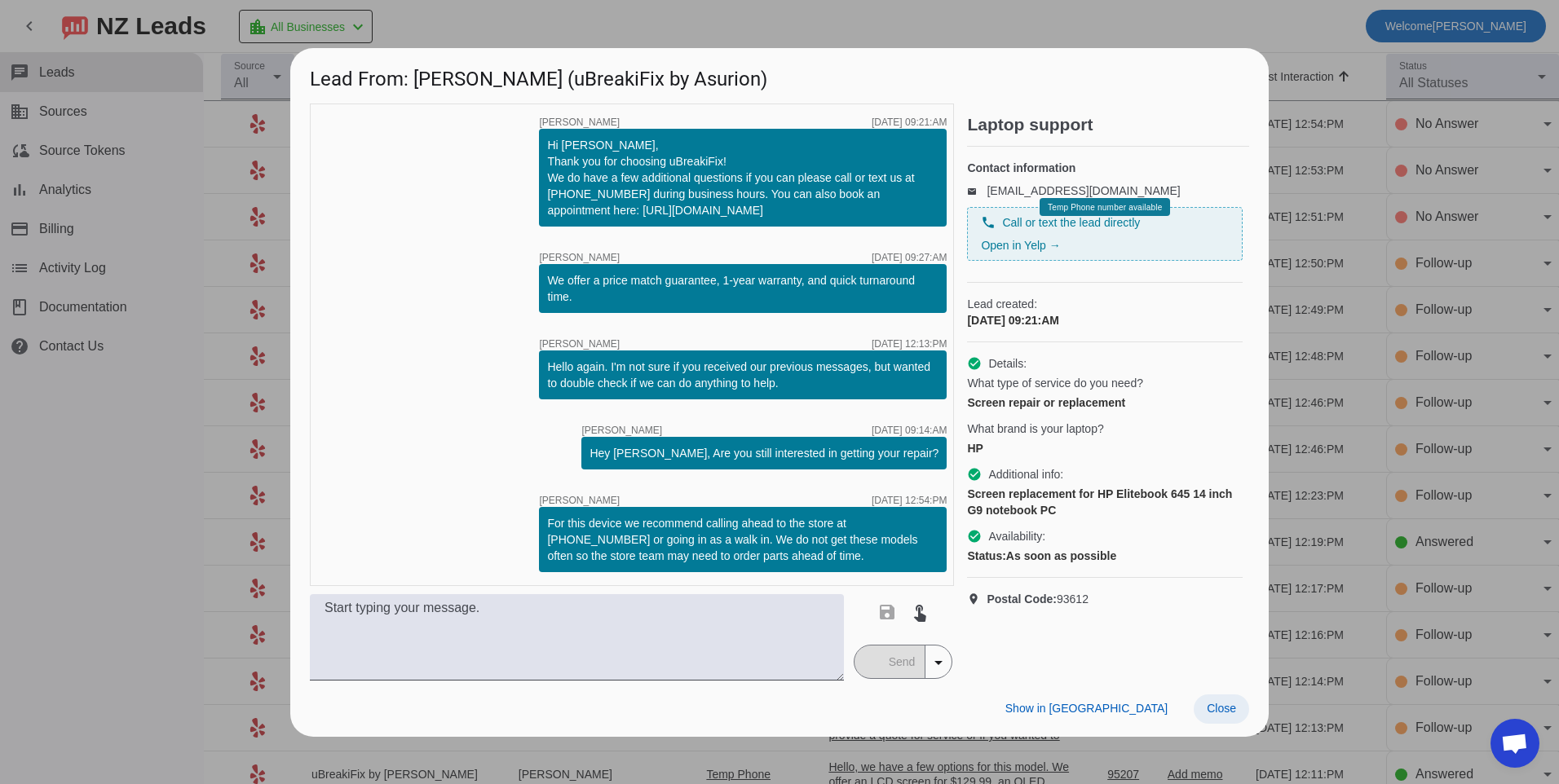
click at [1240, 707] on span at bounding box center [1222, 709] width 56 height 30
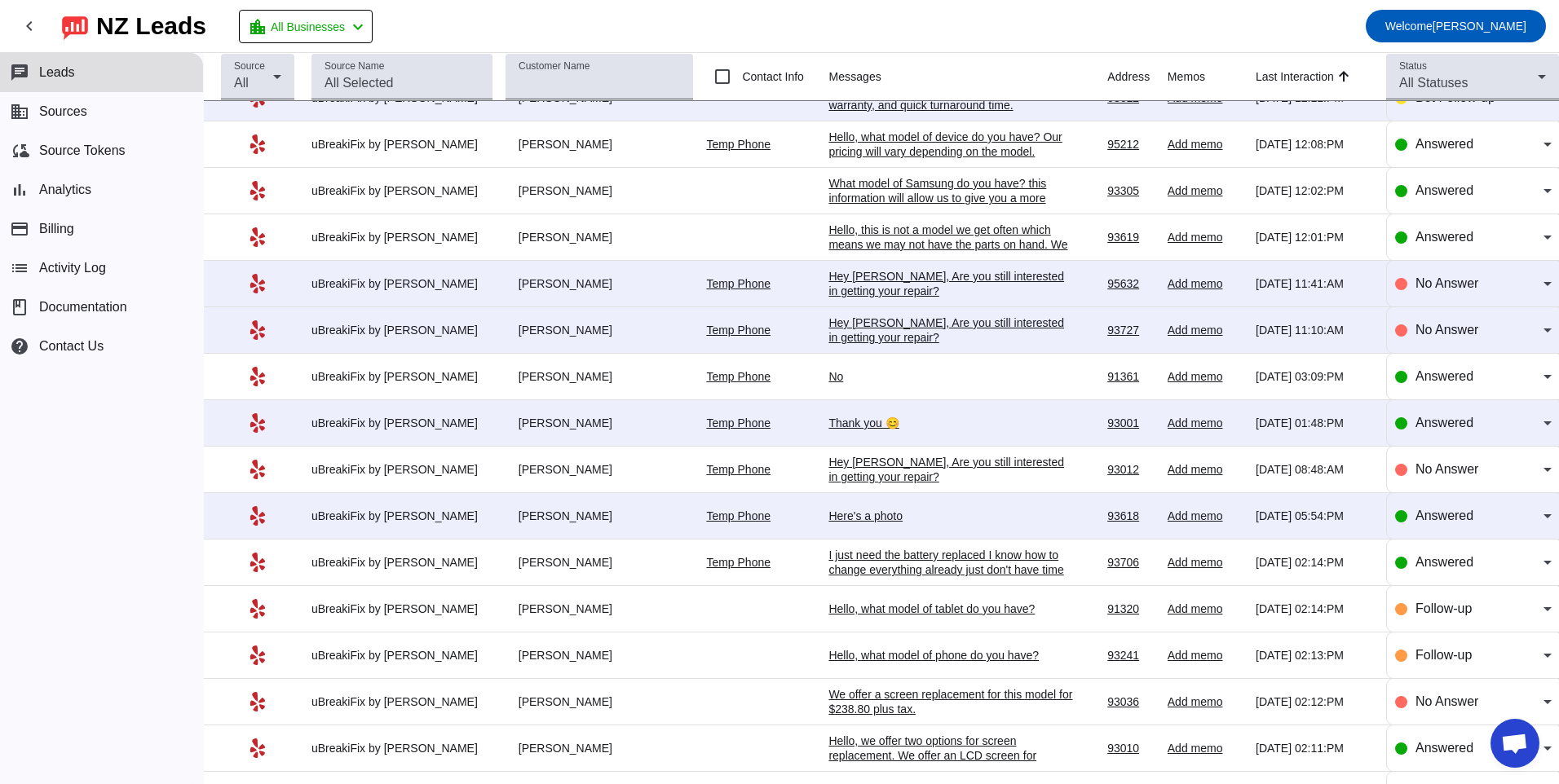
scroll to position [652, 0]
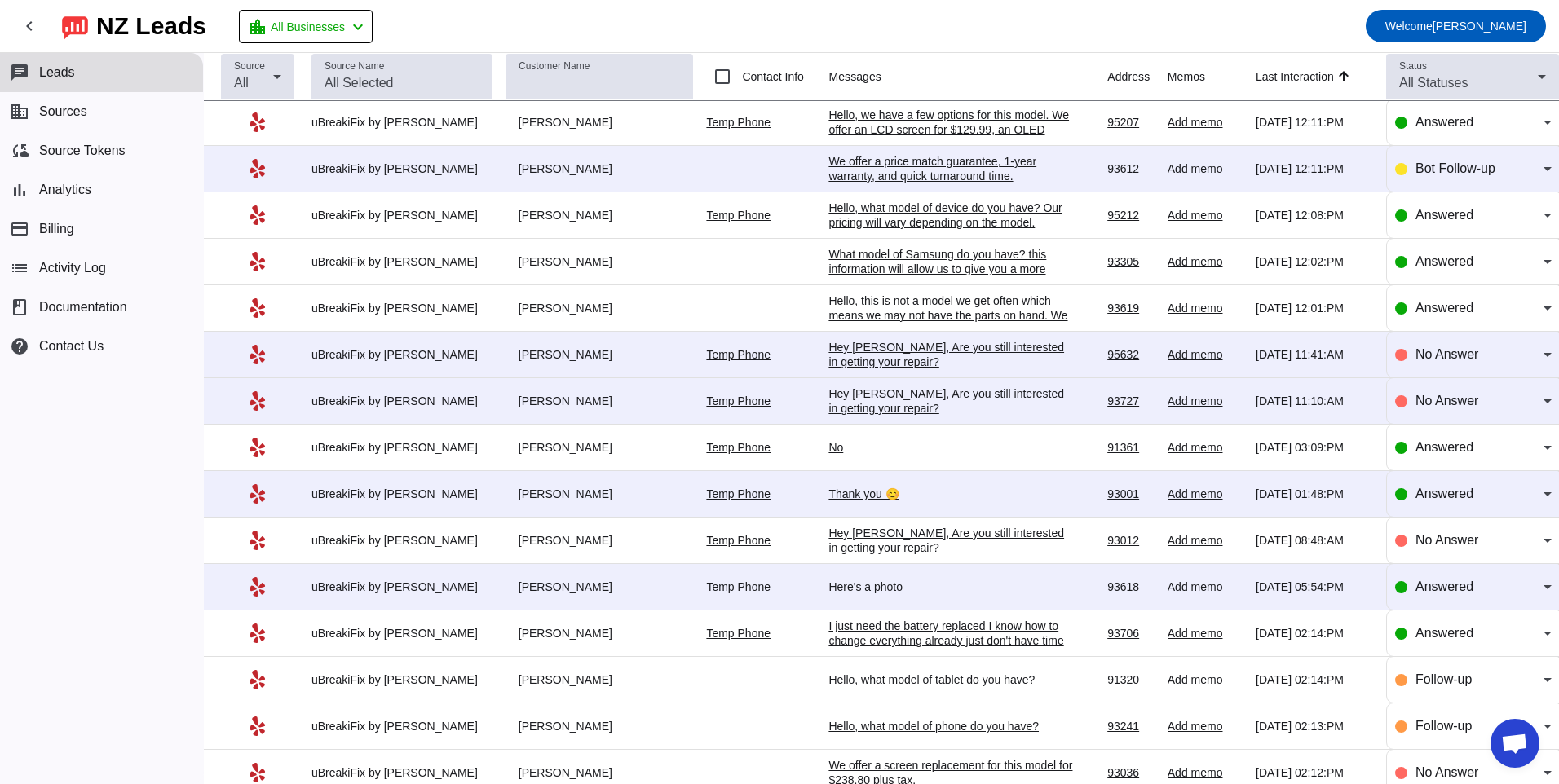
click at [1004, 392] on div "Hey [PERSON_NAME], Are you still interested in getting your repair?​" at bounding box center [950, 401] width 244 height 30
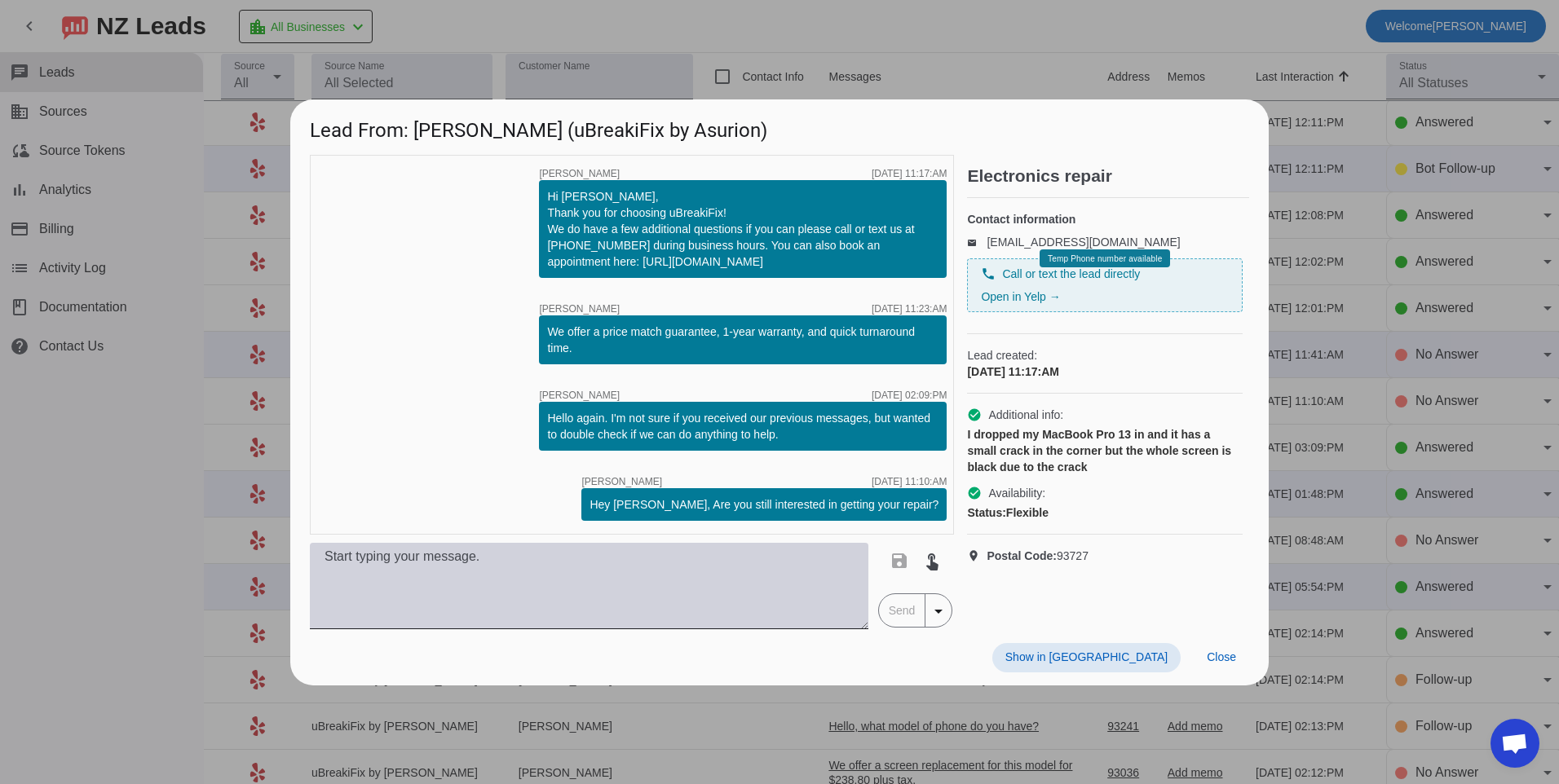
click at [599, 542] on textarea at bounding box center [590, 586] width 559 height 87
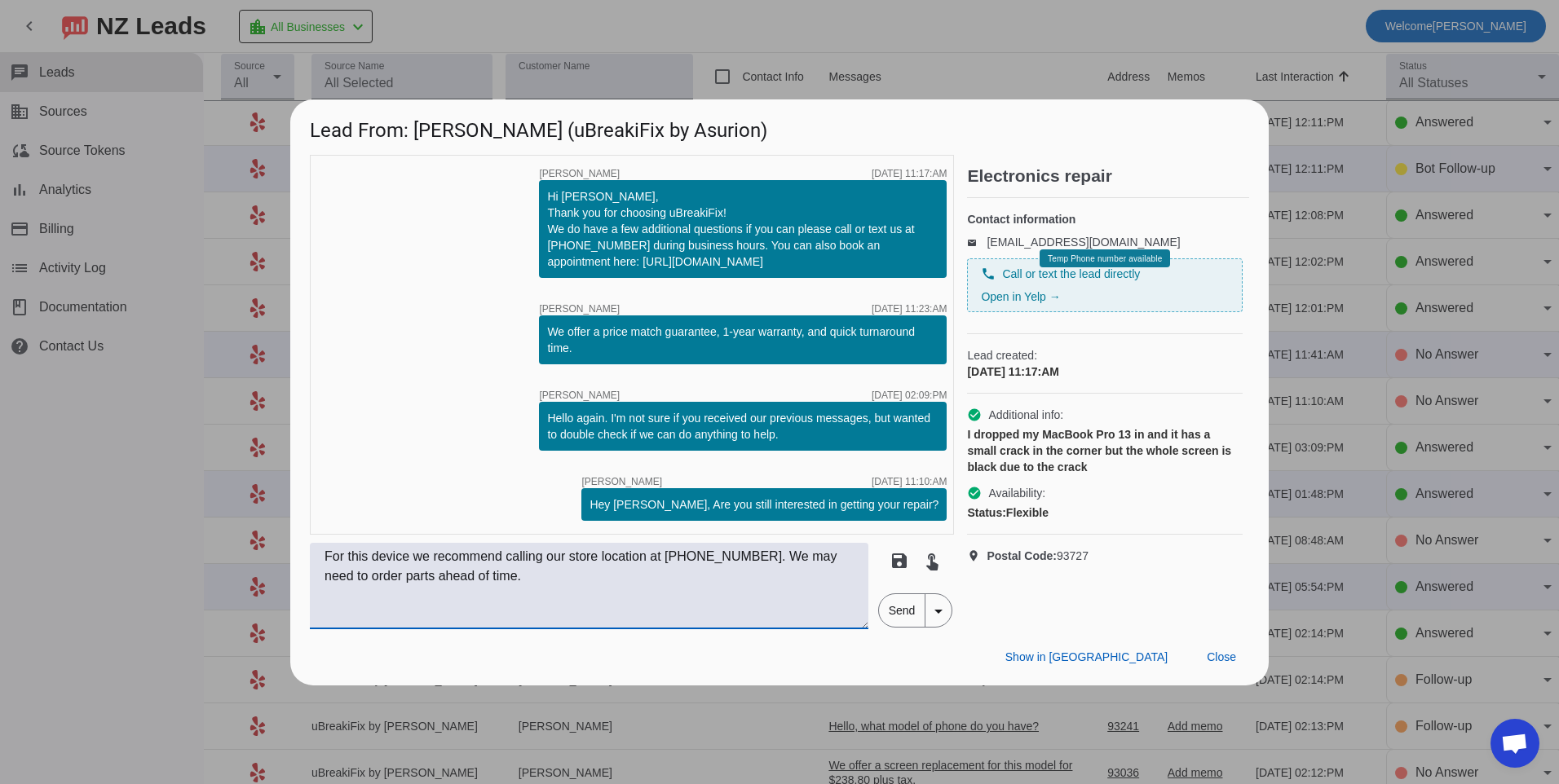
type textarea "For this device we recommend calling our store location at [PHONE_NUMBER]. We m…"
click at [902, 618] on span "Send" at bounding box center [903, 610] width 47 height 32
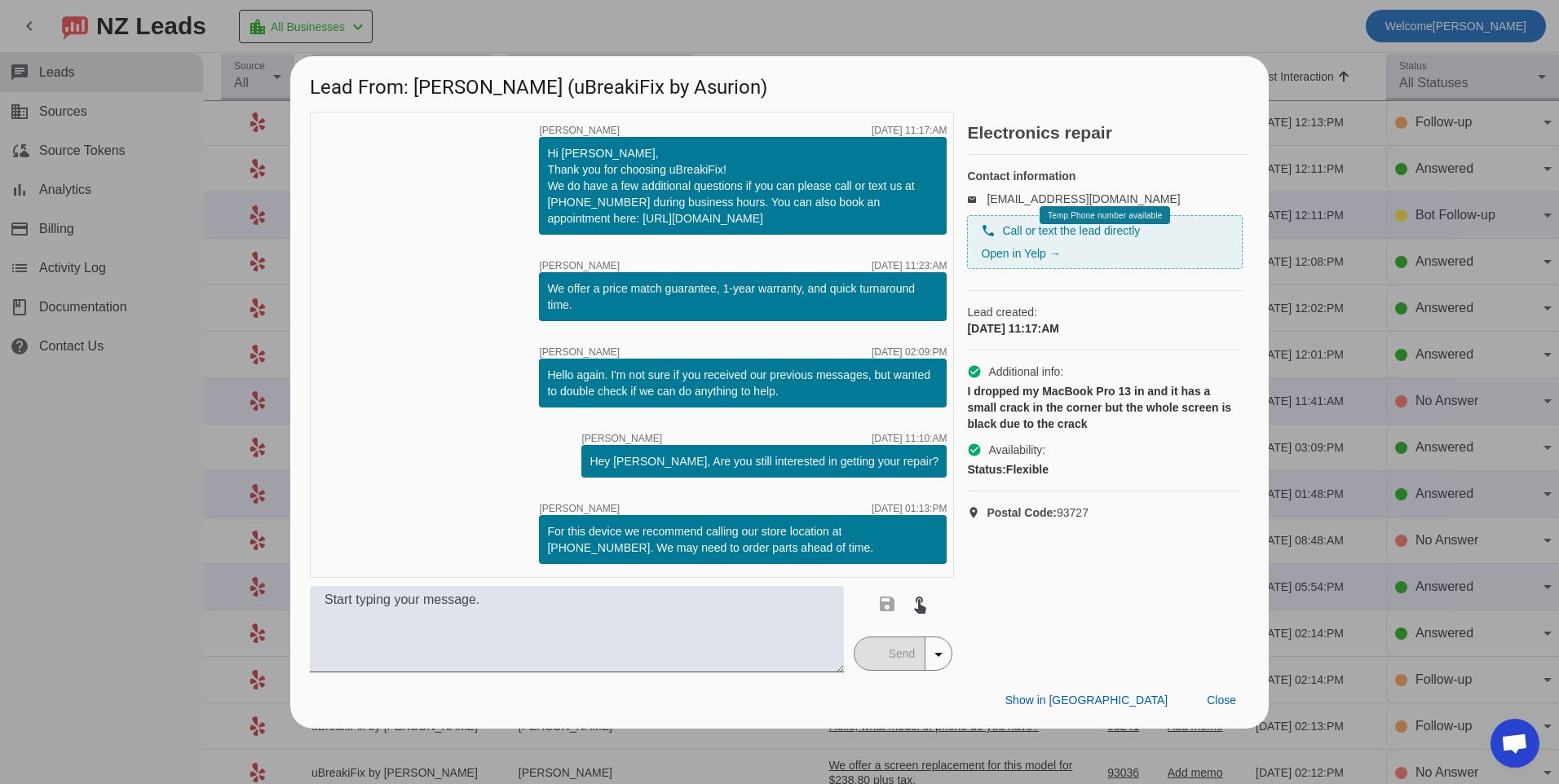
scroll to position [0, 0]
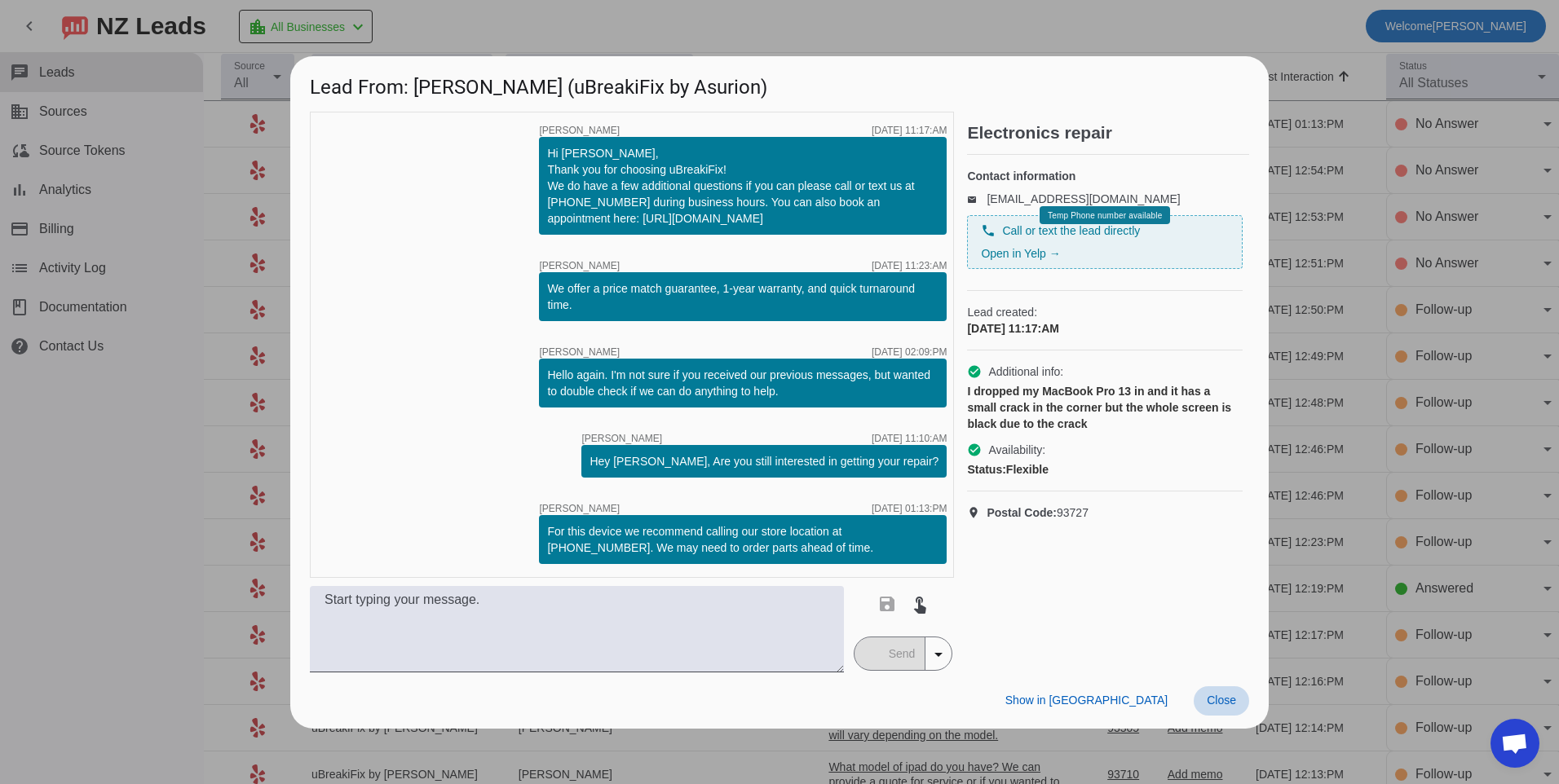
click at [1242, 695] on span at bounding box center [1222, 701] width 56 height 30
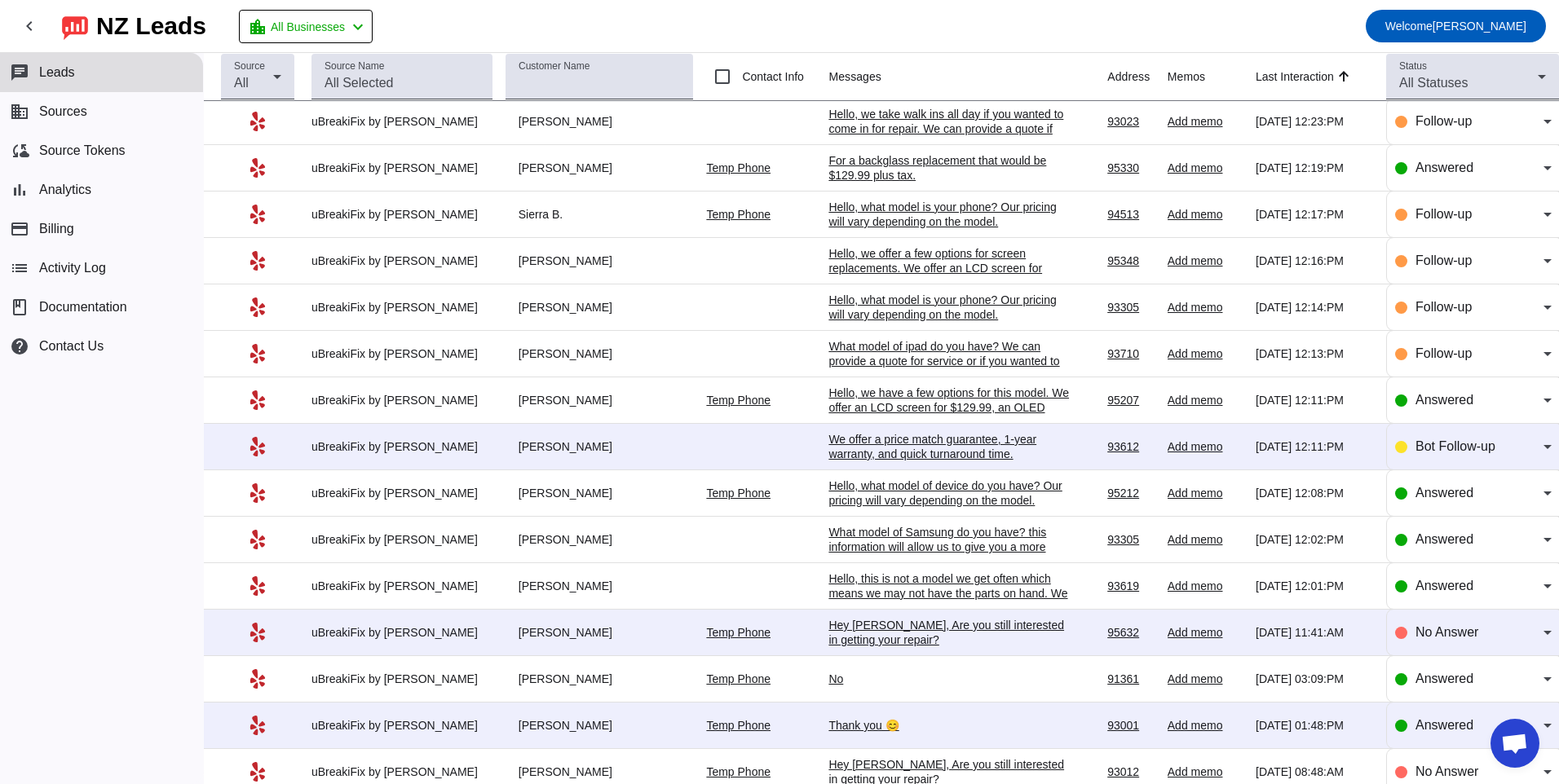
scroll to position [407, 0]
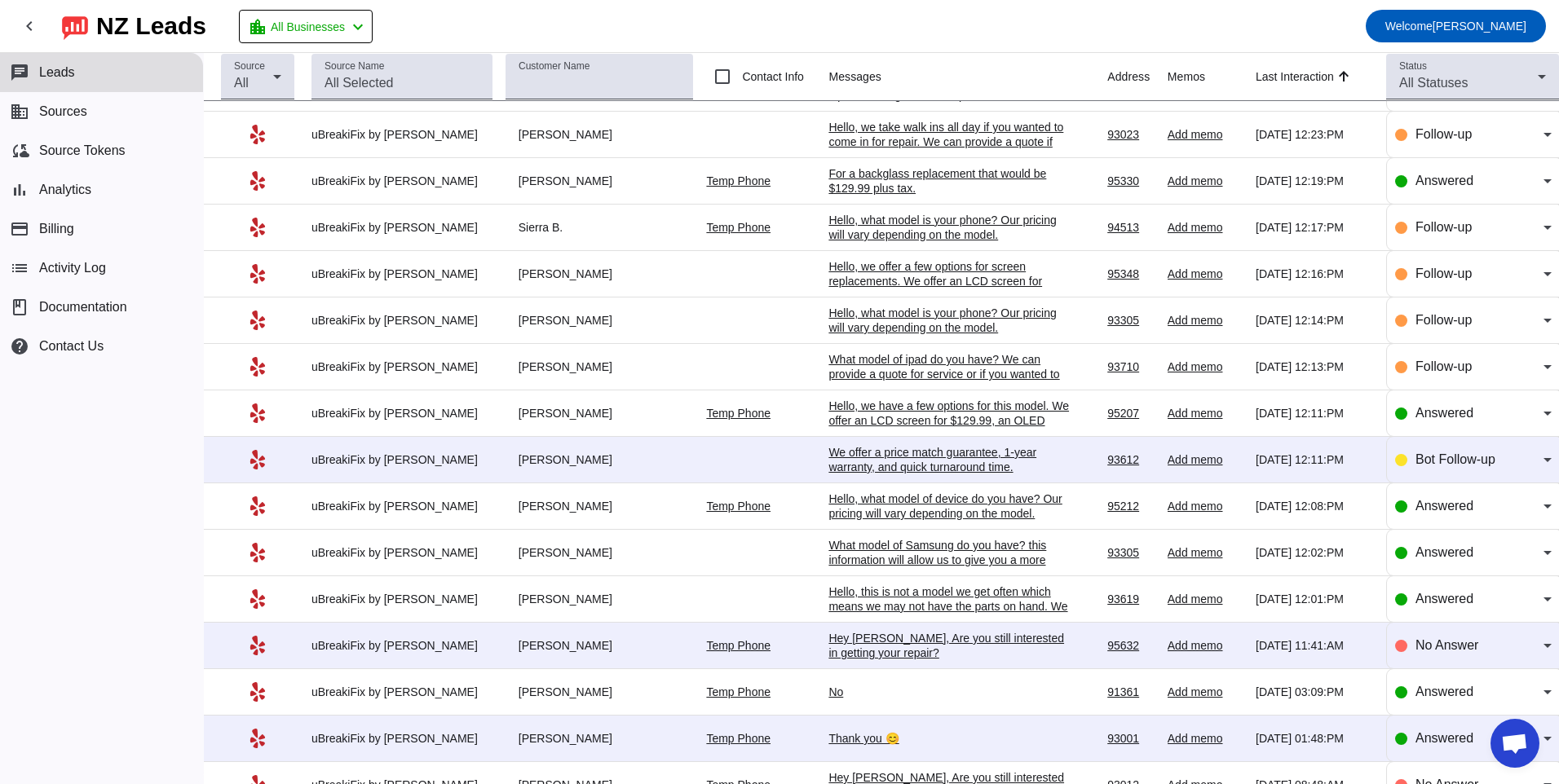
click at [857, 456] on div "We offer a price match guarantee, 1-year warranty, and quick turnaround time.​" at bounding box center [950, 460] width 244 height 30
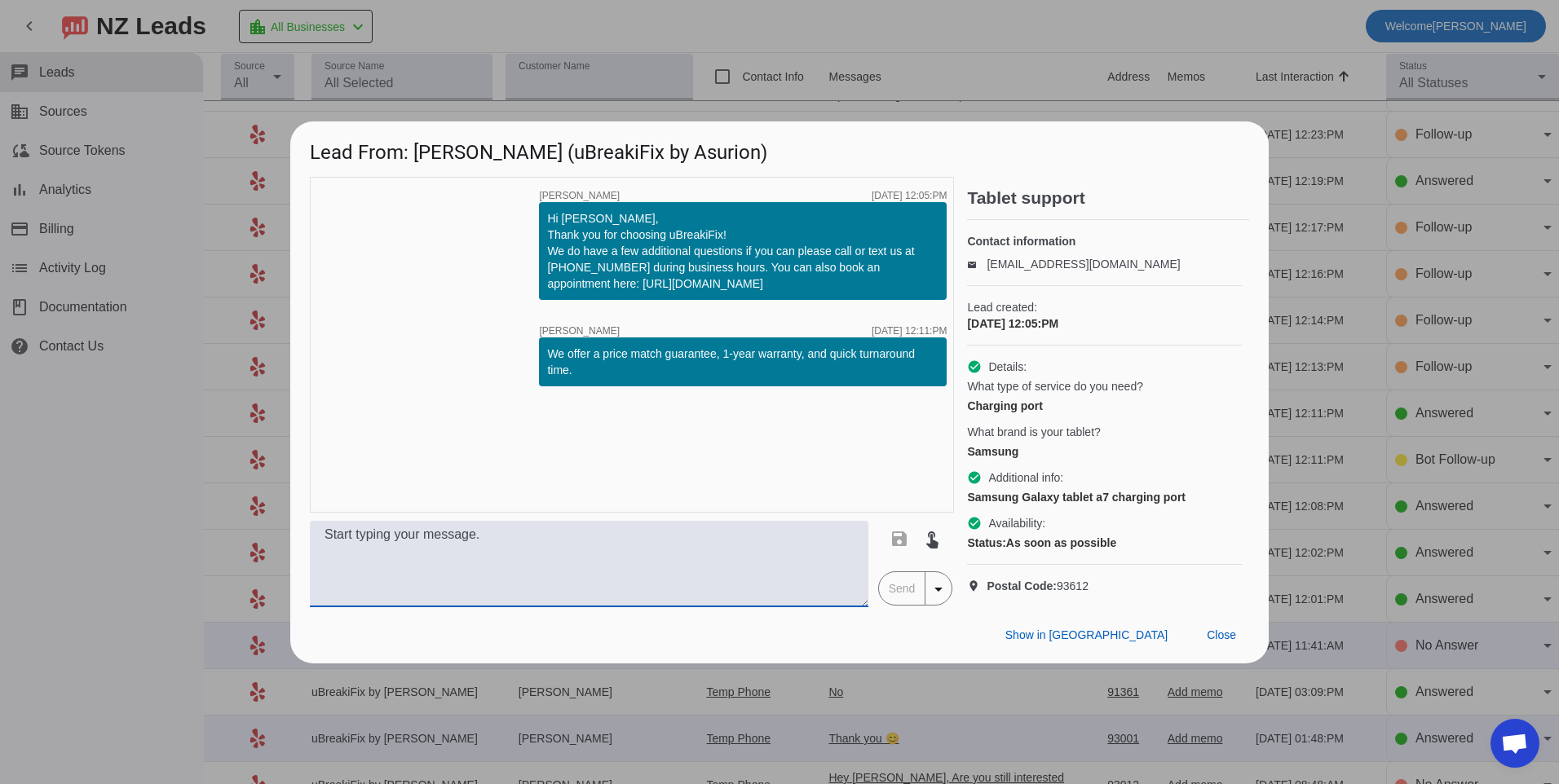
click at [825, 557] on textarea at bounding box center [590, 564] width 559 height 87
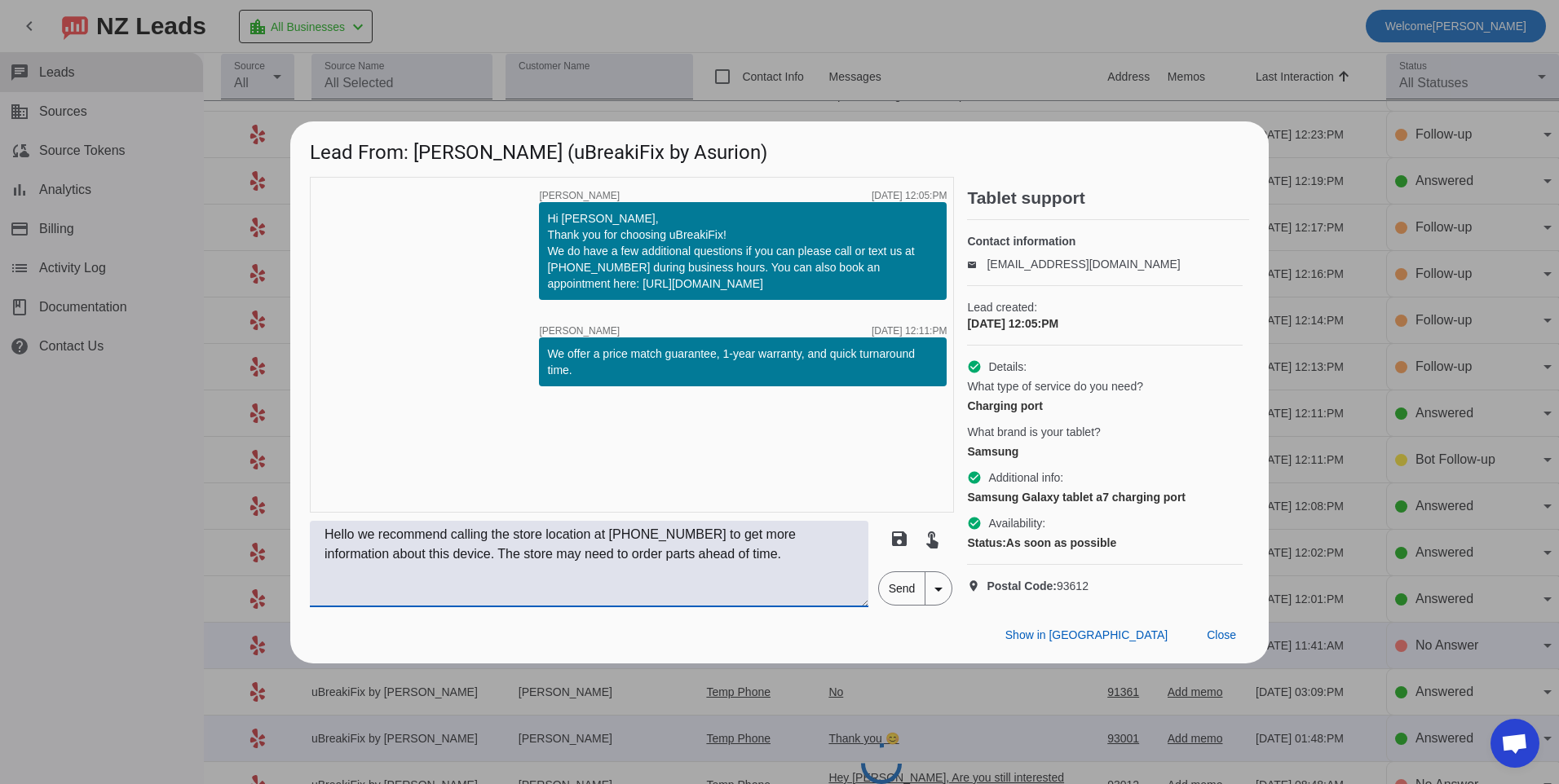
type textarea "Hello we recommend calling the store location at [PHONE_NUMBER] to get more inf…"
click at [901, 605] on span "Send" at bounding box center [903, 588] width 47 height 32
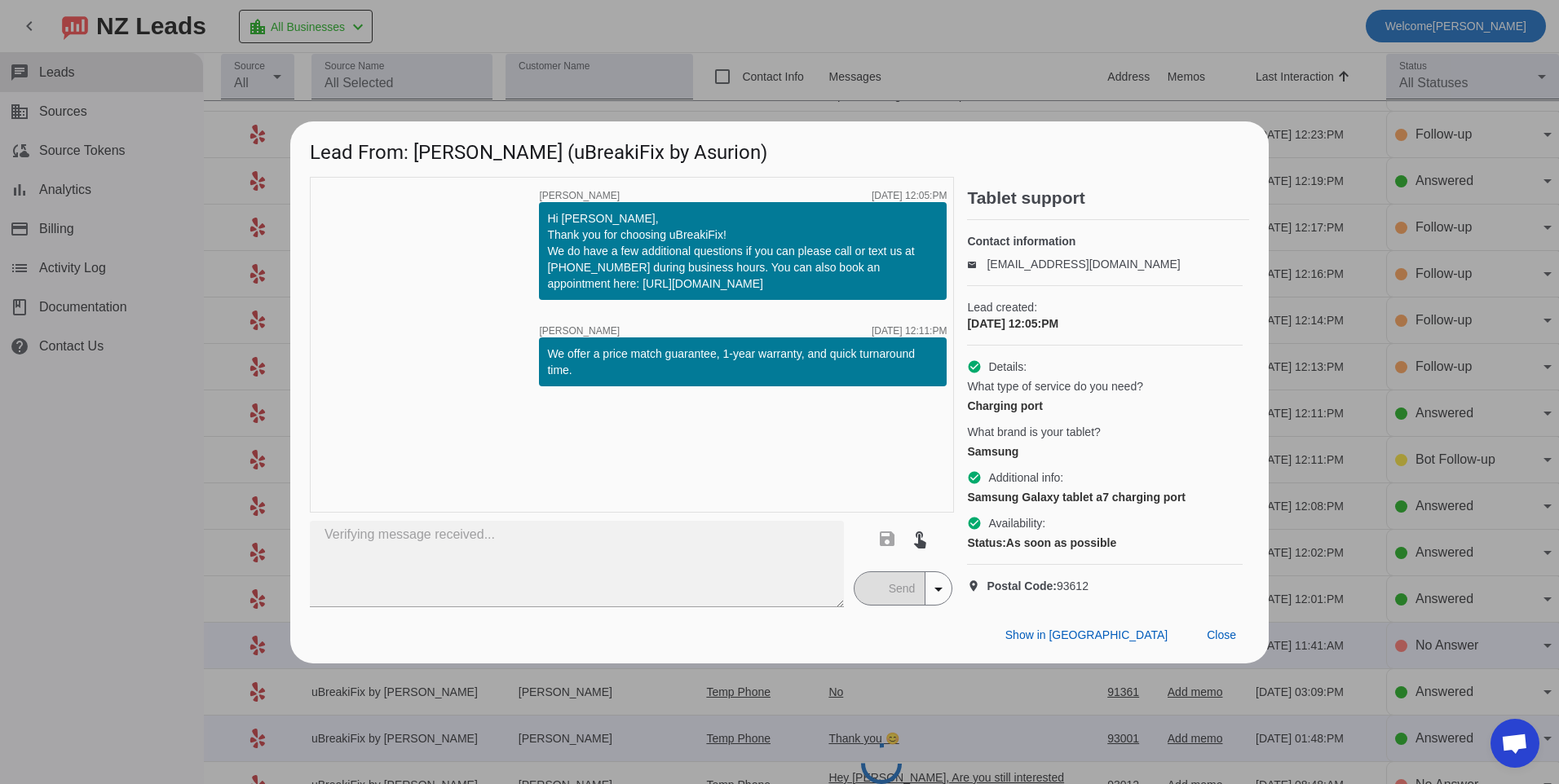
type textarea "Hello we recommend calling the store location at [PHONE_NUMBER] to get more inf…"
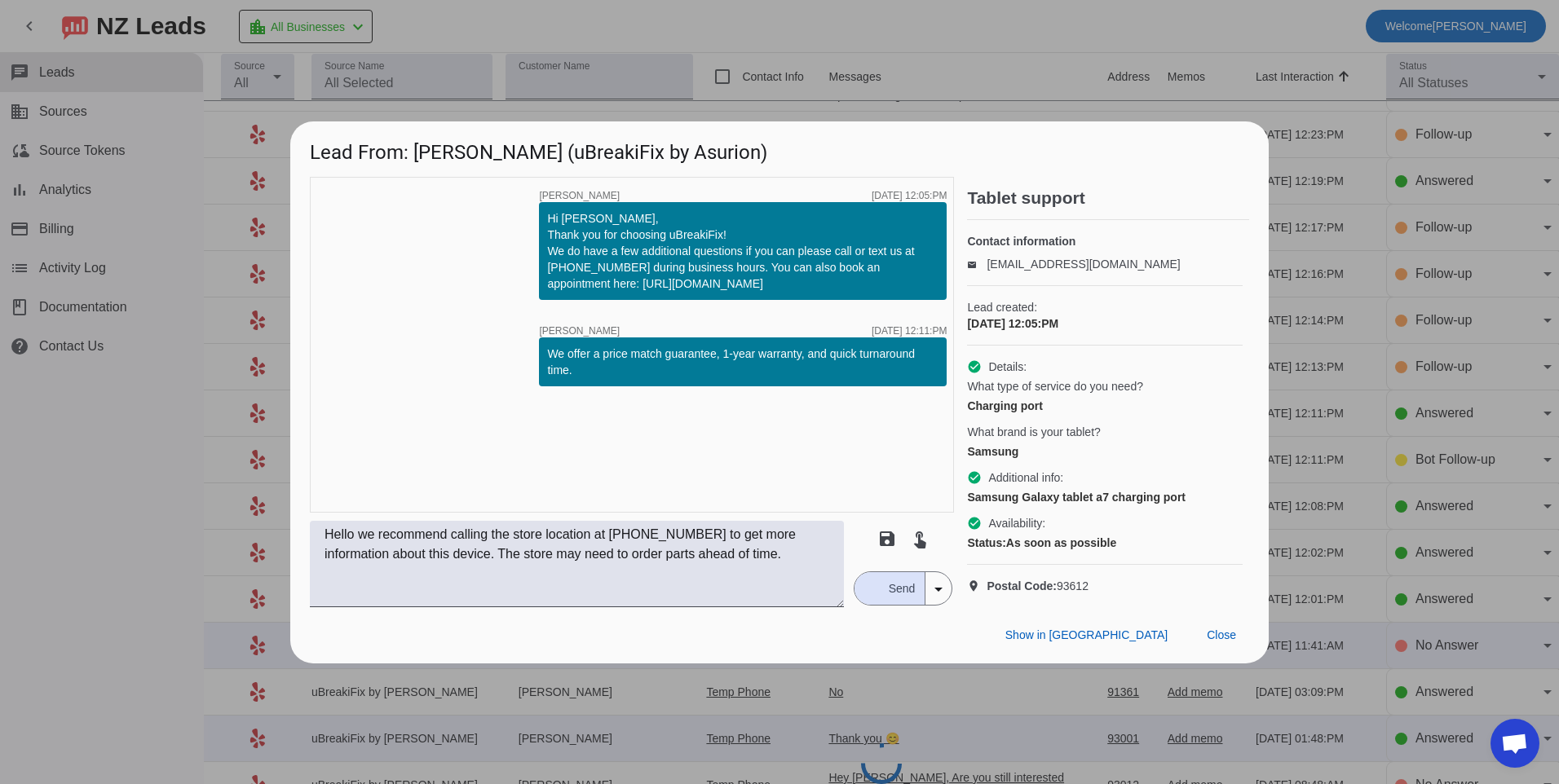
click at [895, 593] on span "Send" at bounding box center [903, 588] width 47 height 32
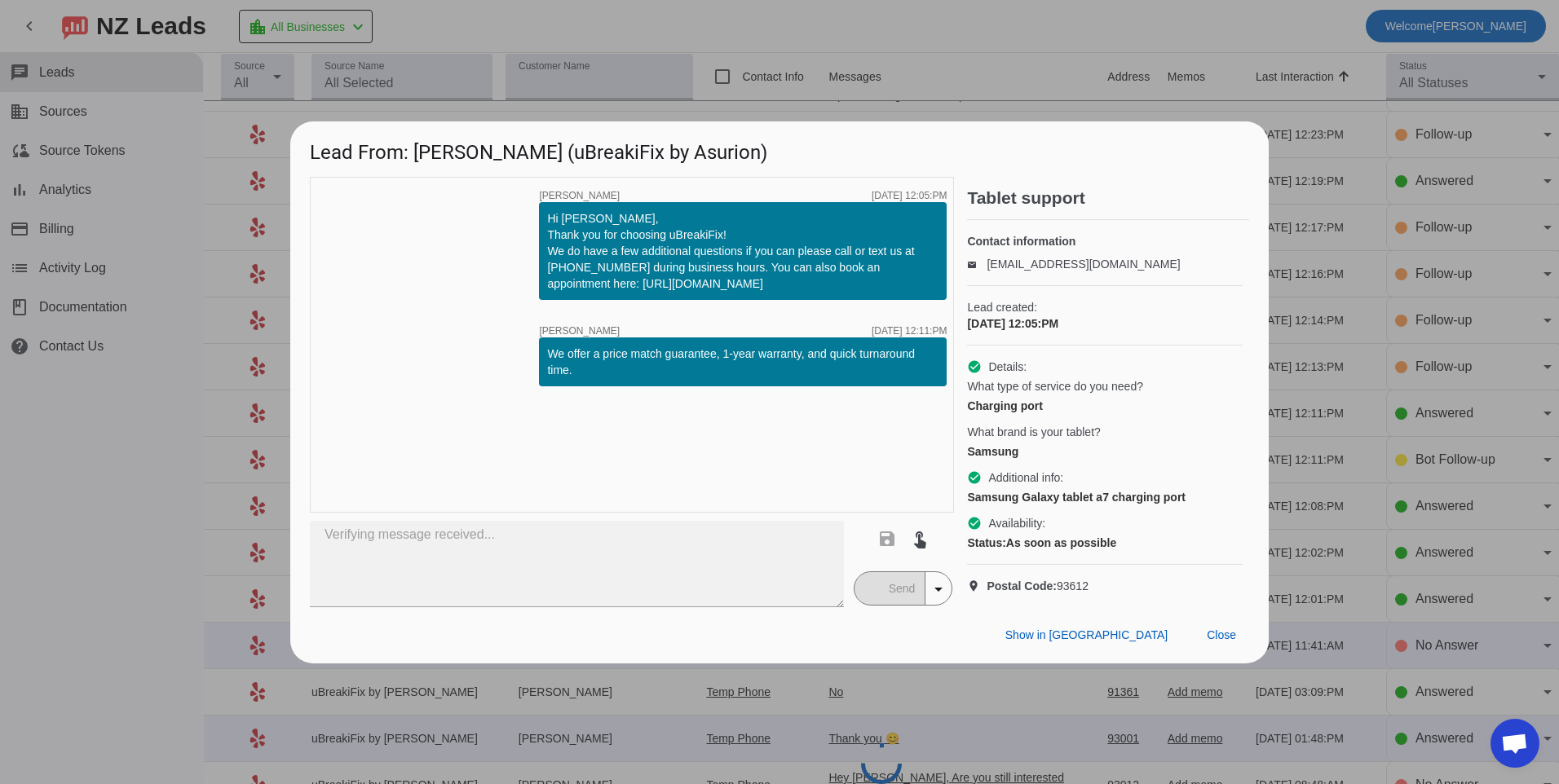
click at [917, 597] on mat-button-toggle-group "Send arrow_drop_down" at bounding box center [903, 588] width 99 height 34
click at [585, 456] on div "timer close [PERSON_NAME] [DATE] 12:05:PM Hi [PERSON_NAME], Thank you for choos…" at bounding box center [632, 344] width 645 height 336
click at [1211, 642] on span "Close" at bounding box center [1222, 634] width 30 height 13
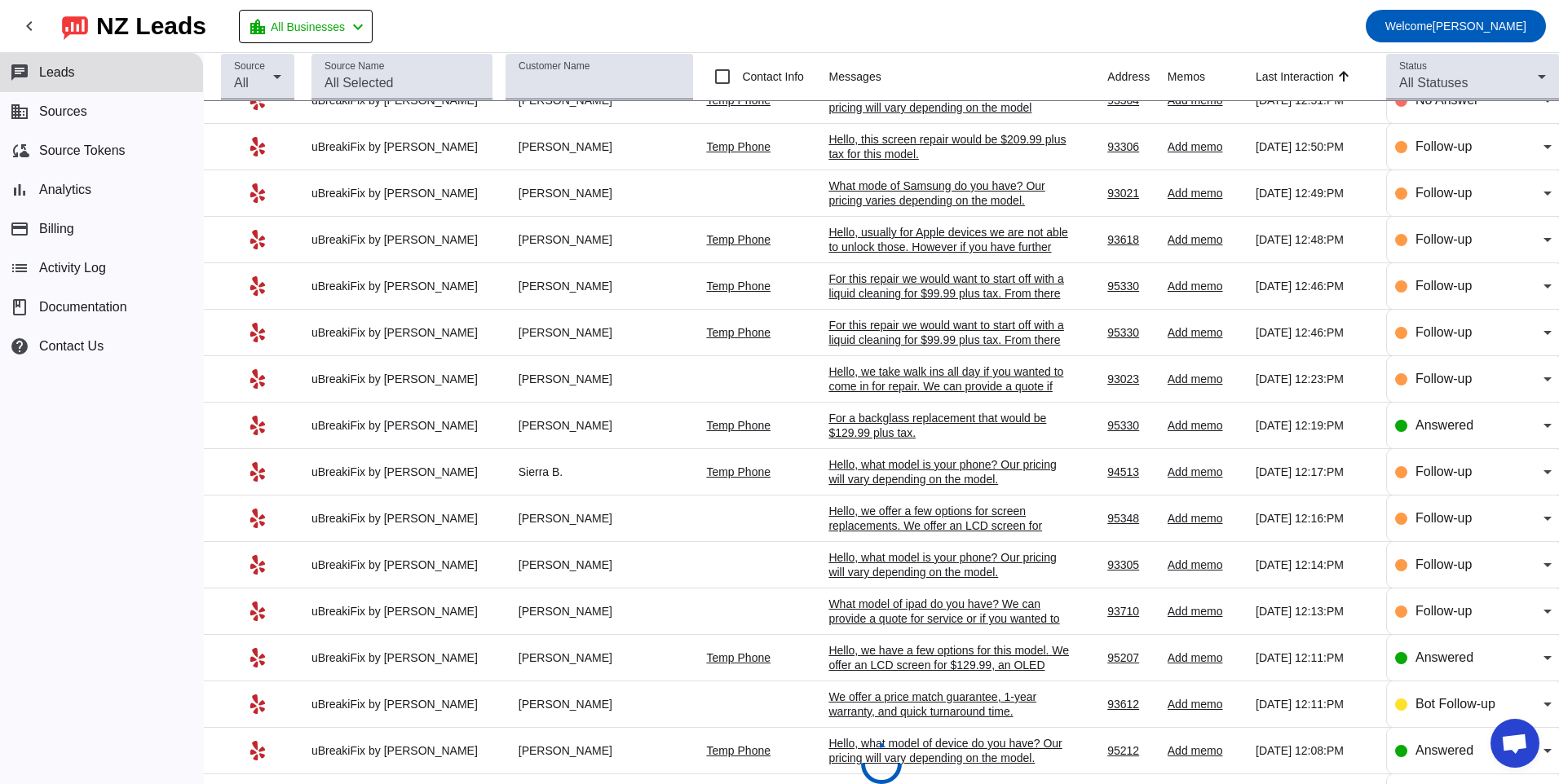
scroll to position [0, 0]
